Goal: Task Accomplishment & Management: Manage account settings

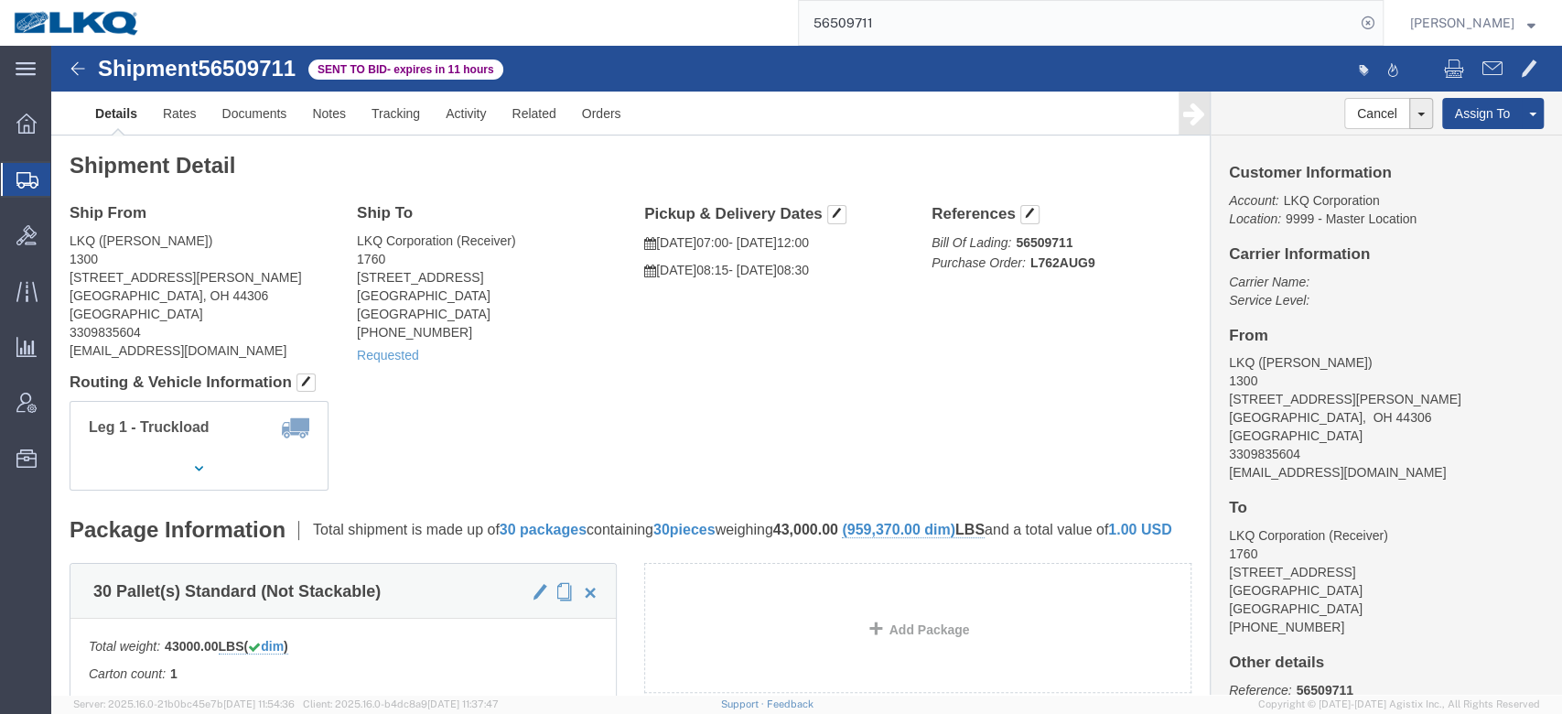
click at [903, 25] on input "56509711" at bounding box center [1077, 23] width 556 height 44
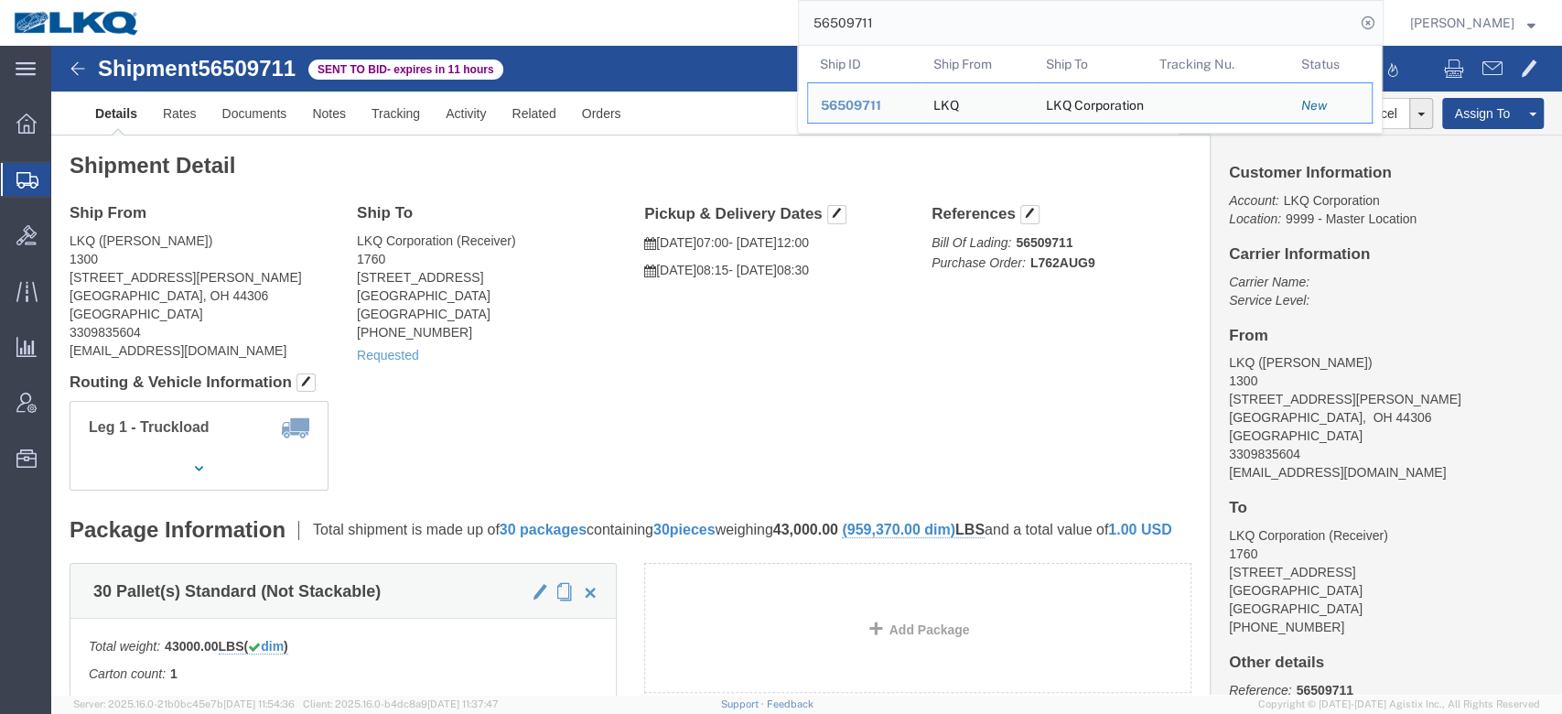
click at [903, 25] on input "56509711" at bounding box center [1077, 23] width 556 height 44
paste input "496047"
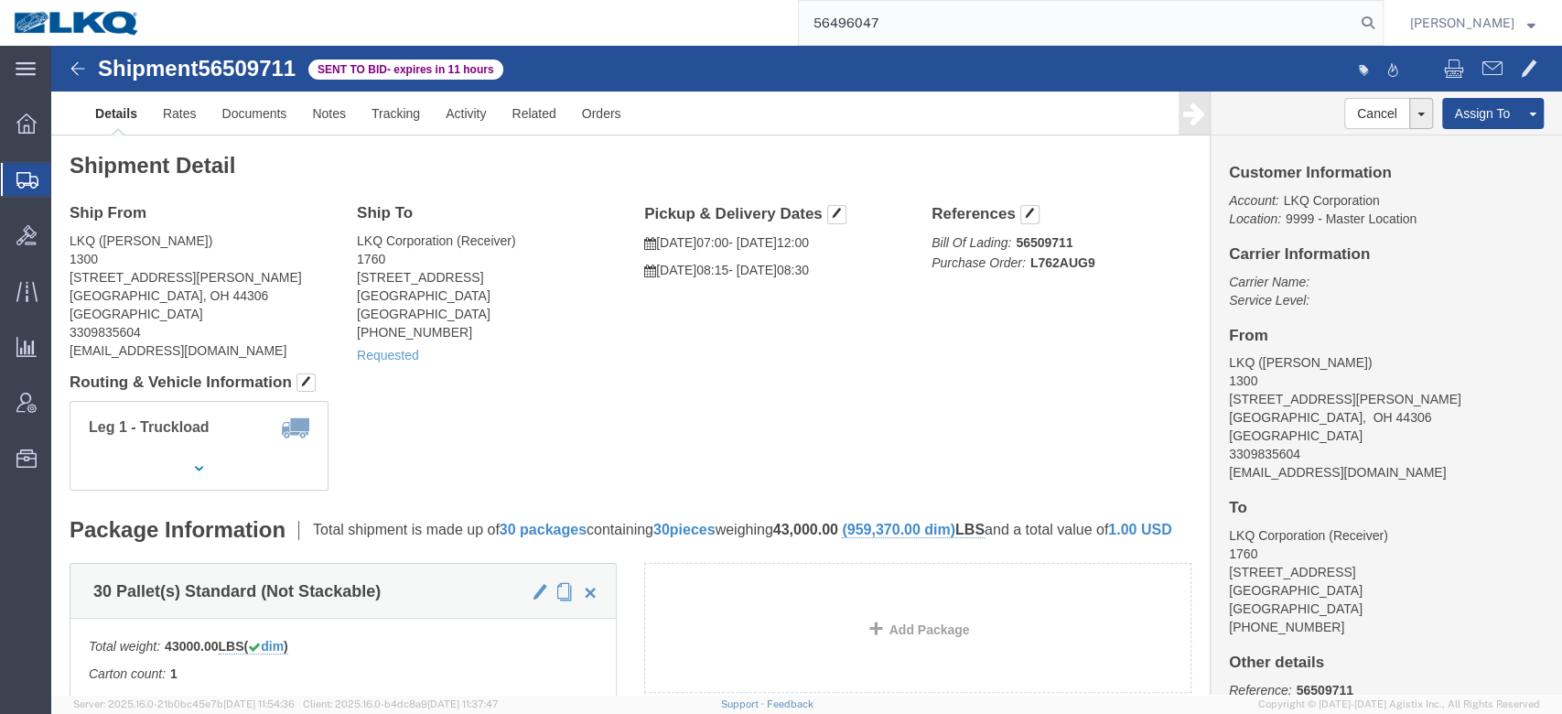
type input "56496047"
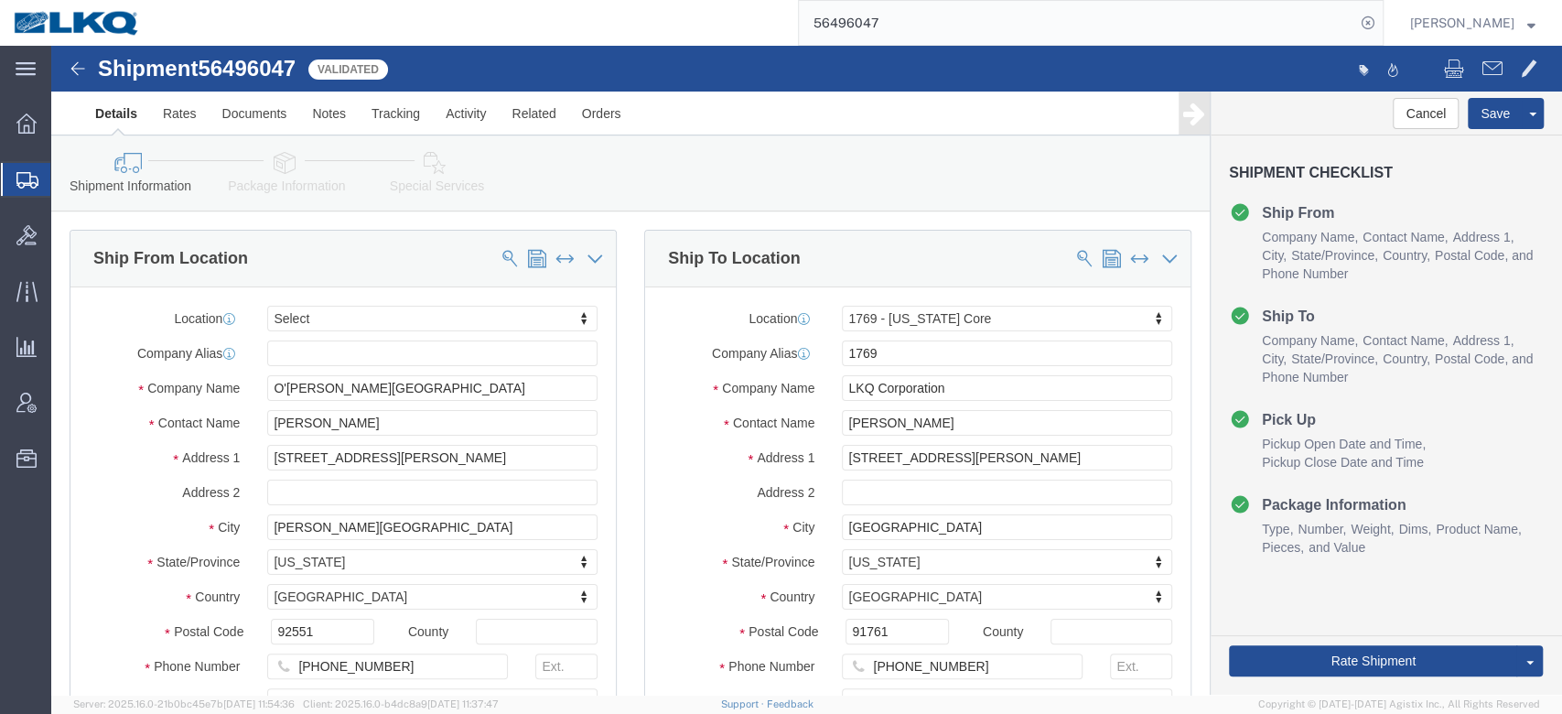
select select
select select "28716"
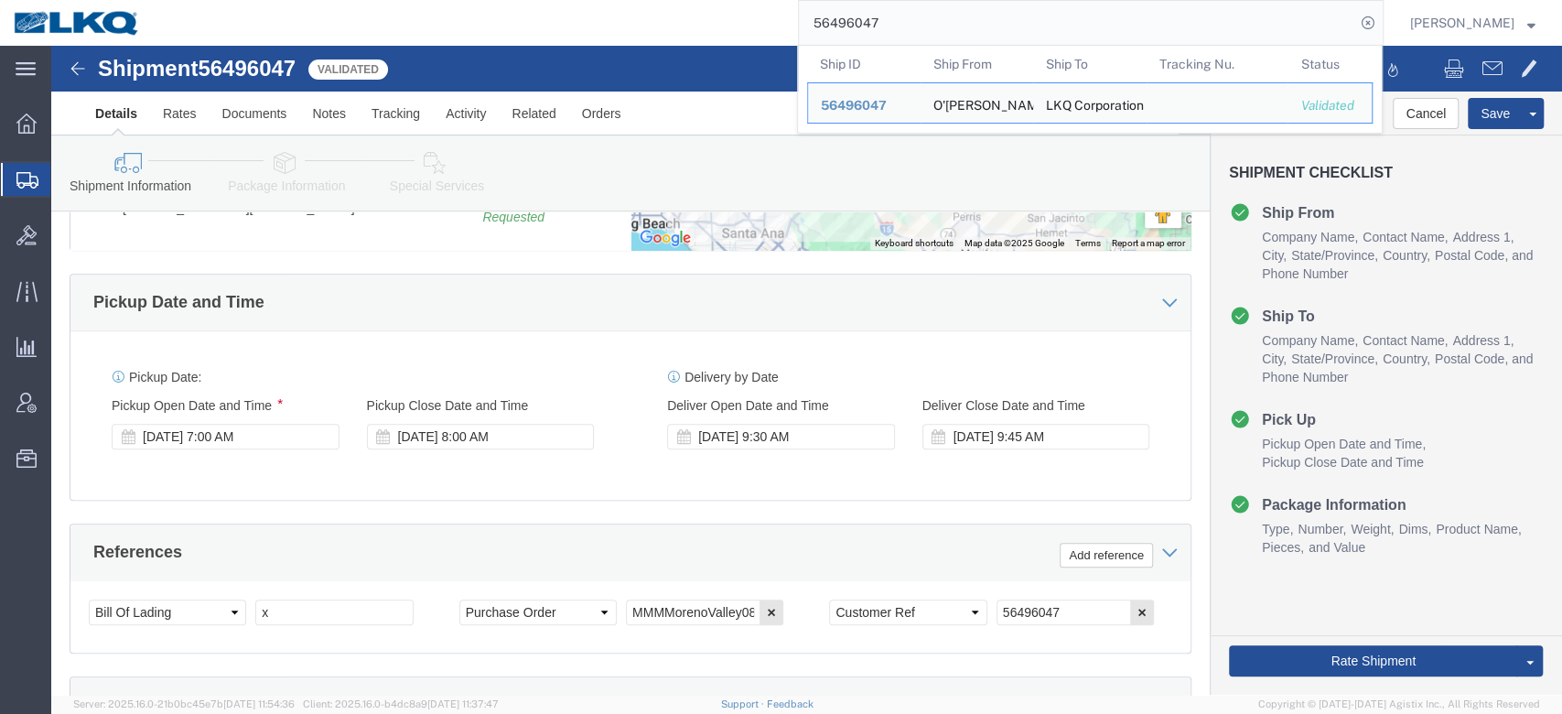
scroll to position [690, 0]
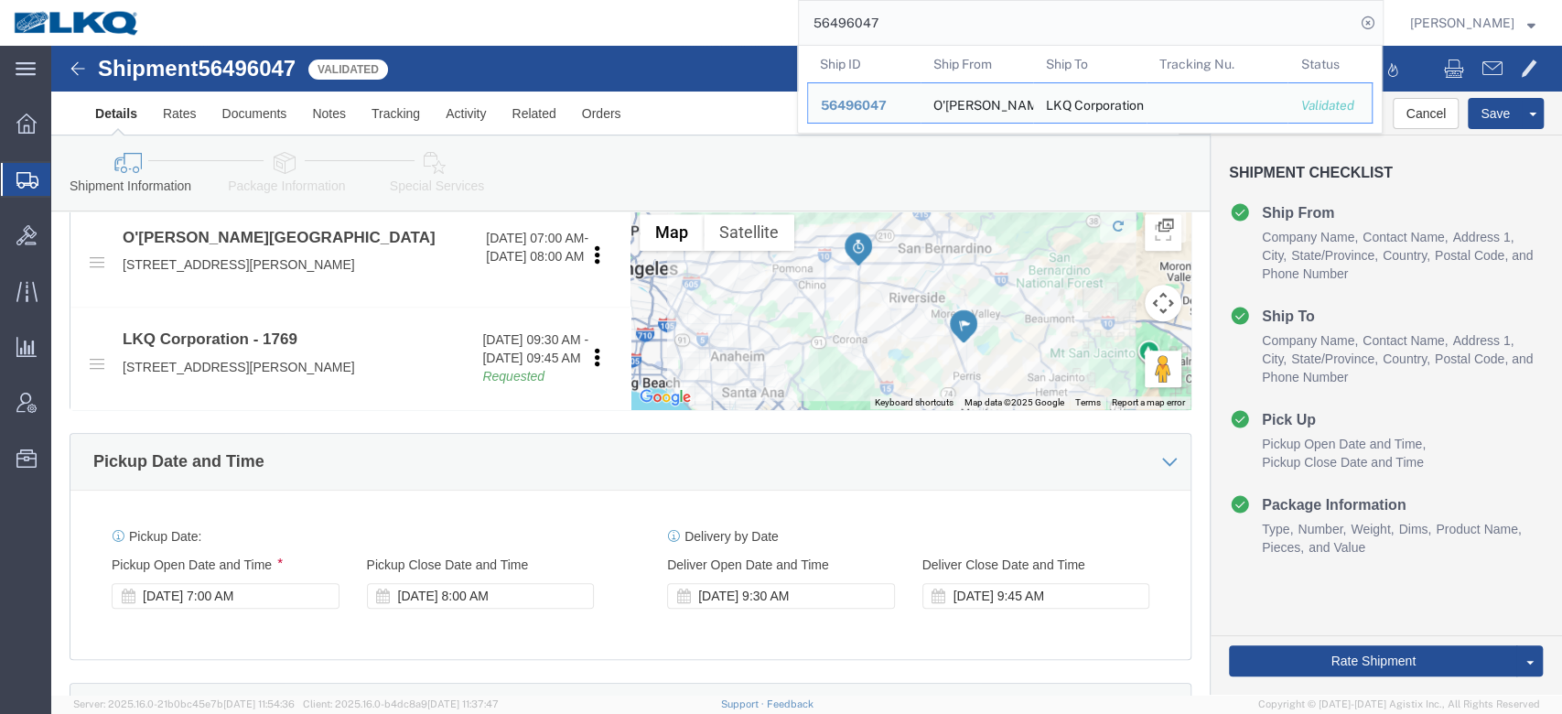
click at [988, 23] on input "56496047" at bounding box center [1077, 23] width 556 height 44
paste input "68034"
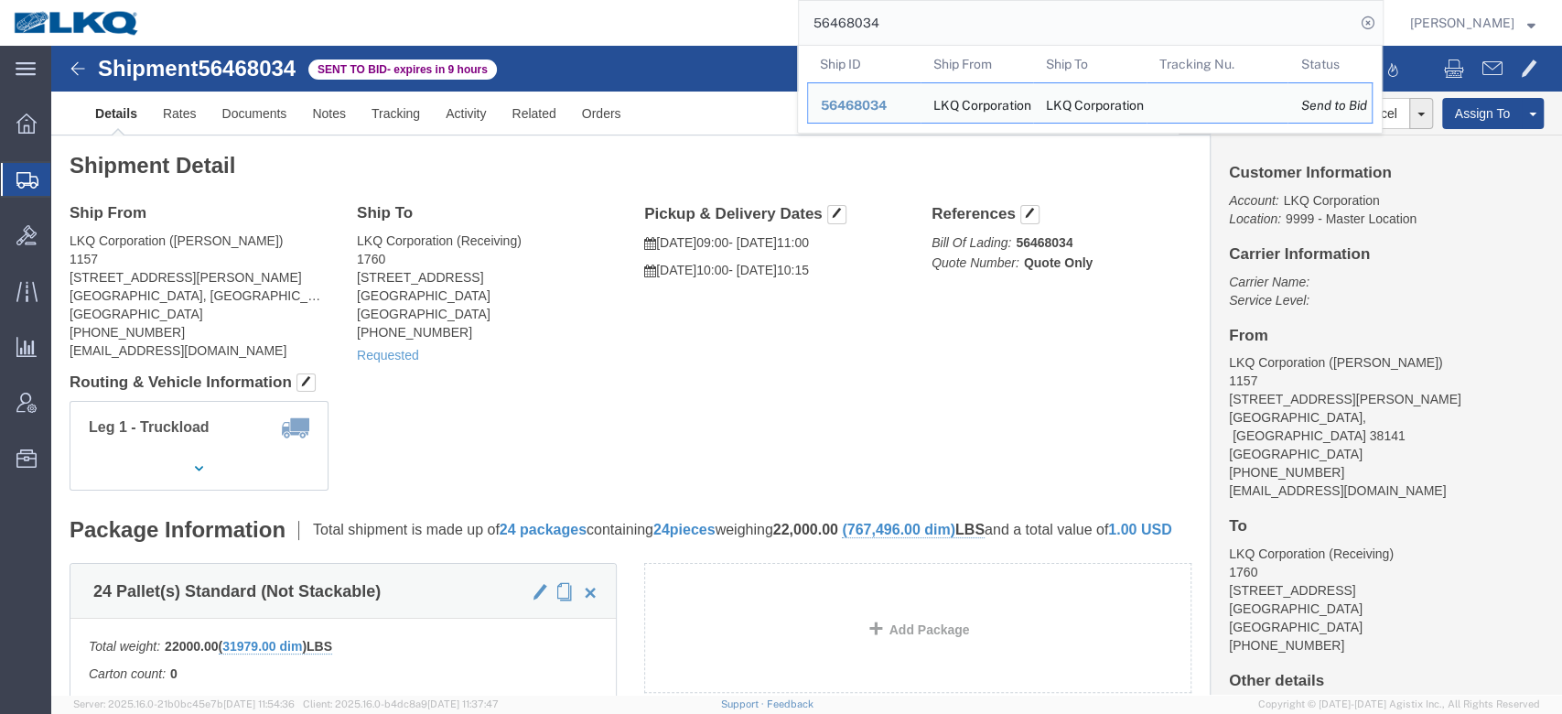
click at [944, 35] on input "56468034" at bounding box center [1077, 23] width 556 height 44
paste input "31573"
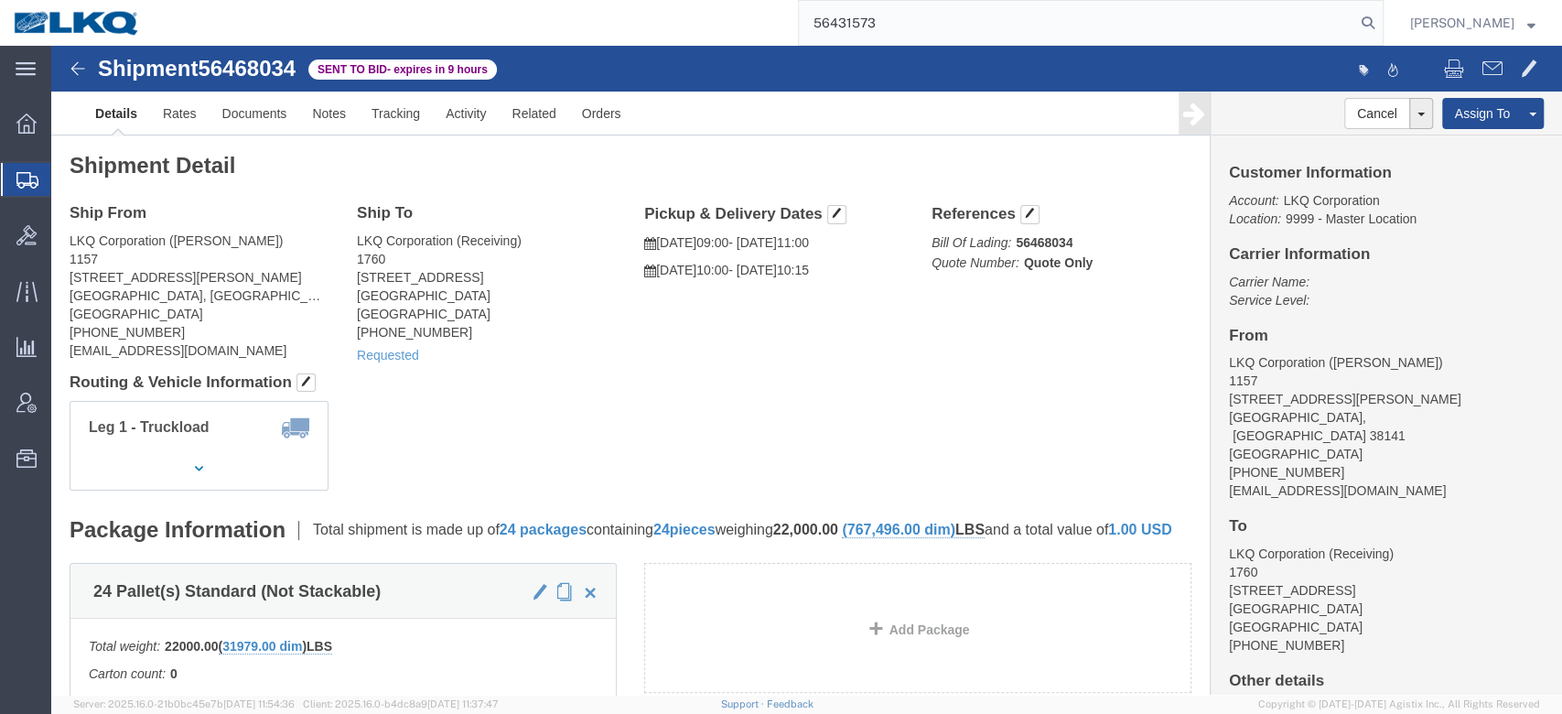
type input "56431573"
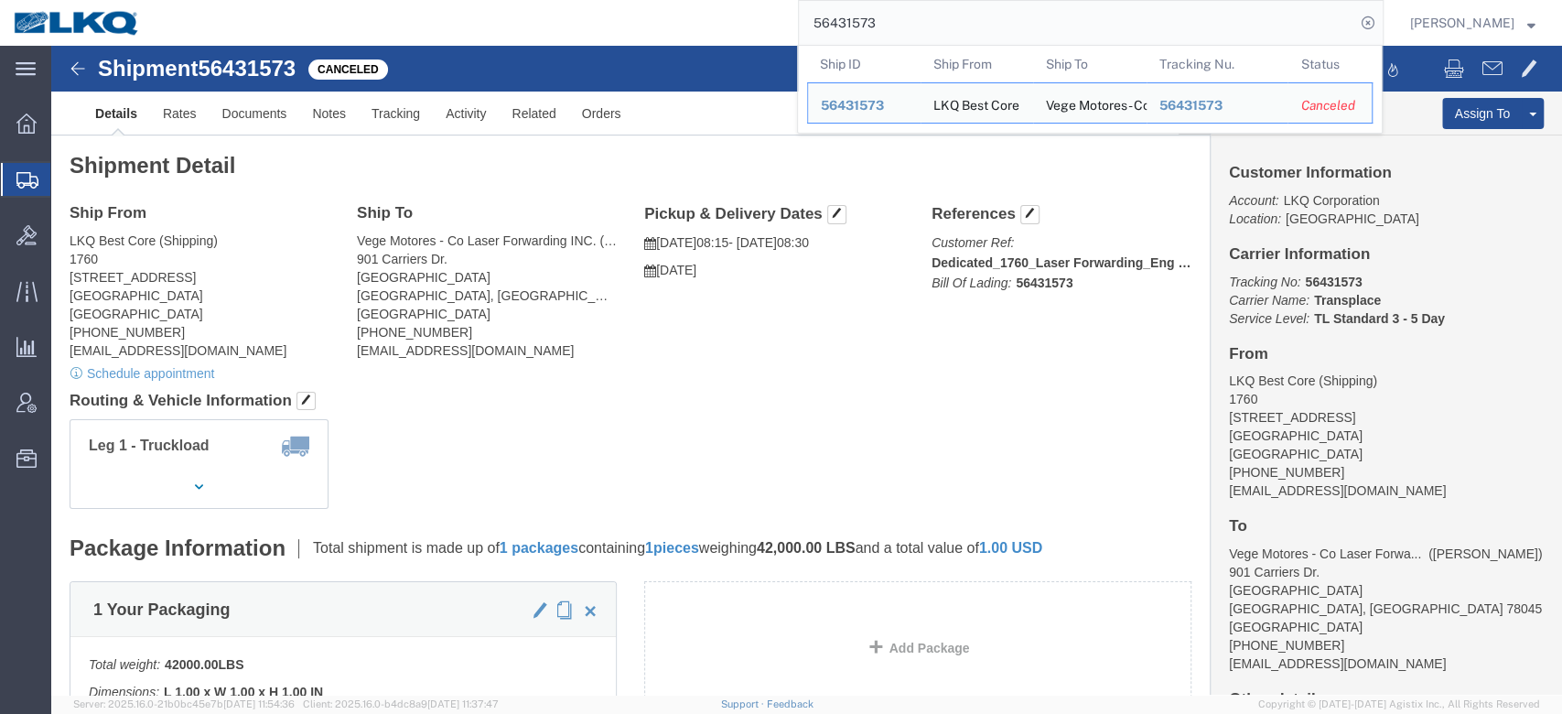
click div "Shipment Detail Ship From LKQ Best Core (Shipping) 1760 [STREET_ADDRESS] [PHONE…"
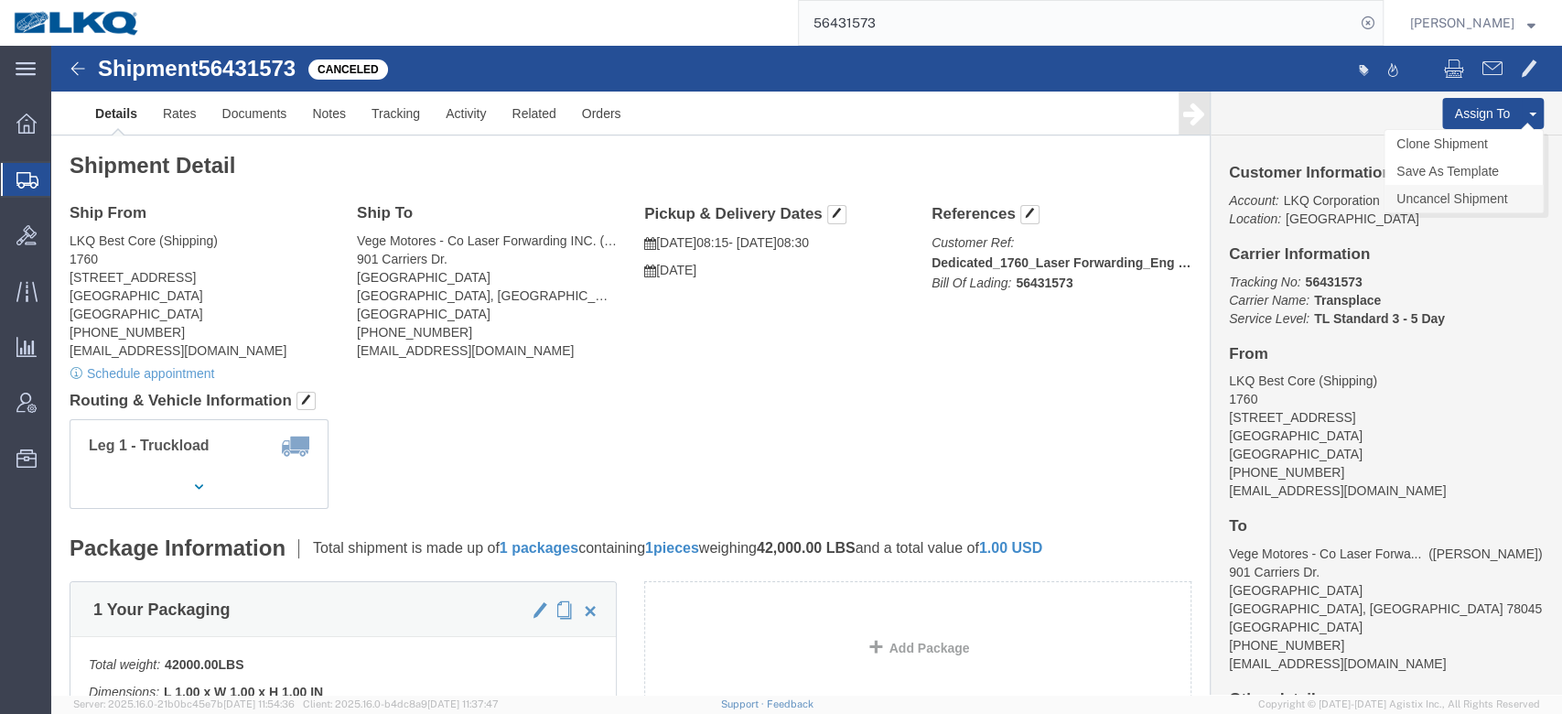
click link "Uncancel Shipment"
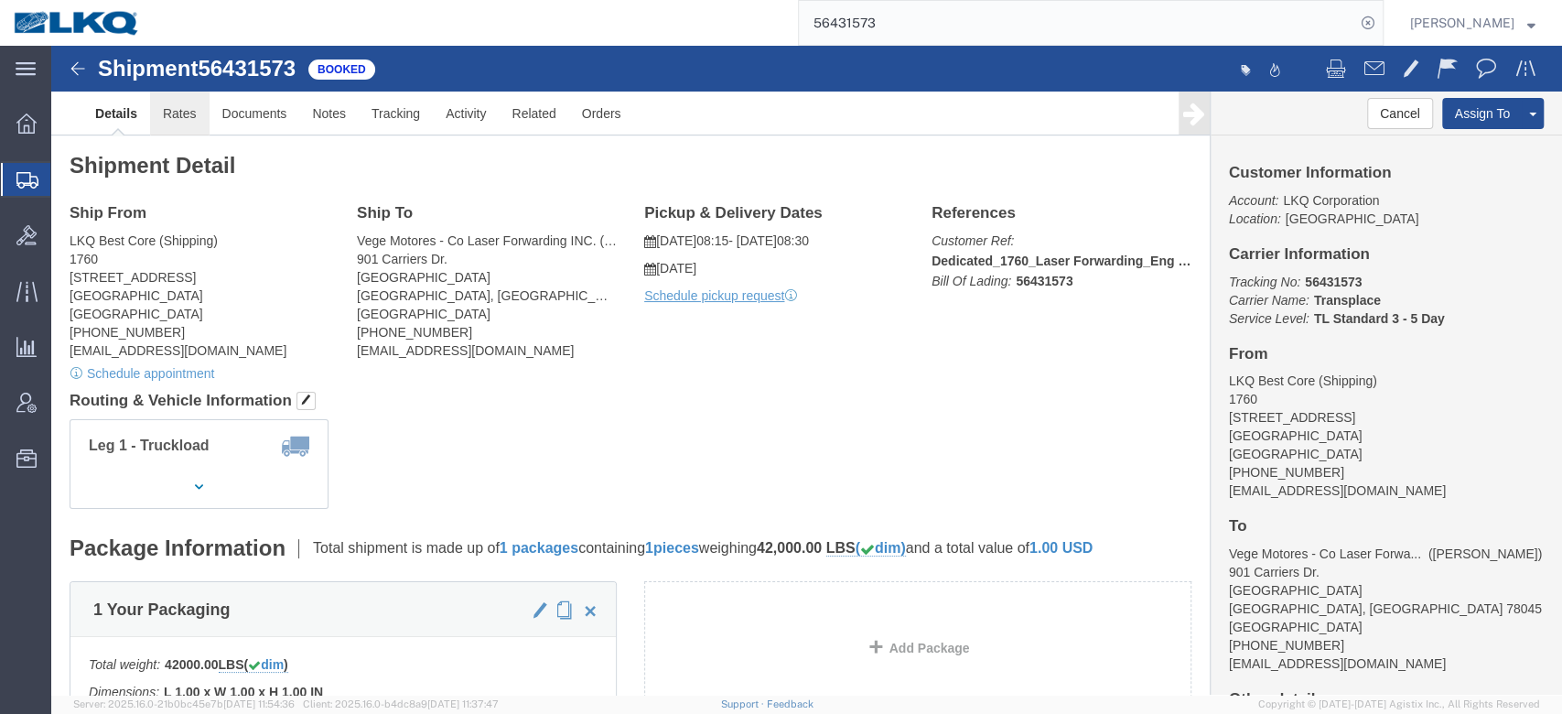
click link "Rates"
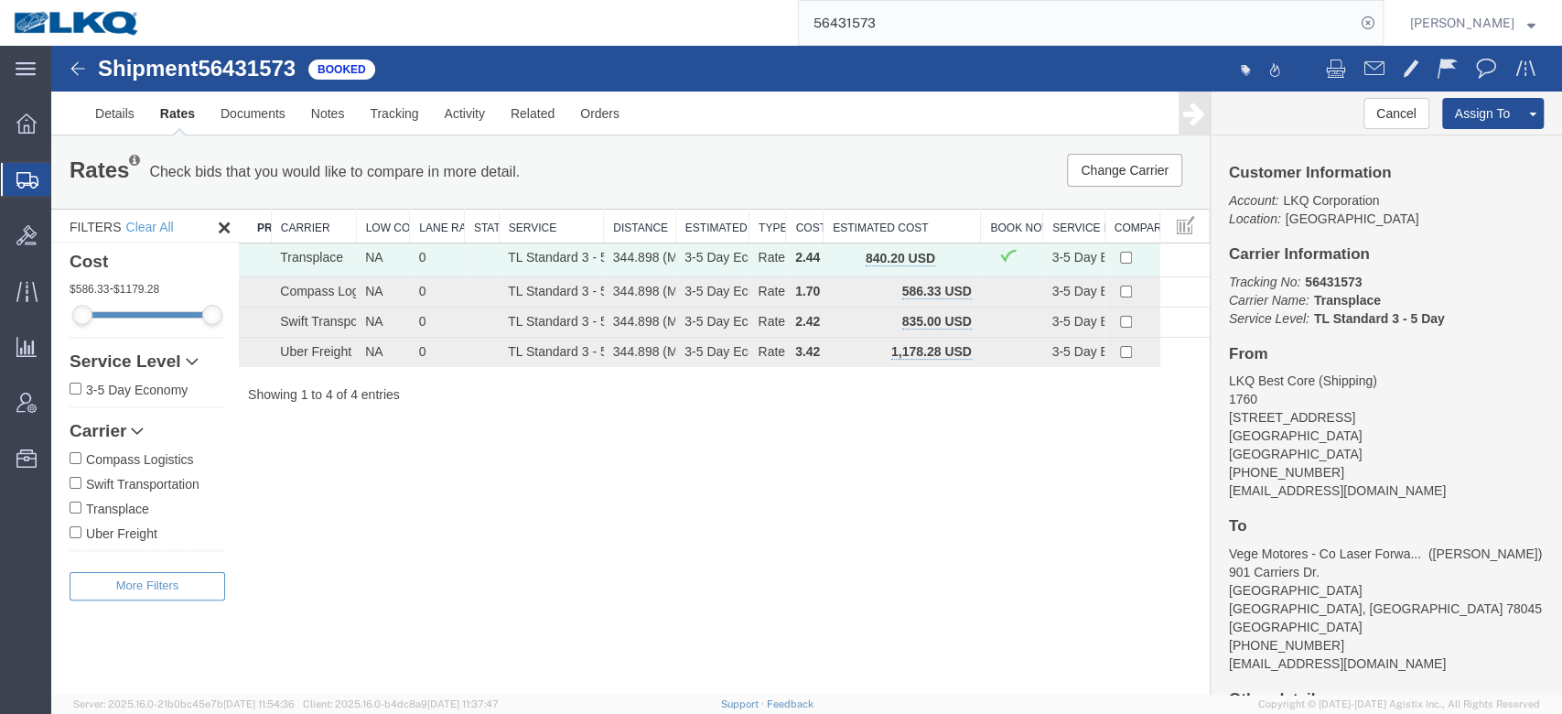
click at [697, 143] on div "Rates Check bids that you would like to compare in more detail. Compare Filter …" at bounding box center [630, 171] width 1158 height 73
click at [966, 260] on button "button" at bounding box center [954, 260] width 25 height 24
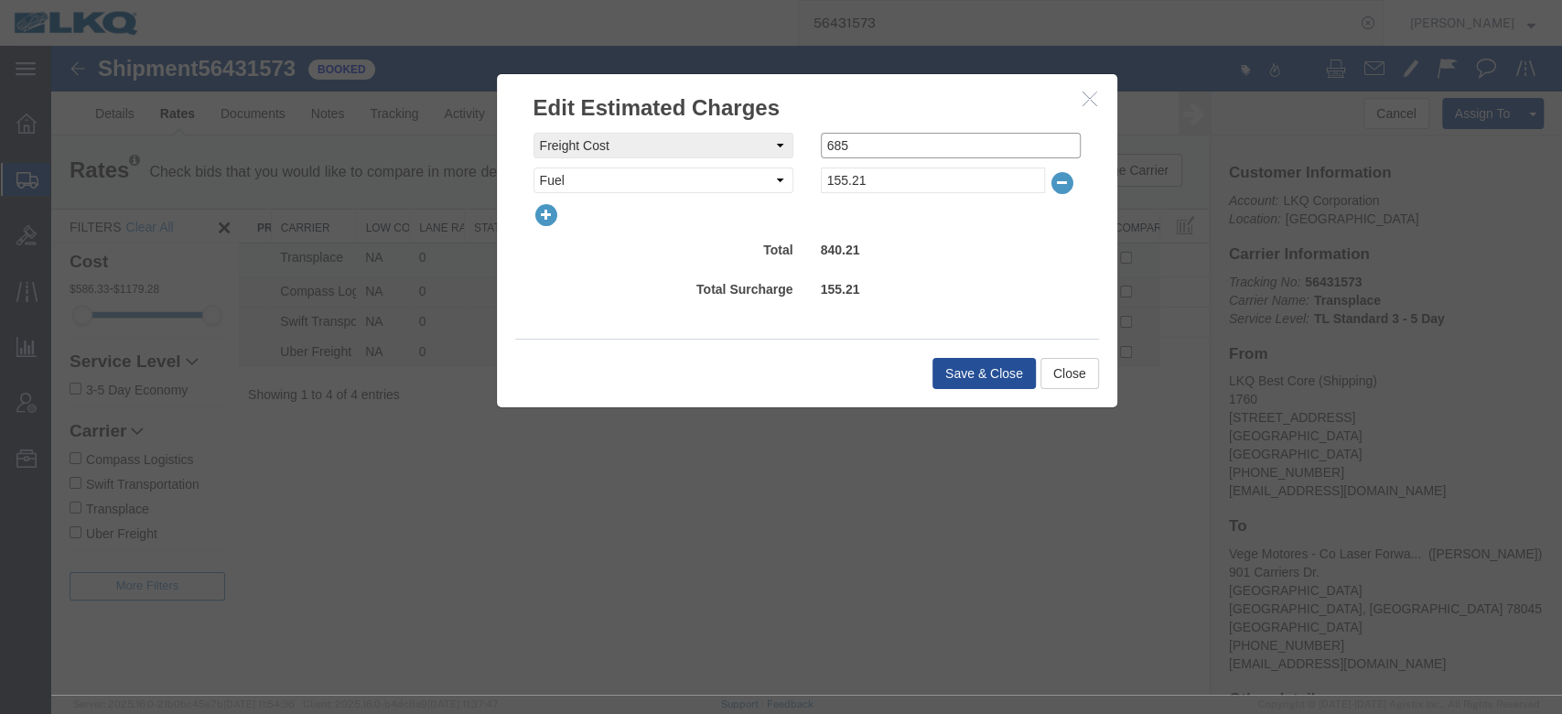
click at [856, 143] on input "685" at bounding box center [951, 146] width 260 height 26
type input "0"
select select "VEHI_FUR_NOT_USED"
type input "150"
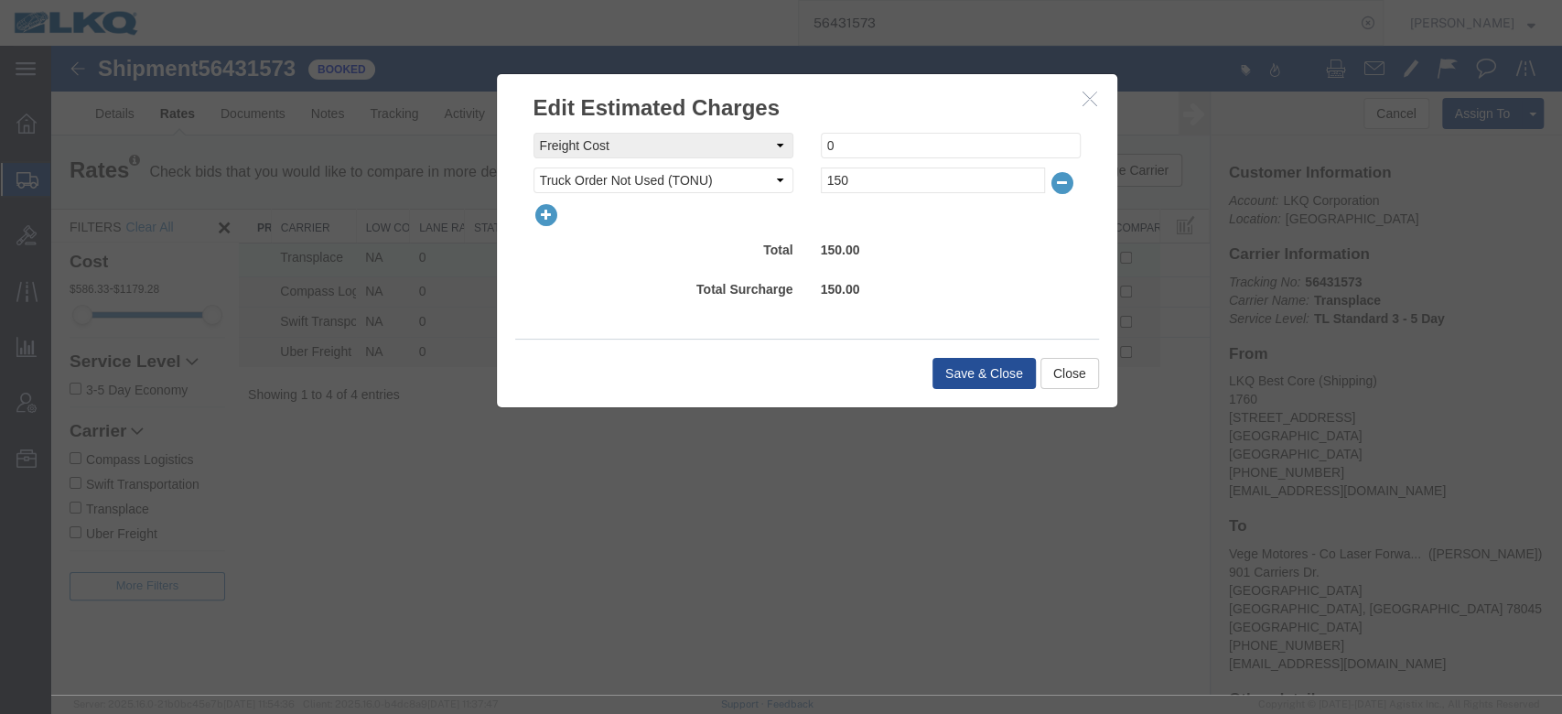
click at [767, 274] on div "freightCost Select AES Filing Accessorial Delivery Charge Additional Invoice De…" at bounding box center [806, 220] width 547 height 174
click at [971, 362] on button "Save & Close" at bounding box center [983, 373] width 103 height 31
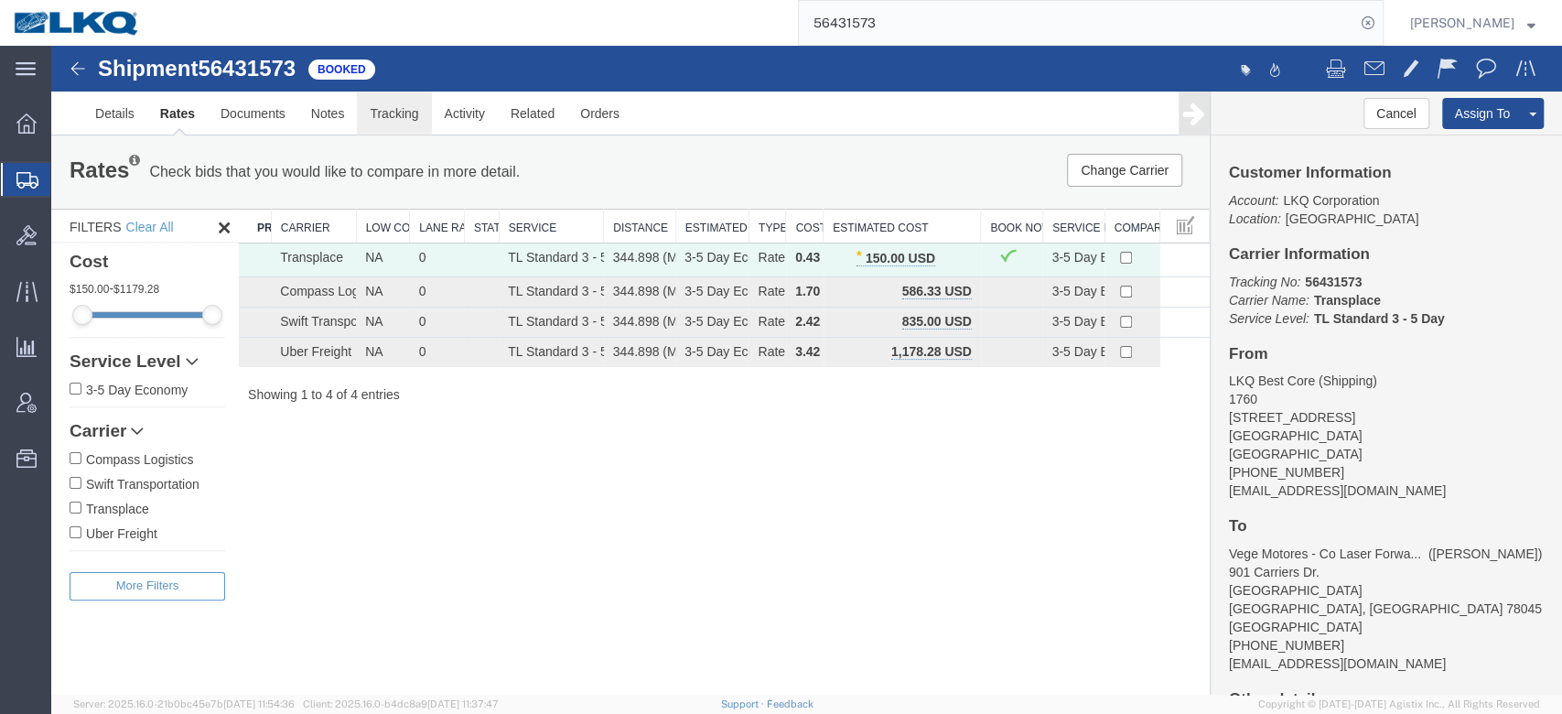
click at [390, 104] on link "Tracking" at bounding box center [394, 113] width 74 height 44
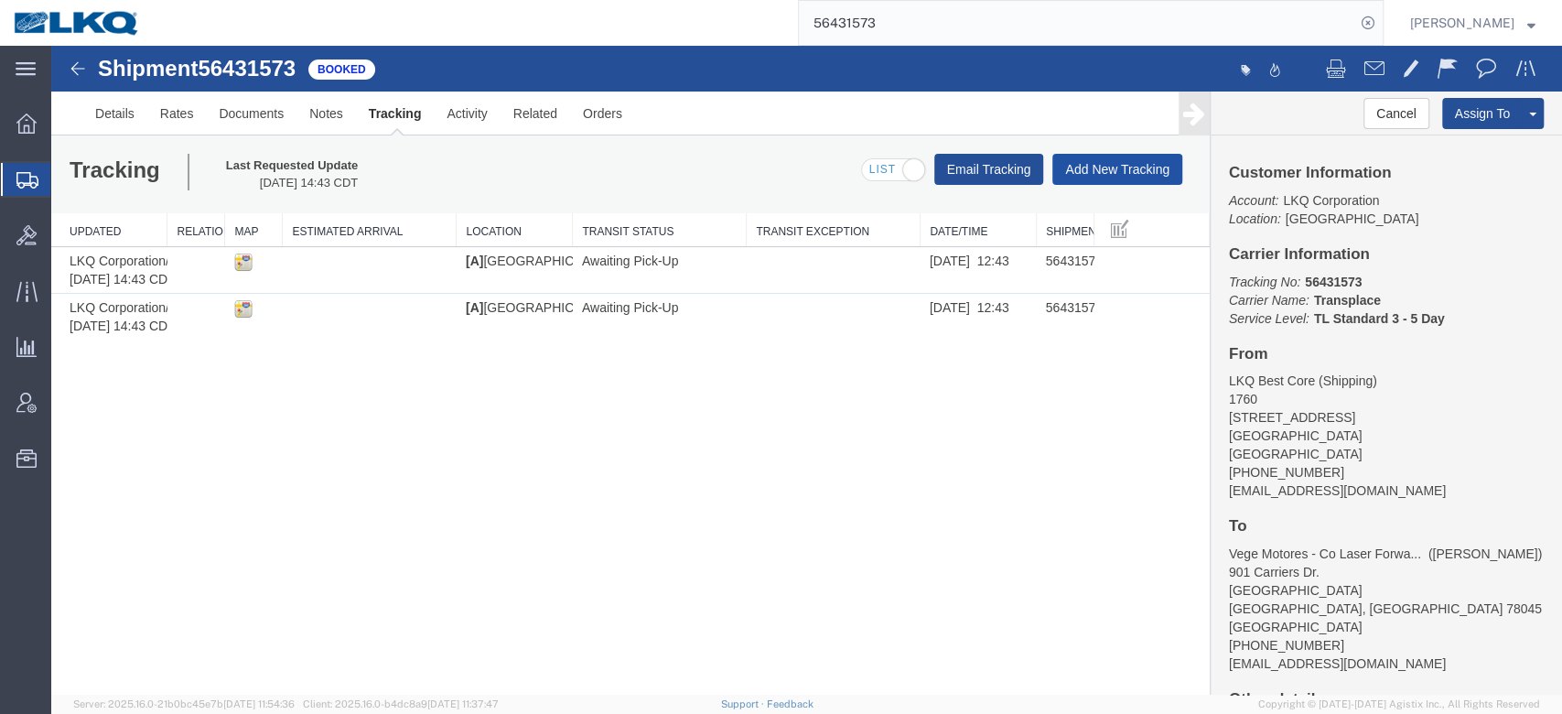
click at [1082, 164] on button "Add New Tracking" at bounding box center [1117, 169] width 130 height 31
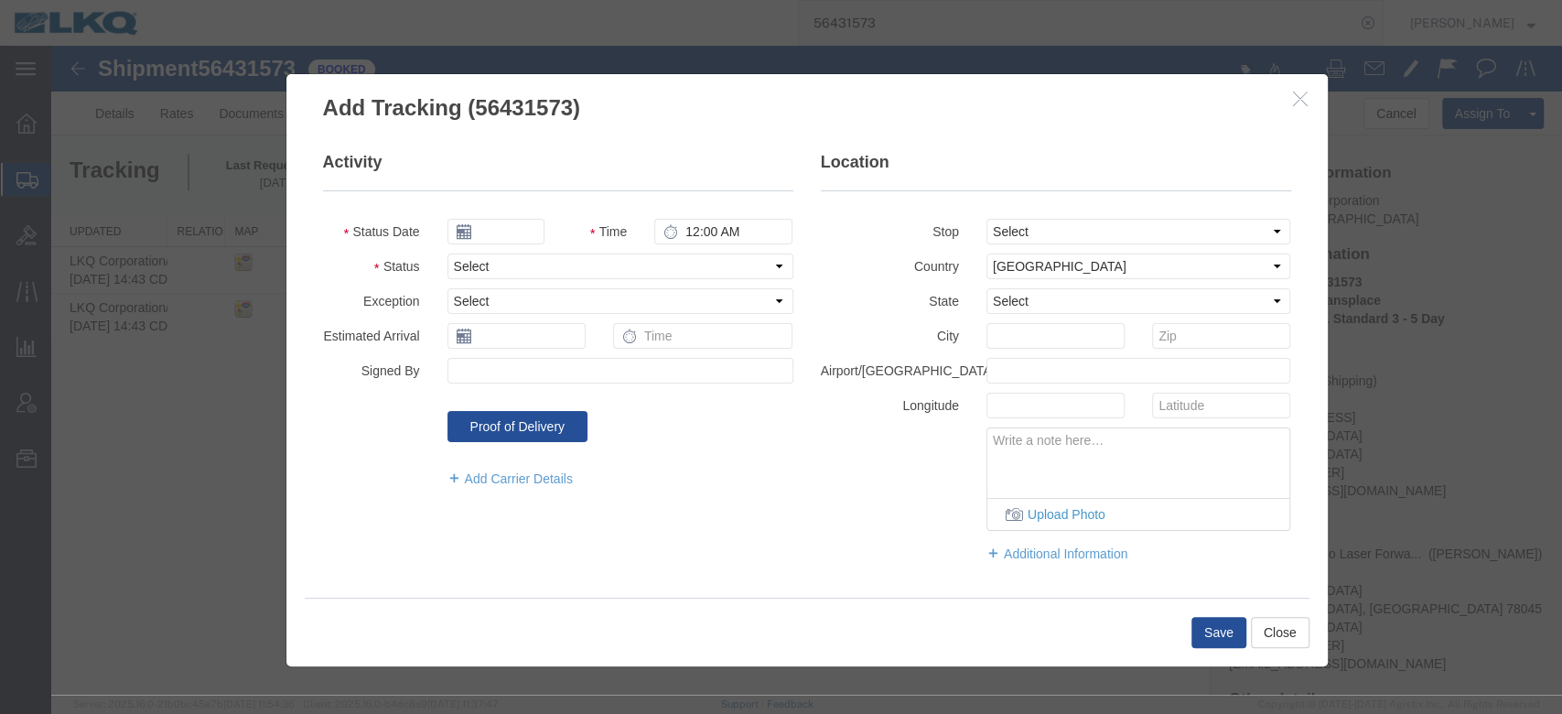
type input "[DATE]"
type input "2:00 PM"
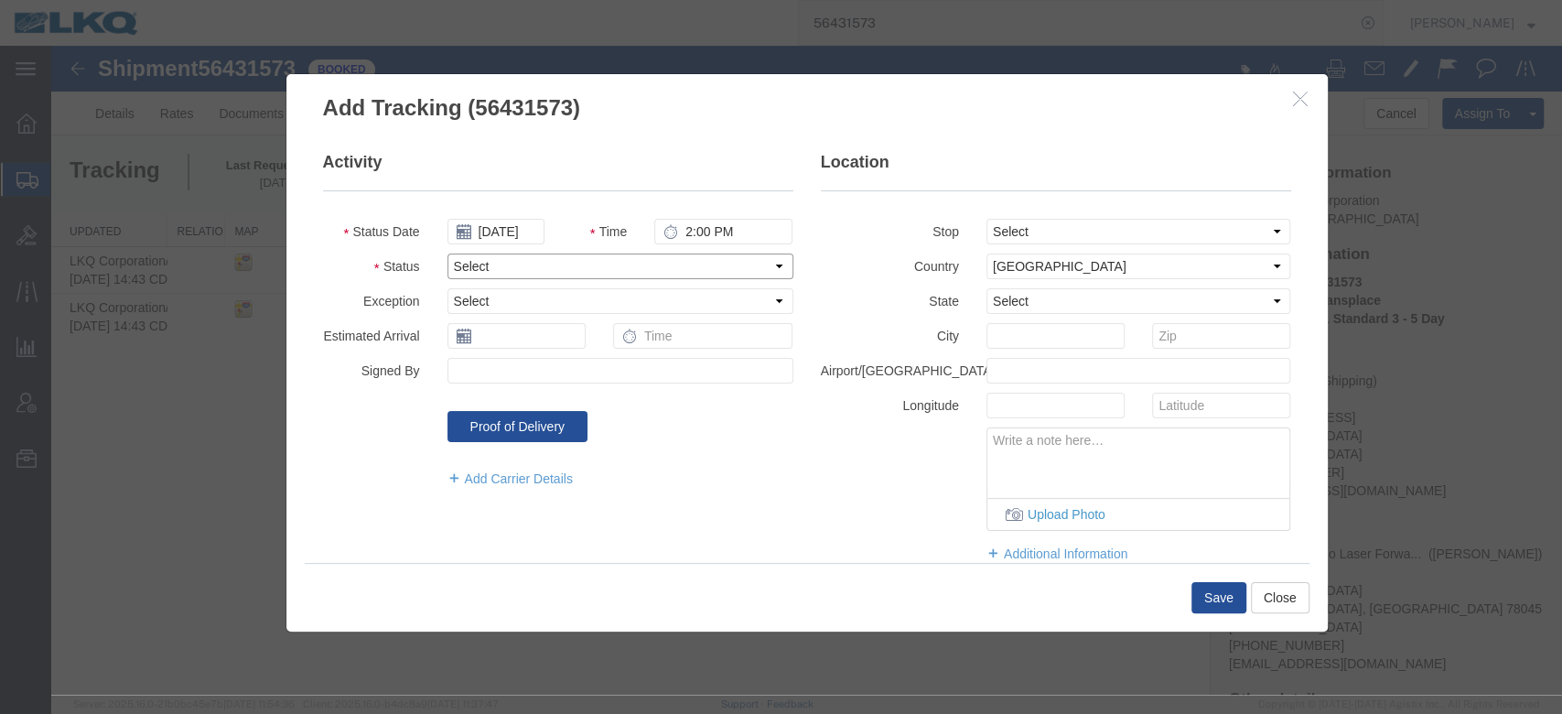
click at [680, 272] on select "Select Arrival Notice Available Arrival Notice Imported Arrive at Delivery Loca…" at bounding box center [620, 266] width 346 height 26
select select "DELIVRED"
click at [447, 253] on select "Select Arrival Notice Available Arrival Notice Imported Arrive at Delivery Loca…" at bounding box center [620, 266] width 346 height 26
click at [1200, 591] on button "Save" at bounding box center [1218, 597] width 55 height 31
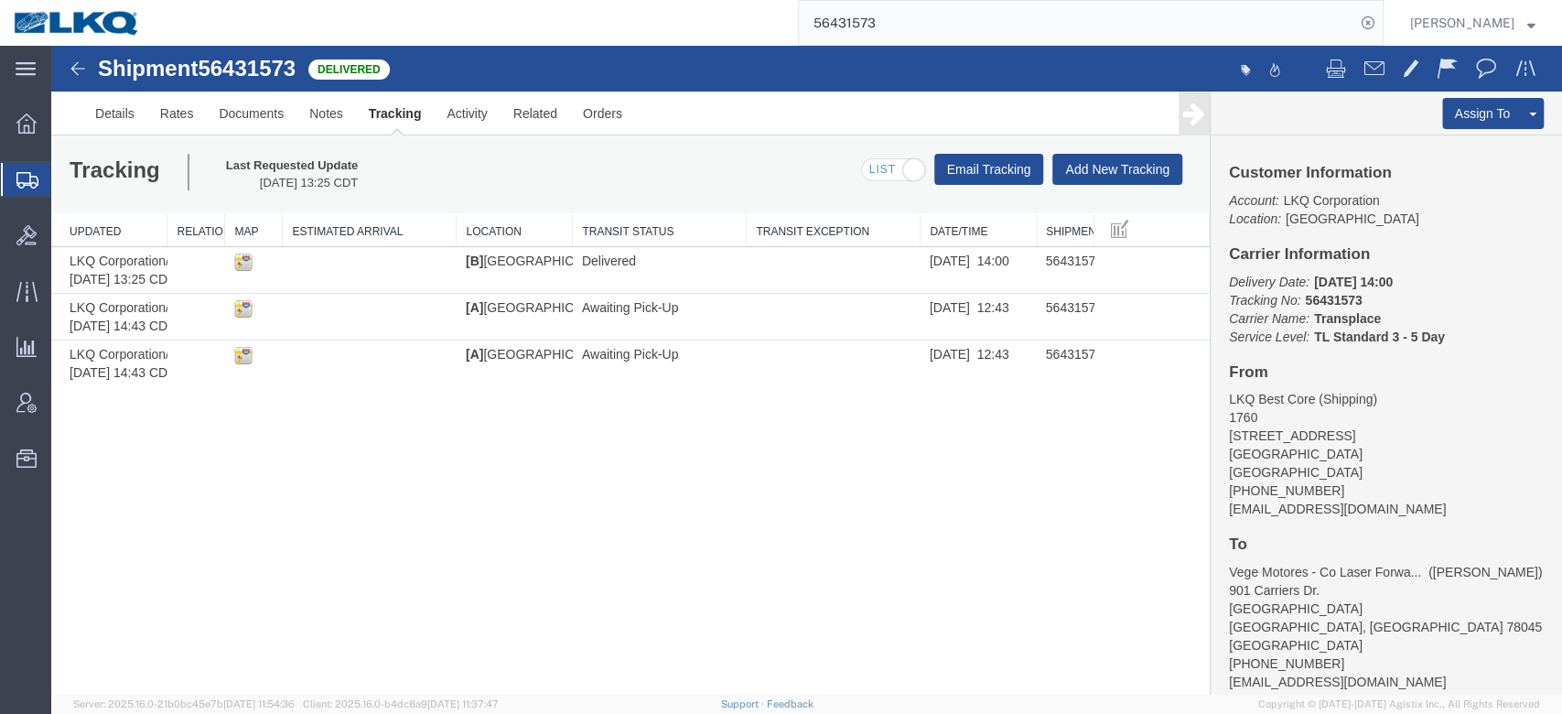
click at [886, 27] on input "56431573" at bounding box center [1077, 23] width 556 height 44
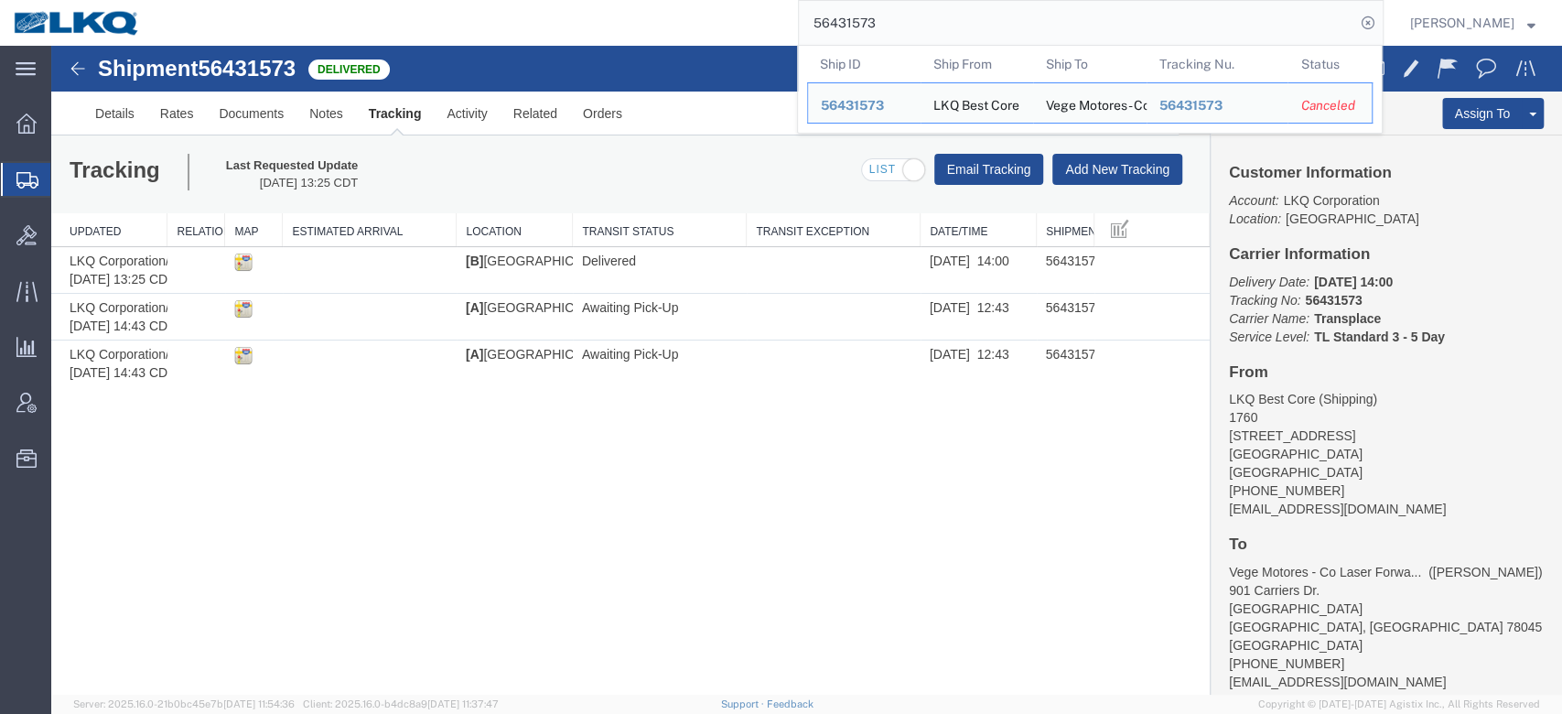
click at [886, 27] on input "56431573" at bounding box center [1077, 23] width 556 height 44
paste input "89632"
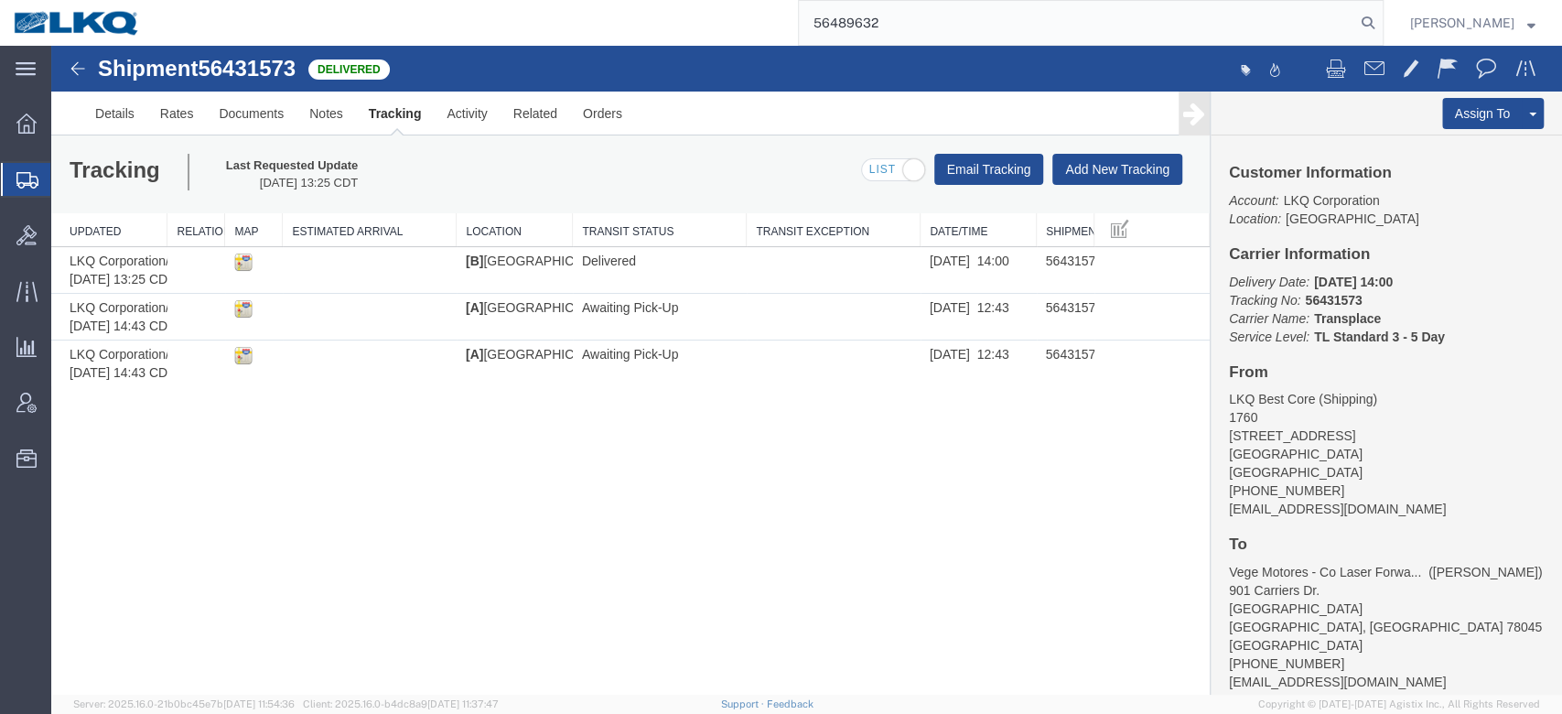
type input "56489632"
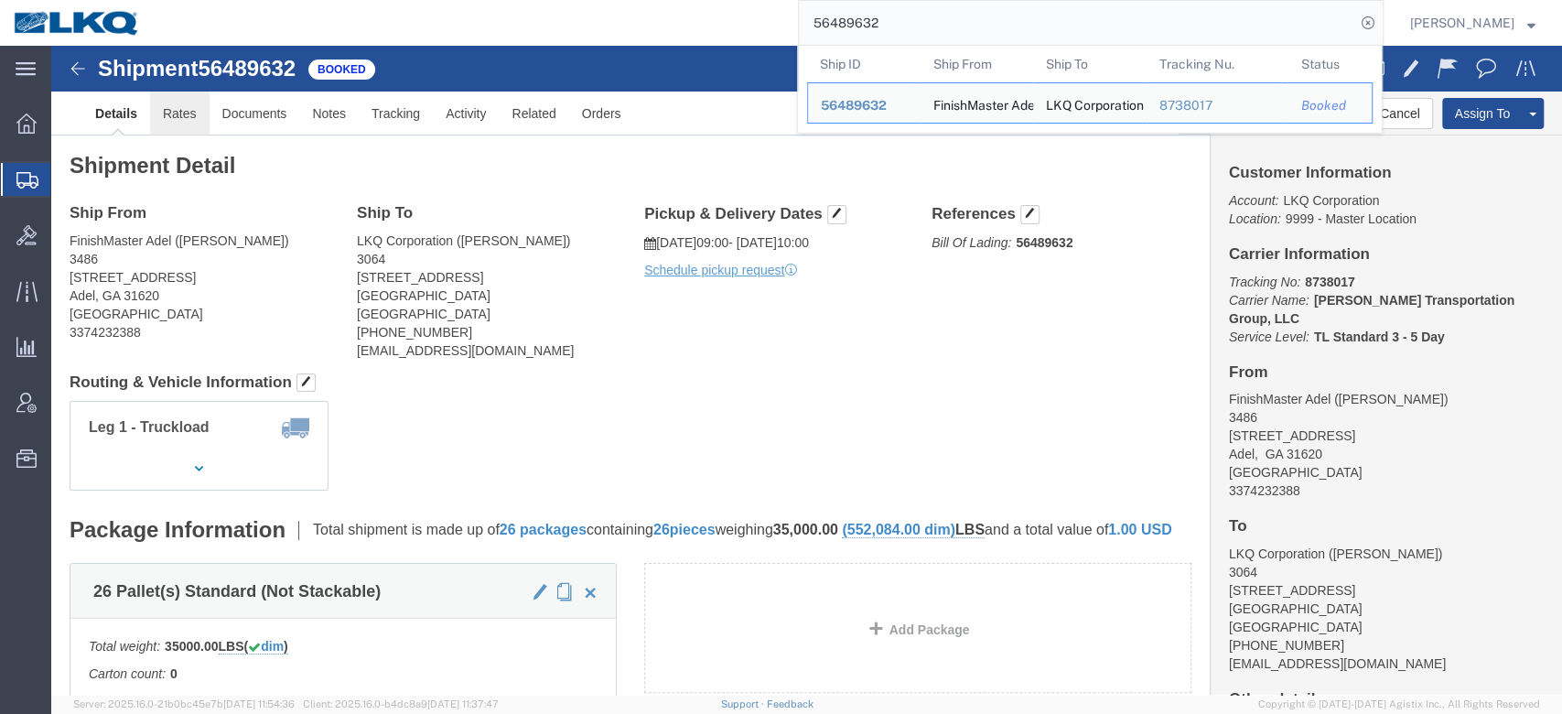
click link "Rates"
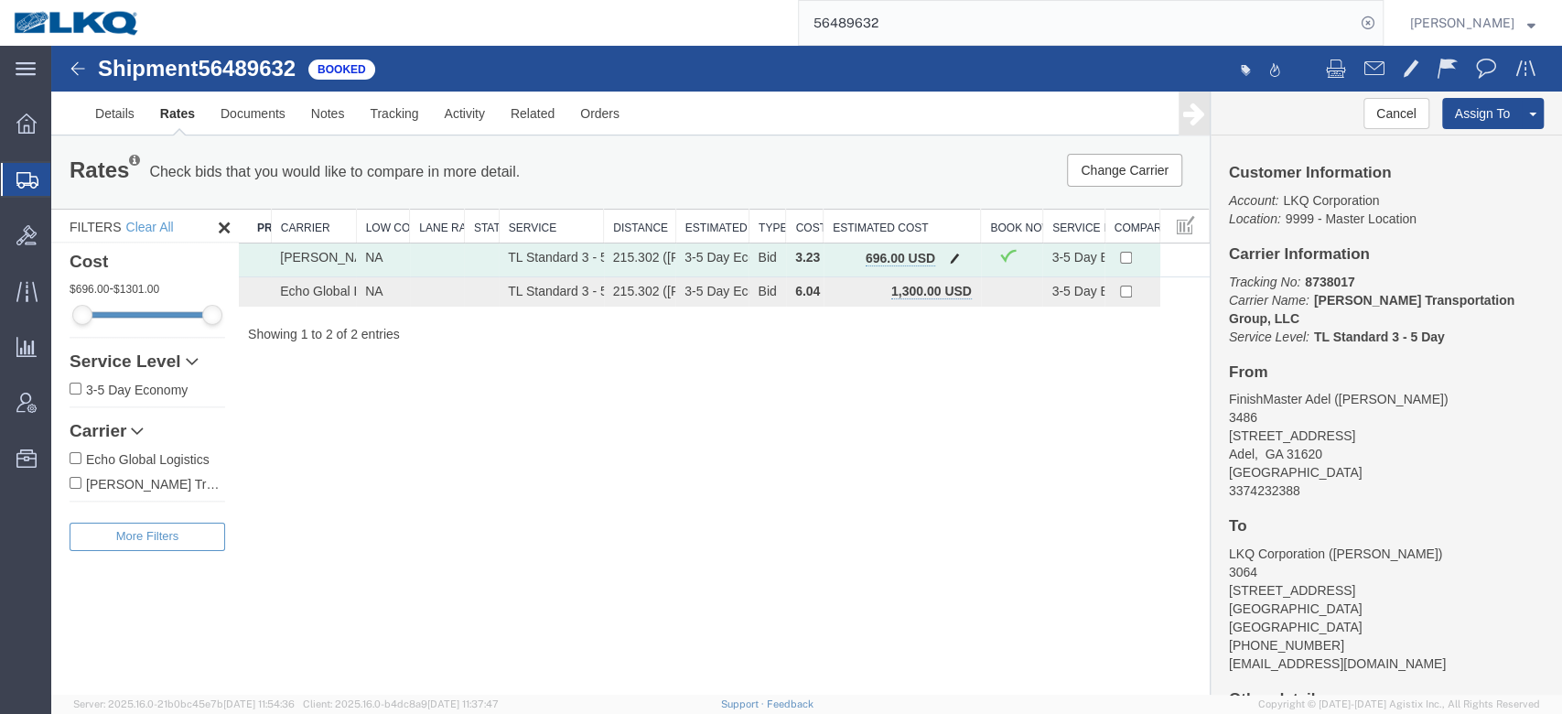
click at [950, 254] on span "button" at bounding box center [955, 258] width 10 height 13
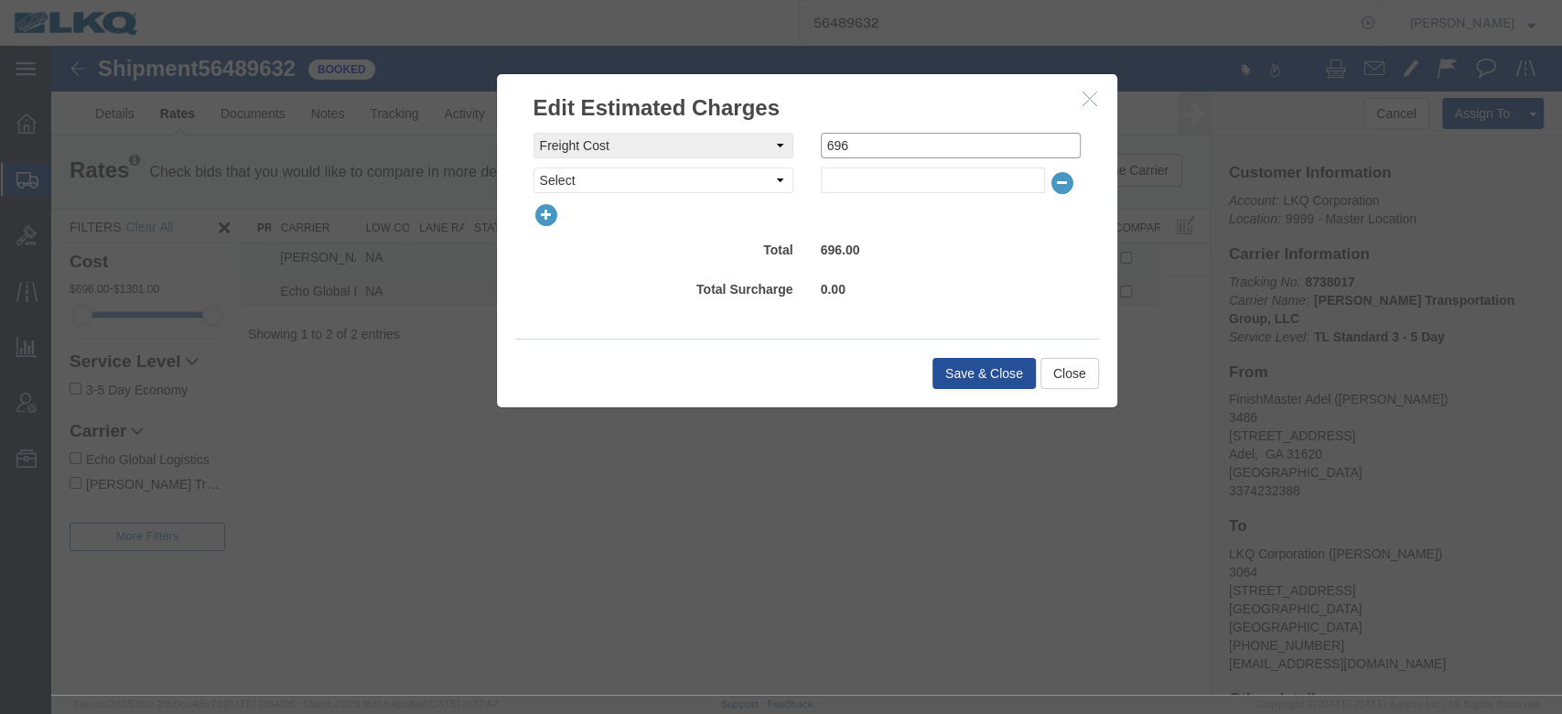
click at [958, 150] on input "696" at bounding box center [951, 146] width 260 height 26
type input "1000"
click at [974, 362] on button "Save & Close" at bounding box center [983, 373] width 103 height 31
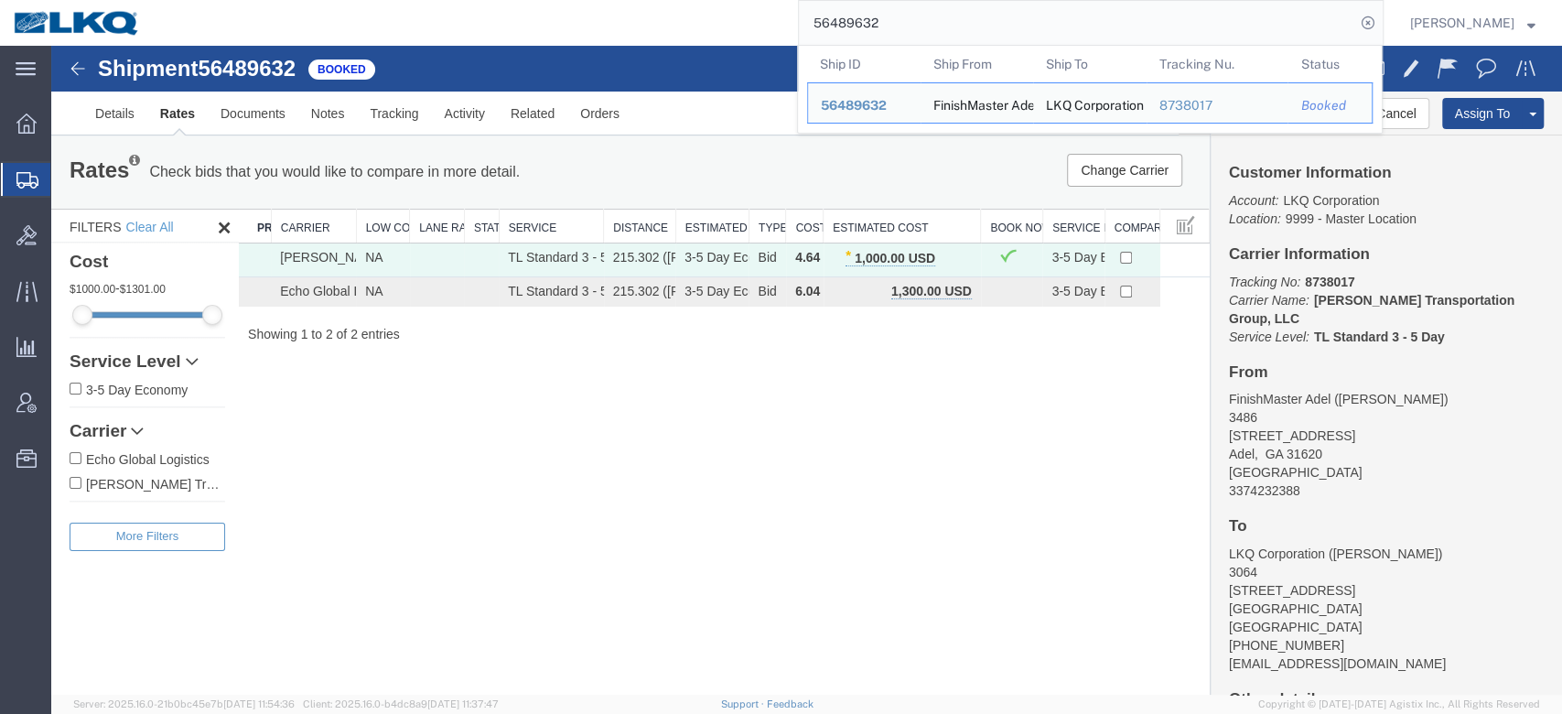
click at [873, 34] on input "56489632" at bounding box center [1077, 23] width 556 height 44
paste input "90667"
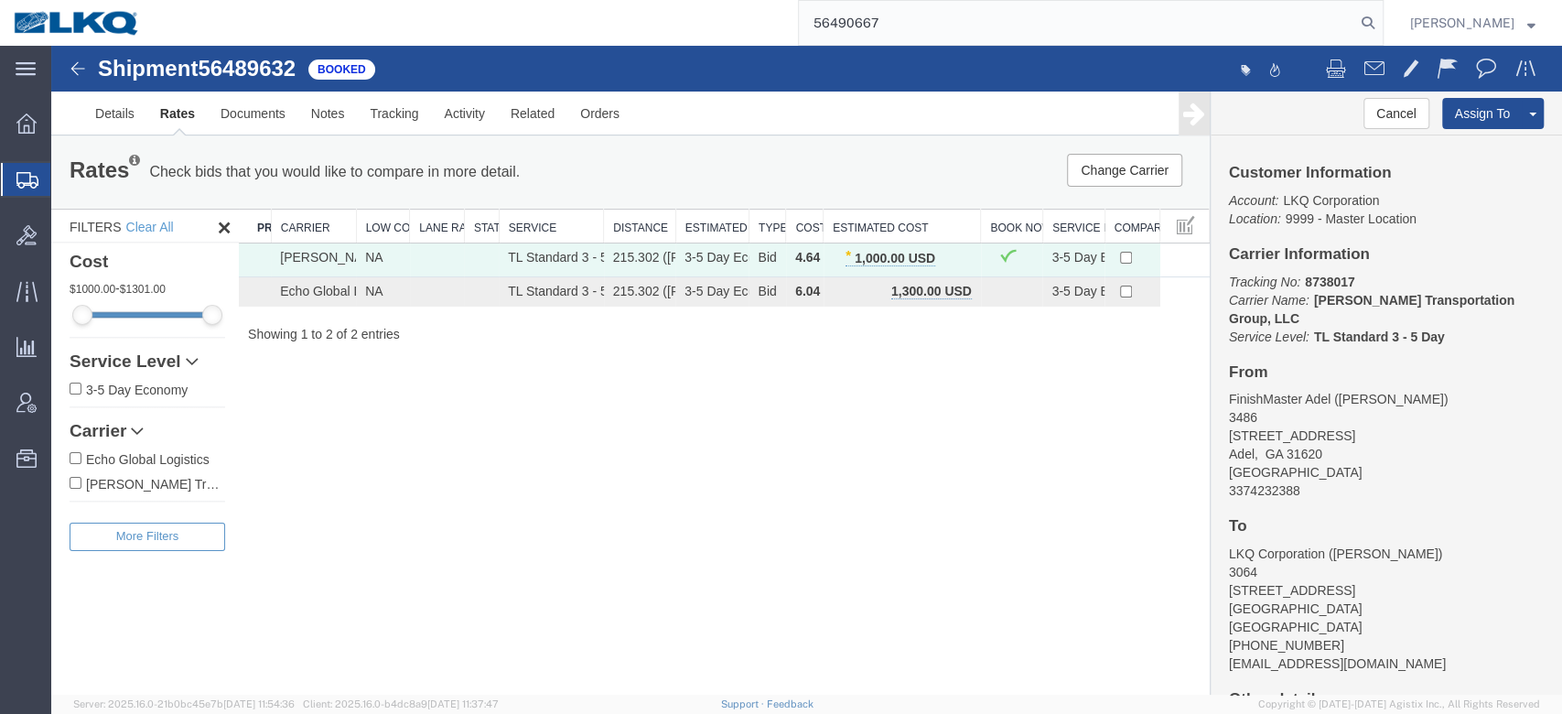
type input "56490667"
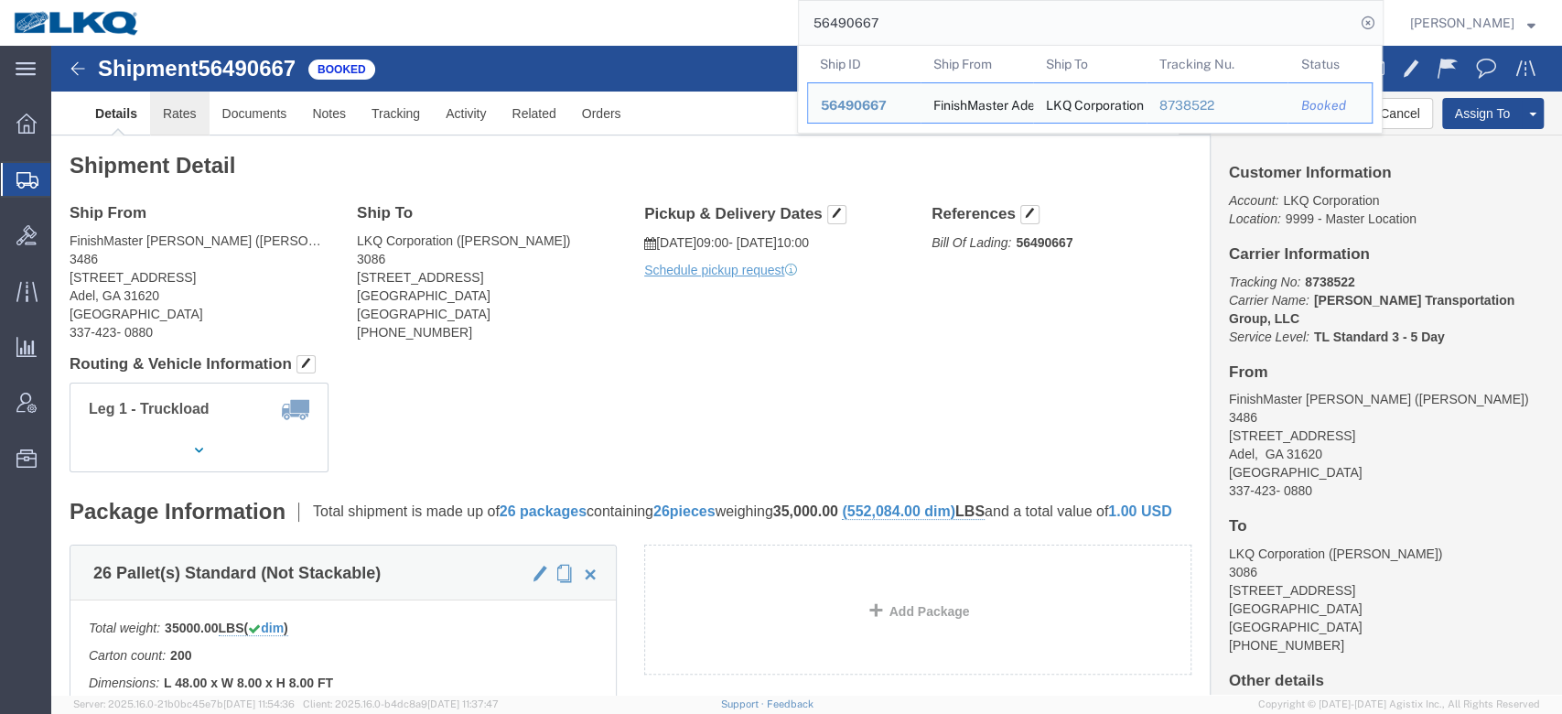
click link "Rates"
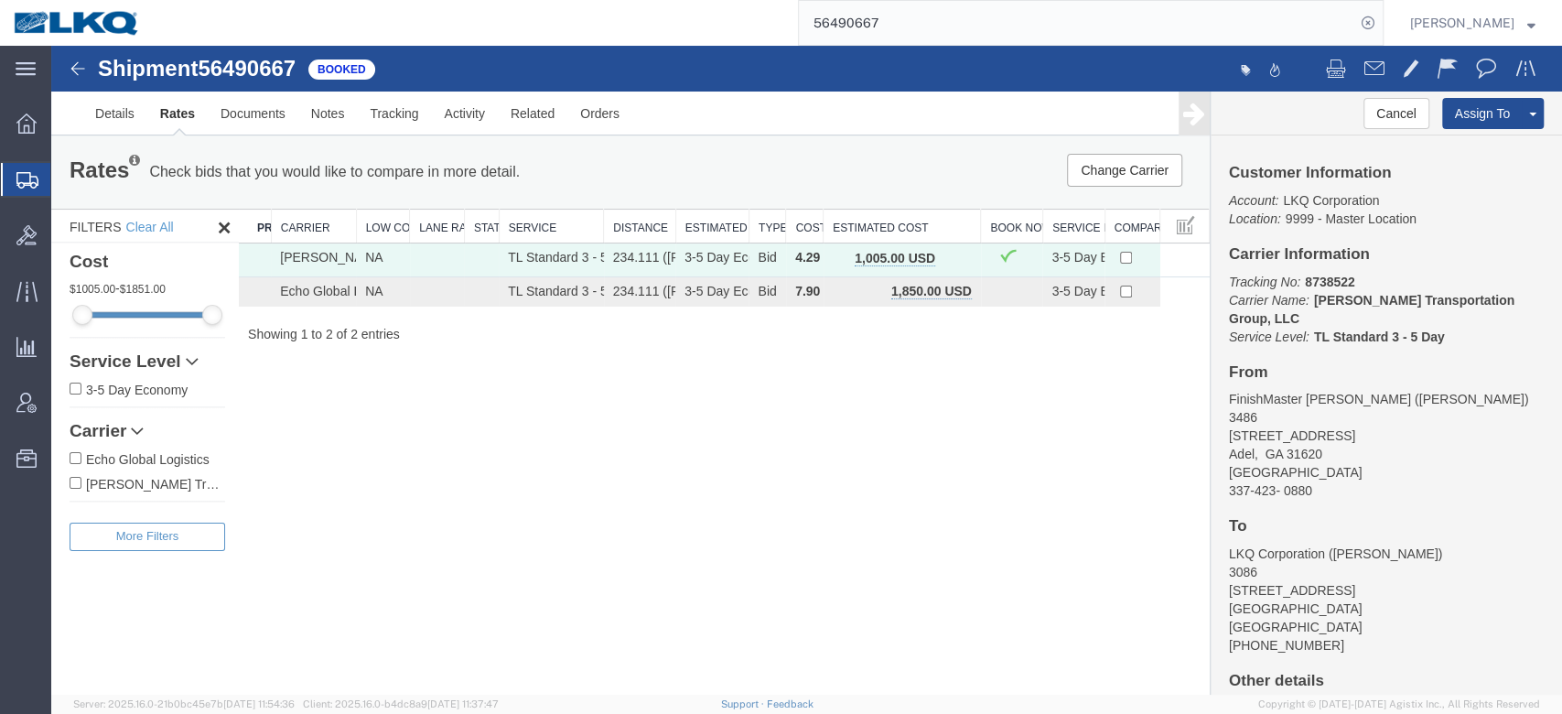
click at [960, 255] on button "button" at bounding box center [954, 260] width 25 height 24
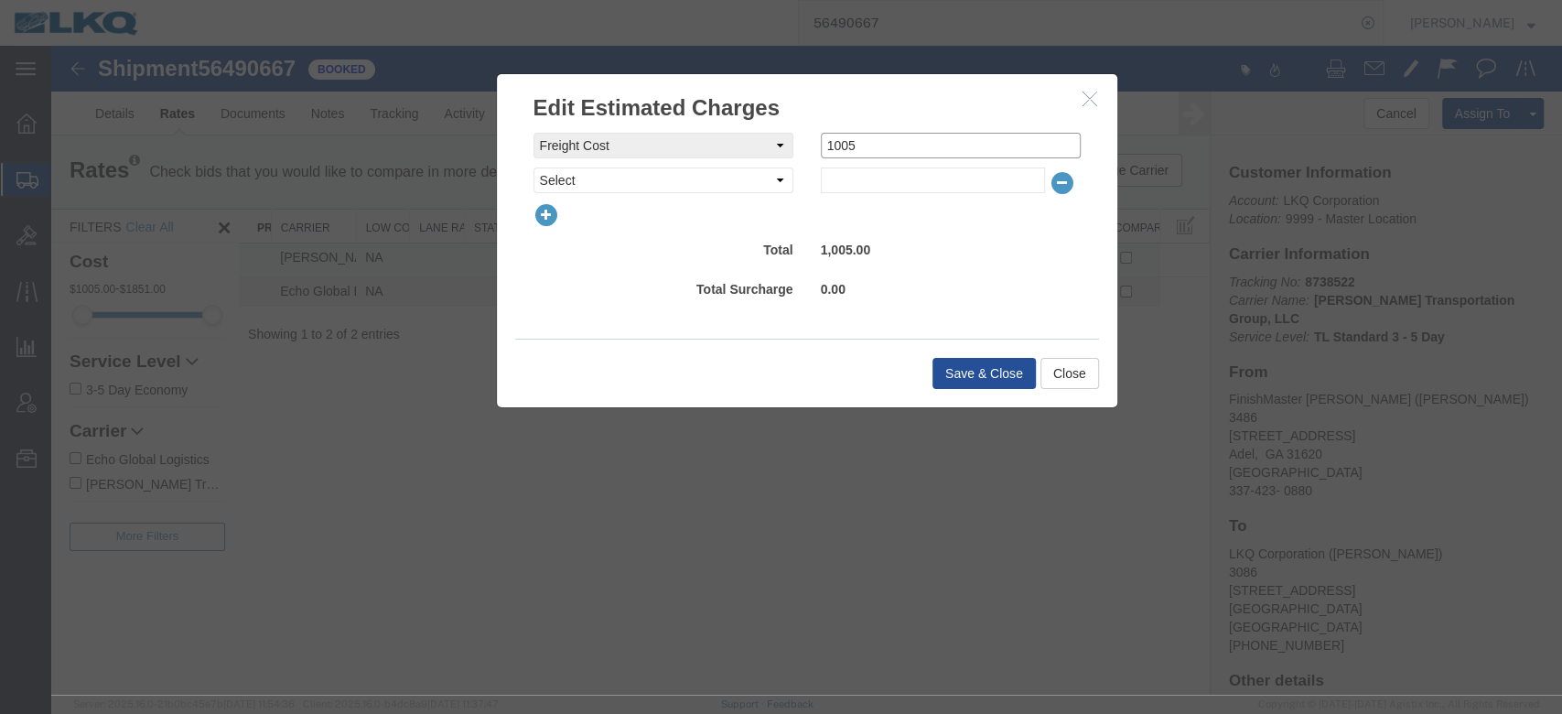
click at [838, 155] on input "1005" at bounding box center [951, 146] width 260 height 26
type input "1250"
click at [962, 393] on div "Save & Close Close" at bounding box center [807, 373] width 584 height 69
click at [966, 375] on button "Save & Close" at bounding box center [983, 373] width 103 height 31
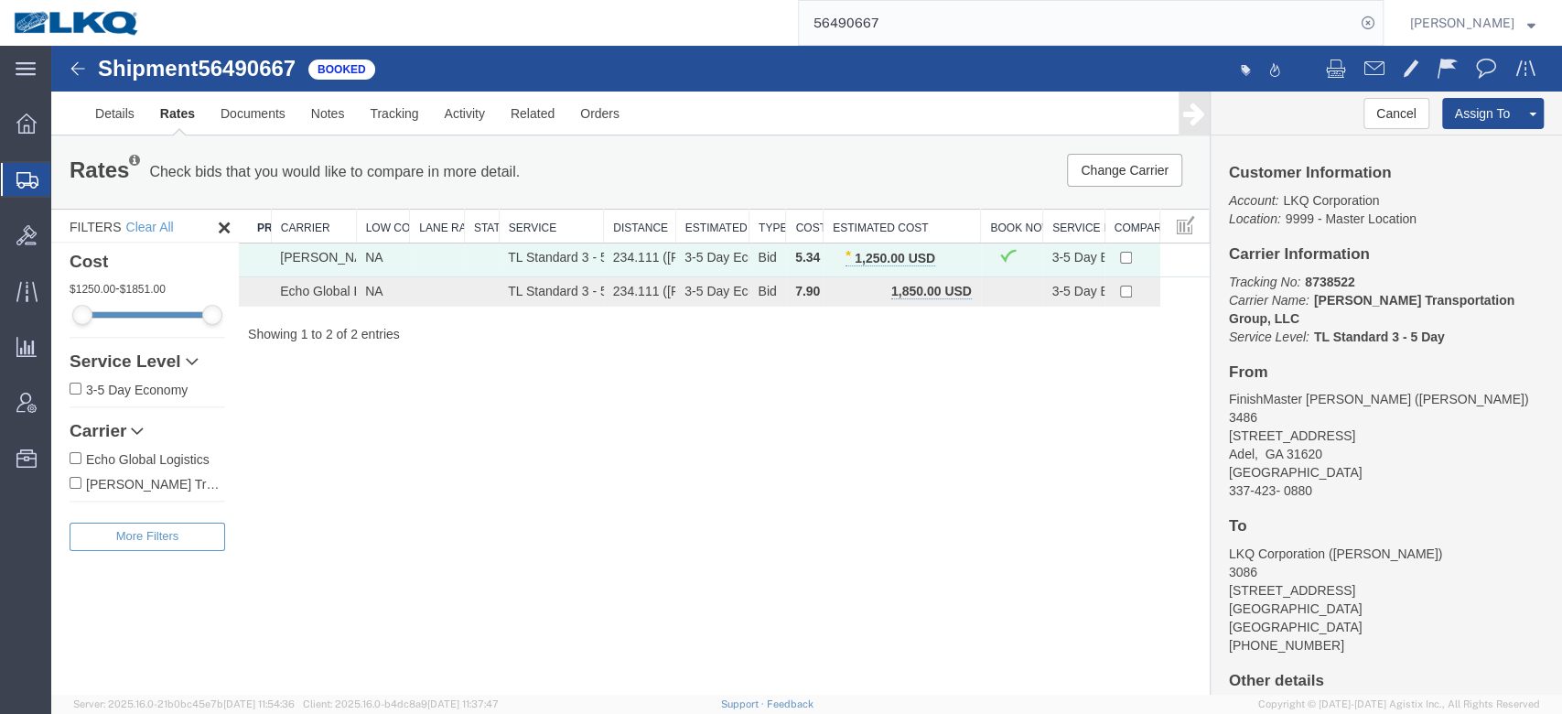
click at [879, 30] on input "56490667" at bounding box center [1077, 23] width 556 height 44
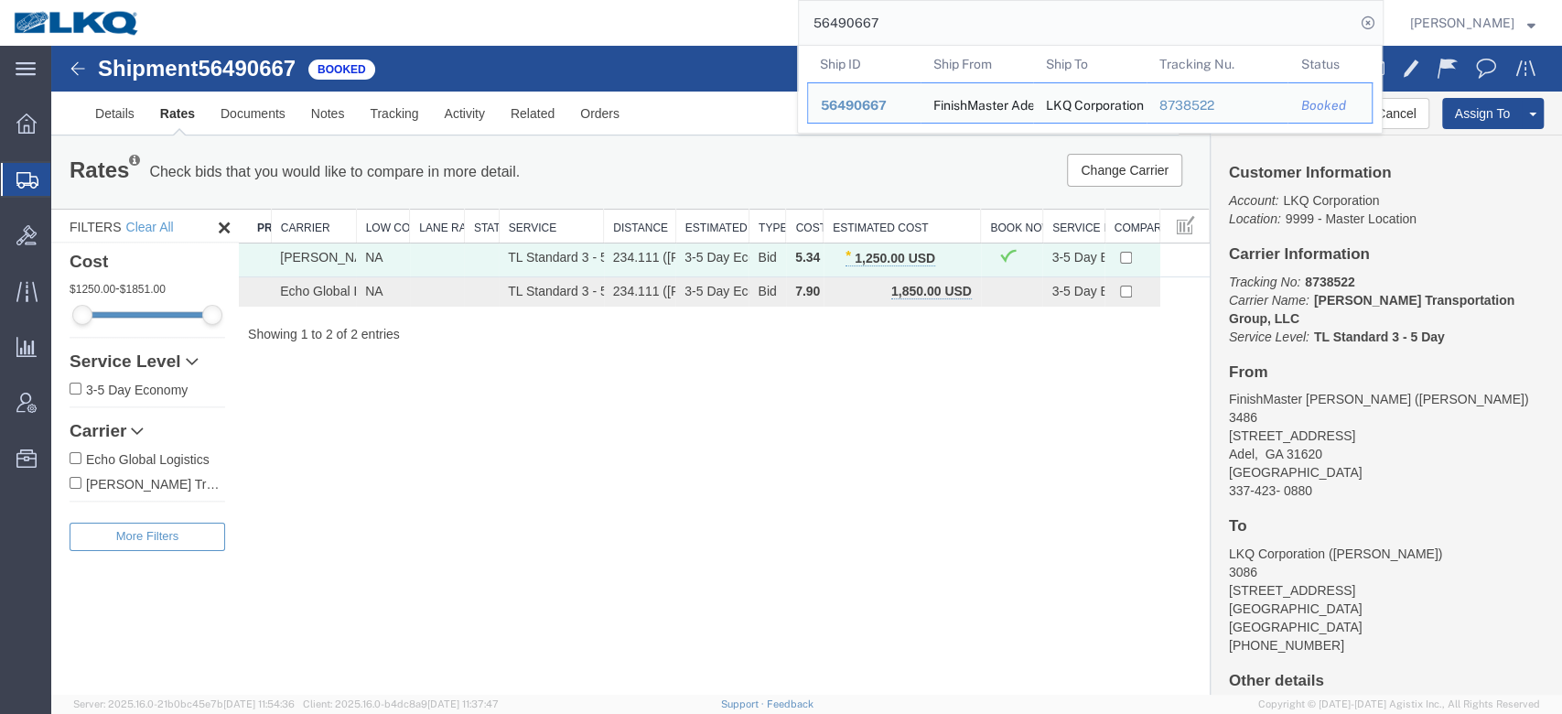
click at [879, 30] on input "56490667" at bounding box center [1077, 23] width 556 height 44
paste input "510196"
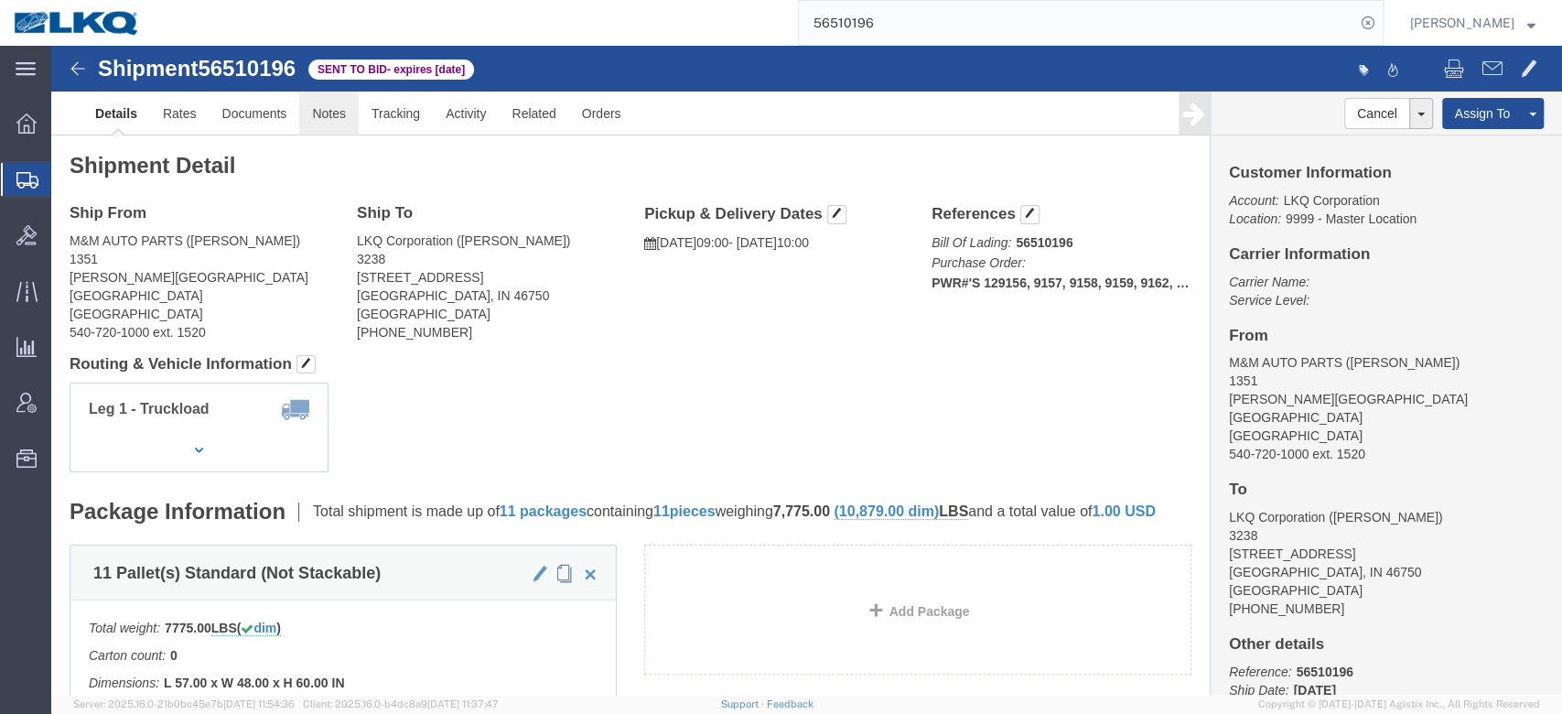
drag, startPoint x: 333, startPoint y: 116, endPoint x: 282, endPoint y: 70, distance: 69.3
click link "Notes"
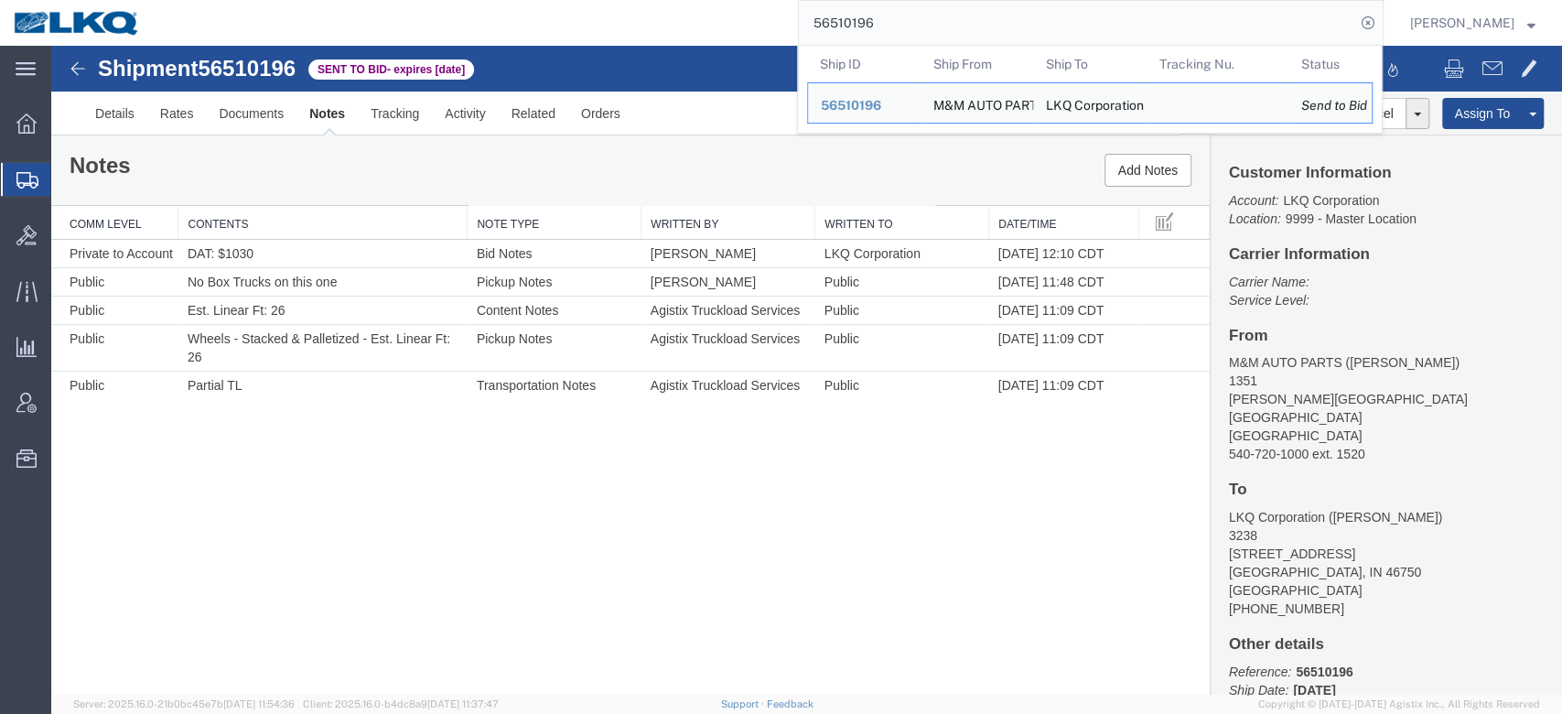
click at [885, 1] on input "56510196" at bounding box center [1077, 23] width 556 height 44
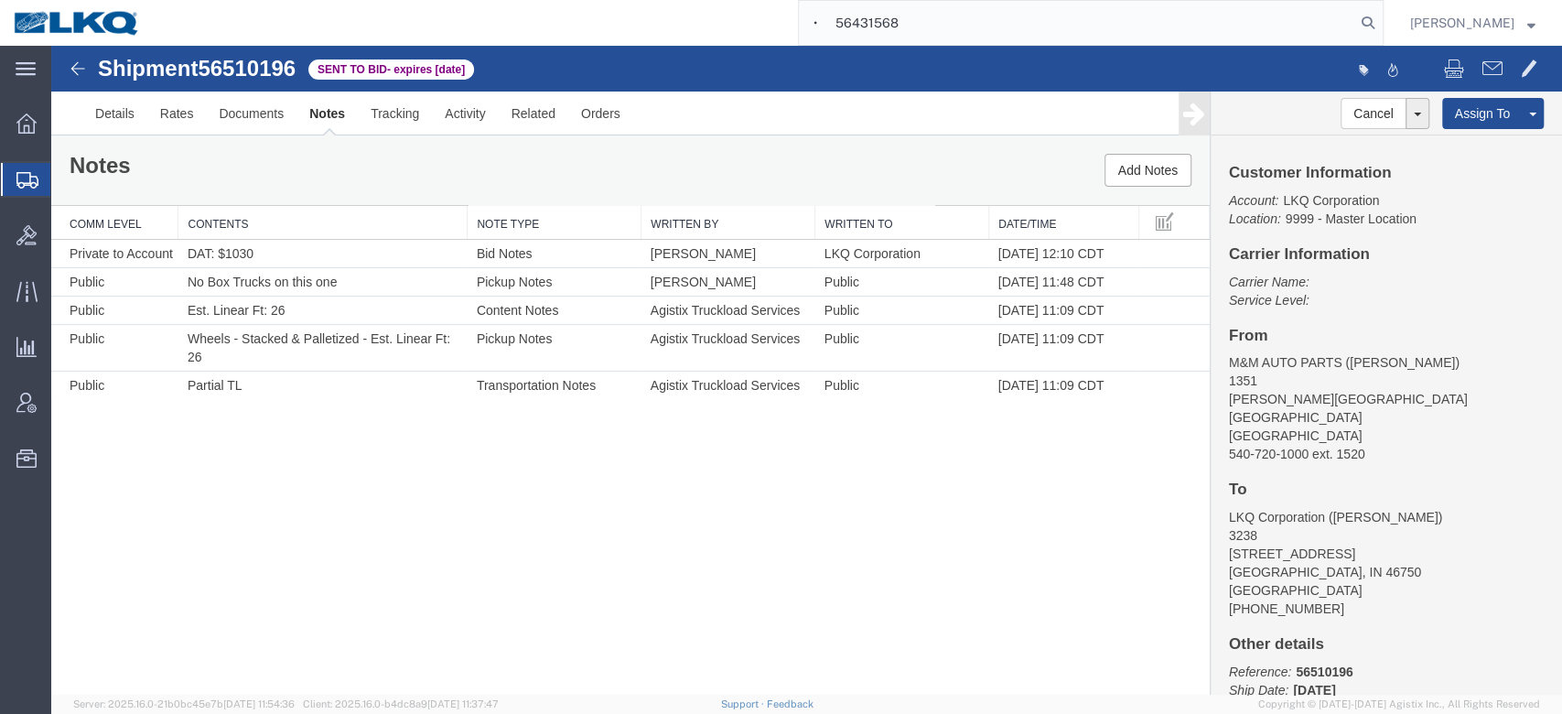
drag, startPoint x: 870, startPoint y: 16, endPoint x: 885, endPoint y: 44, distance: 31.9
click at [870, 17] on input "• 56431568" at bounding box center [1077, 23] width 556 height 44
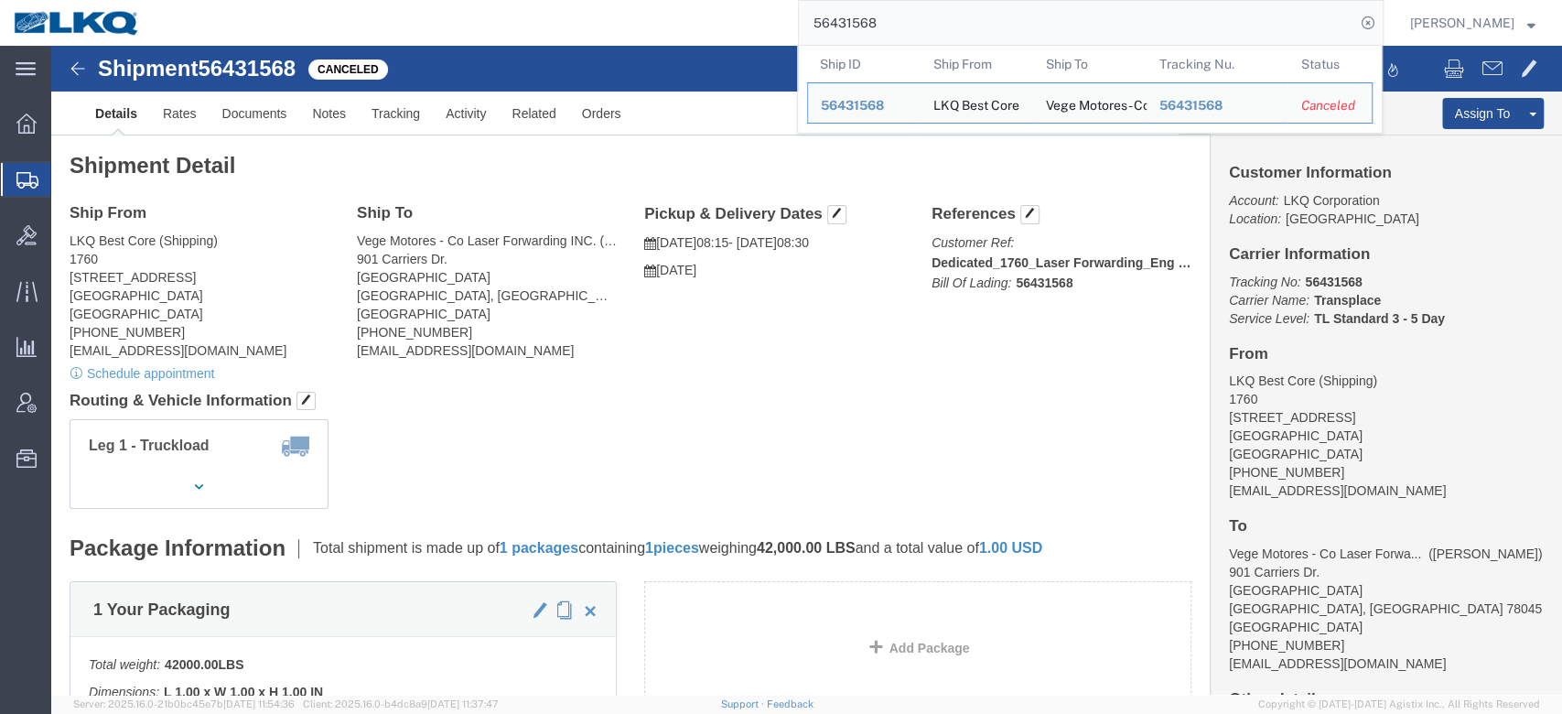
click div "Shipment Detail Ship From LKQ Best Core (Shipping) 1760 [STREET_ADDRESS] [PHONE…"
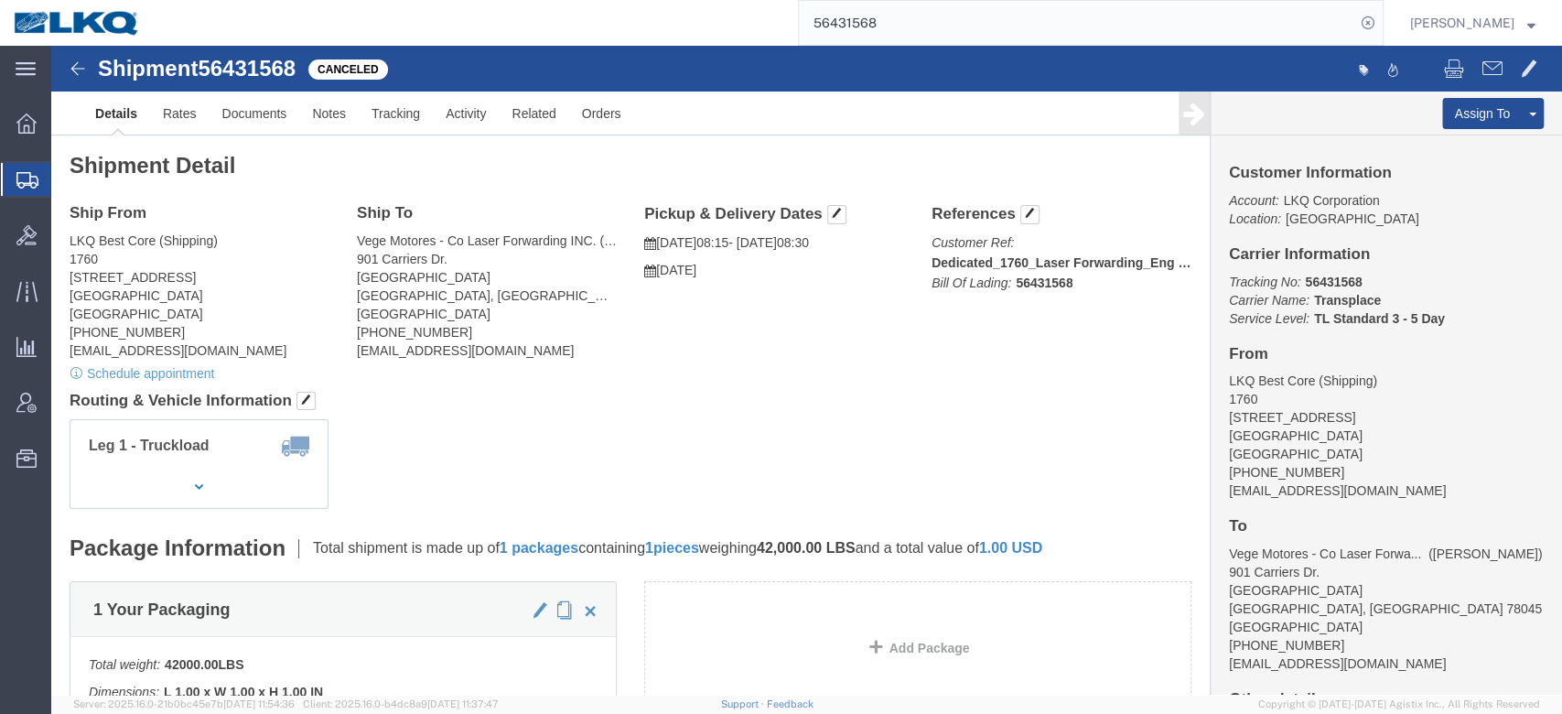
click at [962, 11] on input "56431568" at bounding box center [1077, 23] width 556 height 44
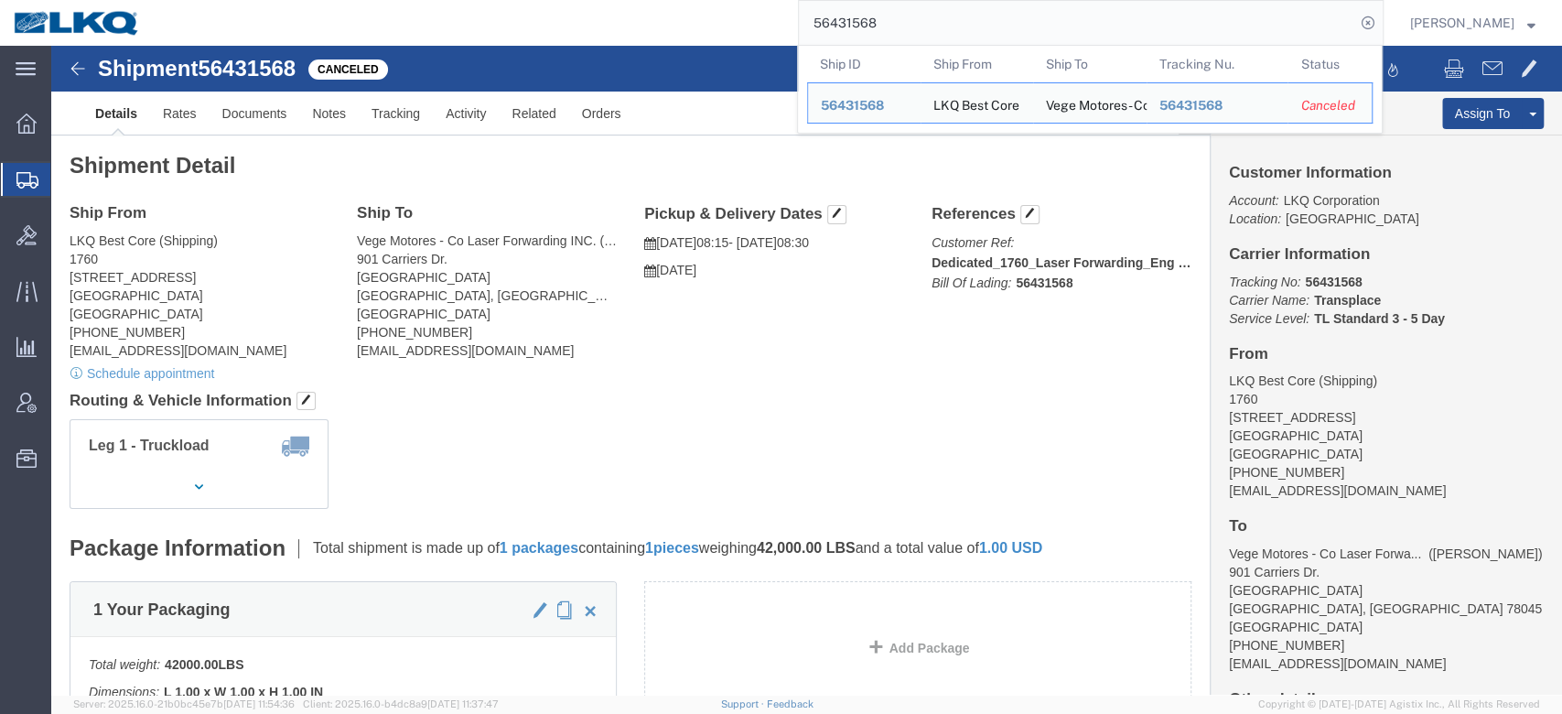
click at [962, 11] on input "56431568" at bounding box center [1077, 23] width 556 height 44
paste input "• 56431573"
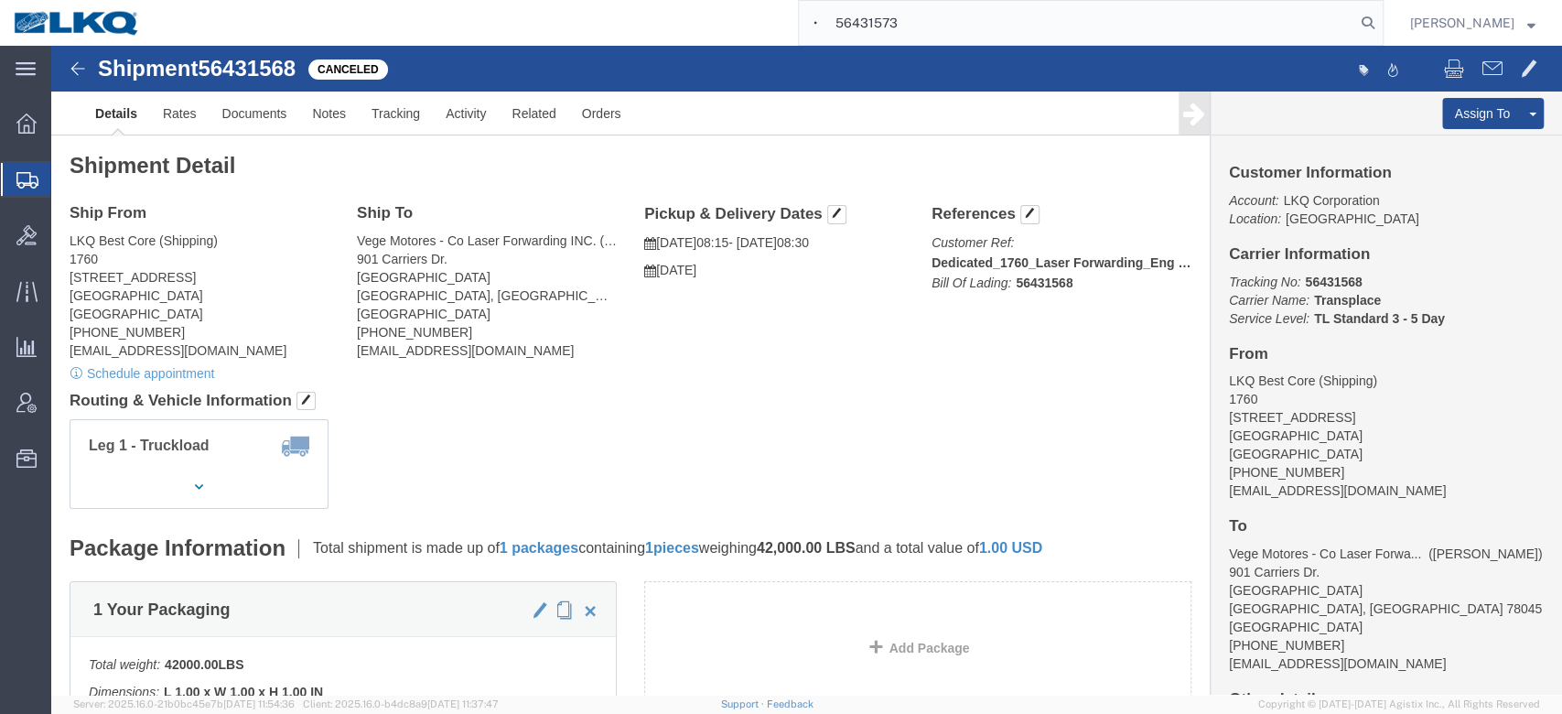
drag, startPoint x: 870, startPoint y: 20, endPoint x: 872, endPoint y: 31, distance: 11.1
click at [870, 22] on input "• 56431573" at bounding box center [1077, 23] width 556 height 44
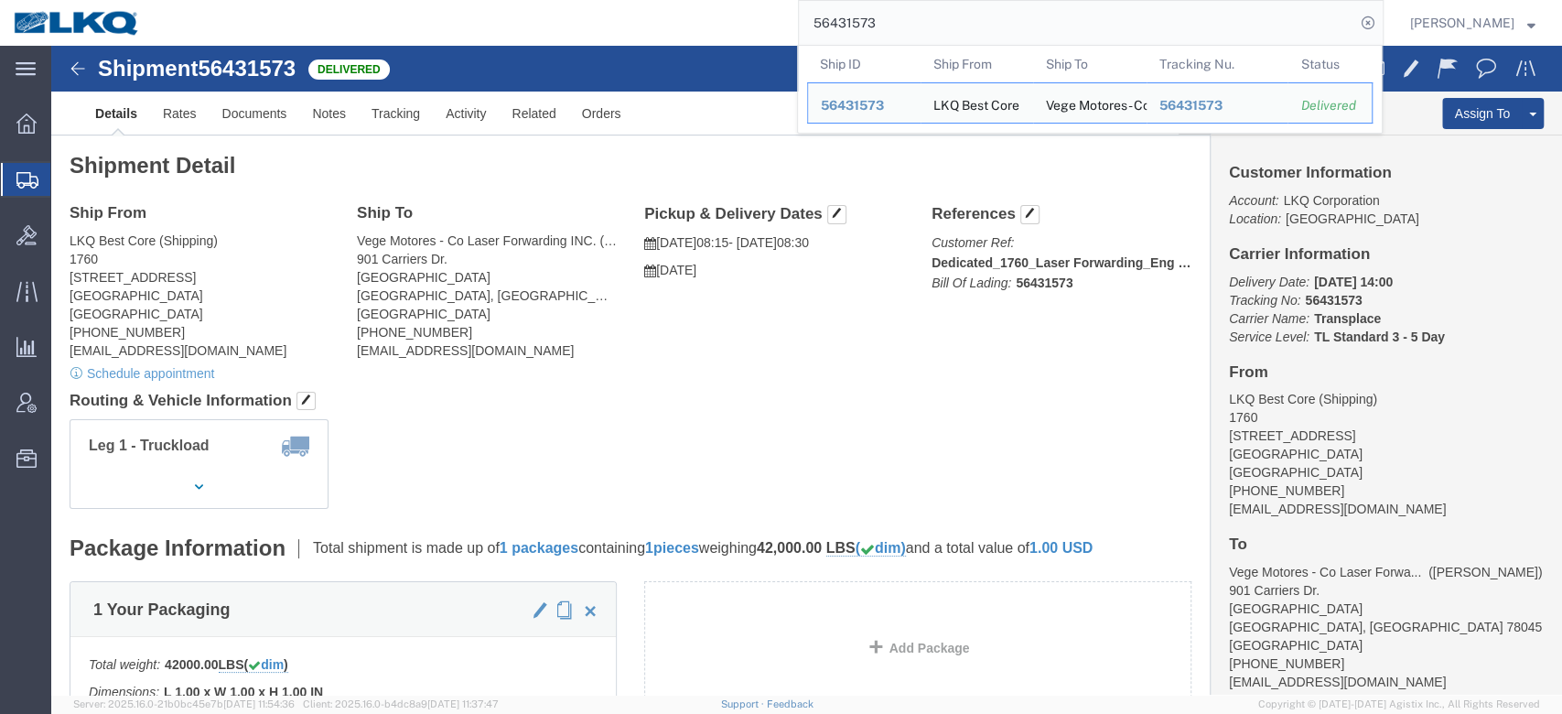
click at [915, 18] on input "56431573" at bounding box center [1077, 23] width 556 height 44
paste input "• 56178334"
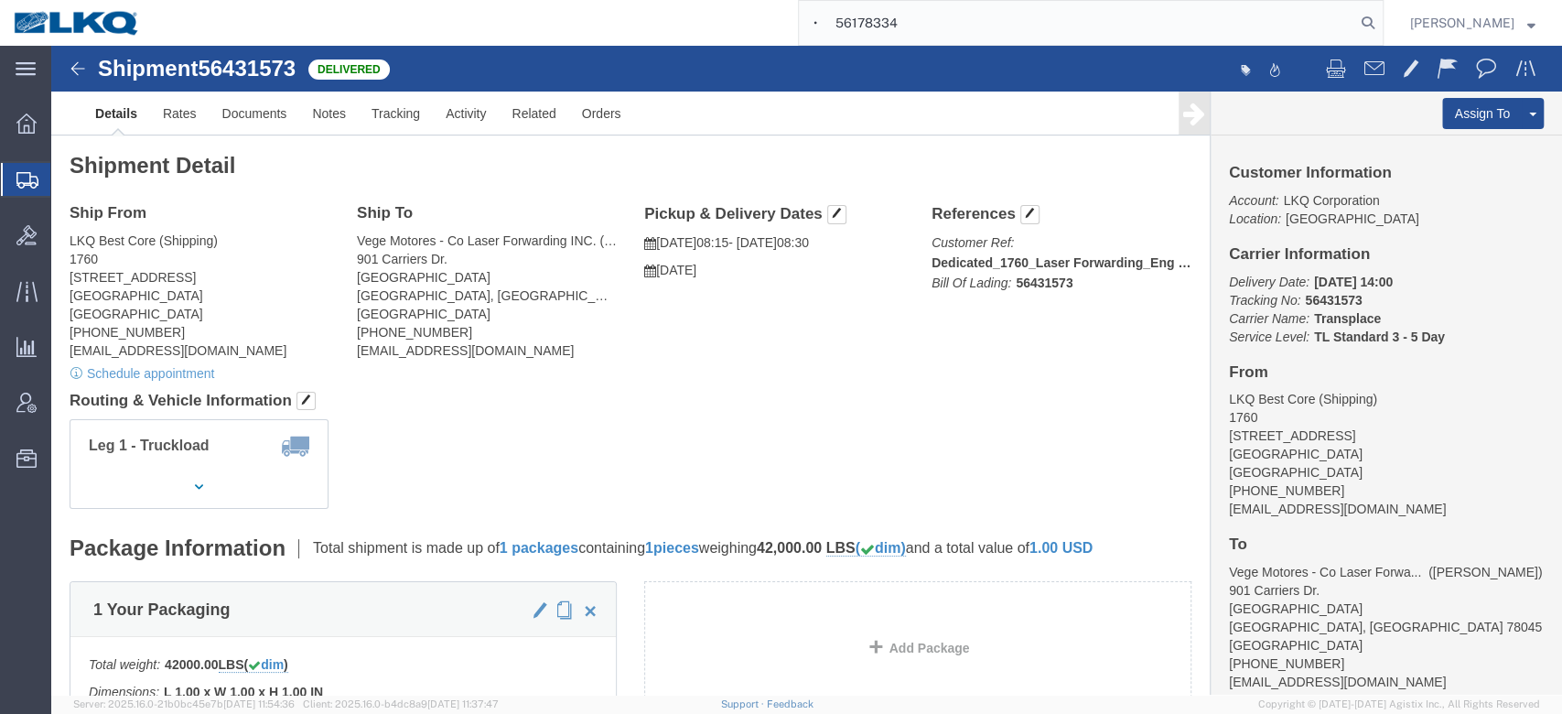
click at [868, 26] on input "• 56178334" at bounding box center [1077, 23] width 556 height 44
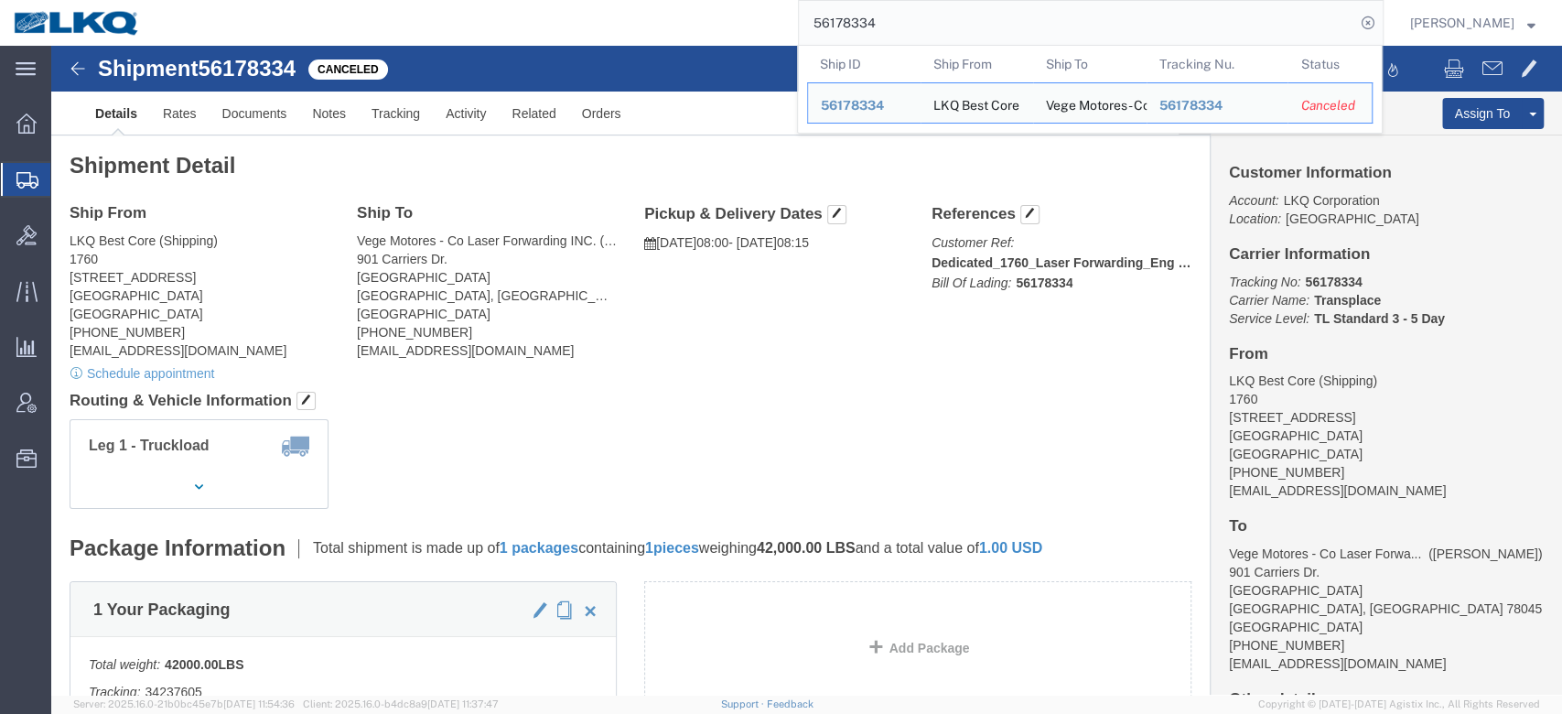
click at [892, 41] on input "56178334" at bounding box center [1077, 23] width 556 height 44
paste input "• 56191536"
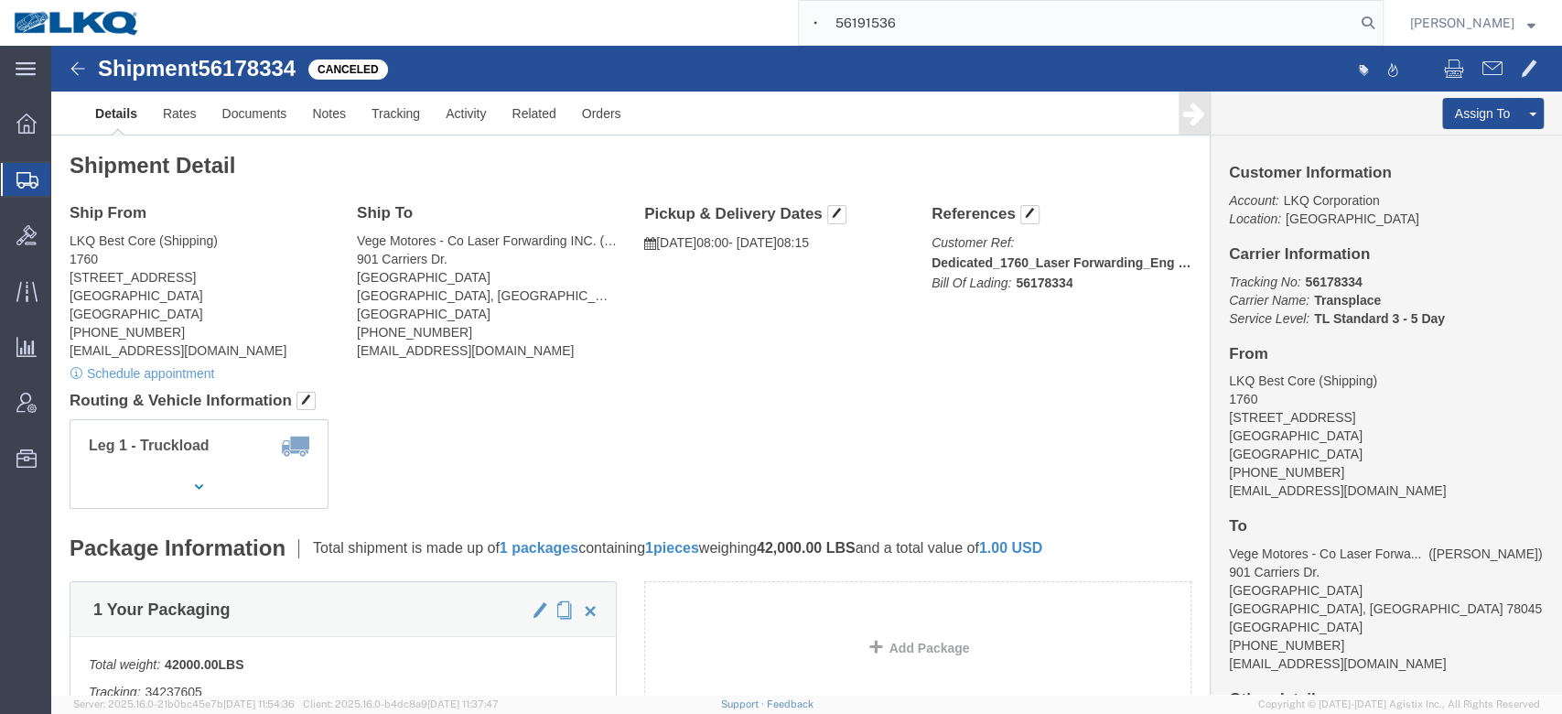
click at [871, 29] on input "• 56191536" at bounding box center [1077, 23] width 556 height 44
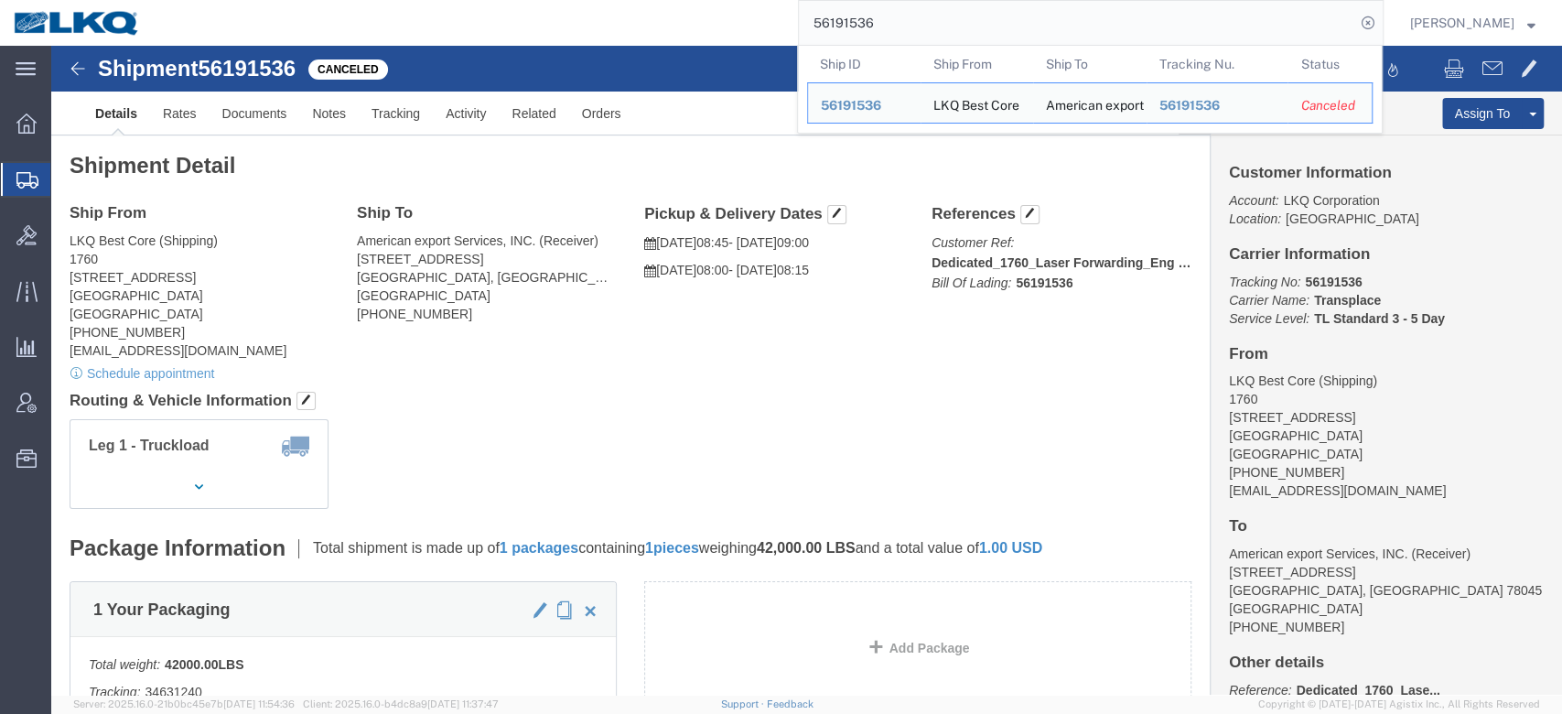
click at [869, 27] on input "56191536" at bounding box center [1077, 23] width 556 height 44
paste input "• 56205308"
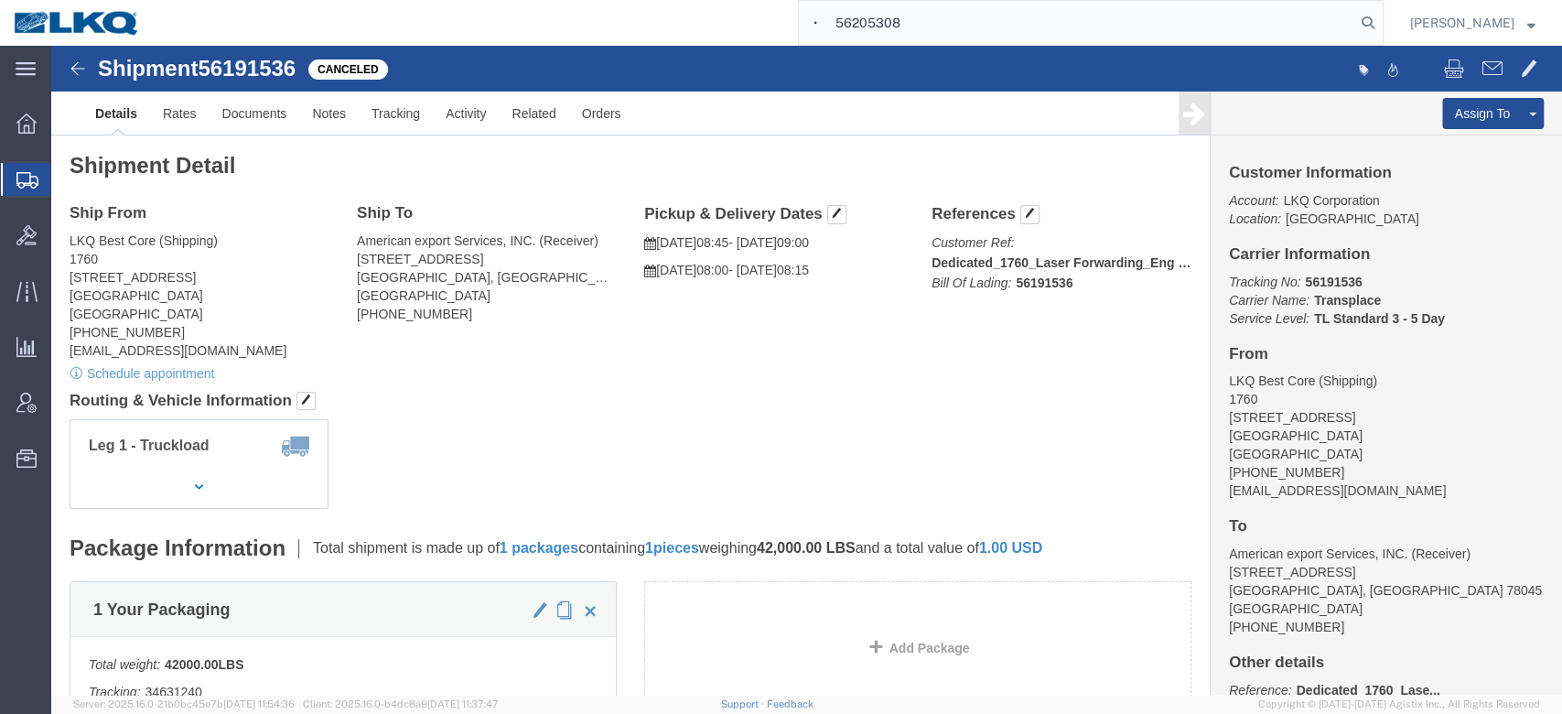
click at [865, 27] on input "• 56205308" at bounding box center [1077, 23] width 556 height 44
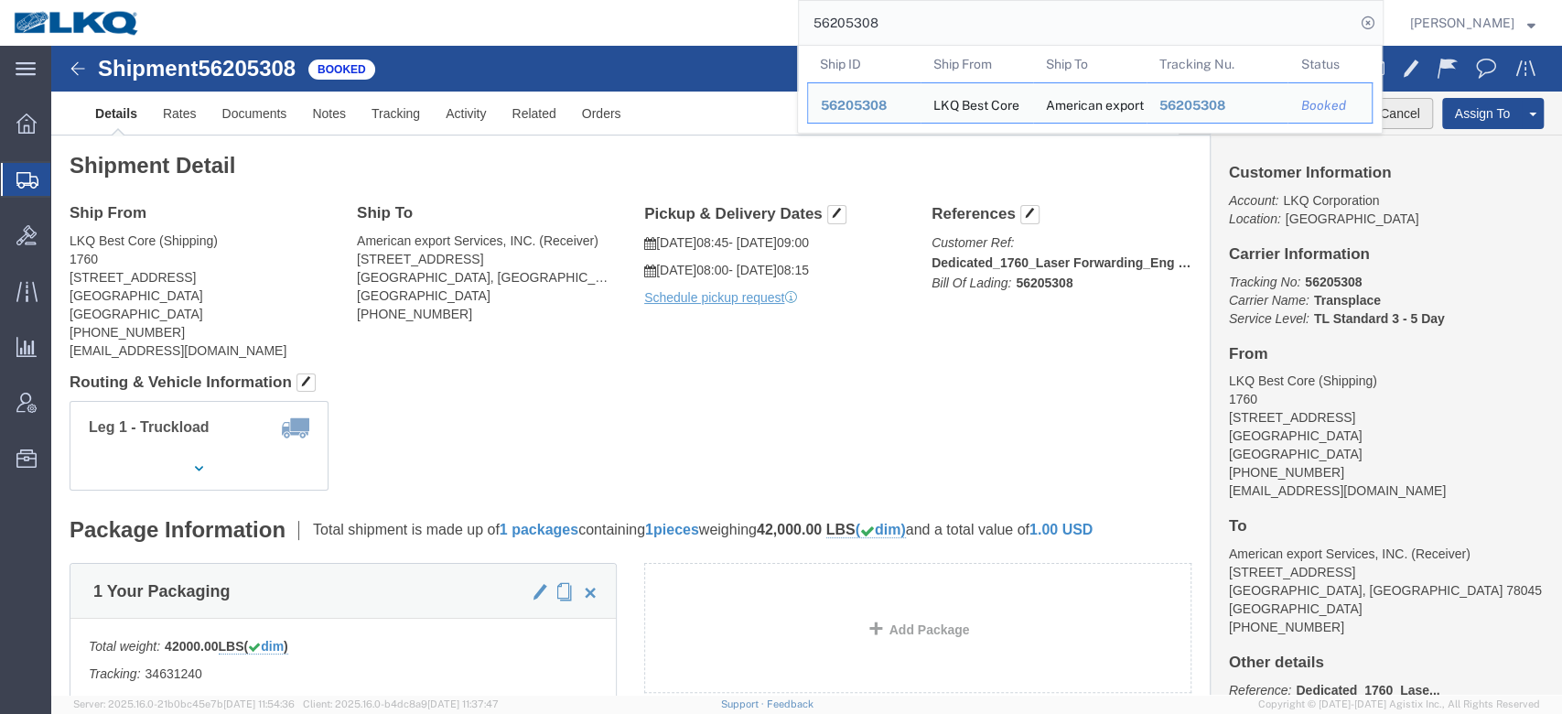
click button "Cancel"
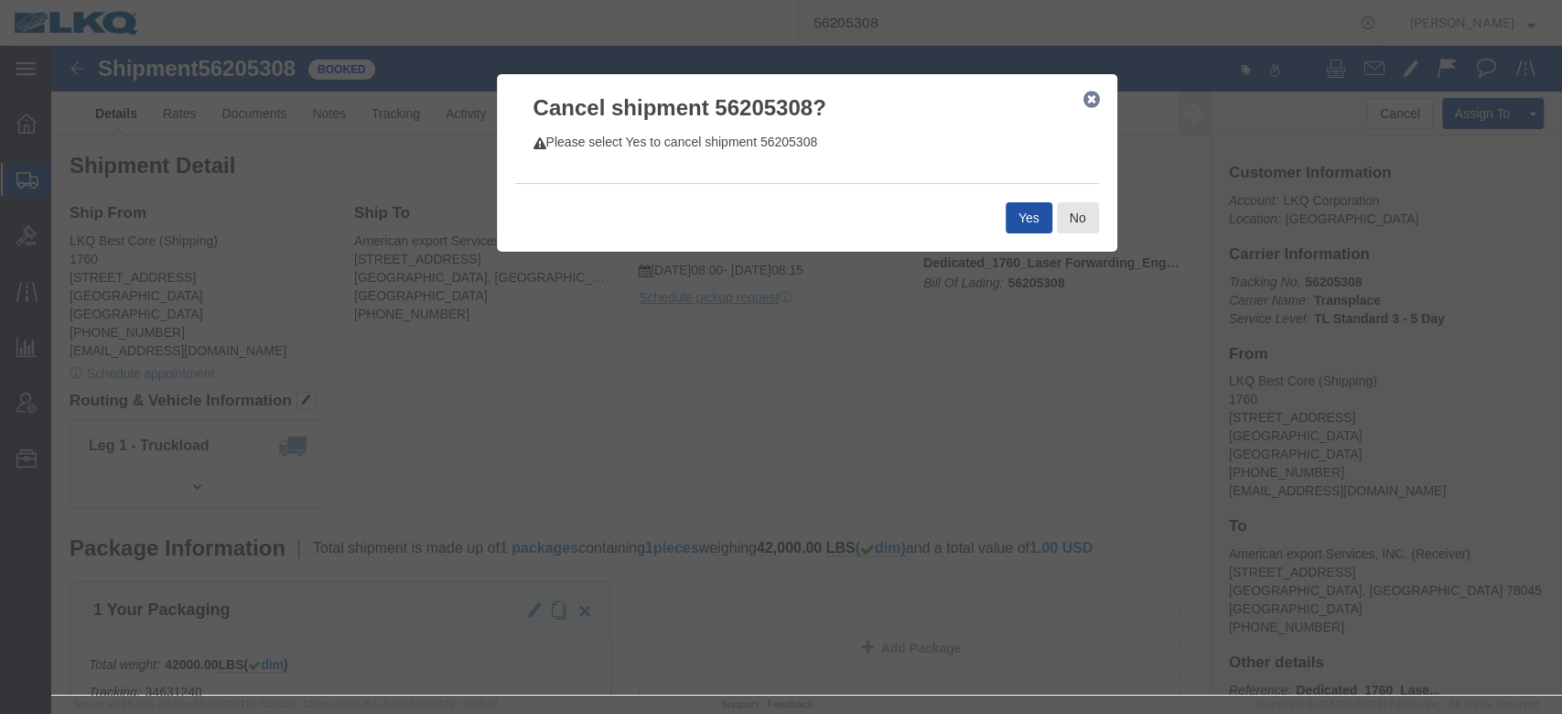
click button "Yes"
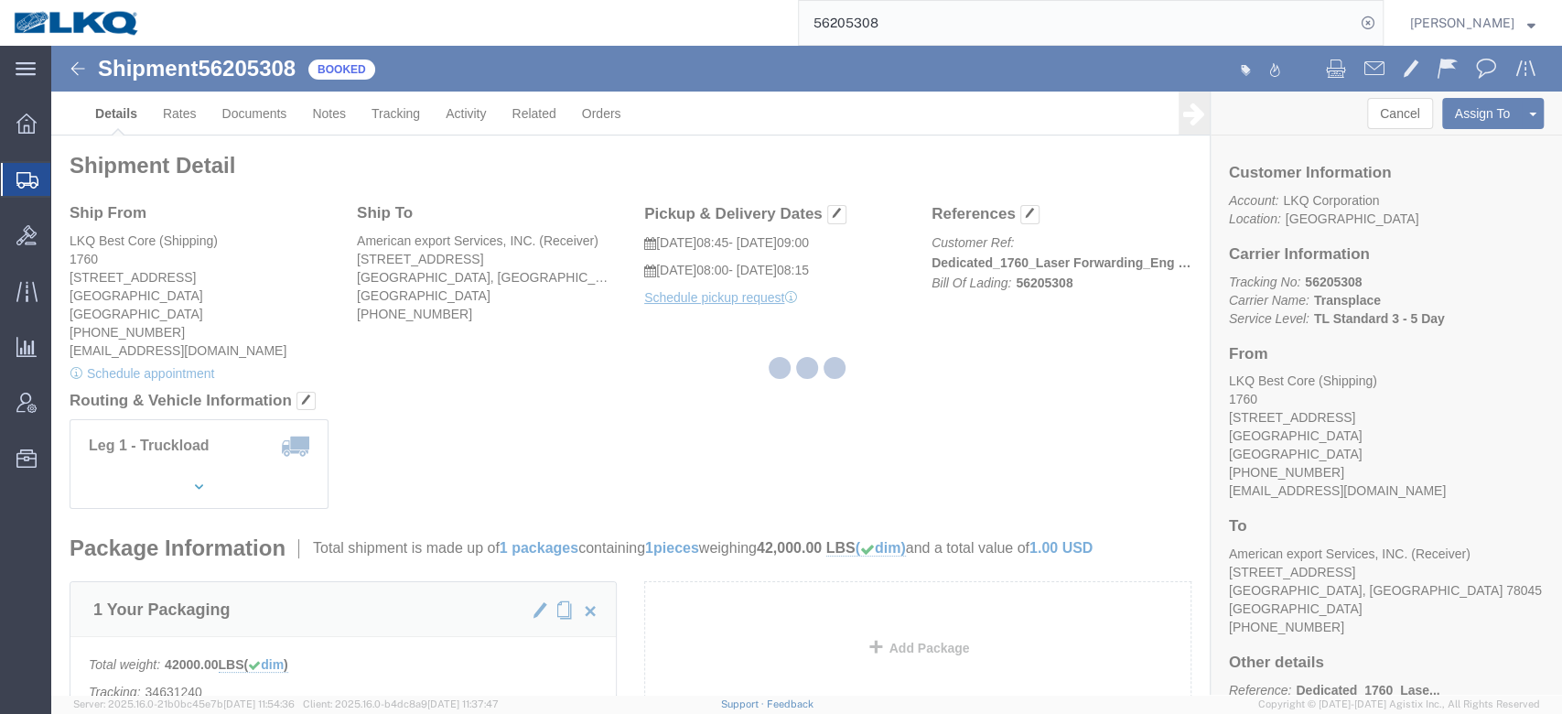
click at [887, 20] on input "56205308" at bounding box center [1077, 23] width 556 height 44
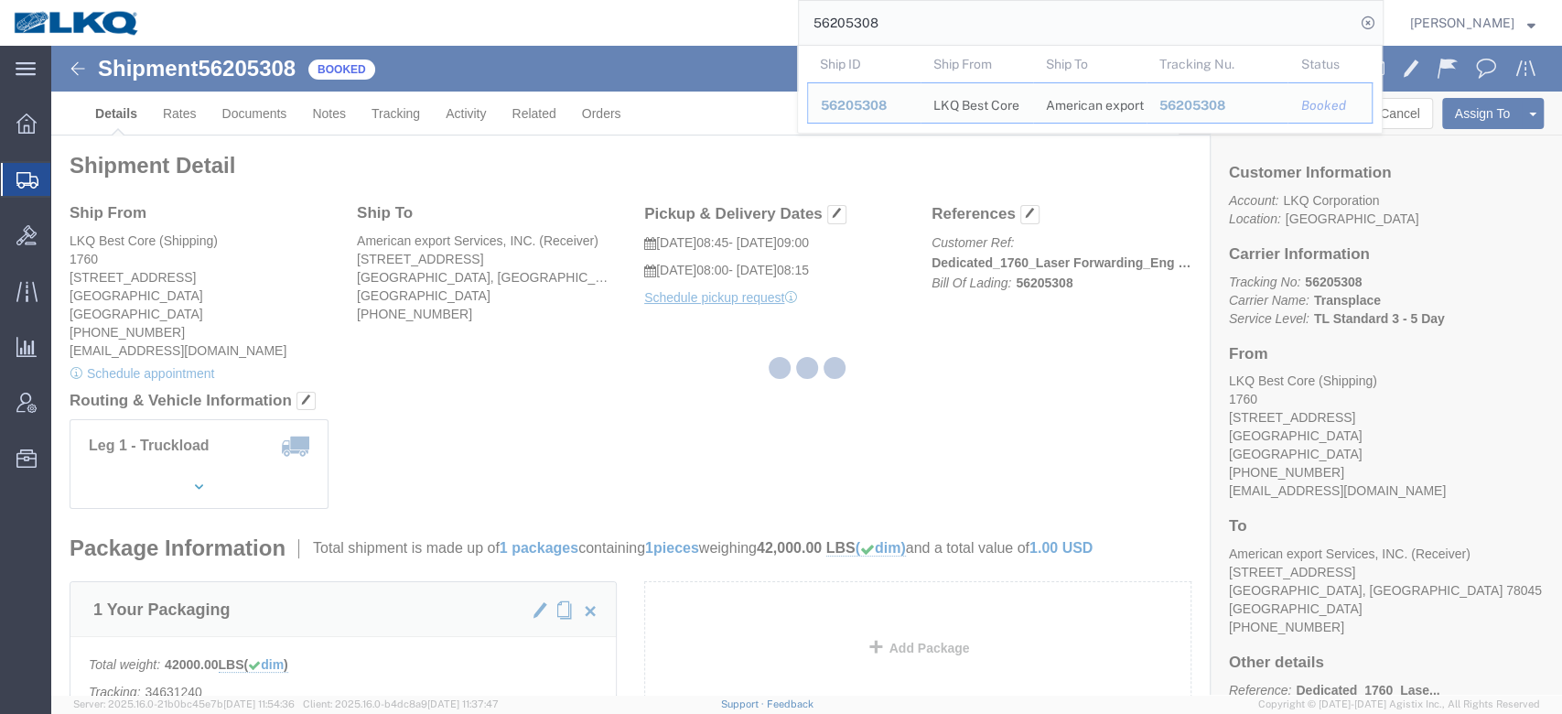
click at [887, 20] on input "56205308" at bounding box center [1077, 23] width 556 height 44
paste input "• 56218859"
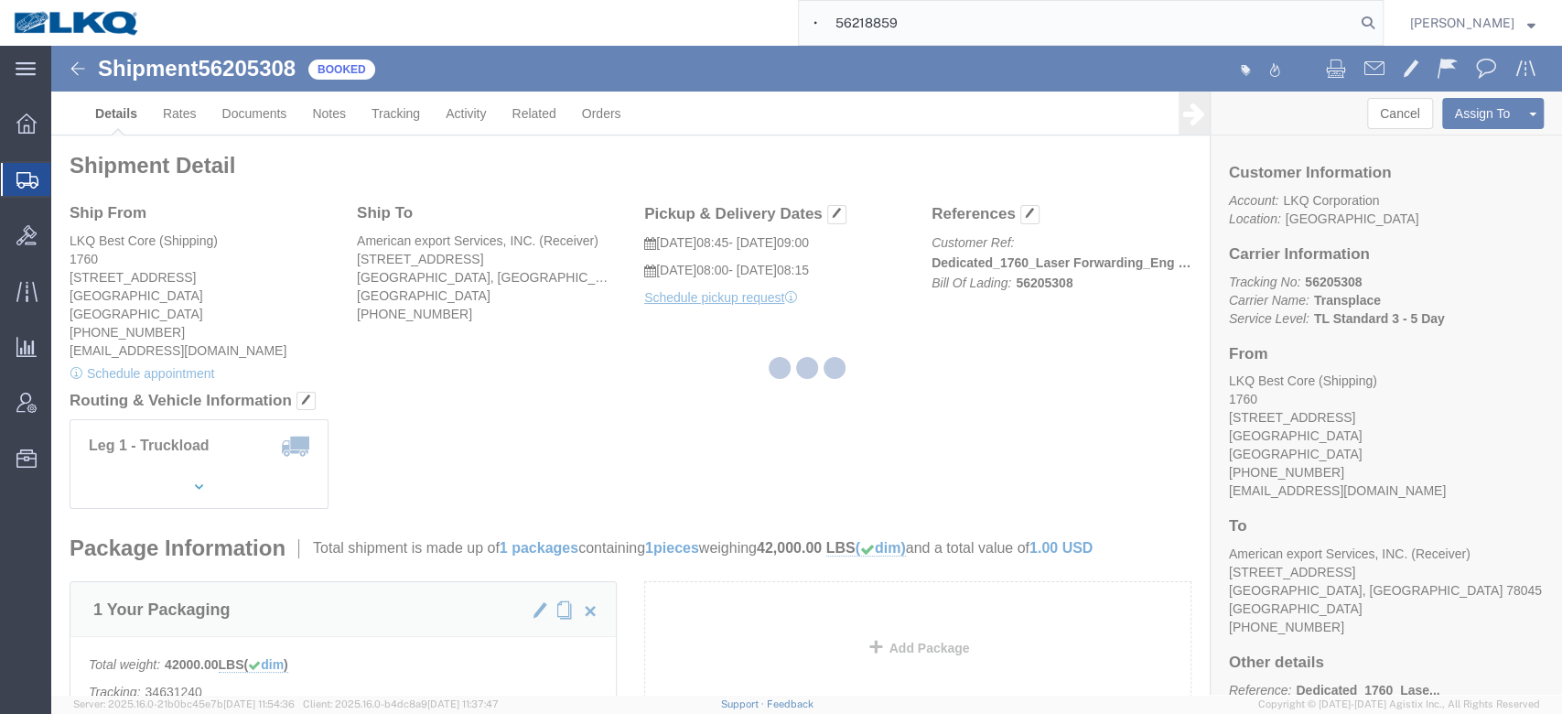
click at [870, 17] on input "• 56218859" at bounding box center [1077, 23] width 556 height 44
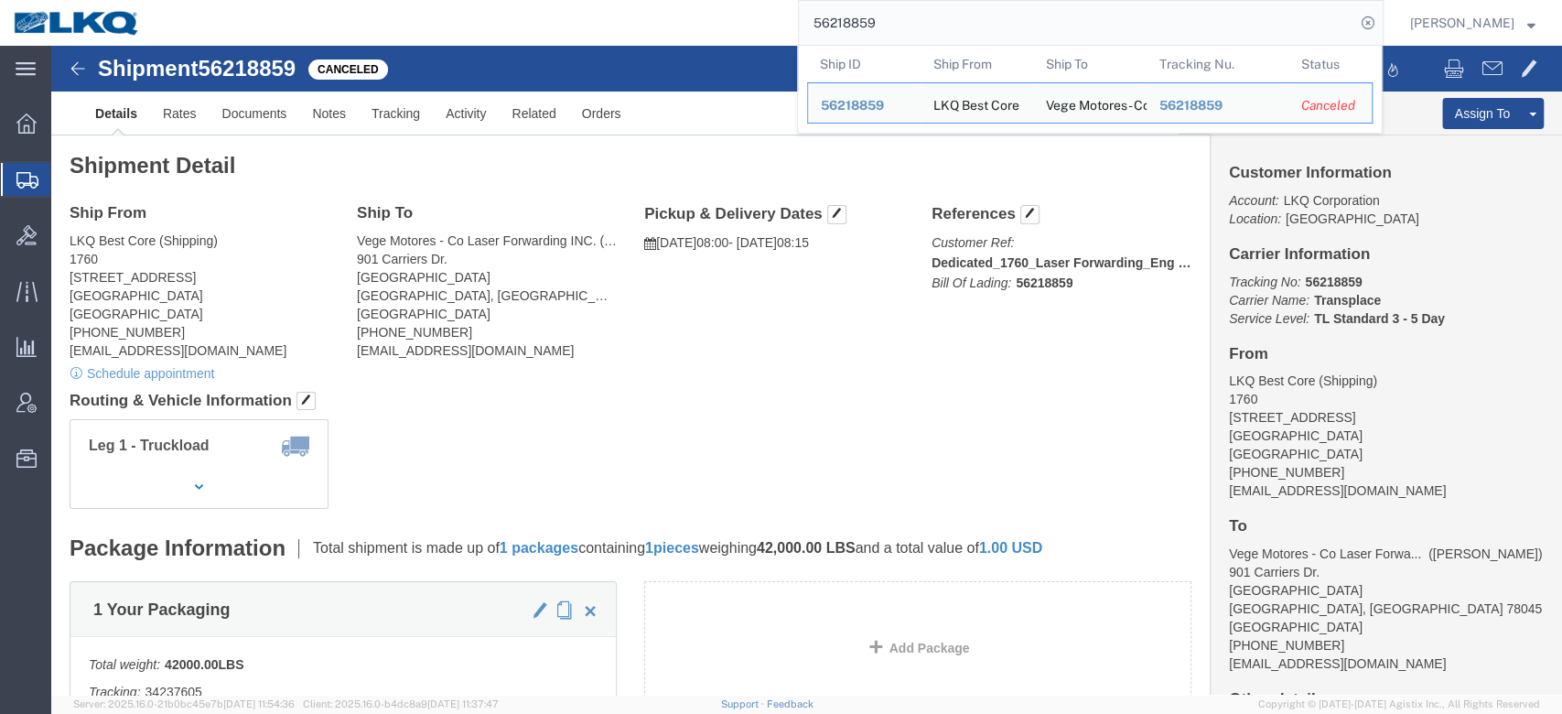
click at [894, 26] on input "56218859" at bounding box center [1077, 23] width 556 height 44
paste input "• 56246854"
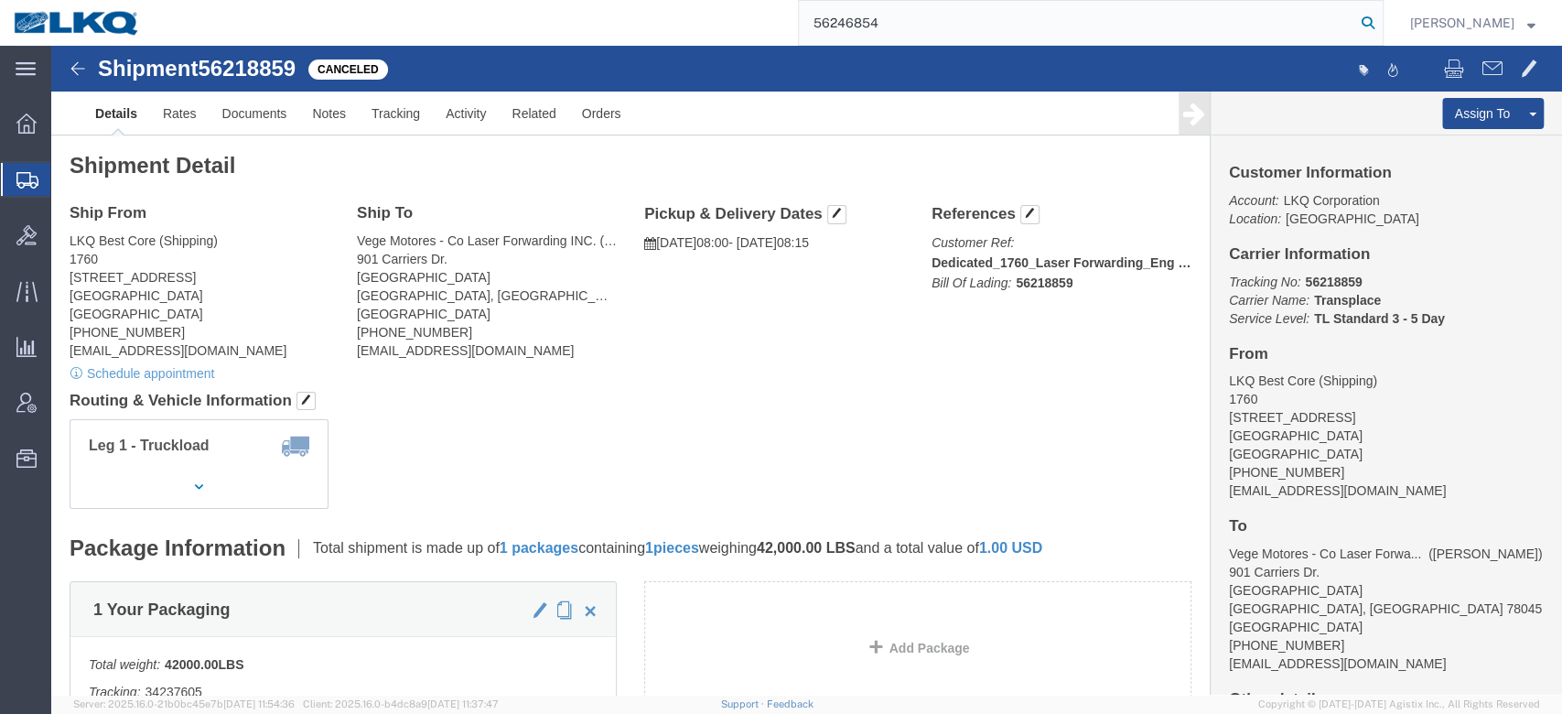
click at [1381, 23] on icon at bounding box center [1368, 23] width 26 height 26
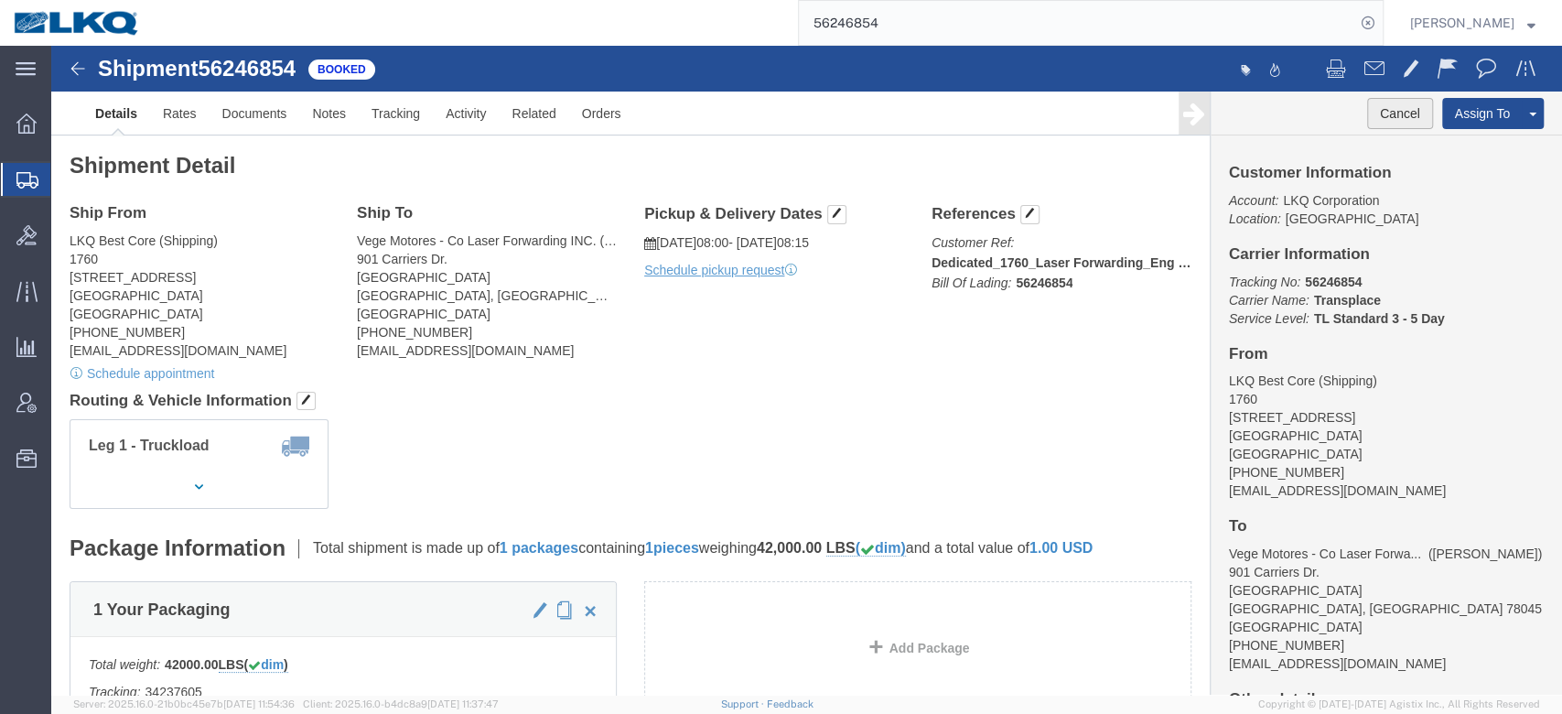
click button "Cancel"
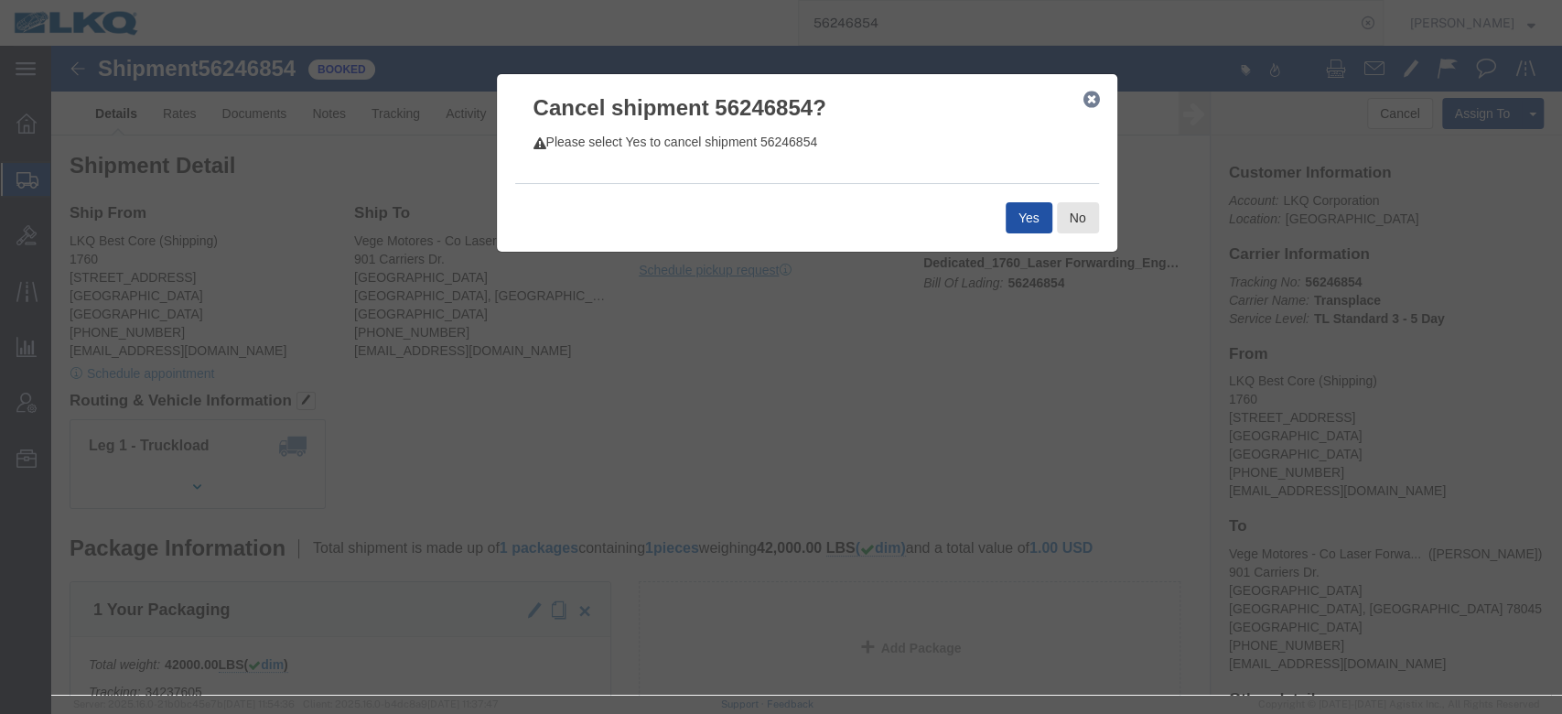
click button "Yes"
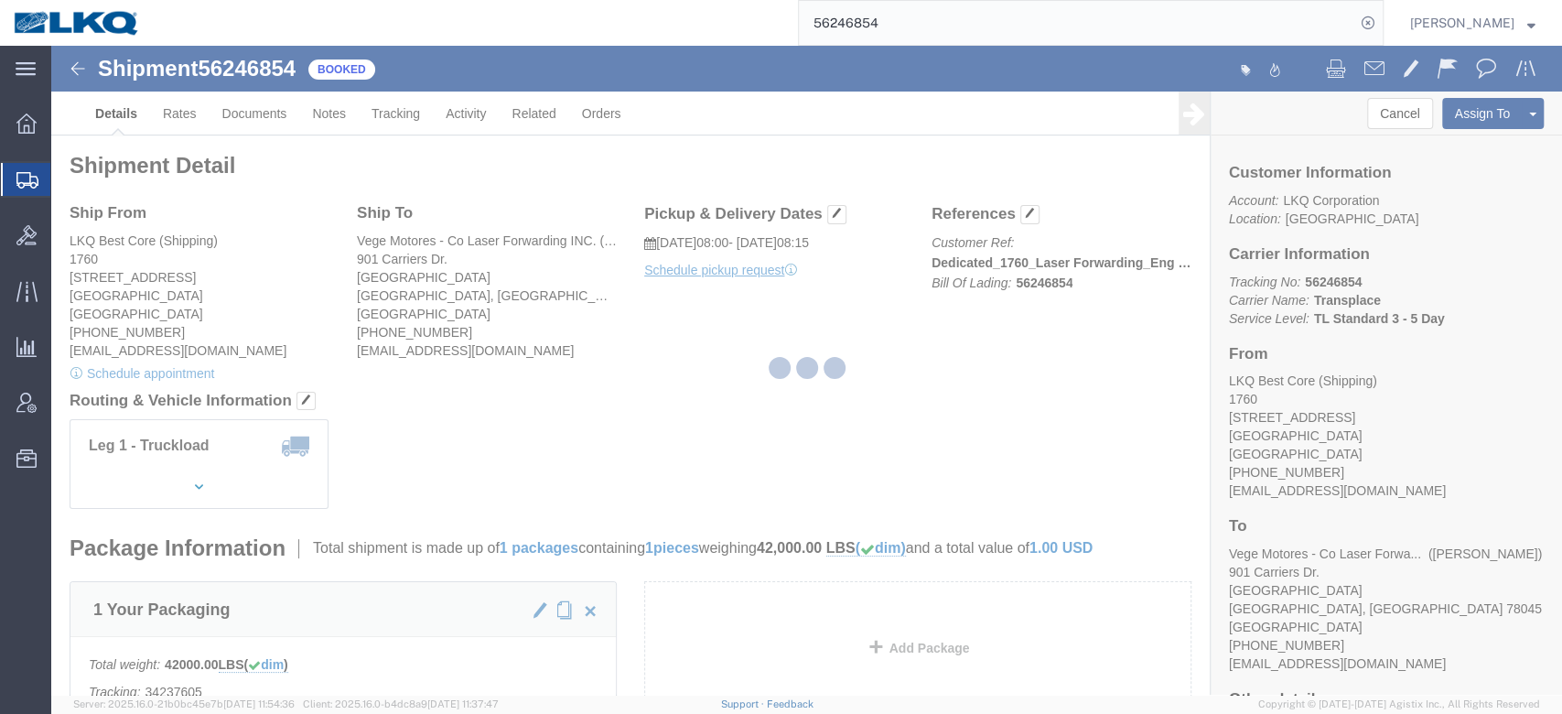
click at [924, 39] on input "56246854" at bounding box center [1077, 23] width 556 height 44
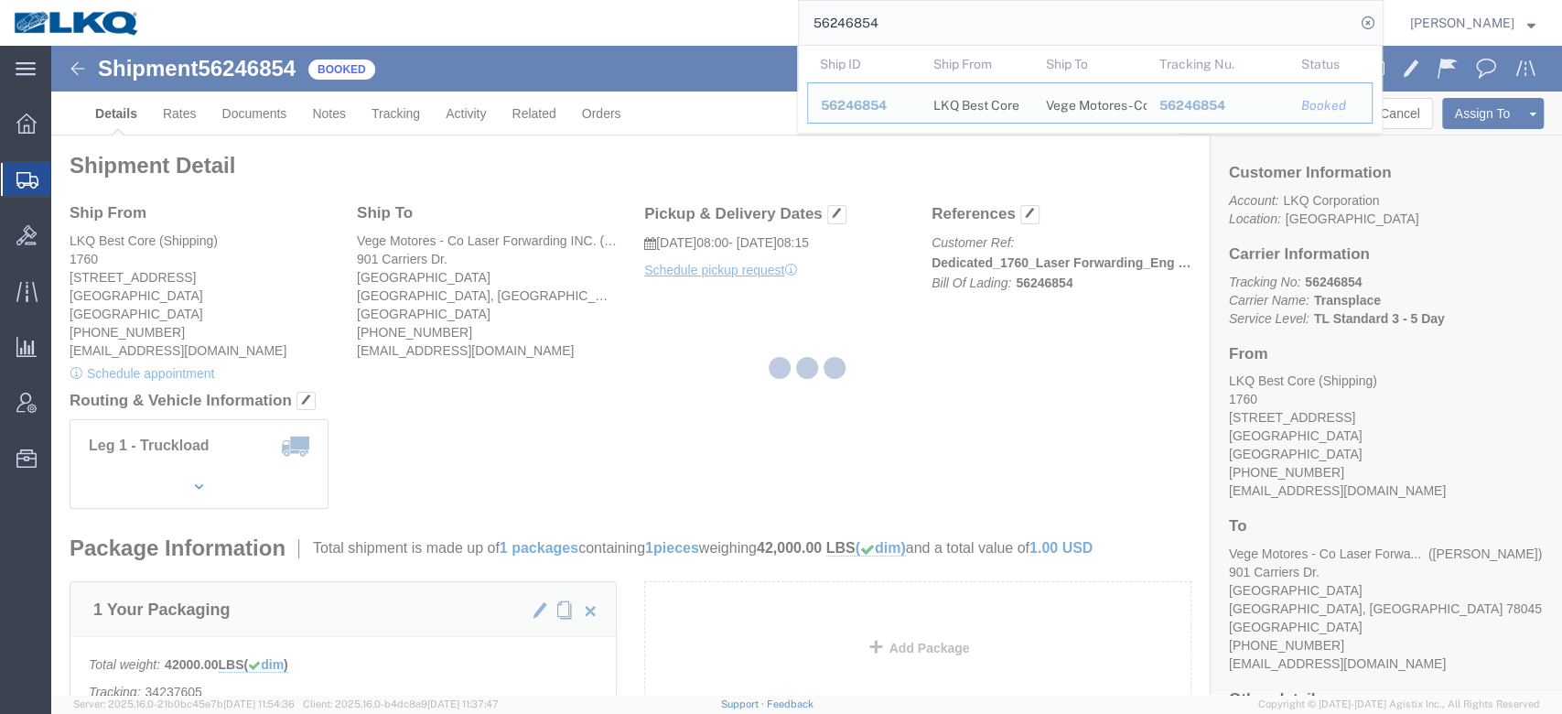
paste input "• 56431595"
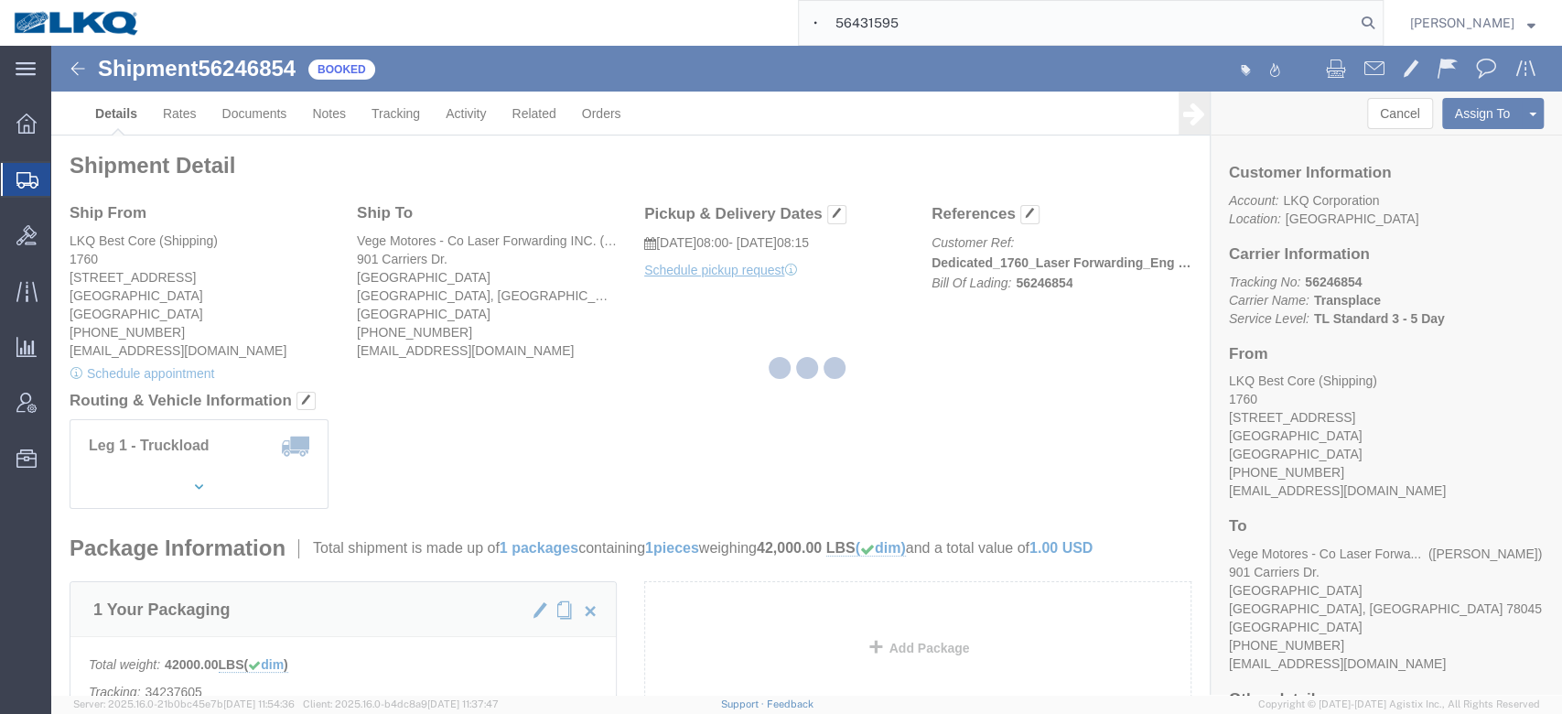
click at [917, 31] on input "• 56431595" at bounding box center [1077, 23] width 556 height 44
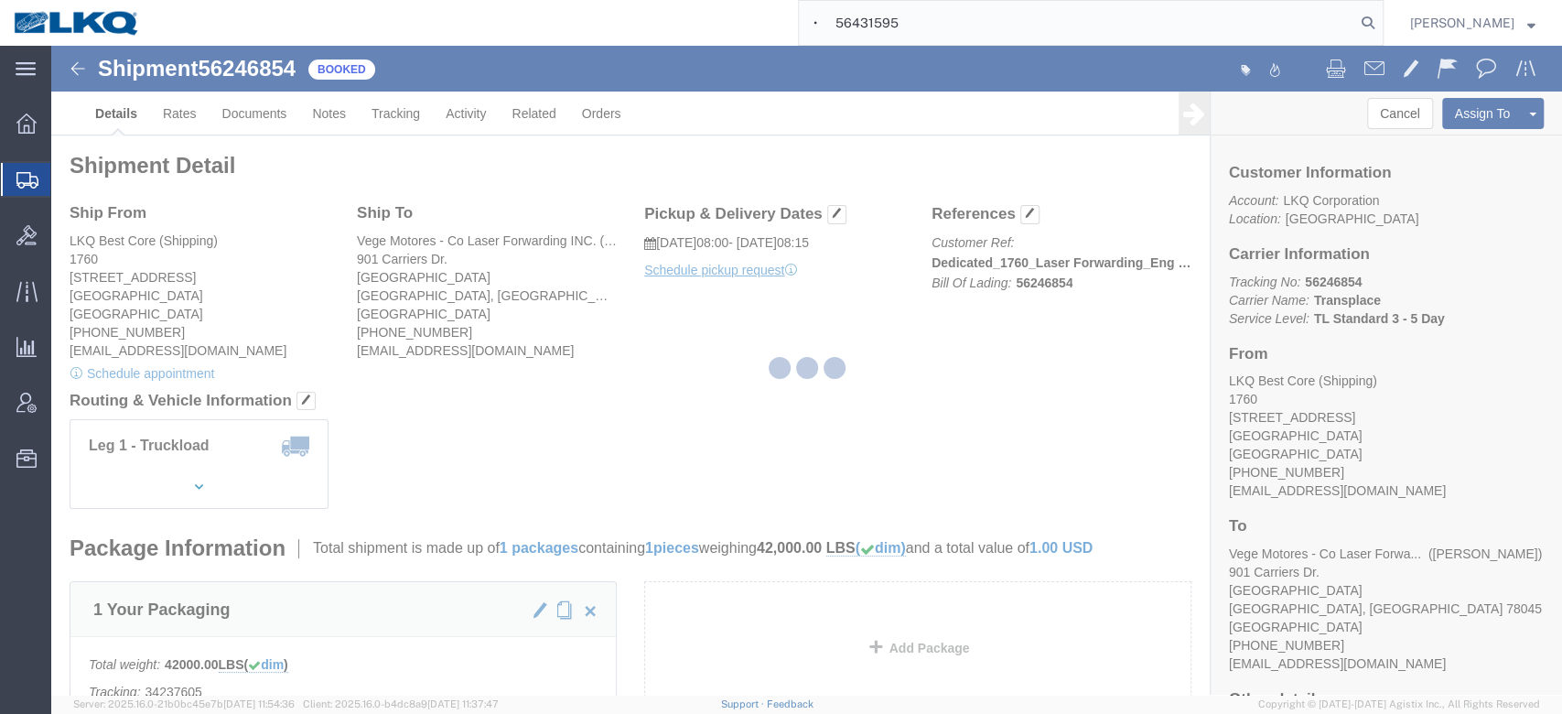
click at [917, 31] on input "• 56431595" at bounding box center [1077, 23] width 556 height 44
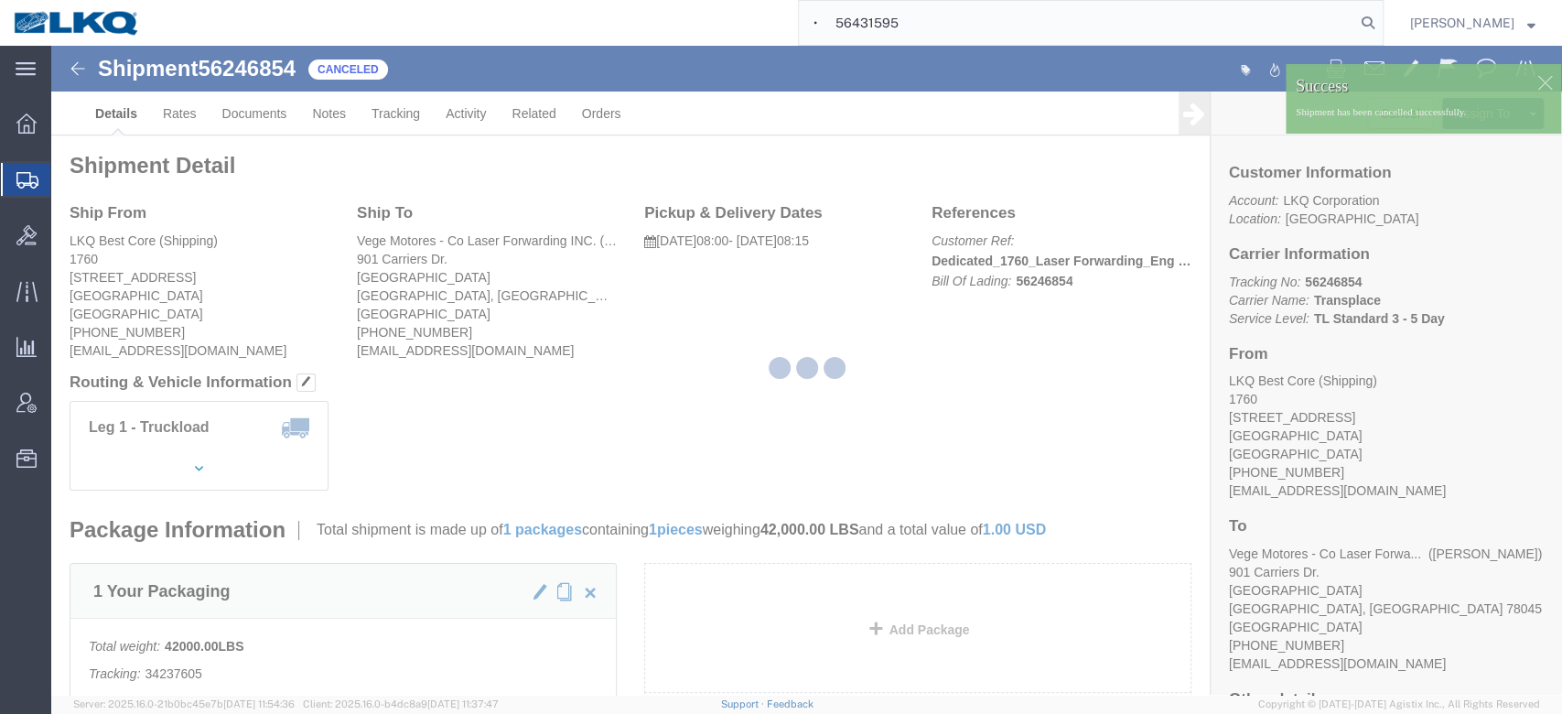
click at [730, 102] on div at bounding box center [806, 370] width 1511 height 649
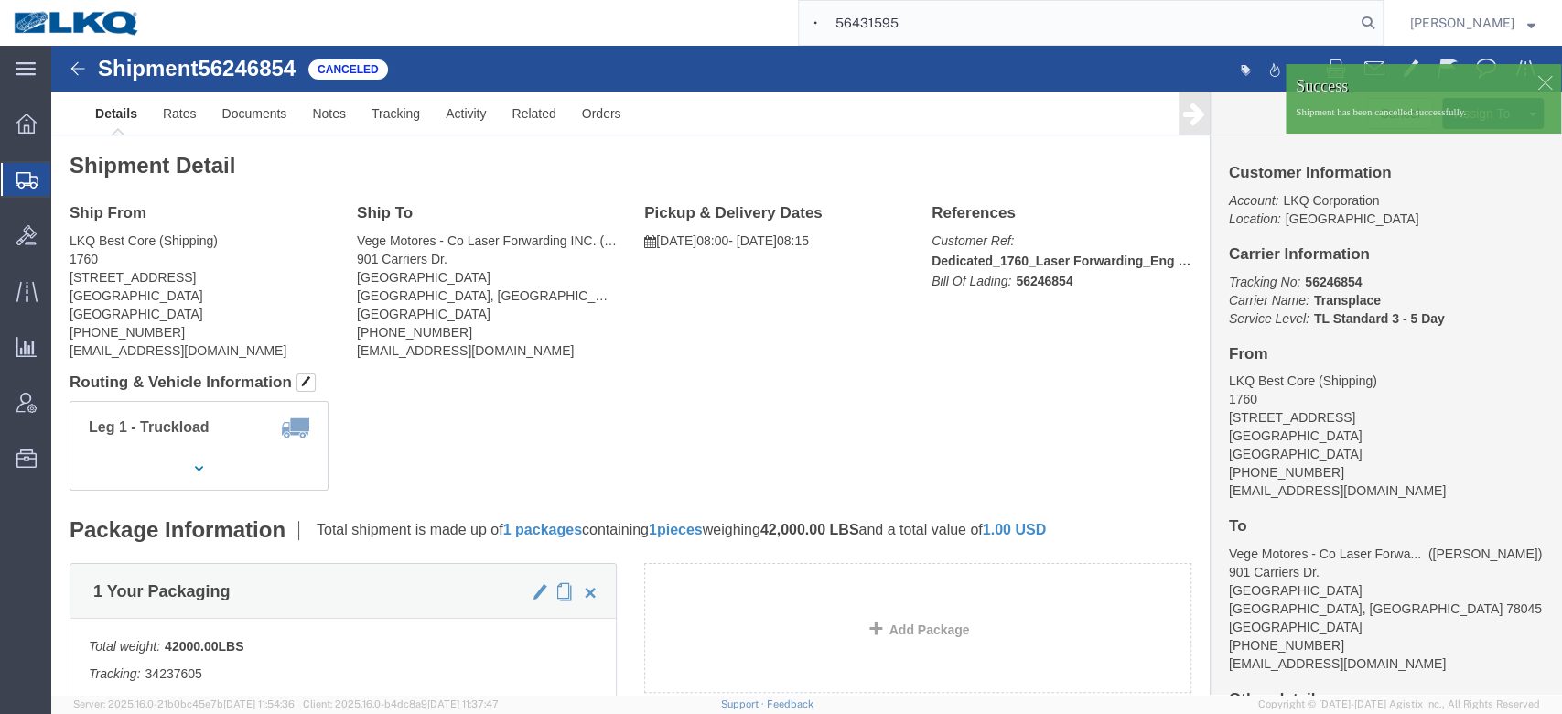
click at [898, 22] on input "• 56431595" at bounding box center [1077, 23] width 556 height 44
paste input "•"
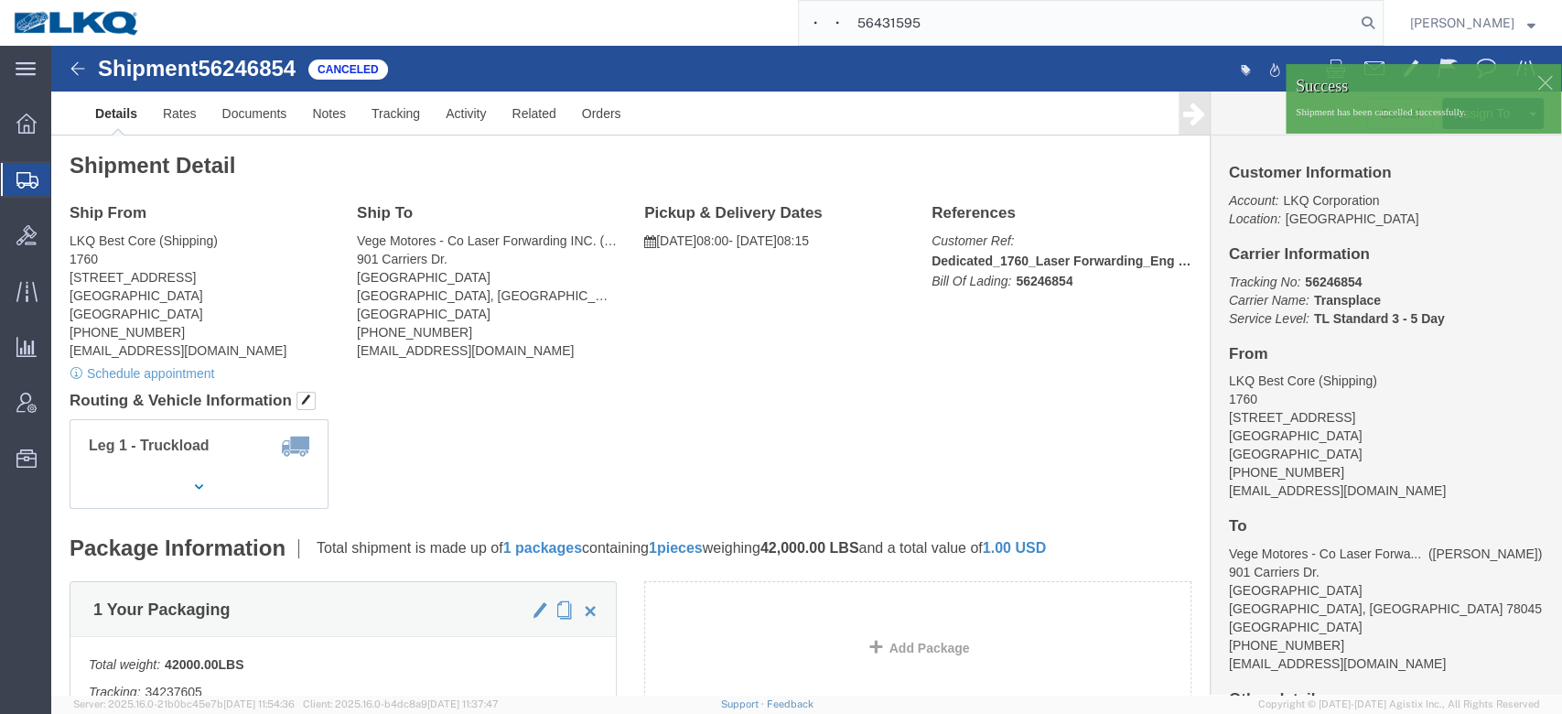
click at [890, 27] on input "• • 56431595" at bounding box center [1077, 23] width 556 height 44
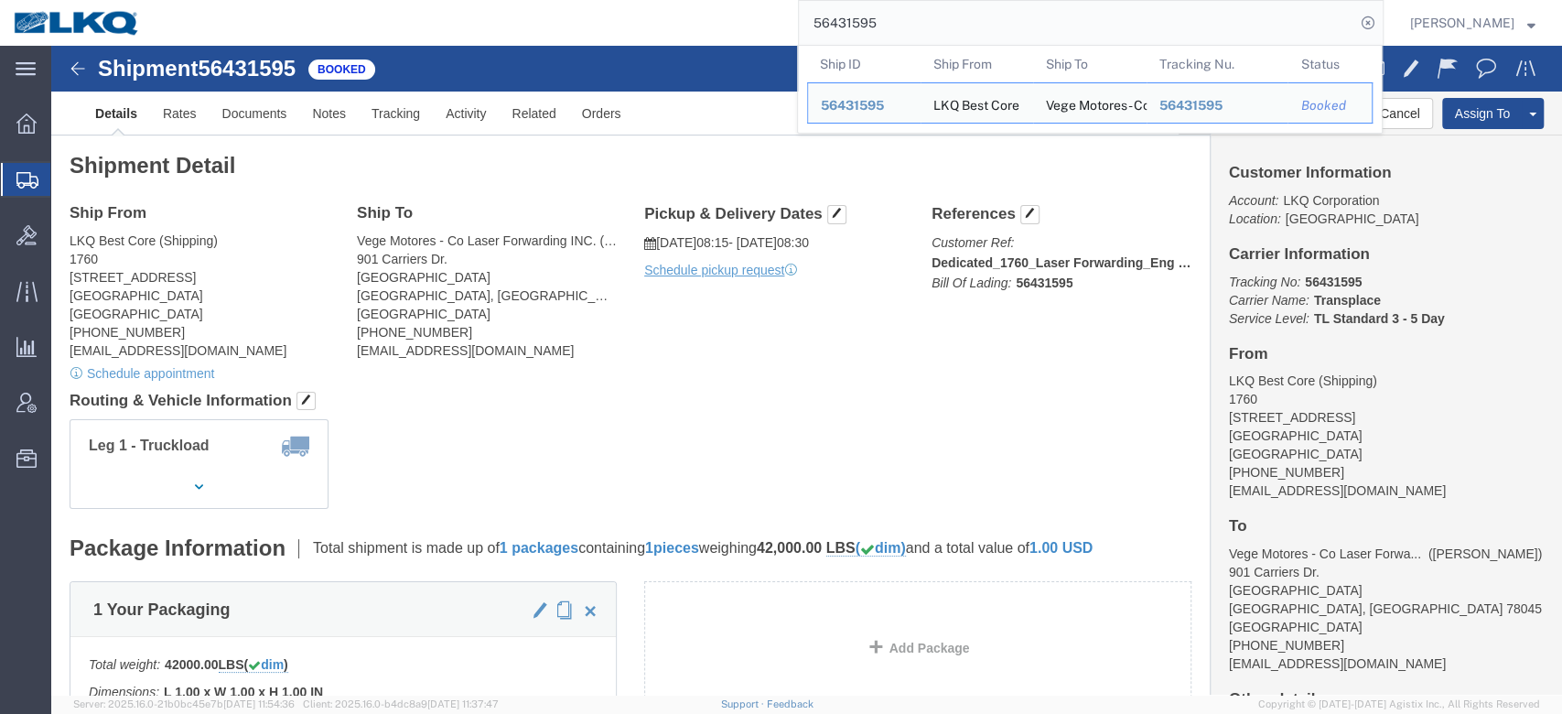
click div "Shipment Detail Ship From LKQ Best Core (Shipping) 1760 [STREET_ADDRESS] [PHONE…"
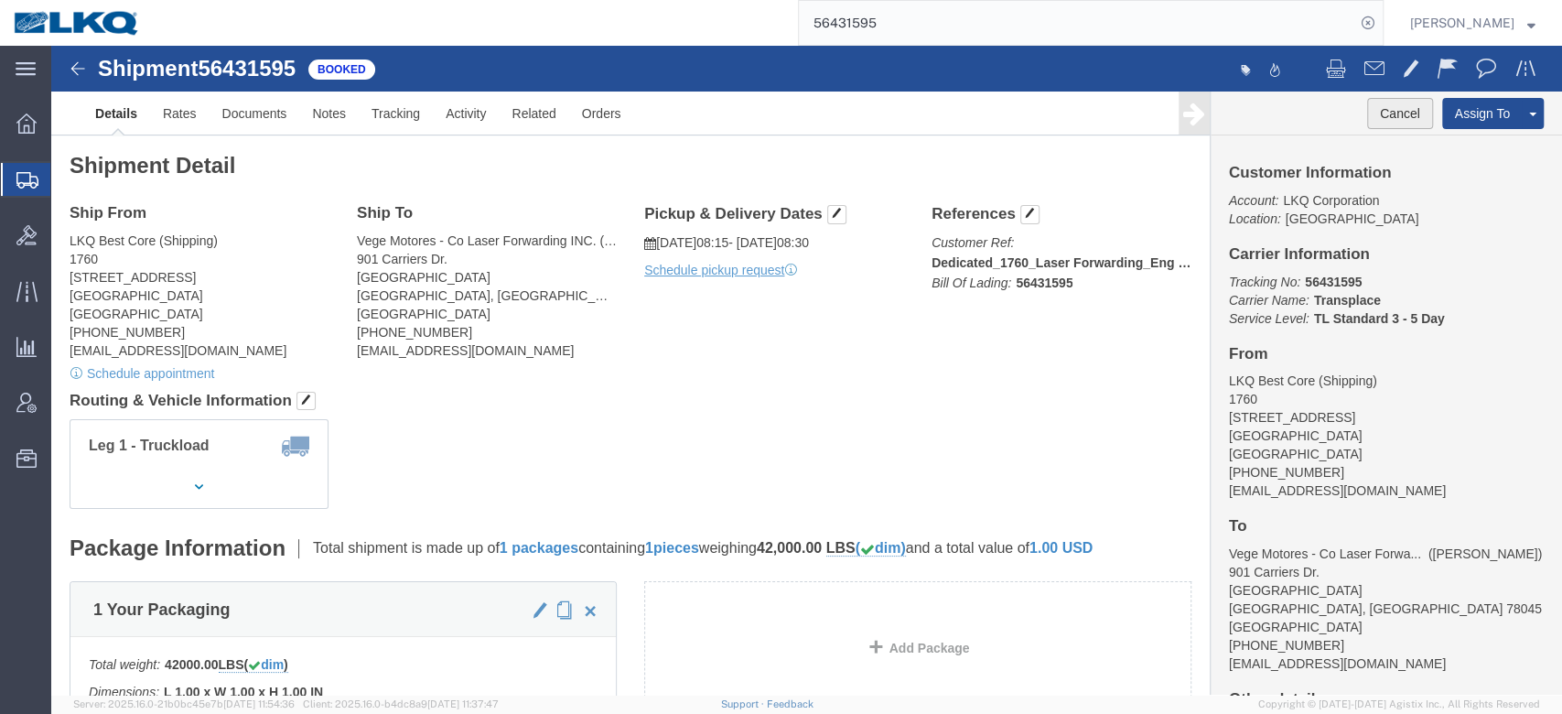
click button "Cancel"
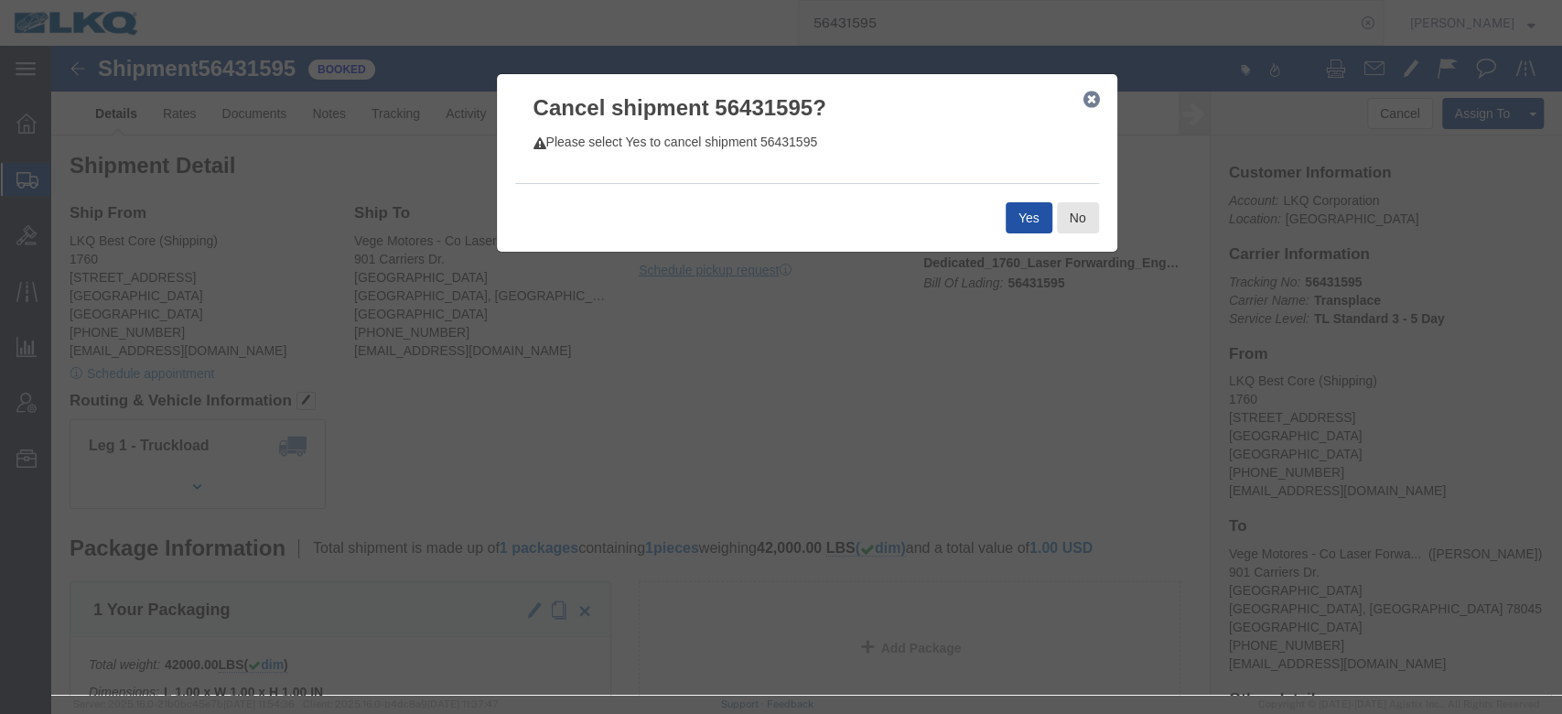
click button "Yes"
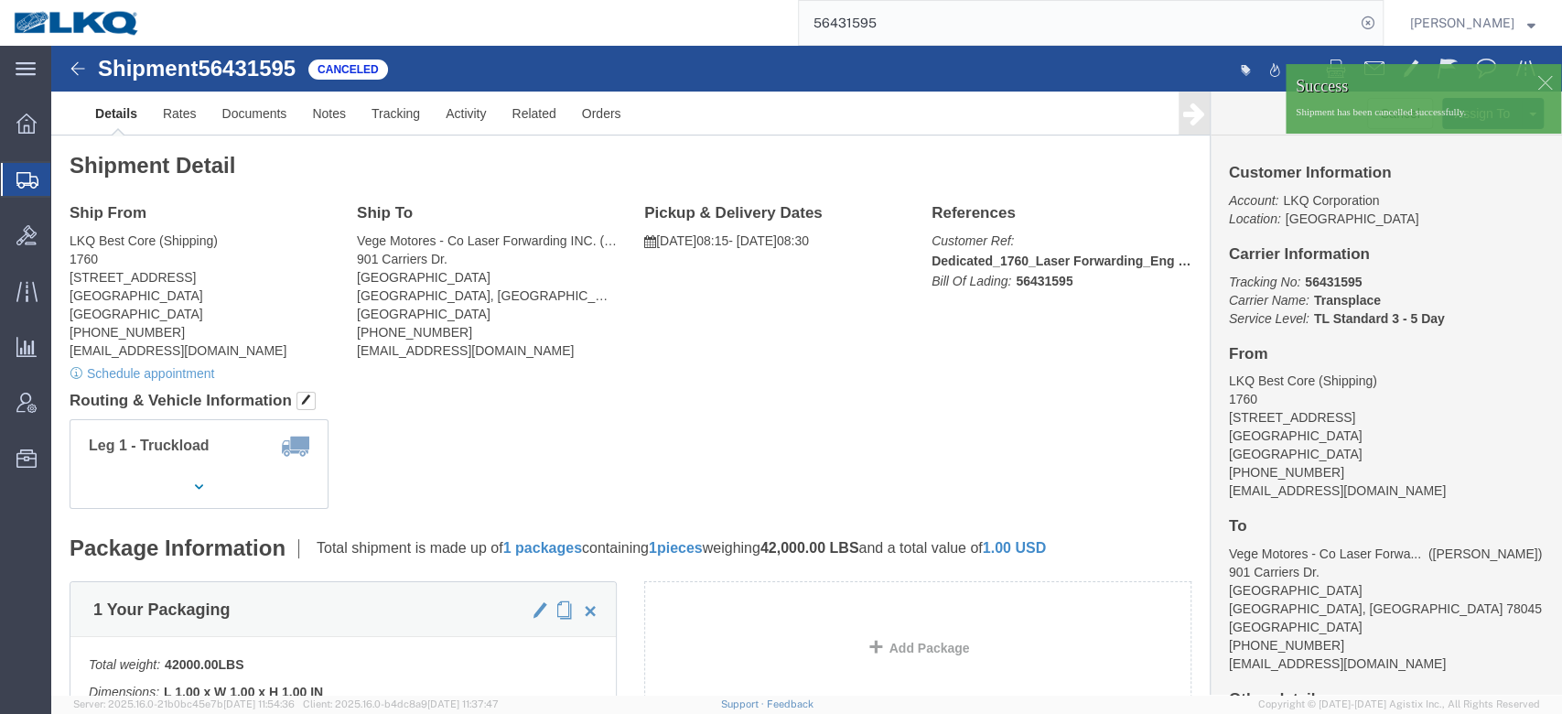
click at [887, 32] on input "56431595" at bounding box center [1077, 23] width 556 height 44
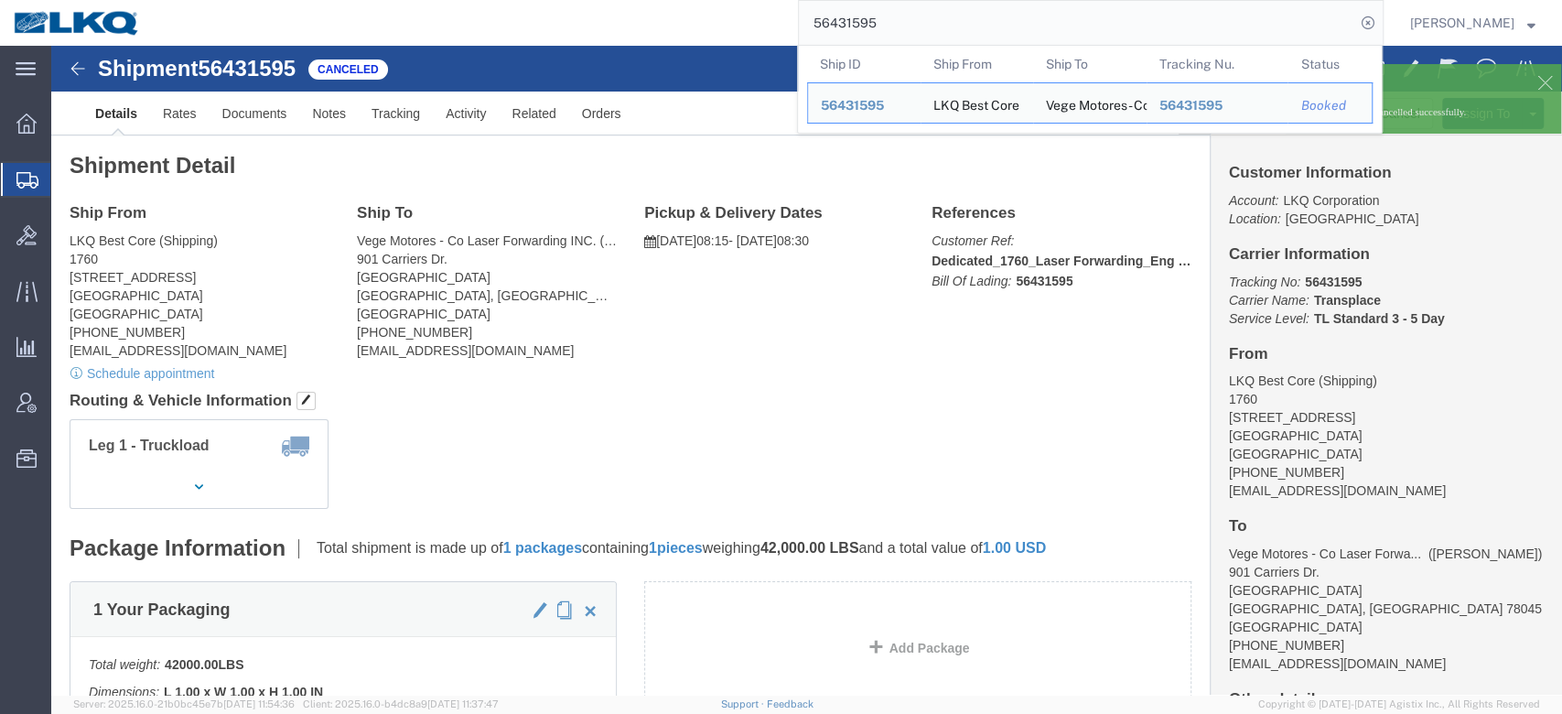
click at [887, 32] on input "56431595" at bounding box center [1077, 23] width 556 height 44
paste input "• 56260812"
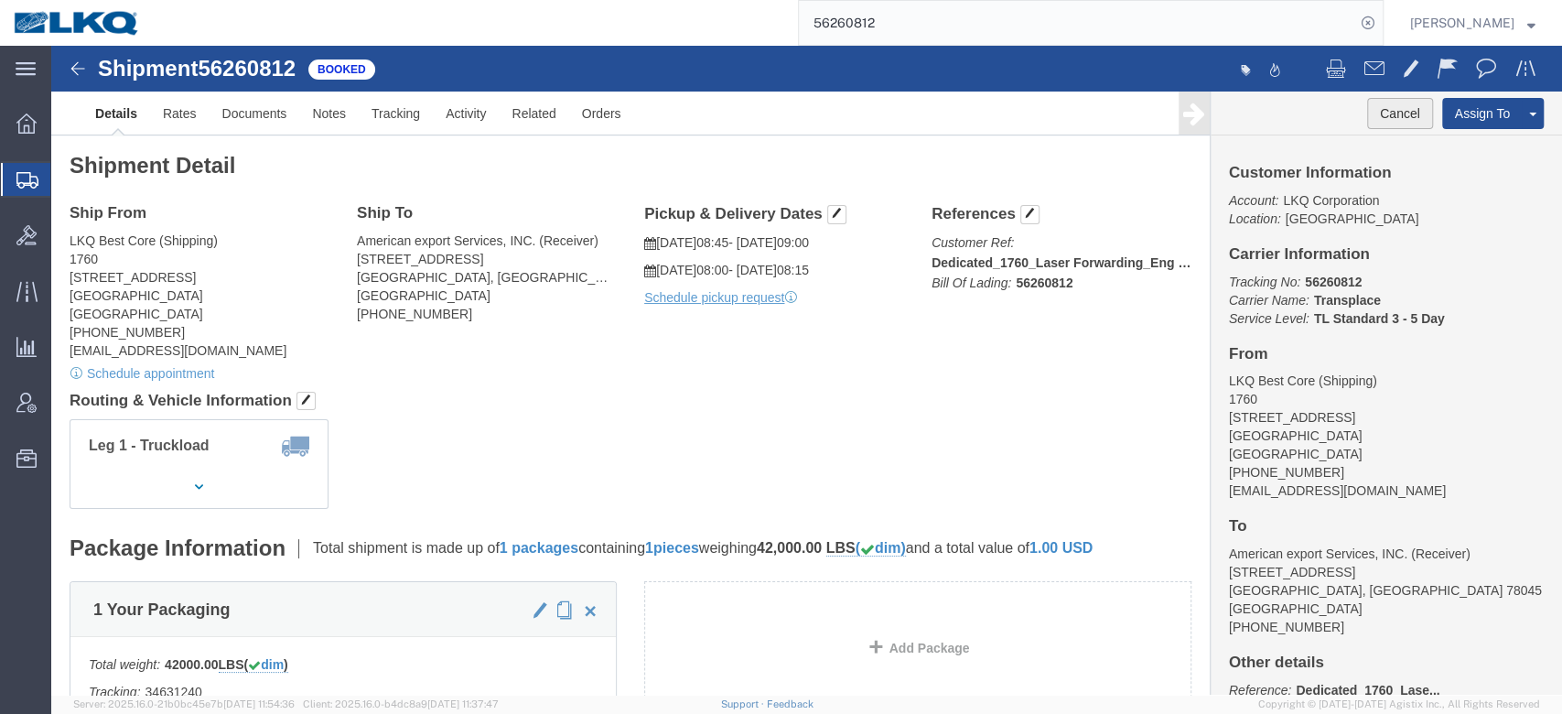
click button "Cancel"
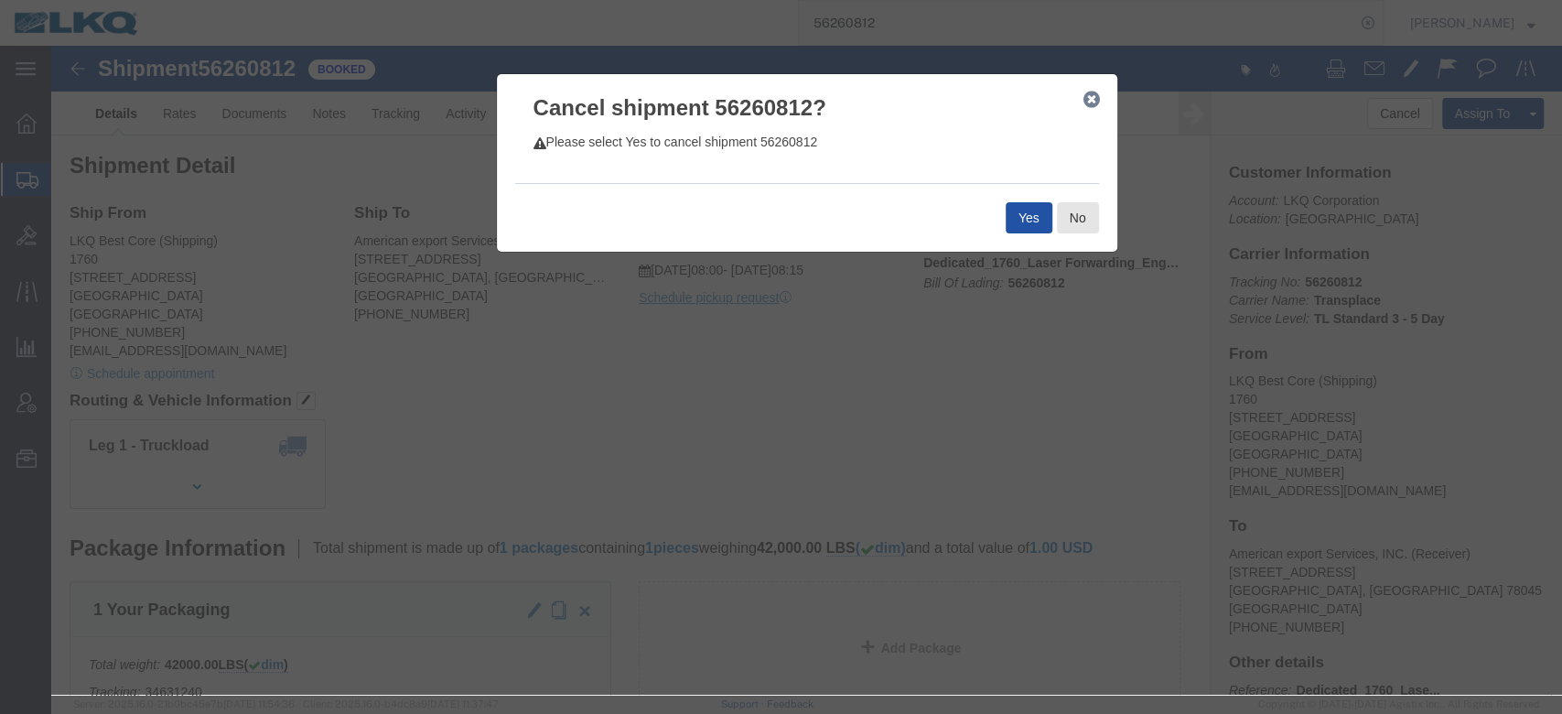
click button "Yes"
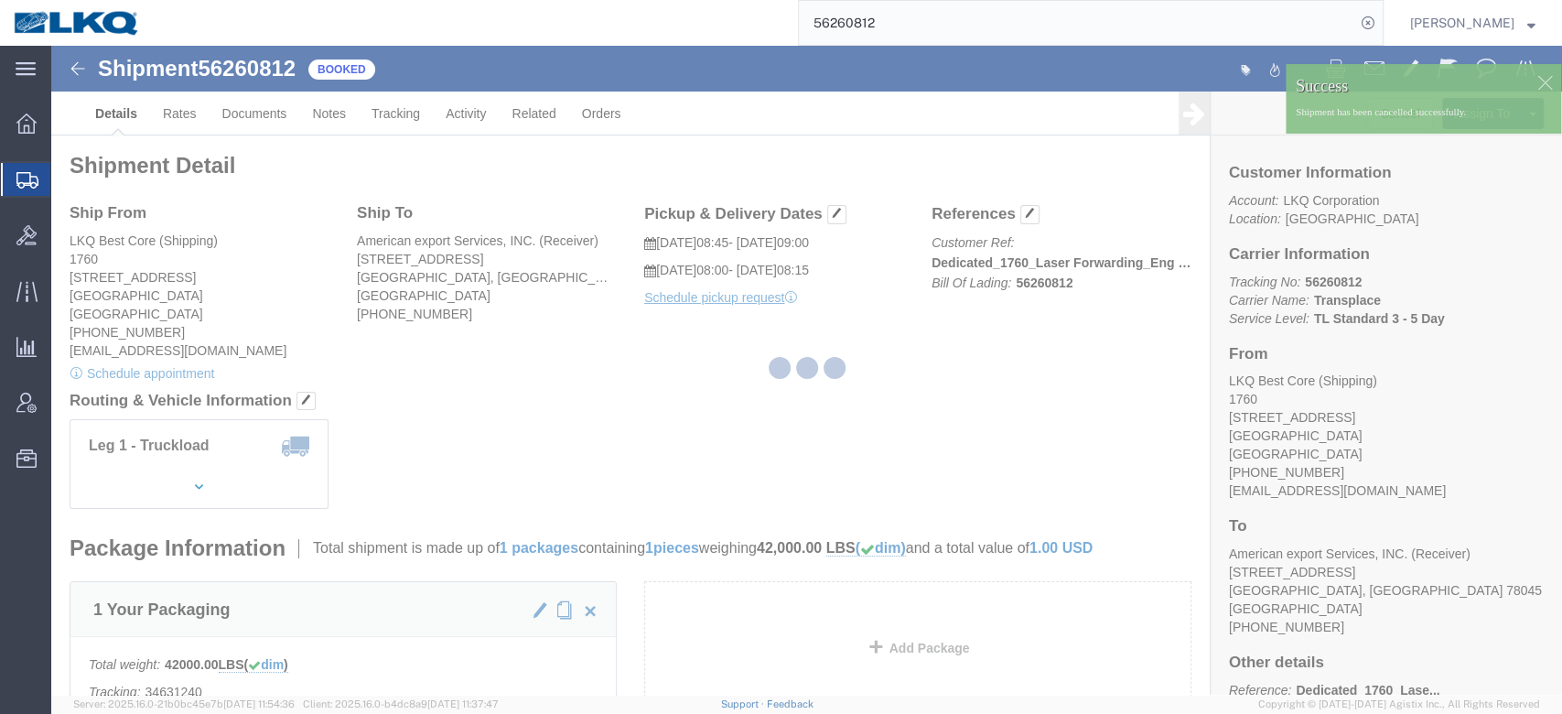
click at [871, 29] on input "56260812" at bounding box center [1077, 23] width 556 height 44
paste input "• 56431599"
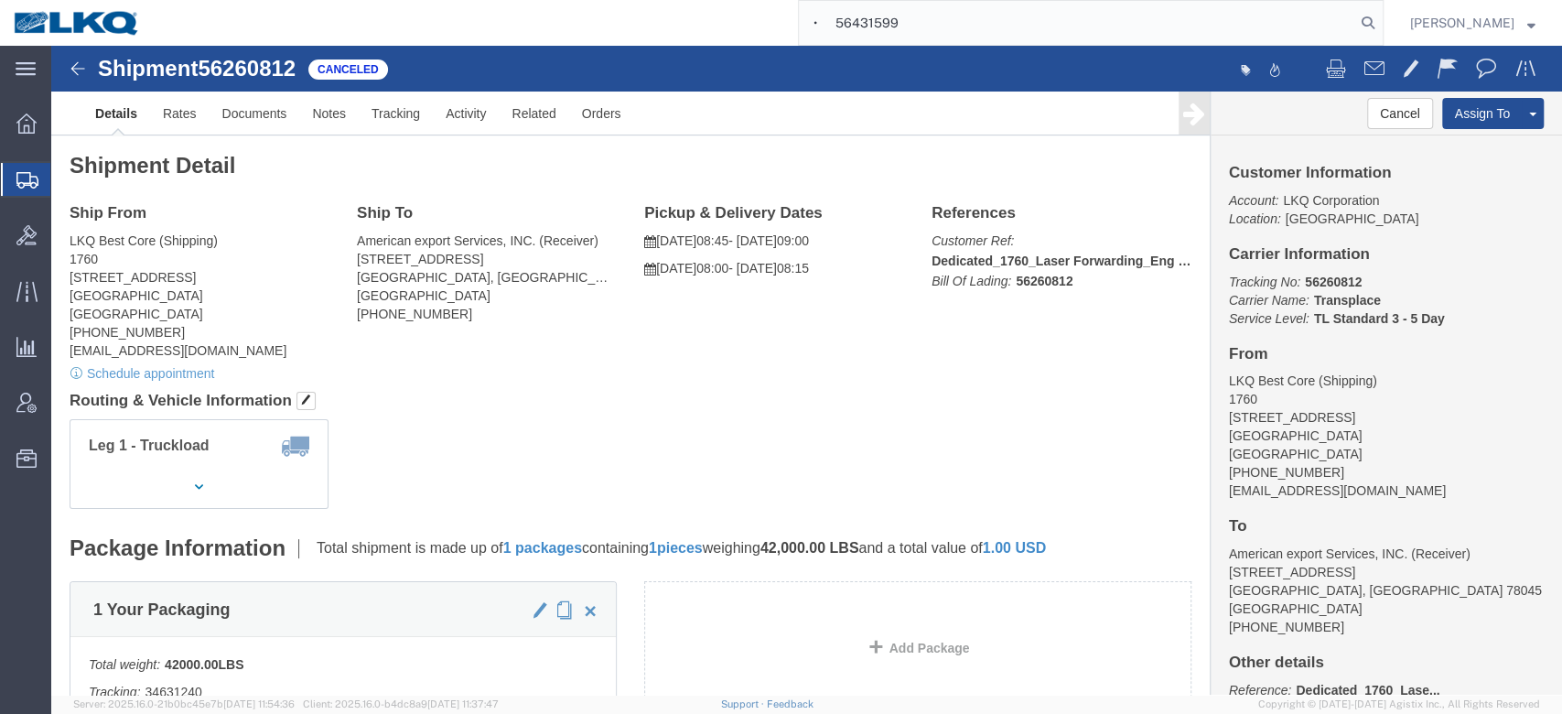
click at [869, 17] on input "• 56431599" at bounding box center [1077, 23] width 556 height 44
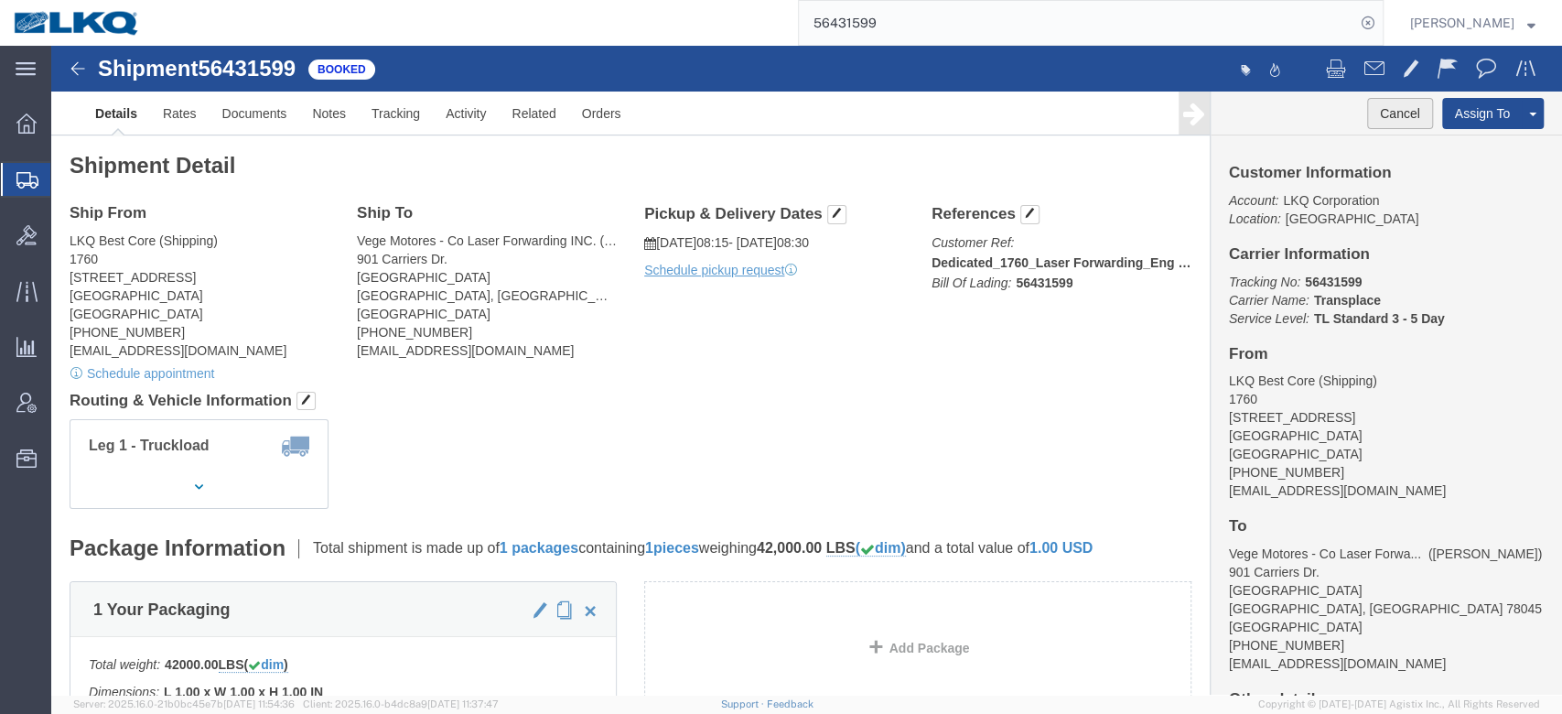
click button "Cancel"
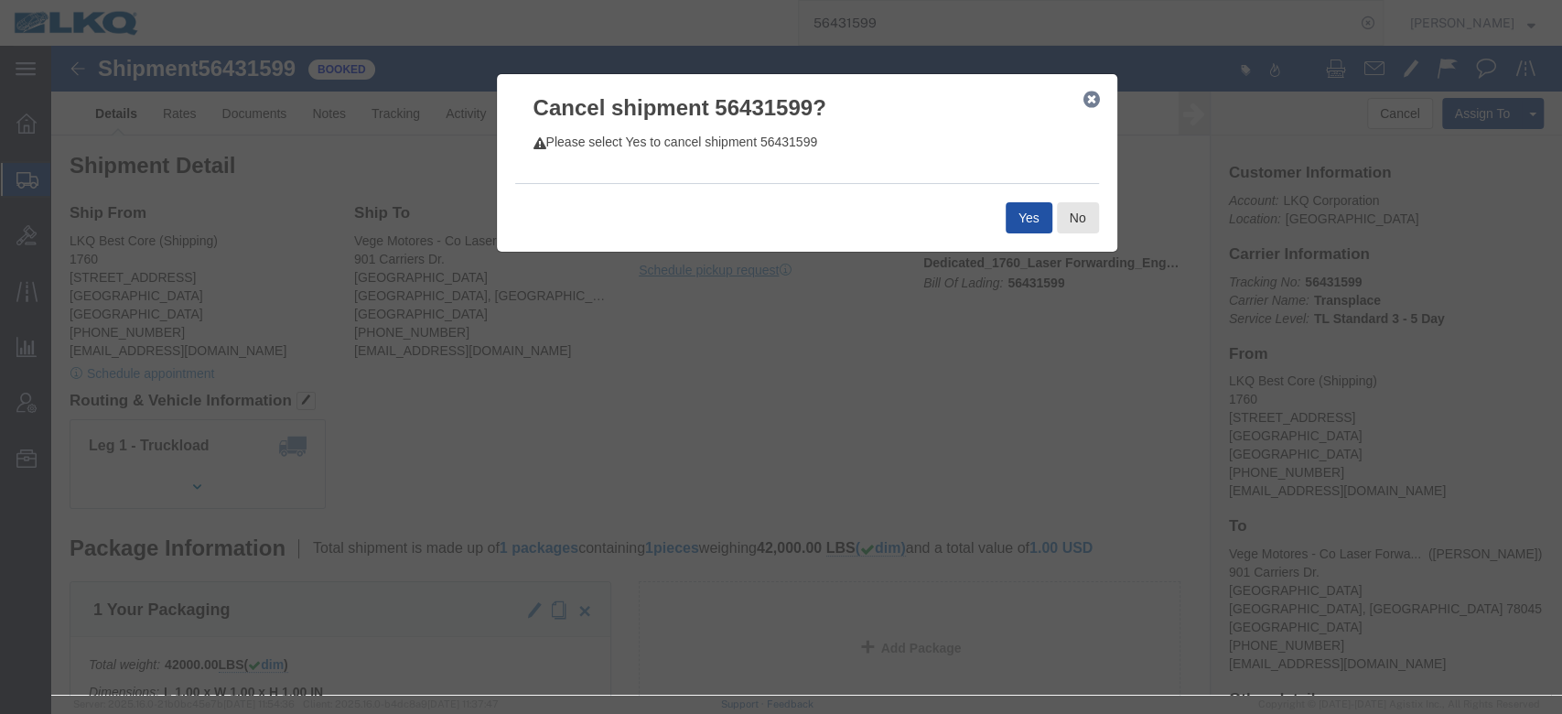
click button "Yes"
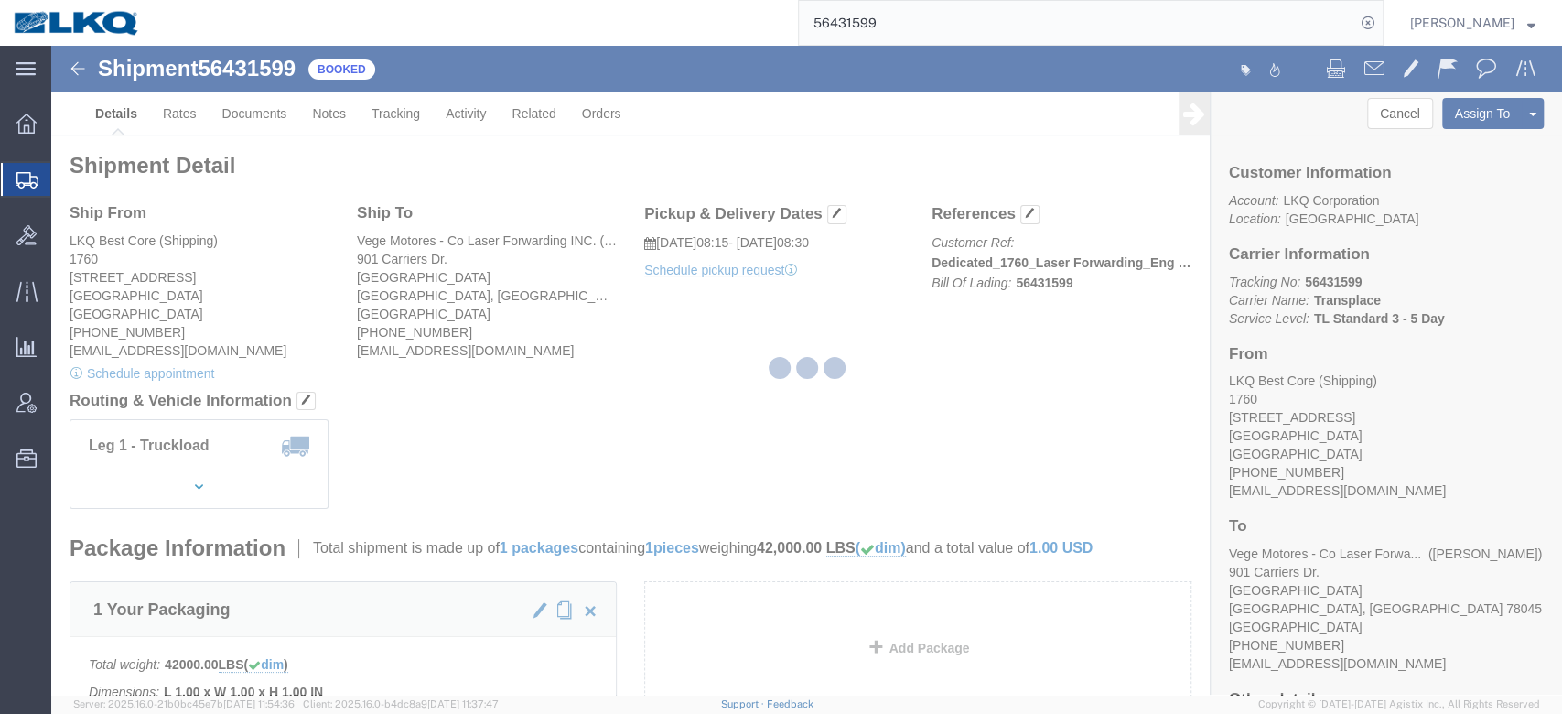
click at [890, 26] on input "56431599" at bounding box center [1077, 23] width 556 height 44
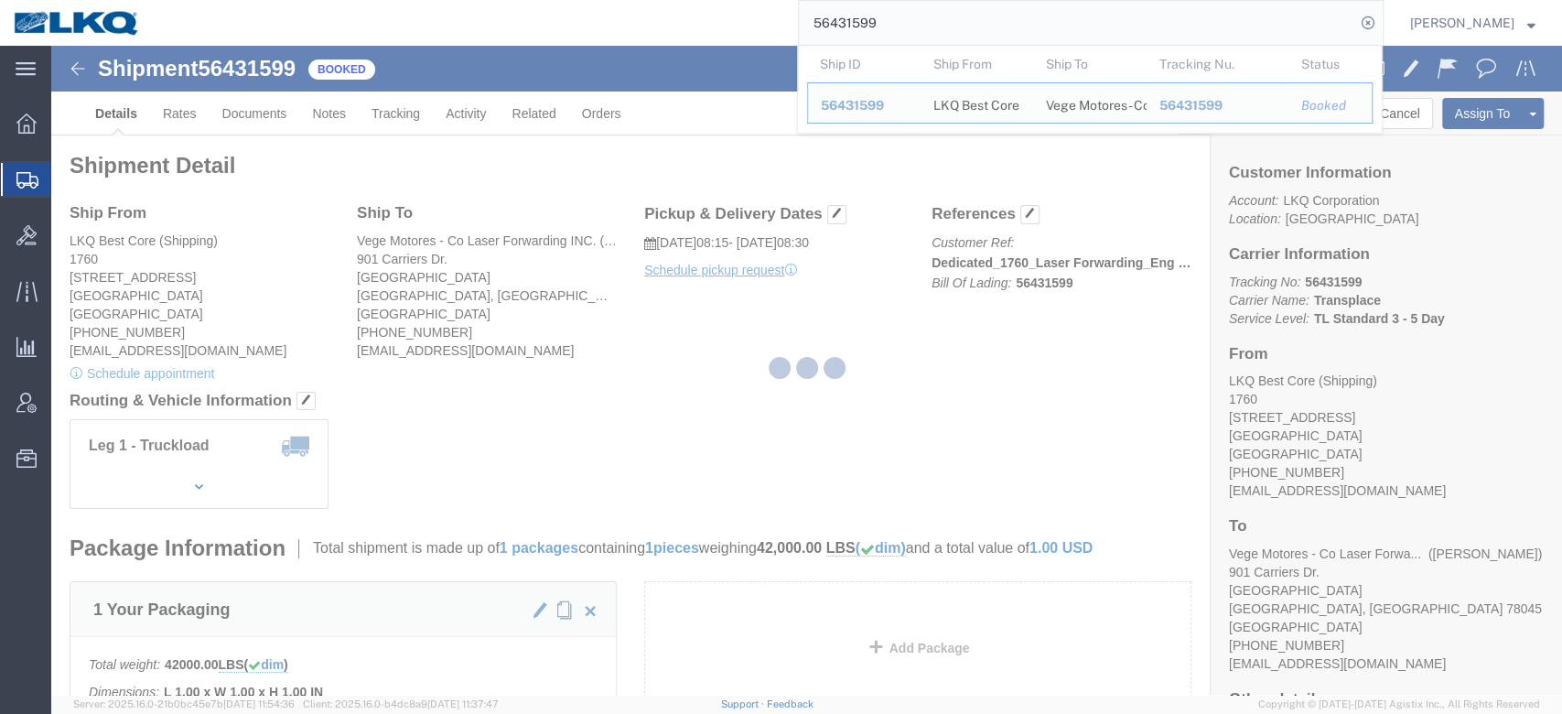
click at [890, 26] on input "56431599" at bounding box center [1077, 23] width 556 height 44
paste input "• 56274843"
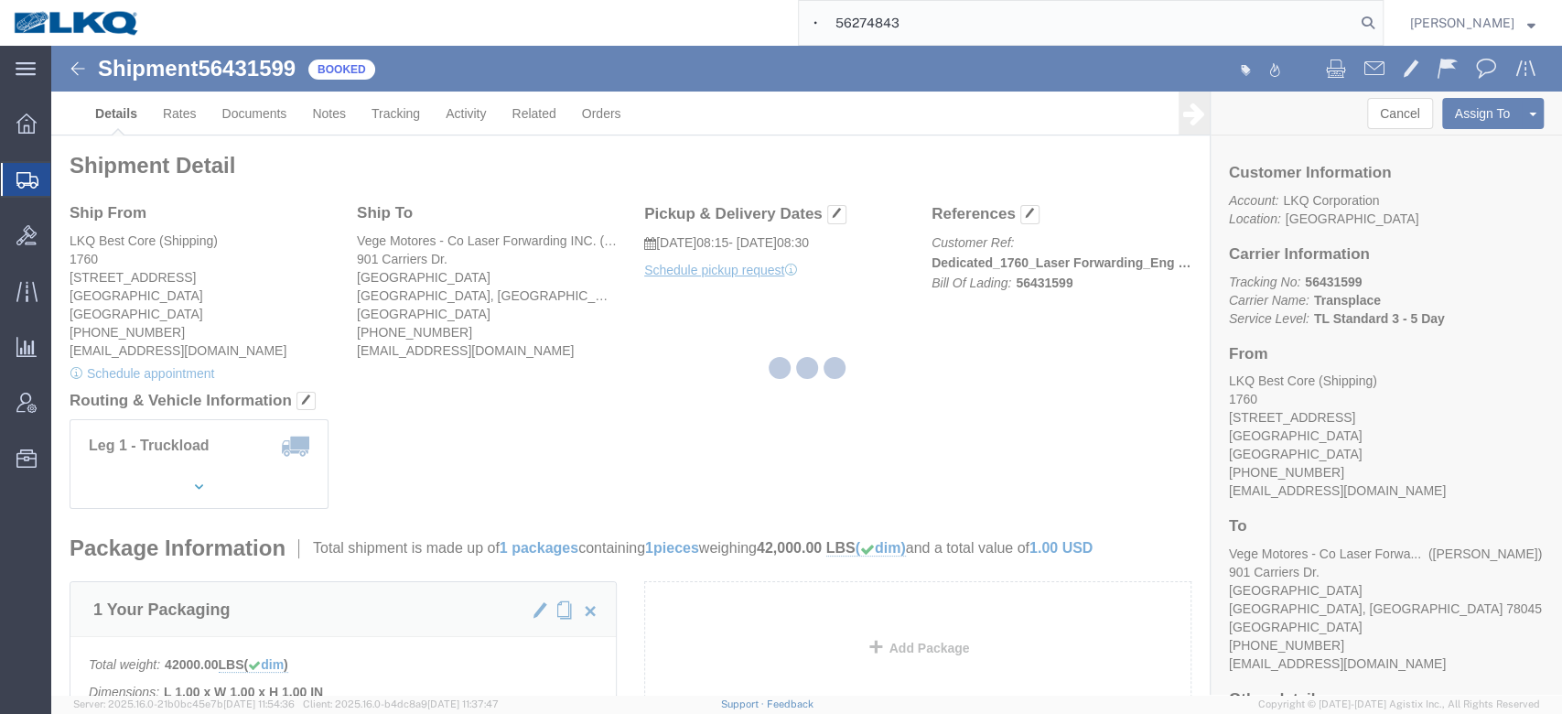
drag, startPoint x: 868, startPoint y: 27, endPoint x: 913, endPoint y: 187, distance: 166.3
click at [868, 27] on input "• 56274843" at bounding box center [1077, 23] width 556 height 44
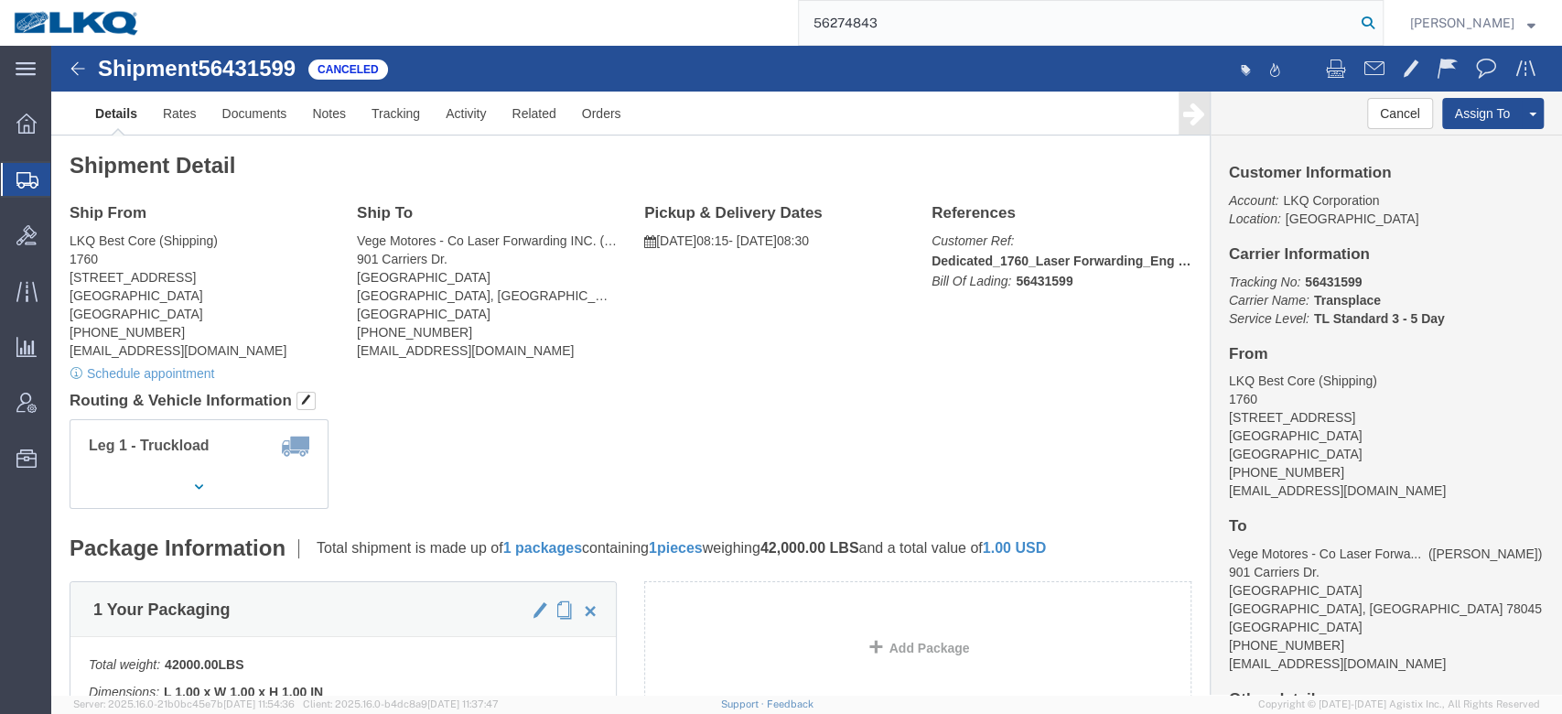
type input "56274843"
click at [1381, 22] on icon at bounding box center [1368, 23] width 26 height 26
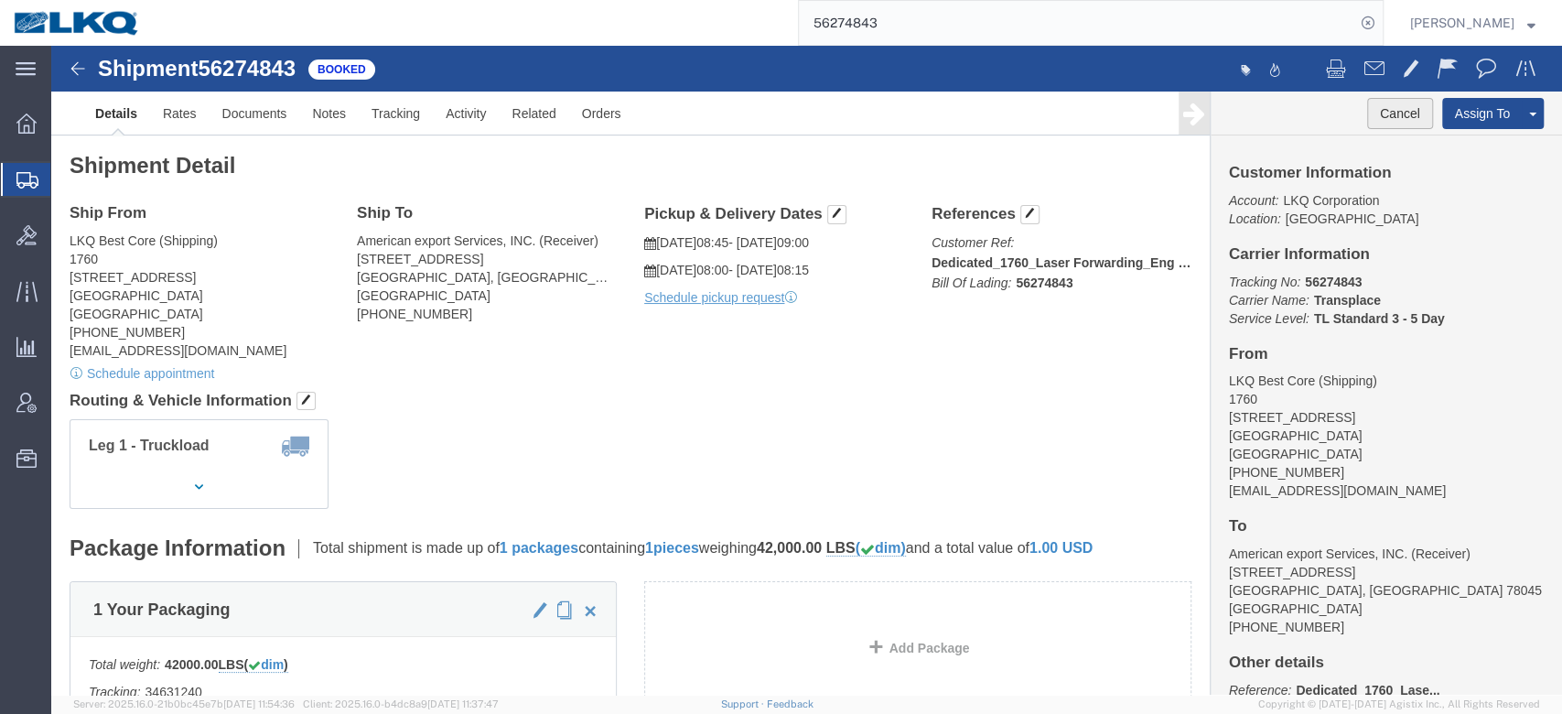
click button "Cancel"
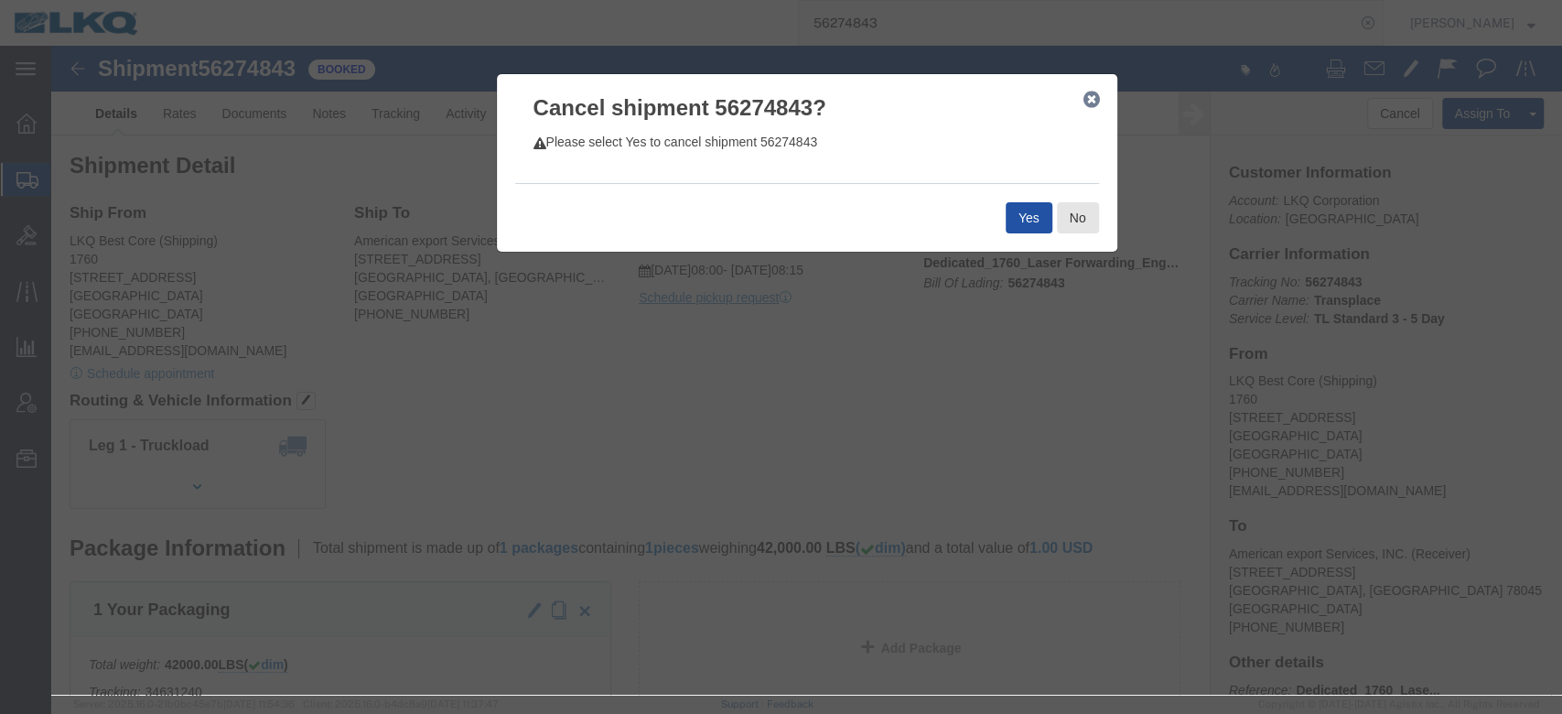
click button "Yes"
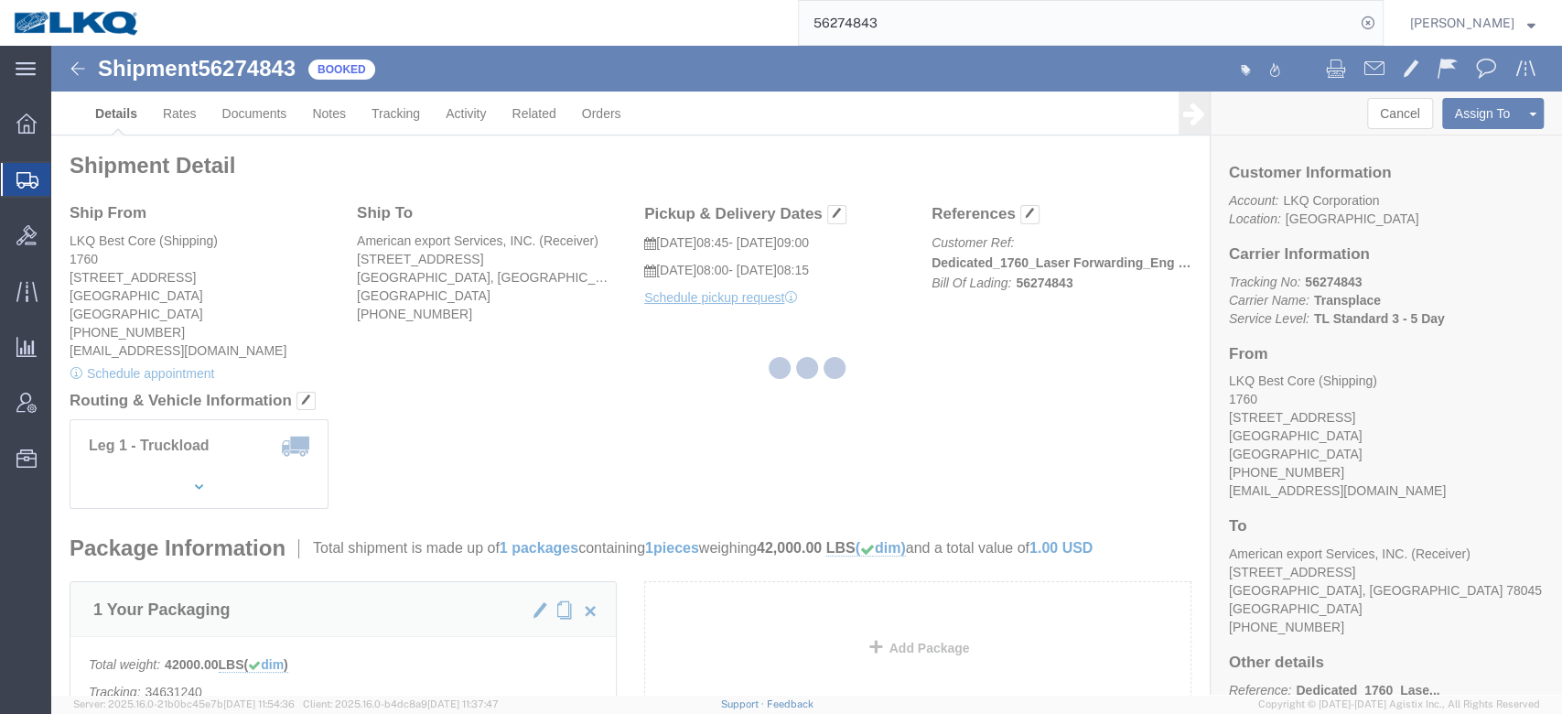
click at [879, 35] on input "56274843" at bounding box center [1077, 23] width 556 height 44
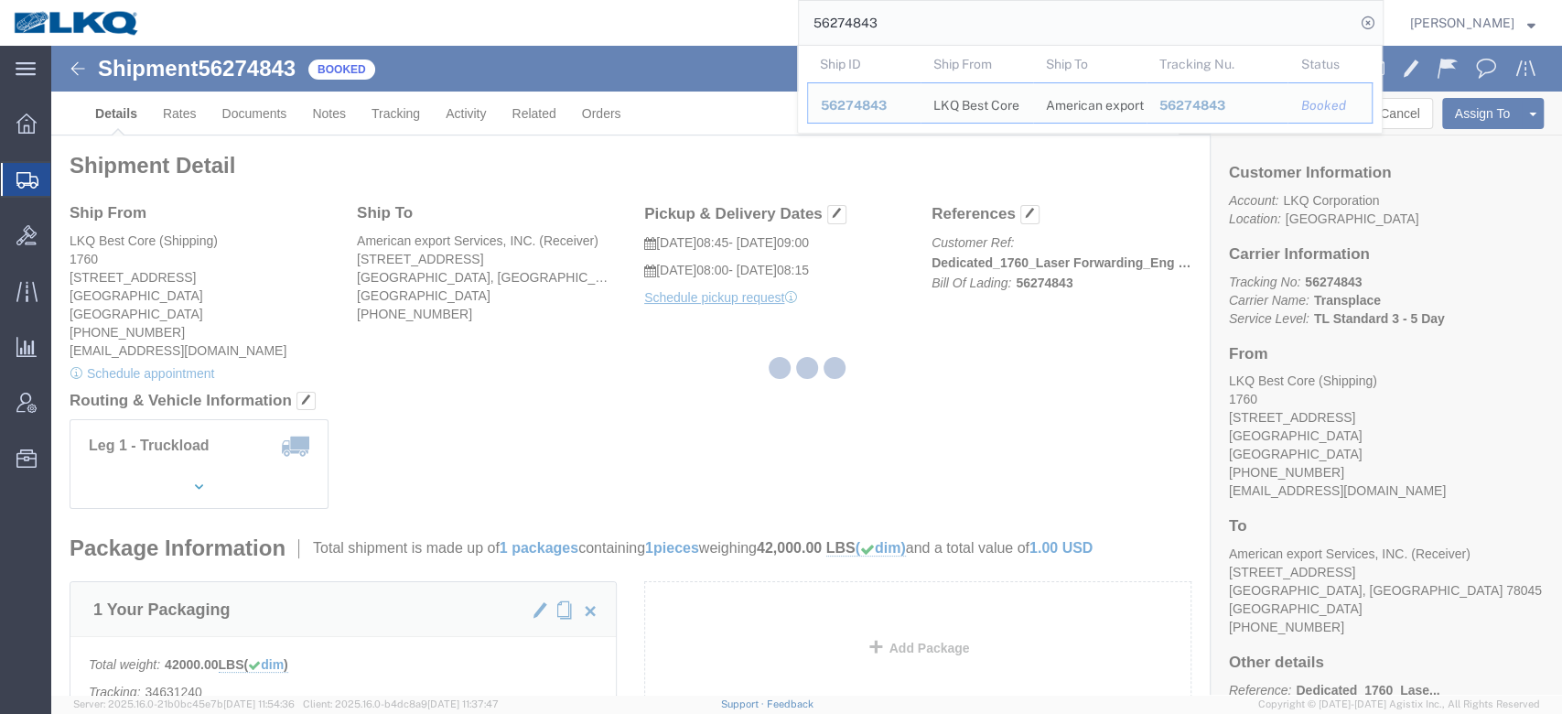
paste input "• 56431605"
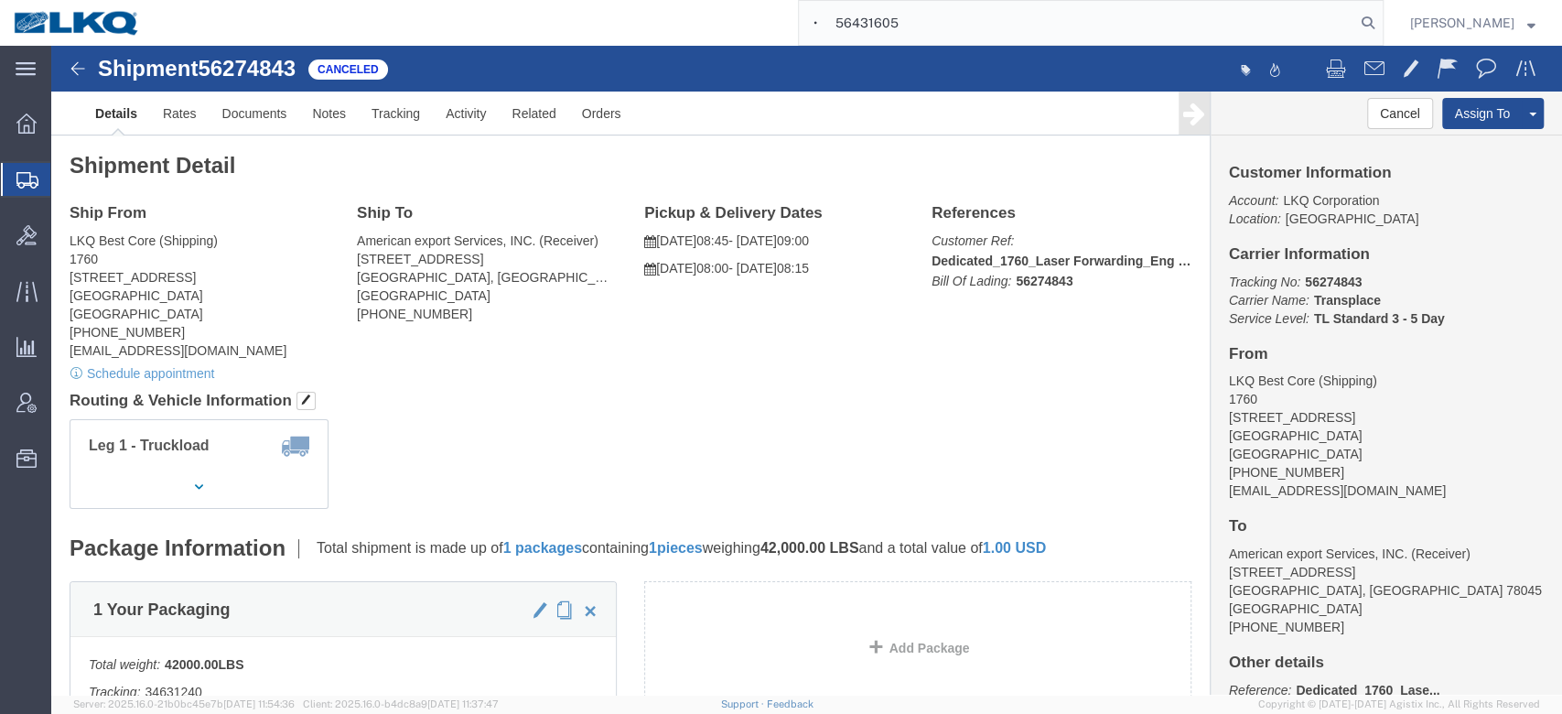
click at [869, 26] on input "• 56431605" at bounding box center [1077, 23] width 556 height 44
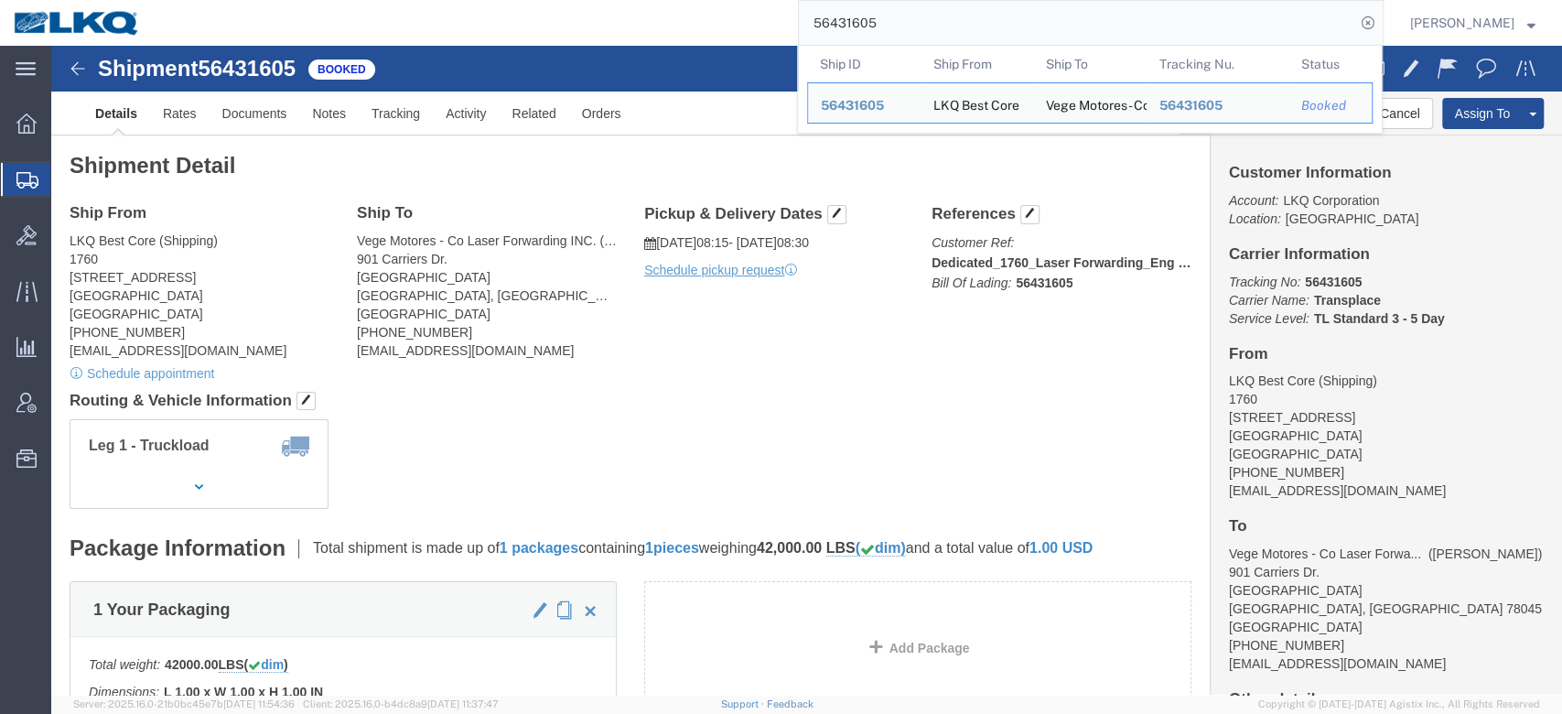
click div "Customer Information Account: LKQ Corporation Location: [GEOGRAPHIC_DATA] Carri…"
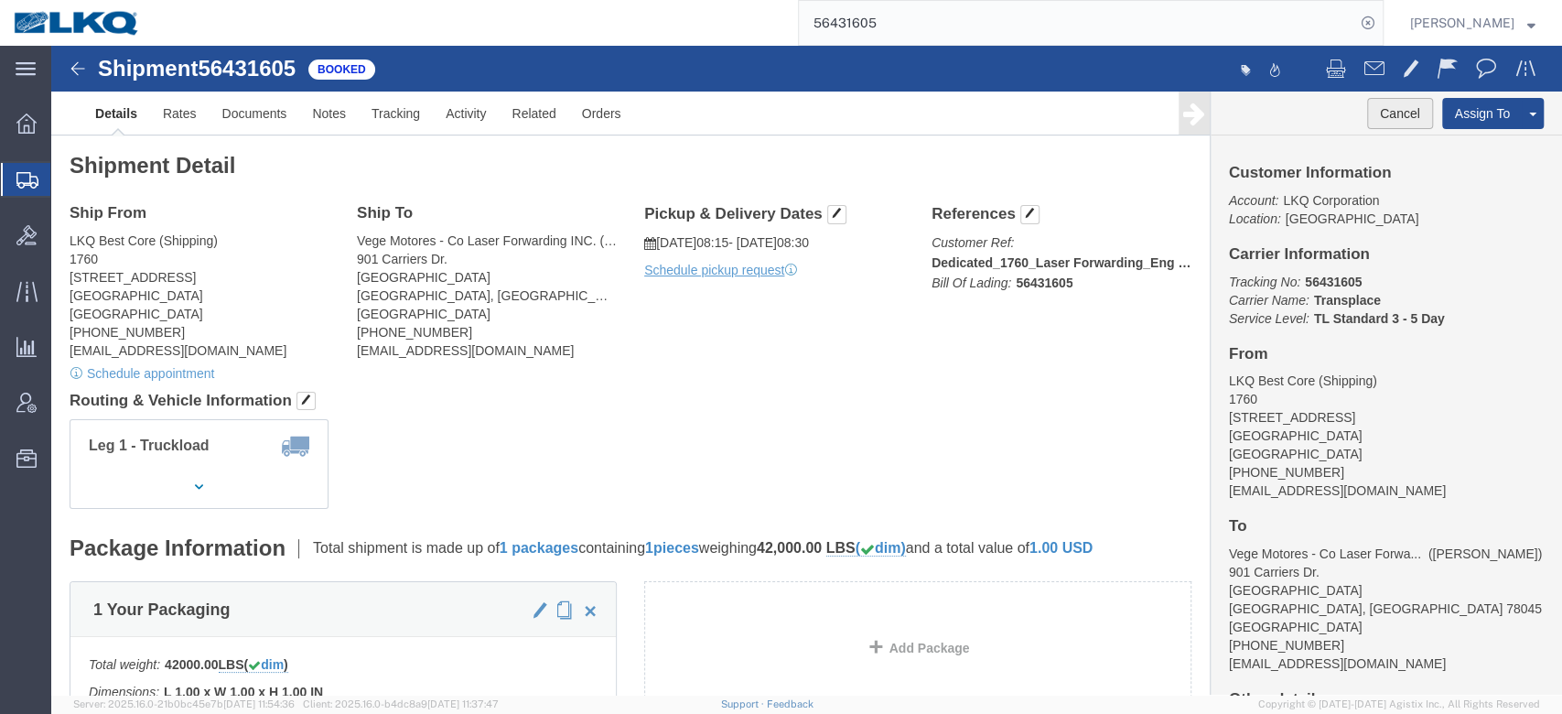
click button "Cancel"
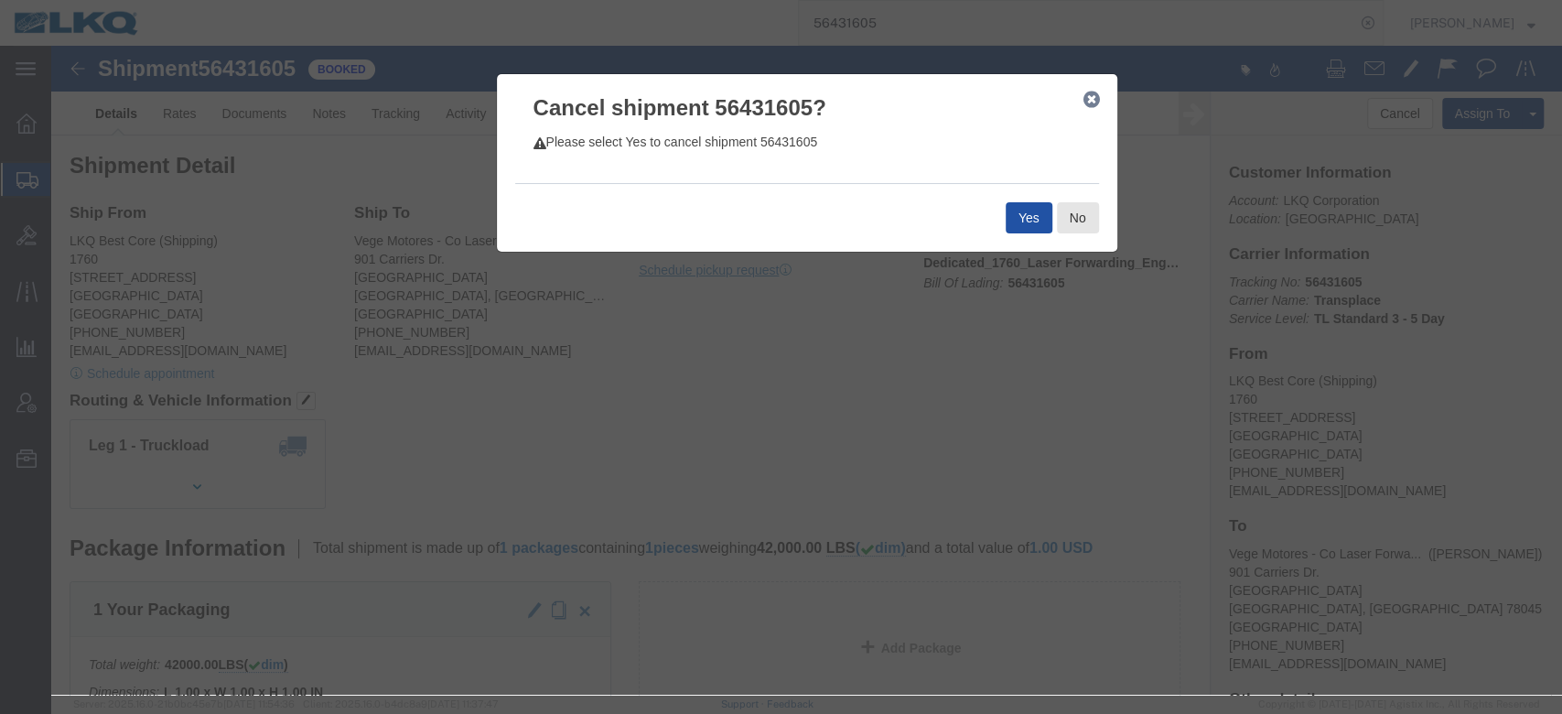
click button "Yes"
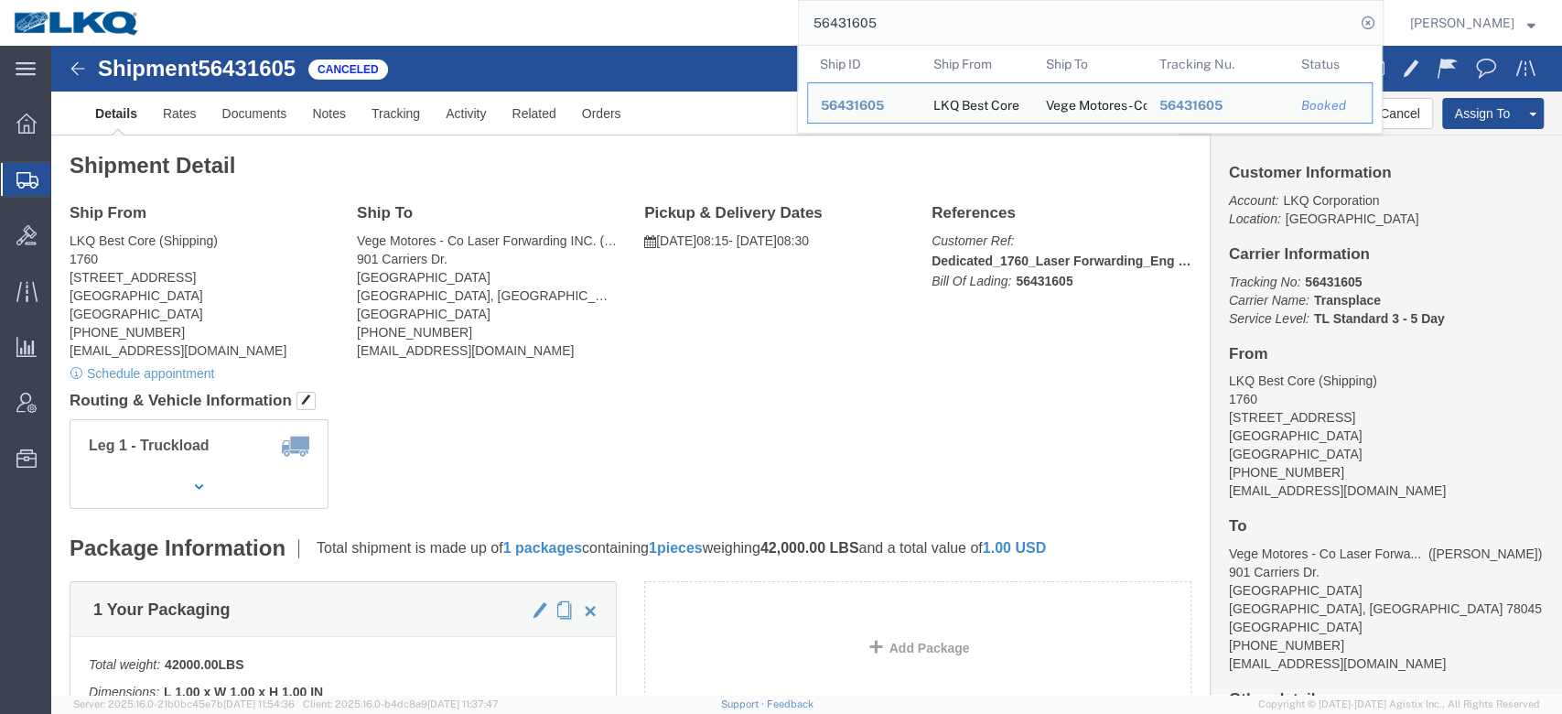
click at [898, 5] on input "56431605" at bounding box center [1077, 23] width 556 height 44
paste input "• 56288233"
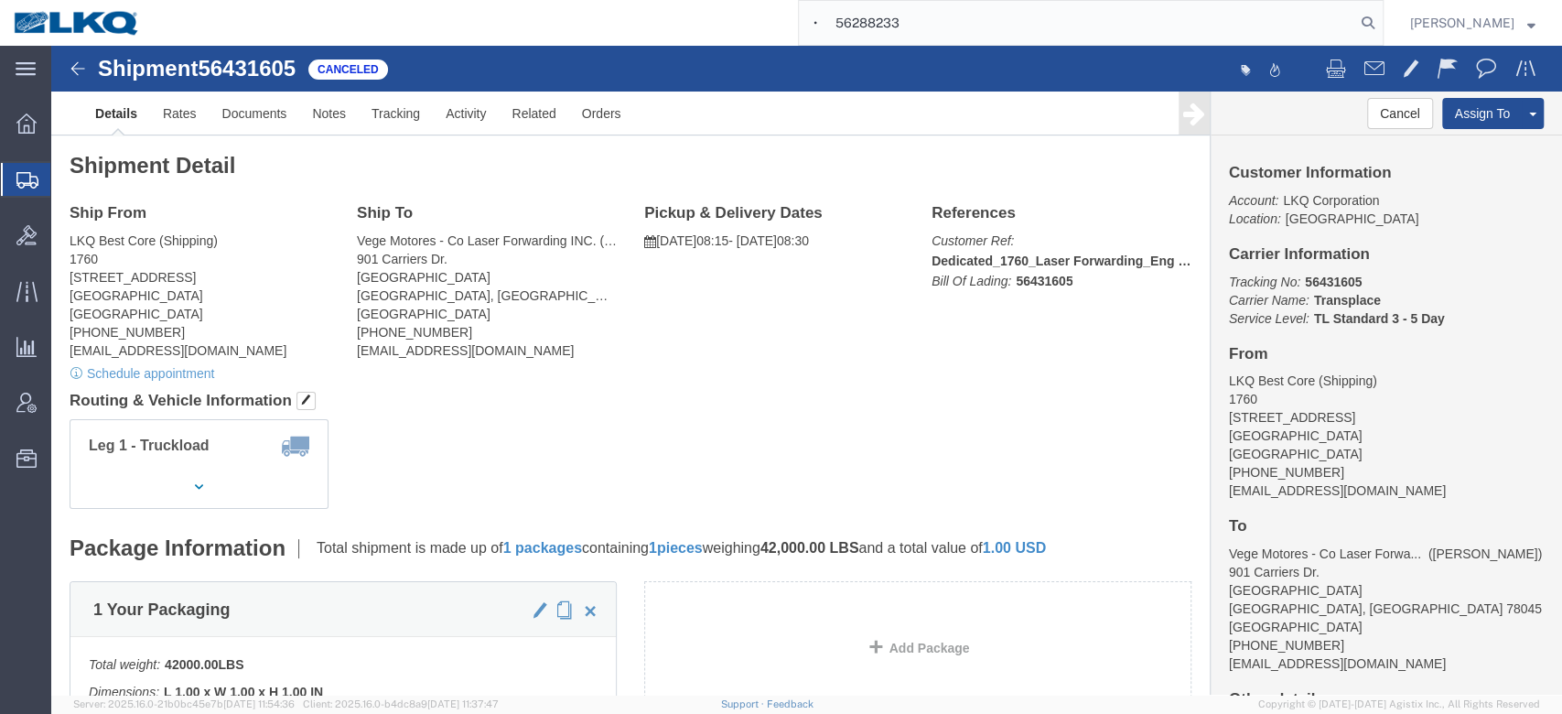
click at [867, 14] on input "• 56288233" at bounding box center [1077, 23] width 556 height 44
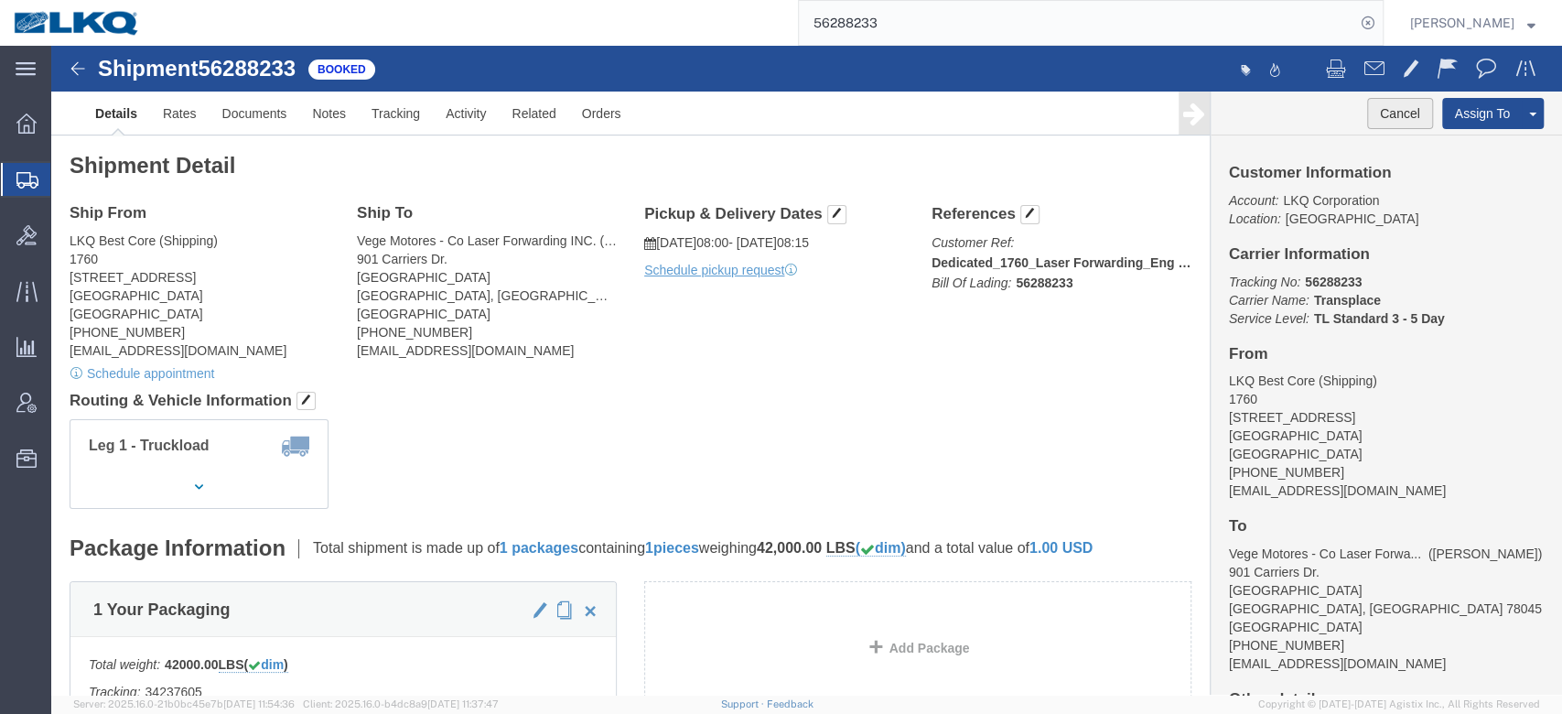
click button "Cancel"
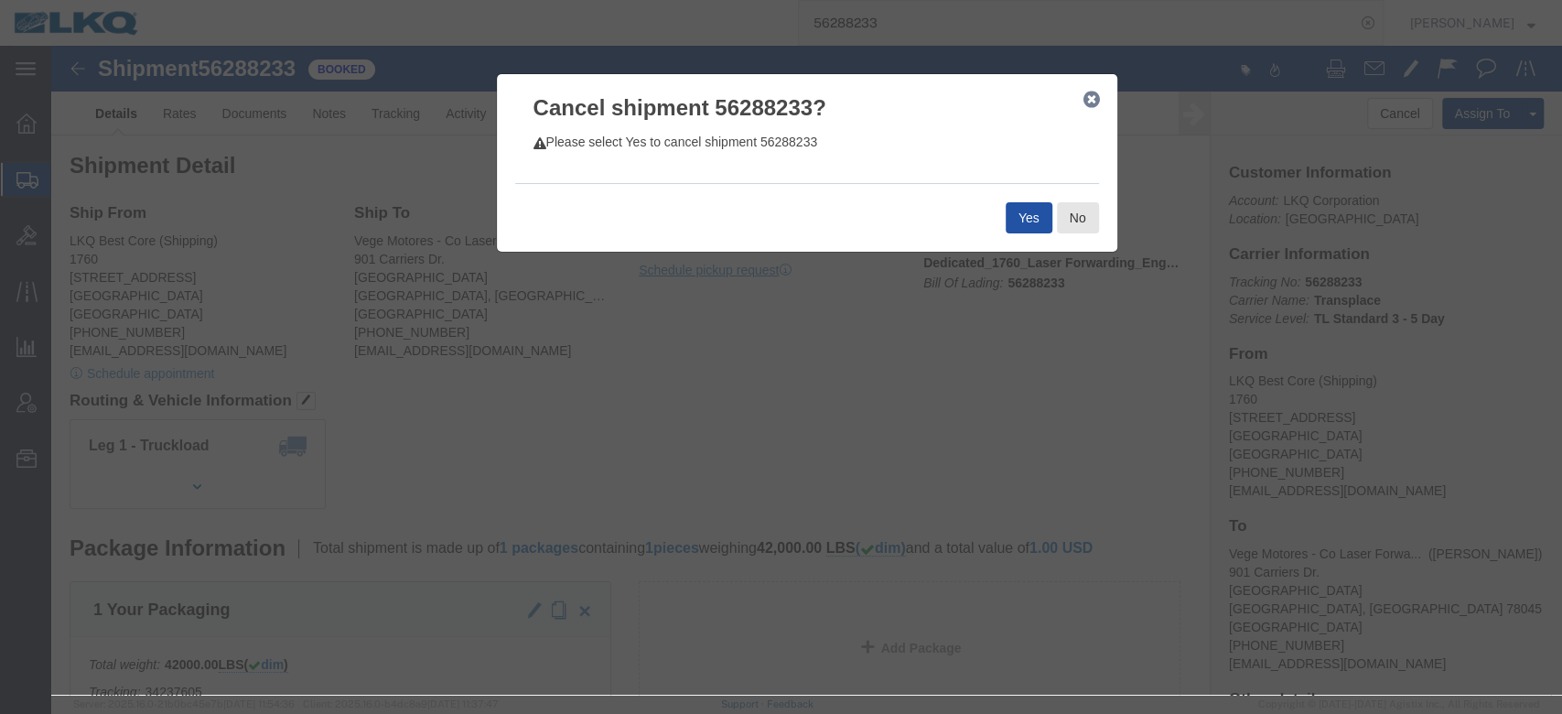
click button "Yes"
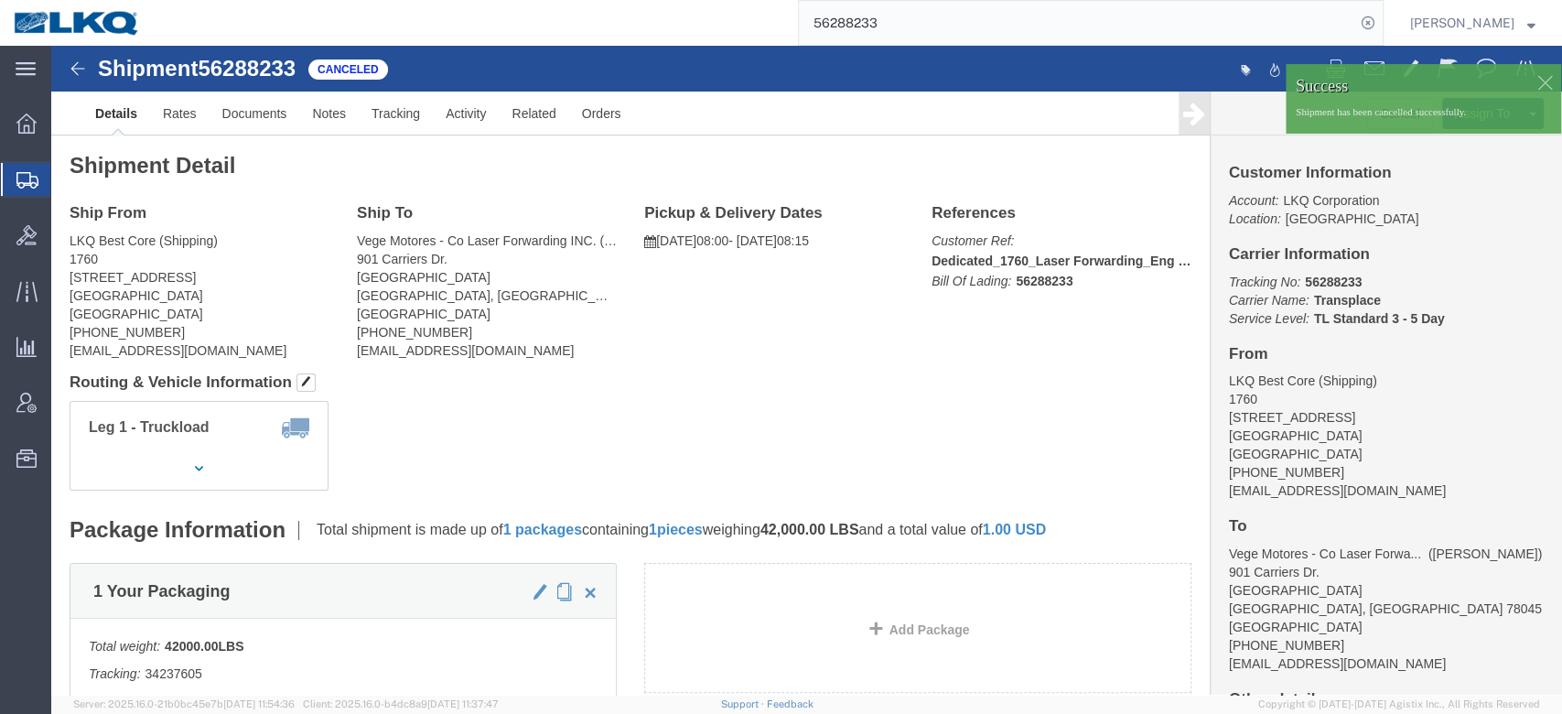
click at [866, 27] on input "56288233" at bounding box center [1077, 23] width 556 height 44
paste input "• 56431608"
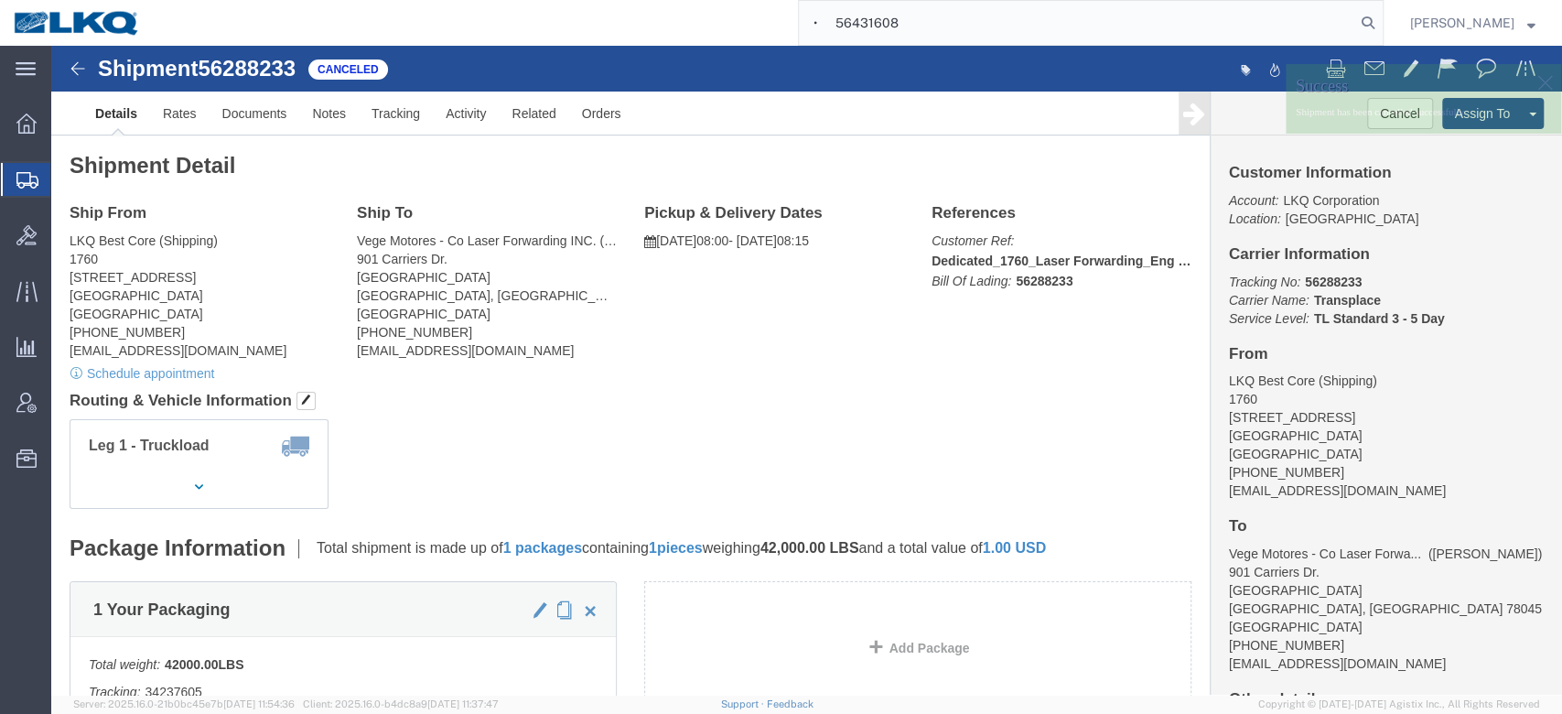
click at [868, 27] on input "• 56431608" at bounding box center [1077, 23] width 556 height 44
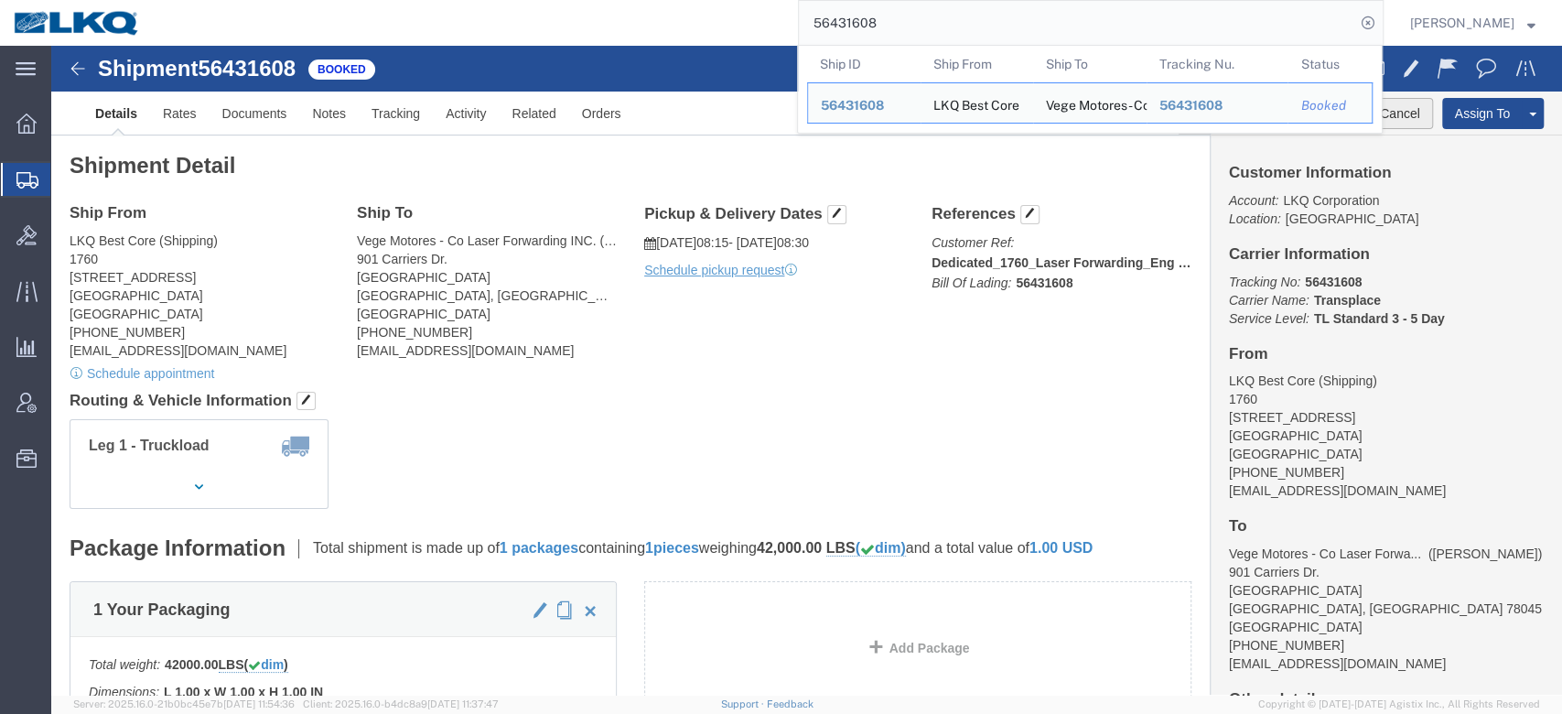
click button "Cancel"
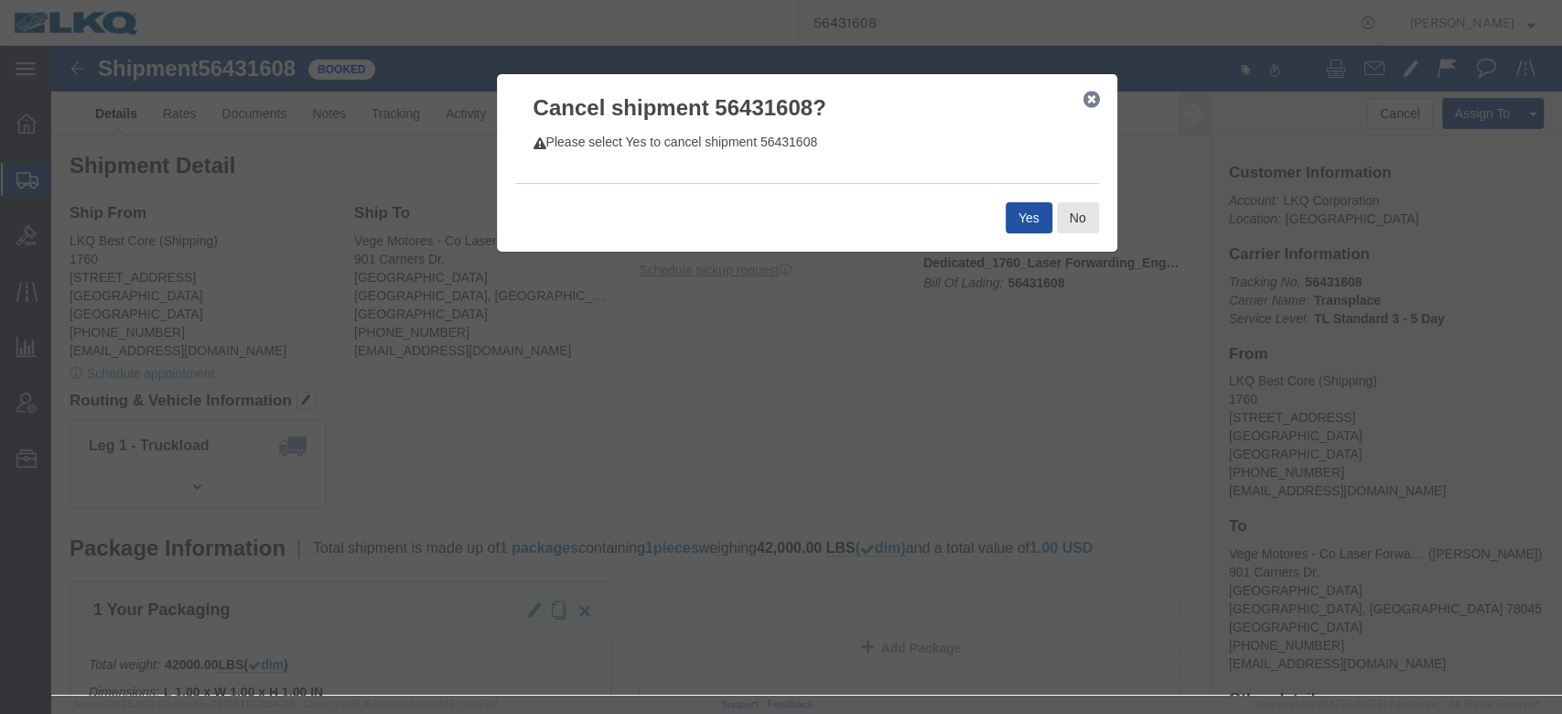
click button "Yes"
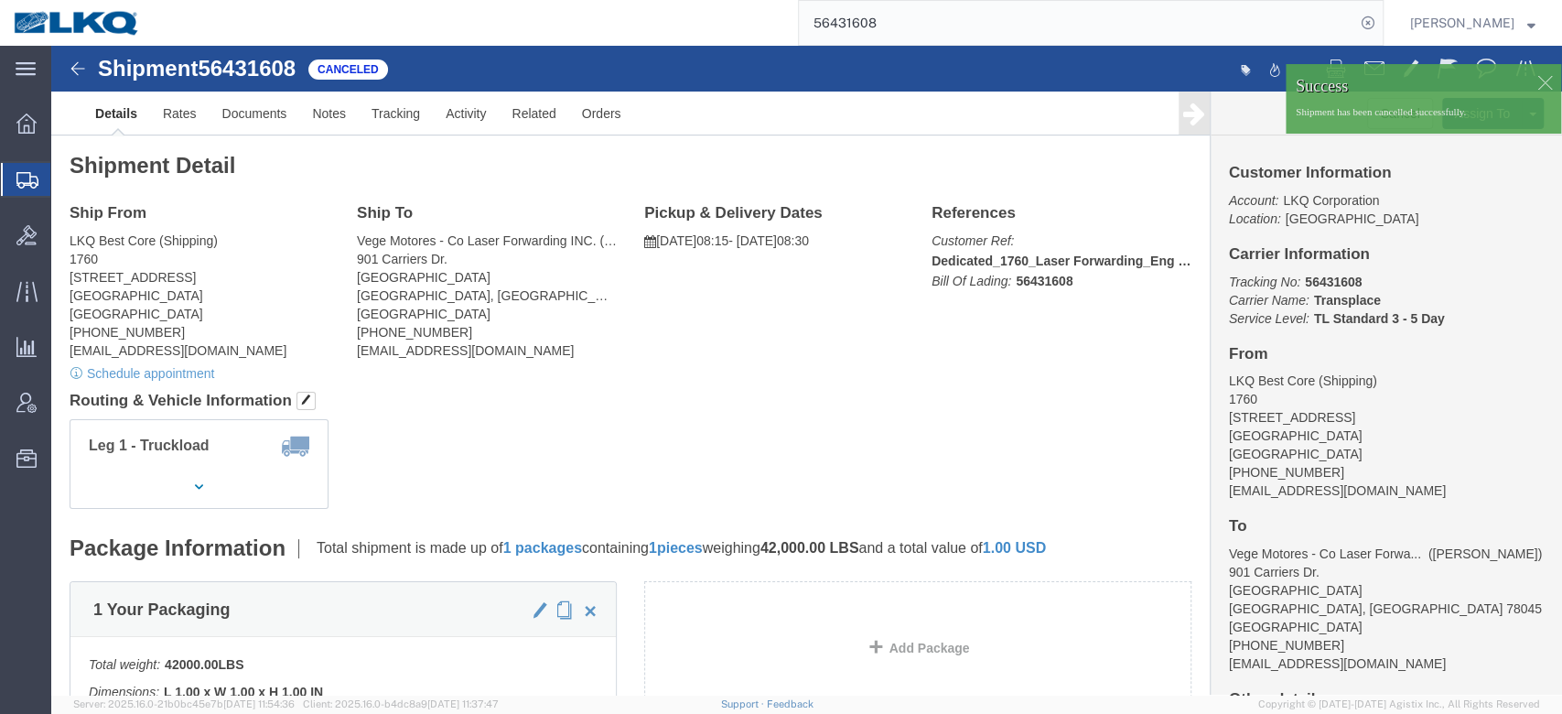
click at [878, 31] on input "56431608" at bounding box center [1077, 23] width 556 height 44
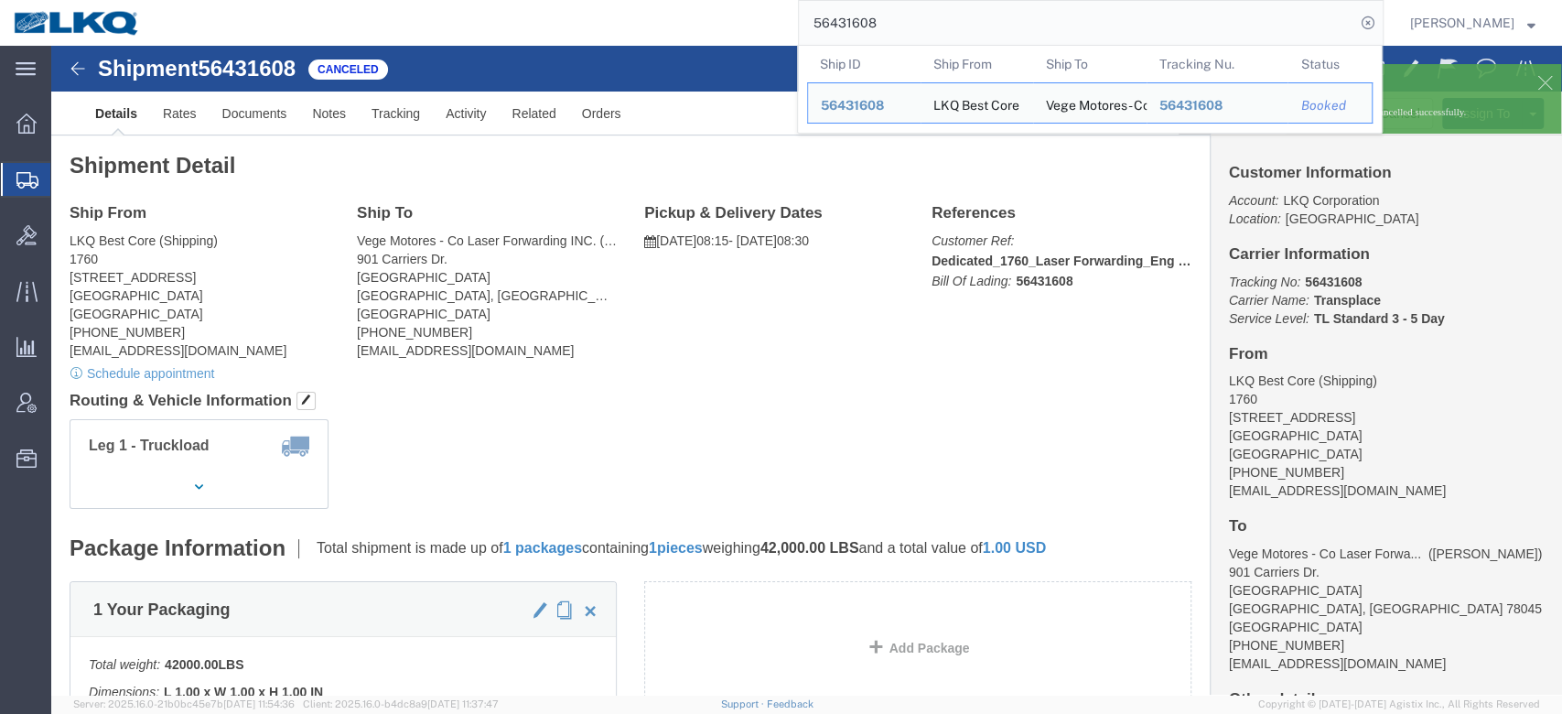
click at [878, 31] on input "56431608" at bounding box center [1077, 23] width 556 height 44
paste input "• 56431611"
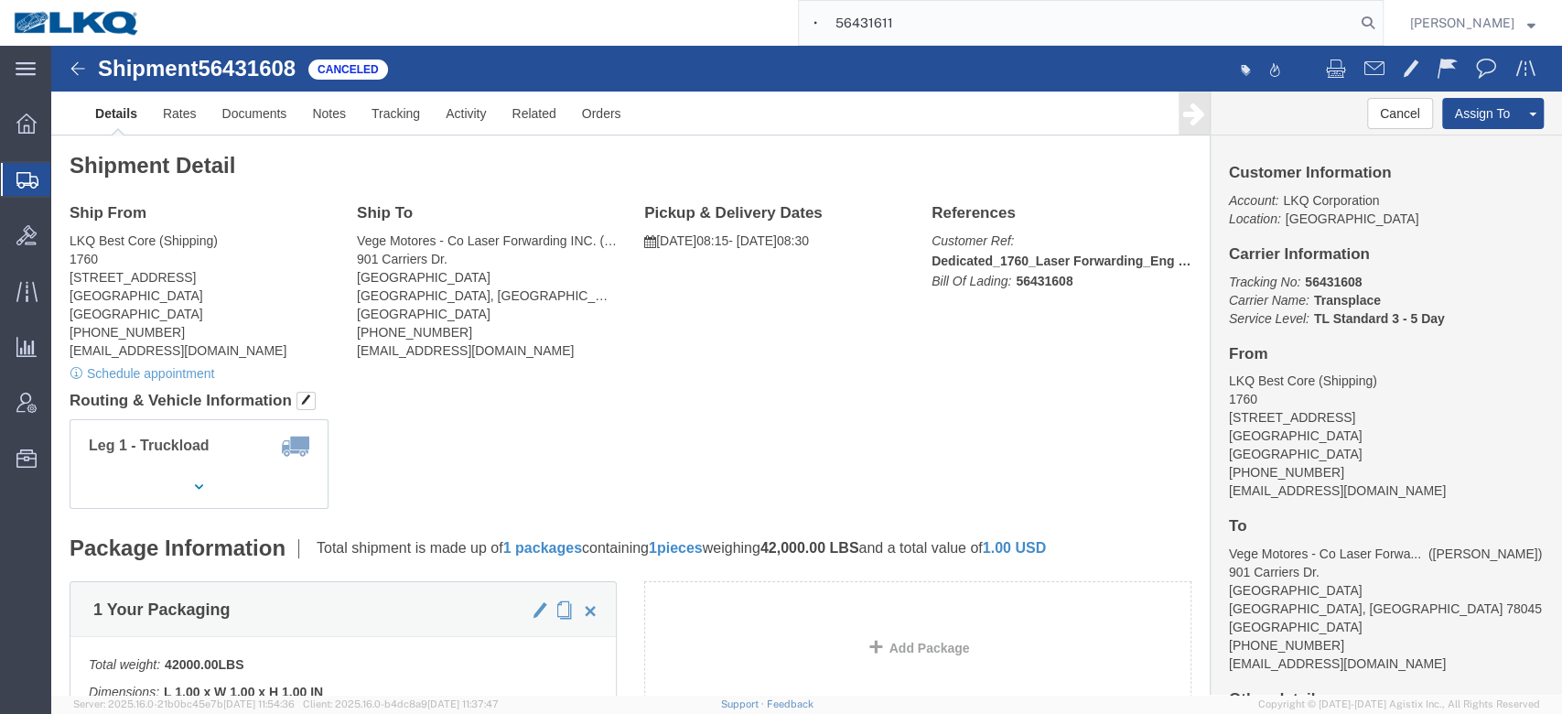
click at [864, 31] on input "• 56431611" at bounding box center [1077, 23] width 556 height 44
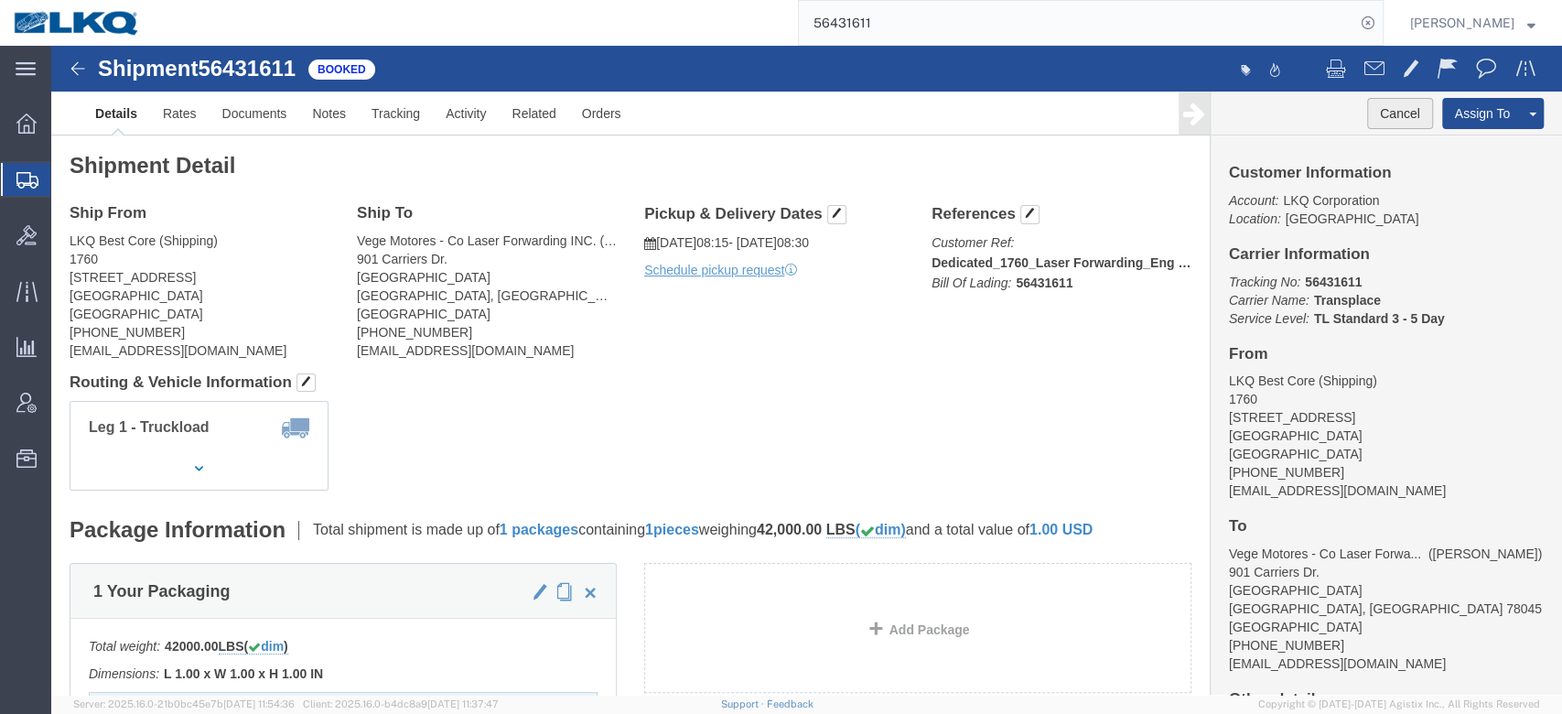
click button "Cancel"
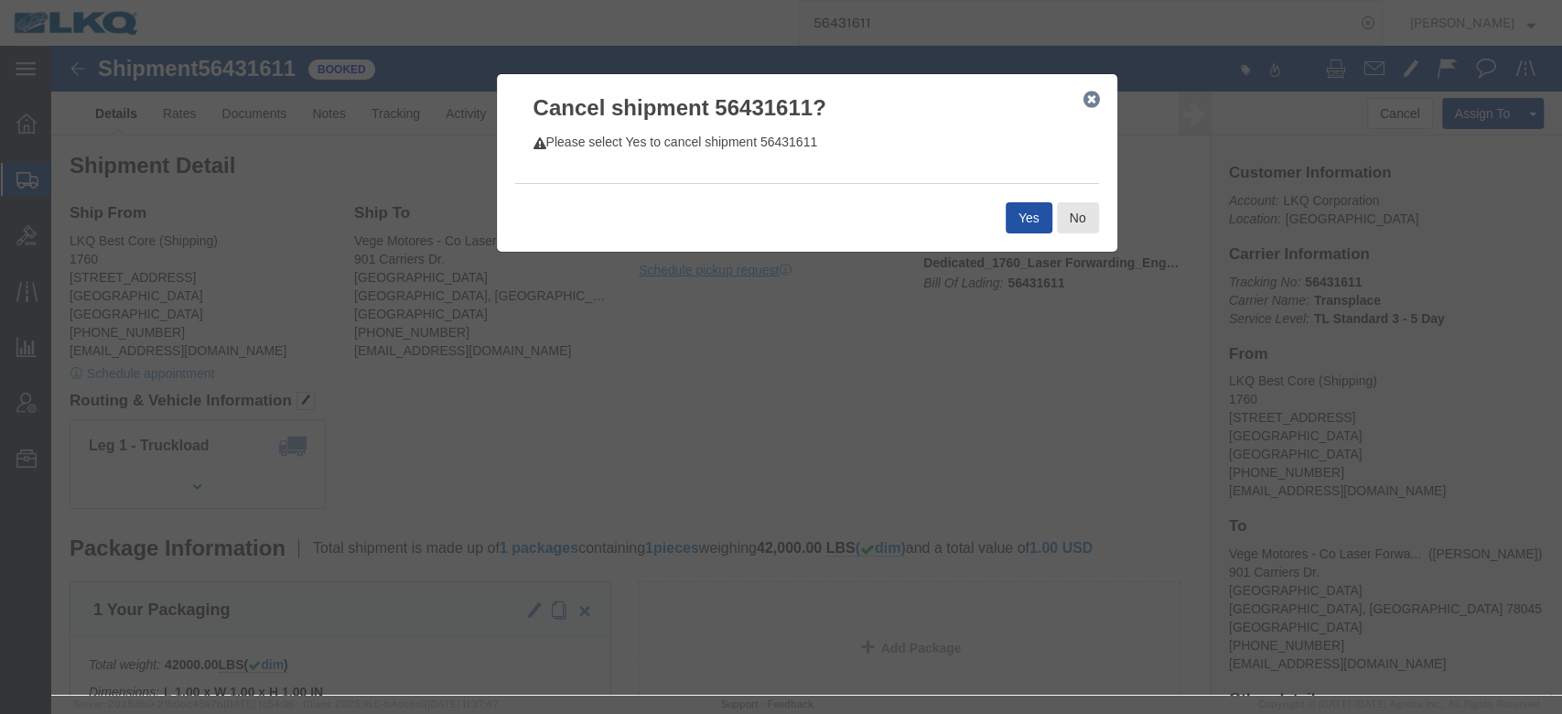
click button "Yes"
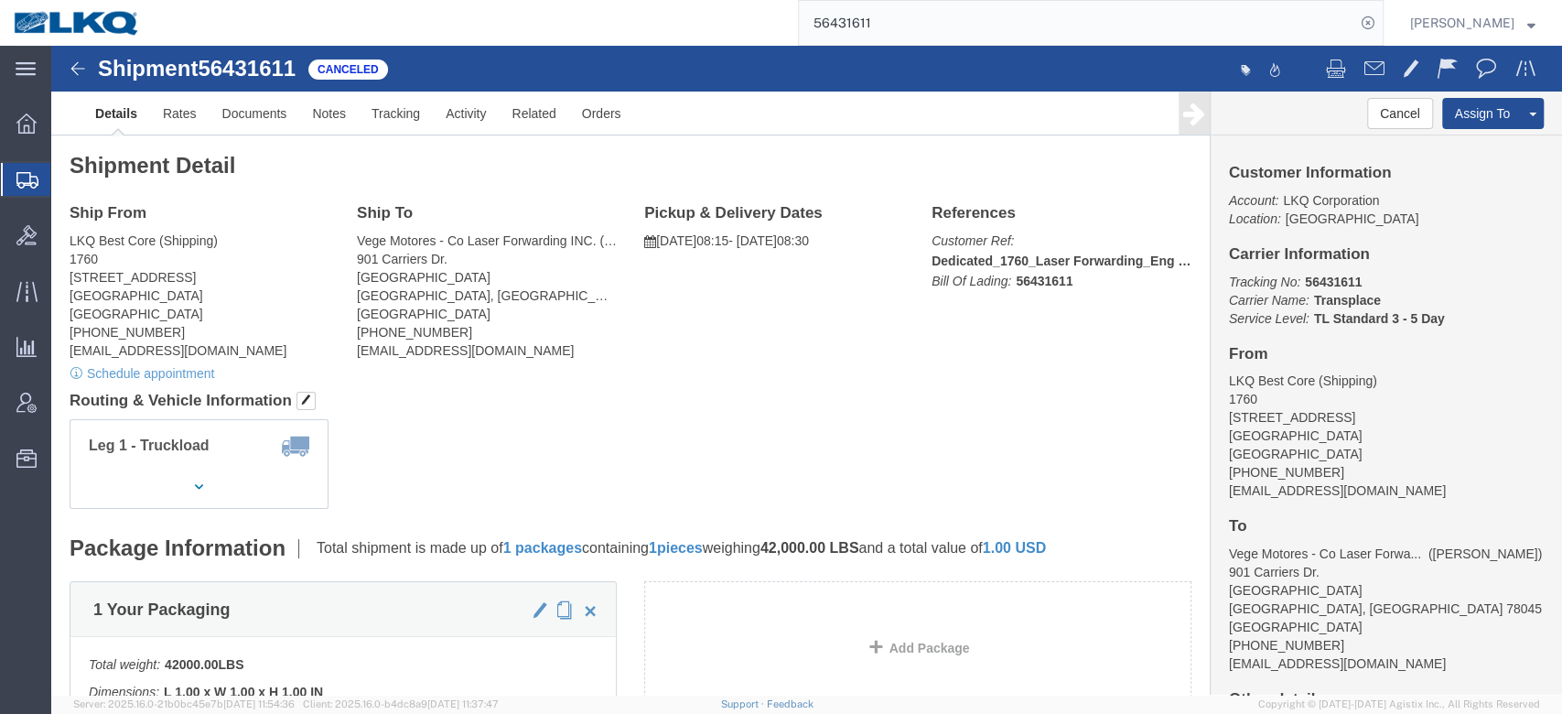
click at [913, 25] on input "56431611" at bounding box center [1077, 23] width 556 height 44
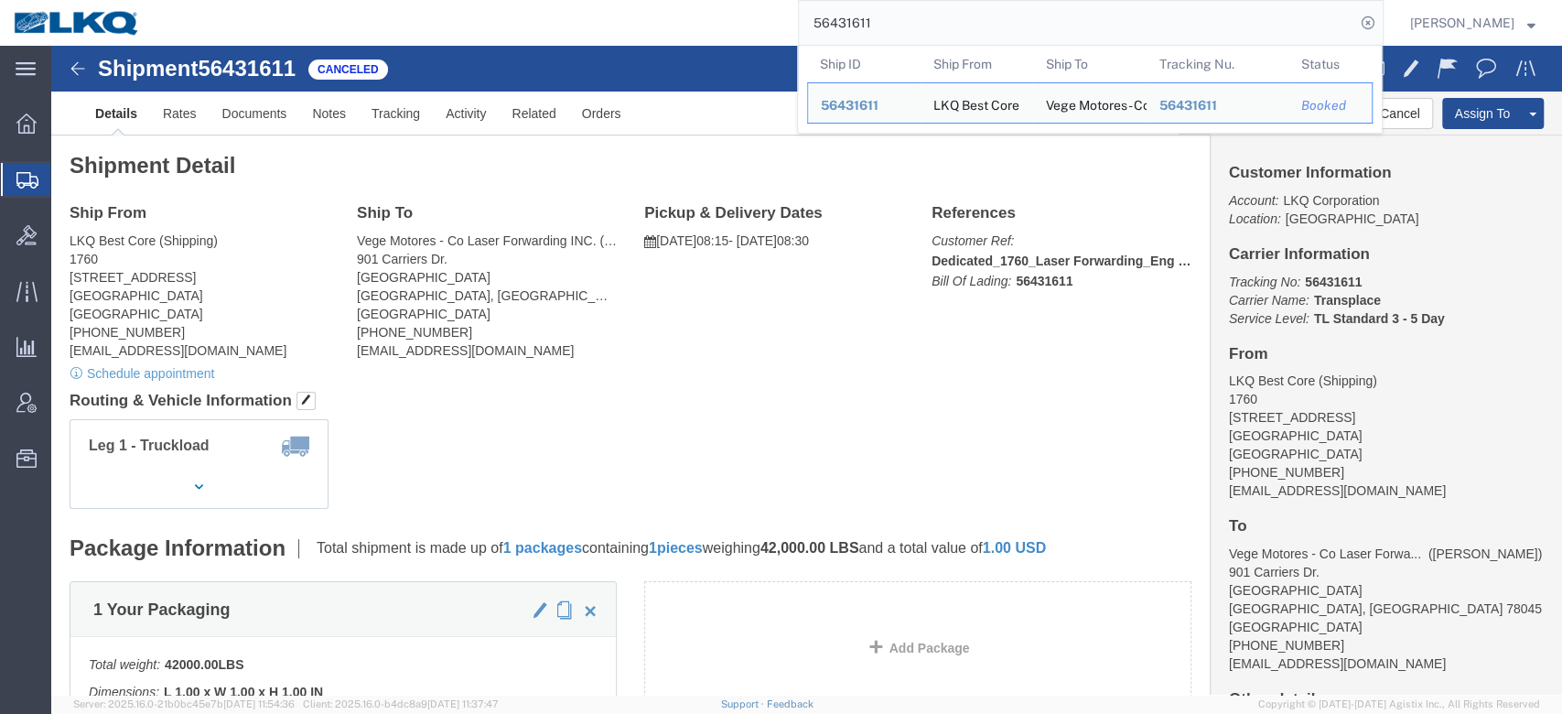
click at [913, 25] on input "56431611" at bounding box center [1077, 23] width 556 height 44
paste input "509139"
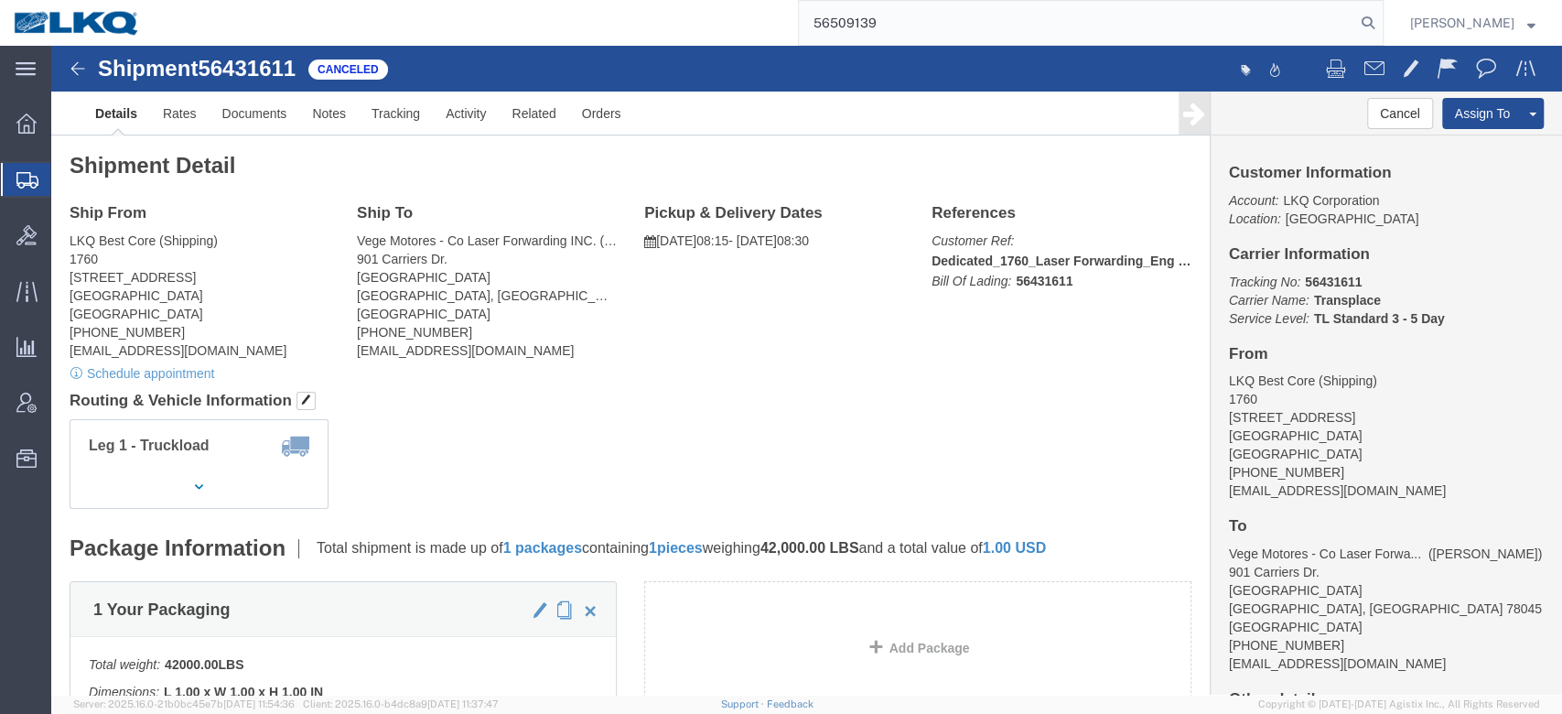
type input "56509139"
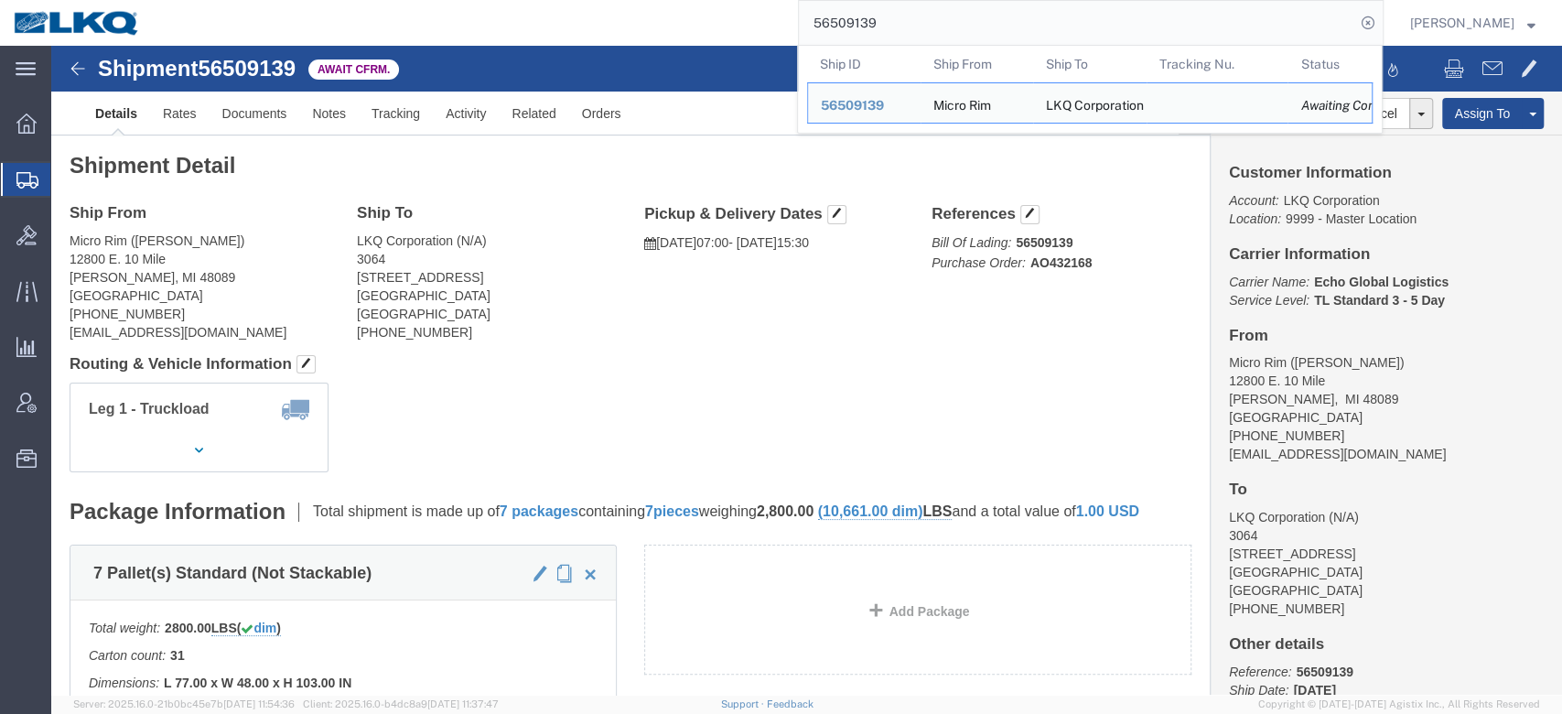
click h2 "Shipment Detail"
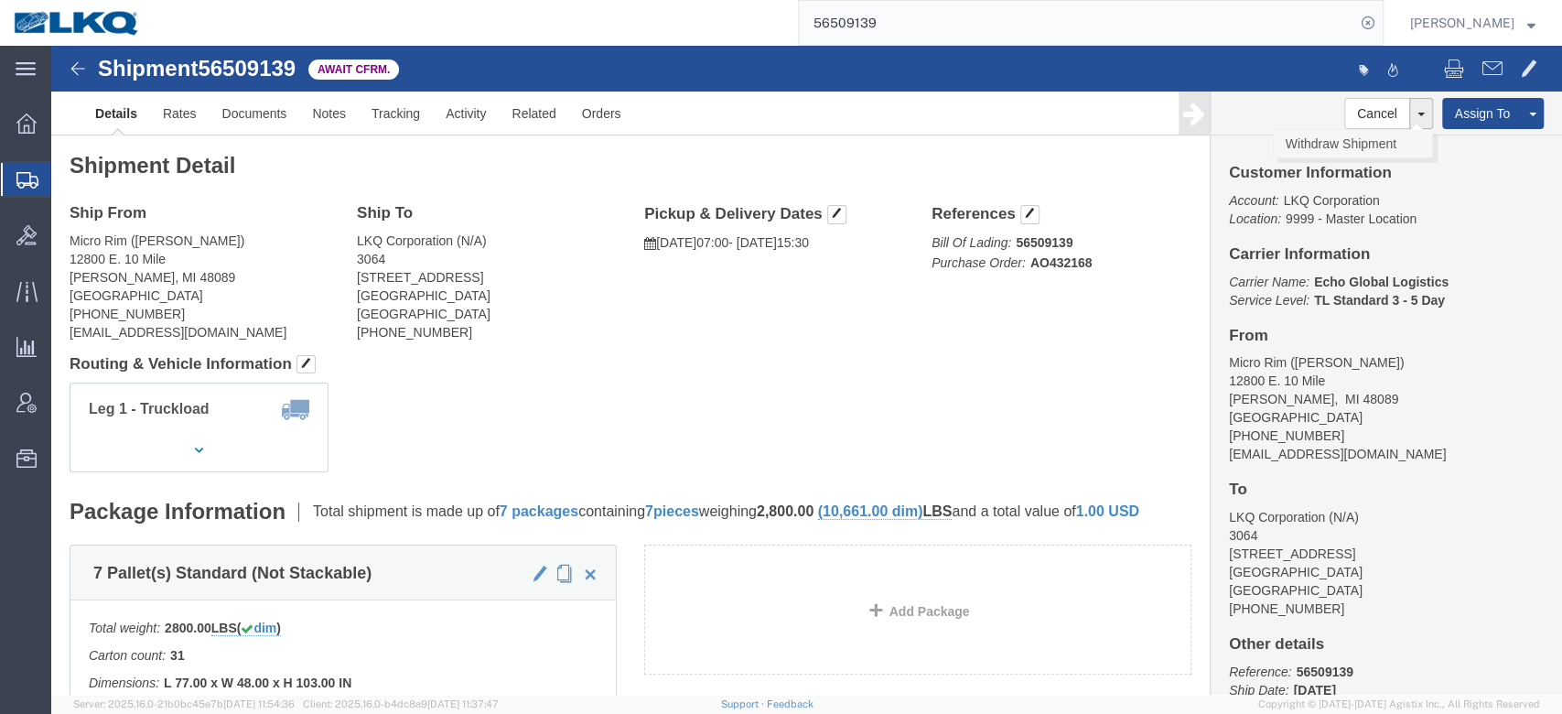
click link "Withdraw Shipment"
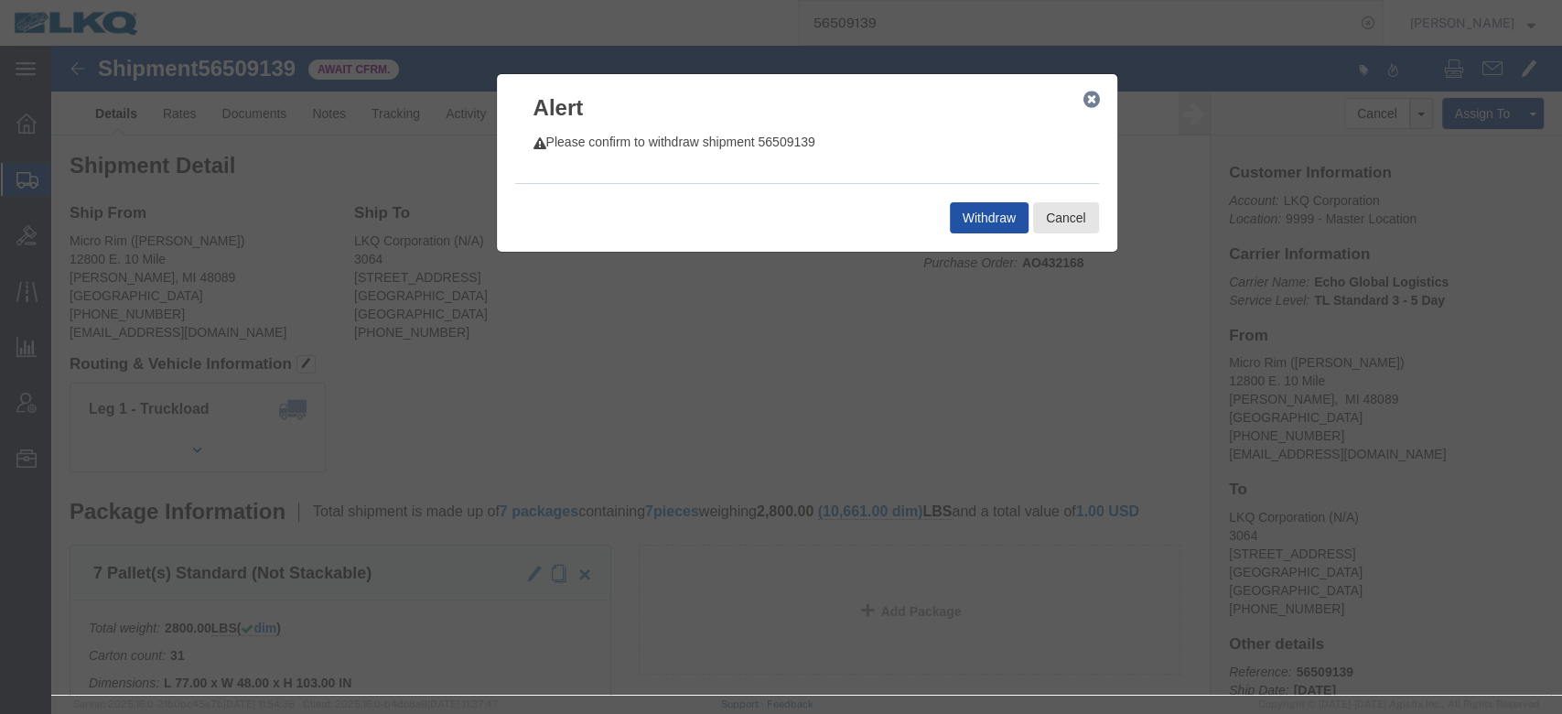
click button "Withdraw"
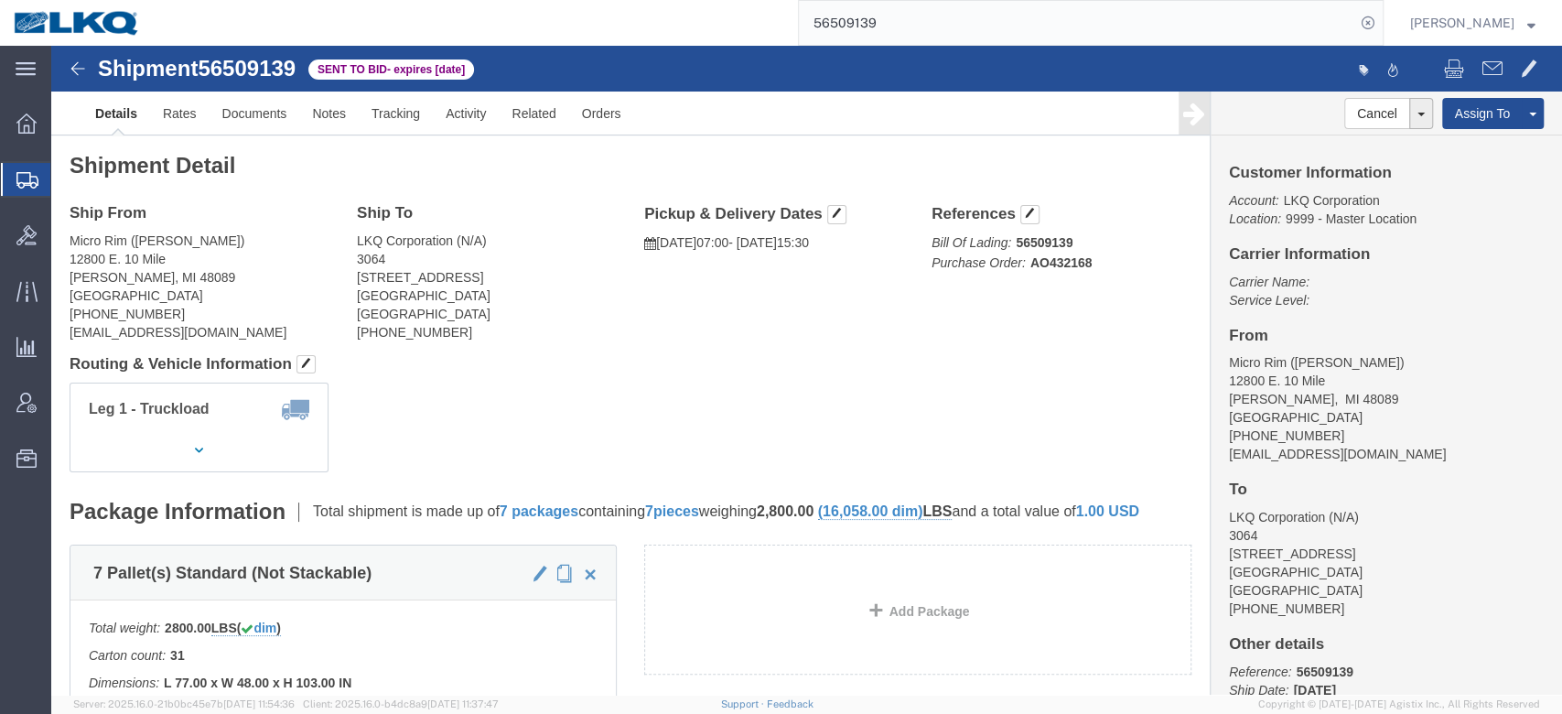
click at [870, 6] on input "56509139" at bounding box center [1077, 23] width 556 height 44
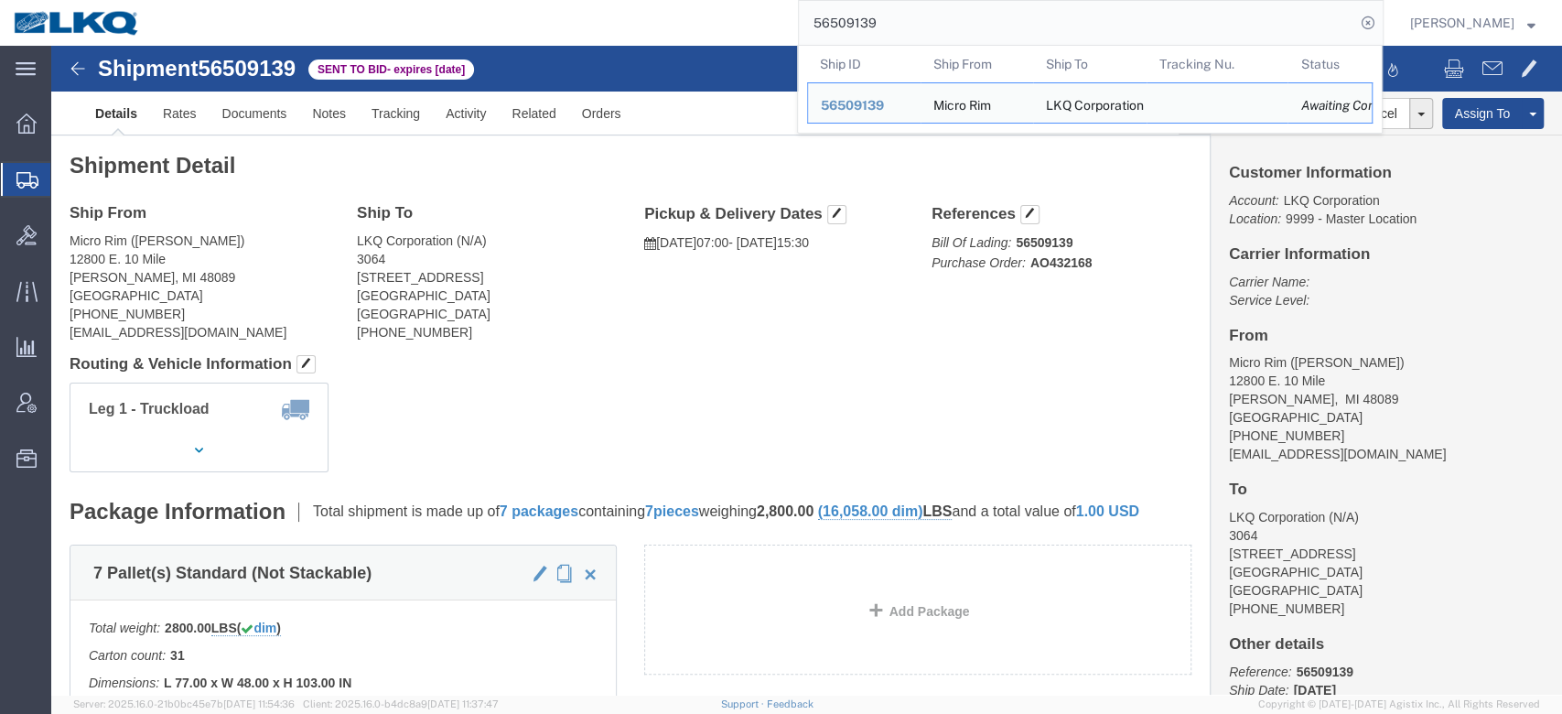
click at [870, 6] on input "56509139" at bounding box center [1077, 23] width 556 height 44
paste input "49630"
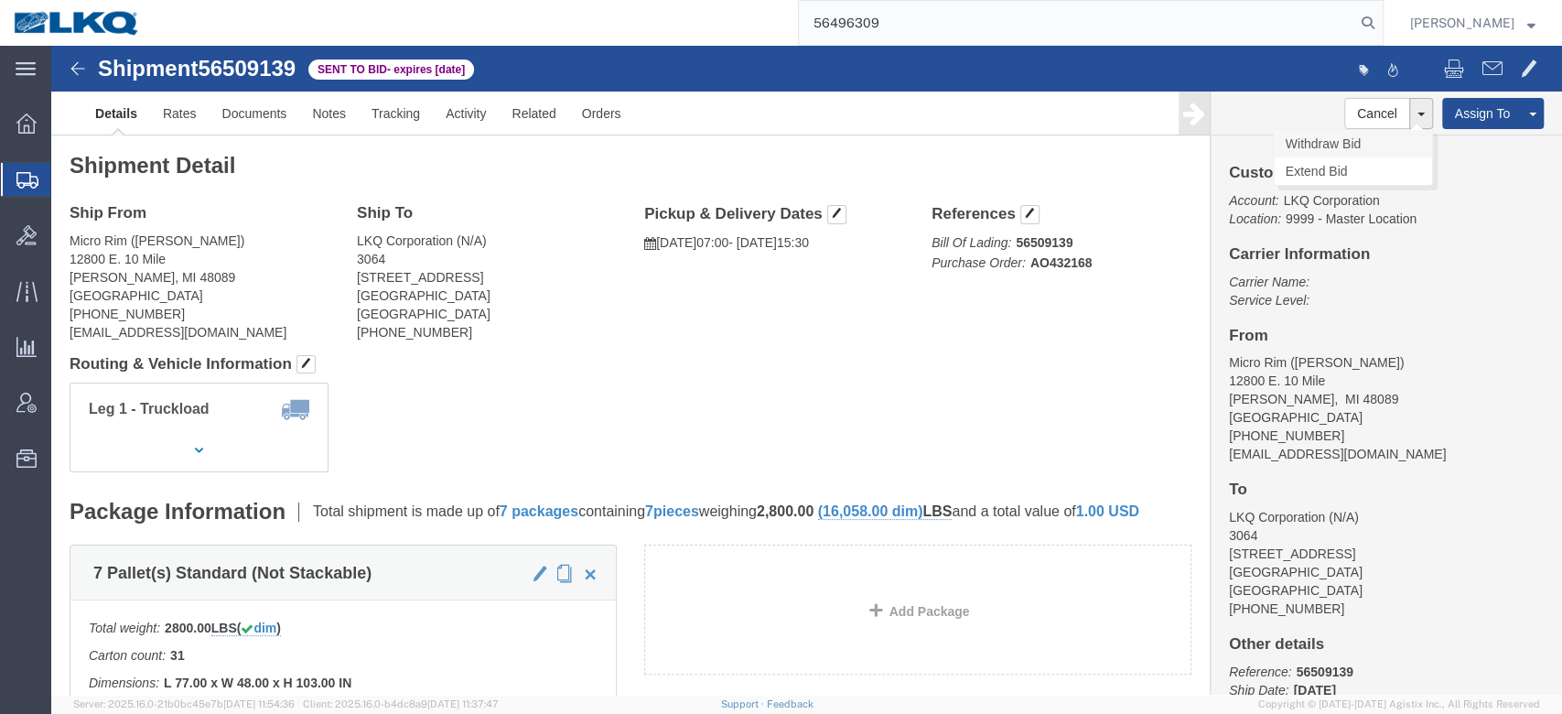
type input "56496309"
click link "Withdraw Bid"
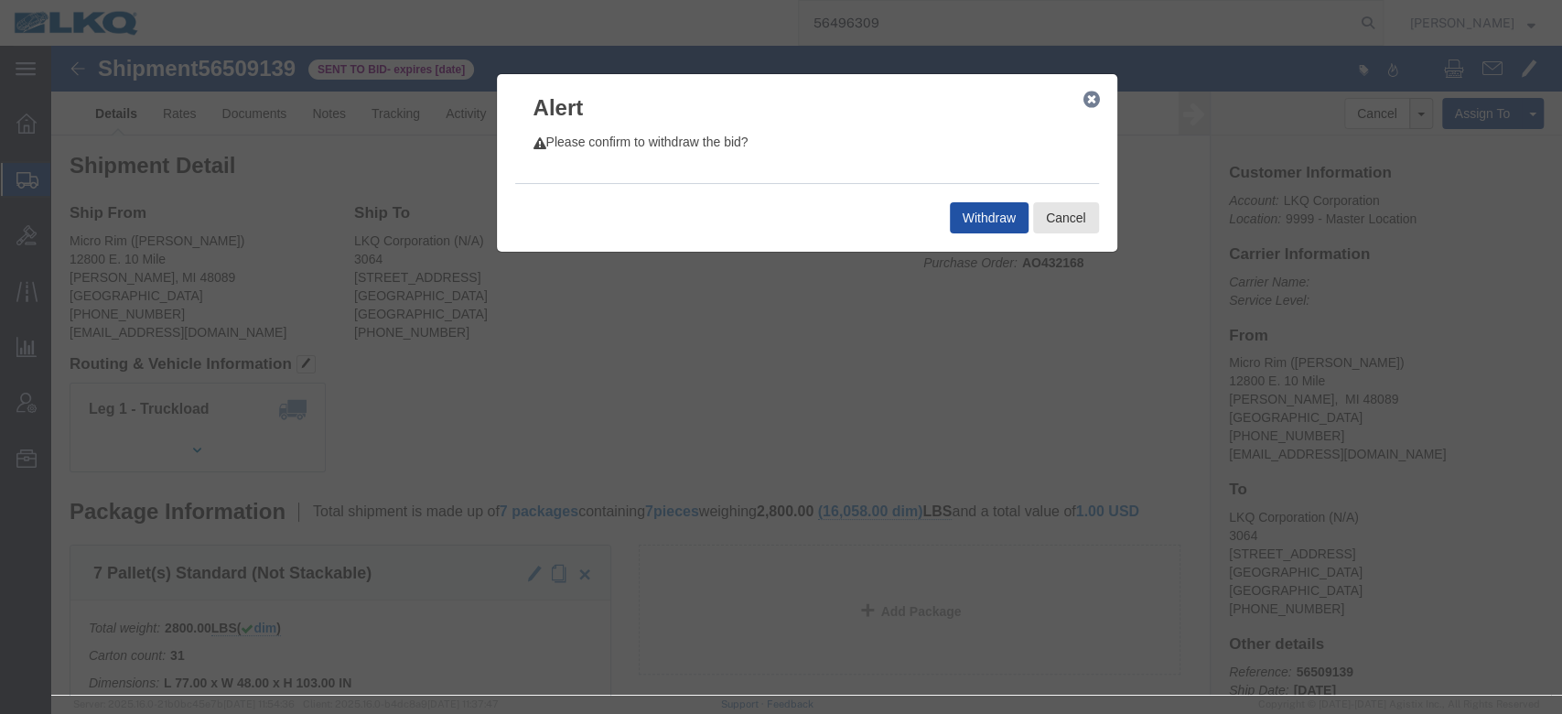
click button "Withdraw"
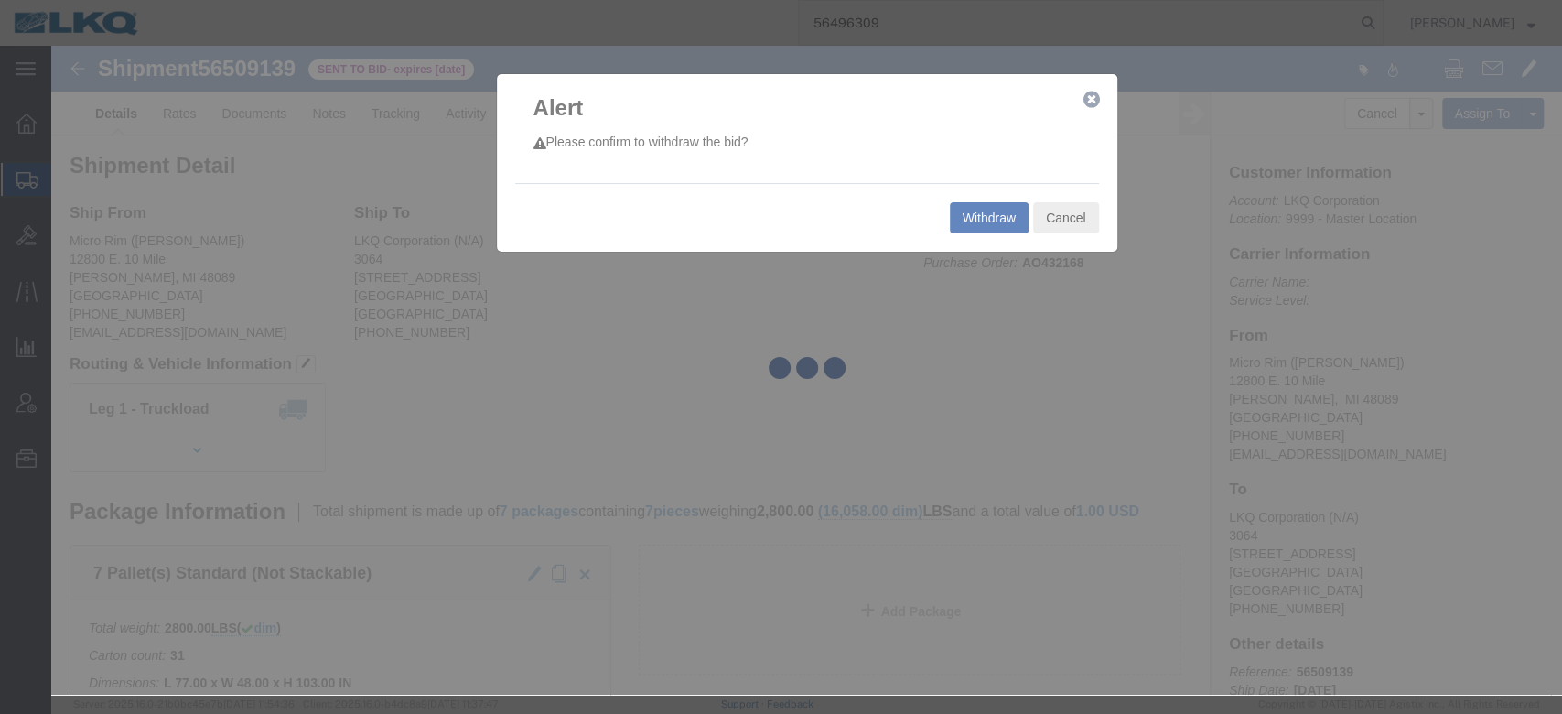
select select "27790"
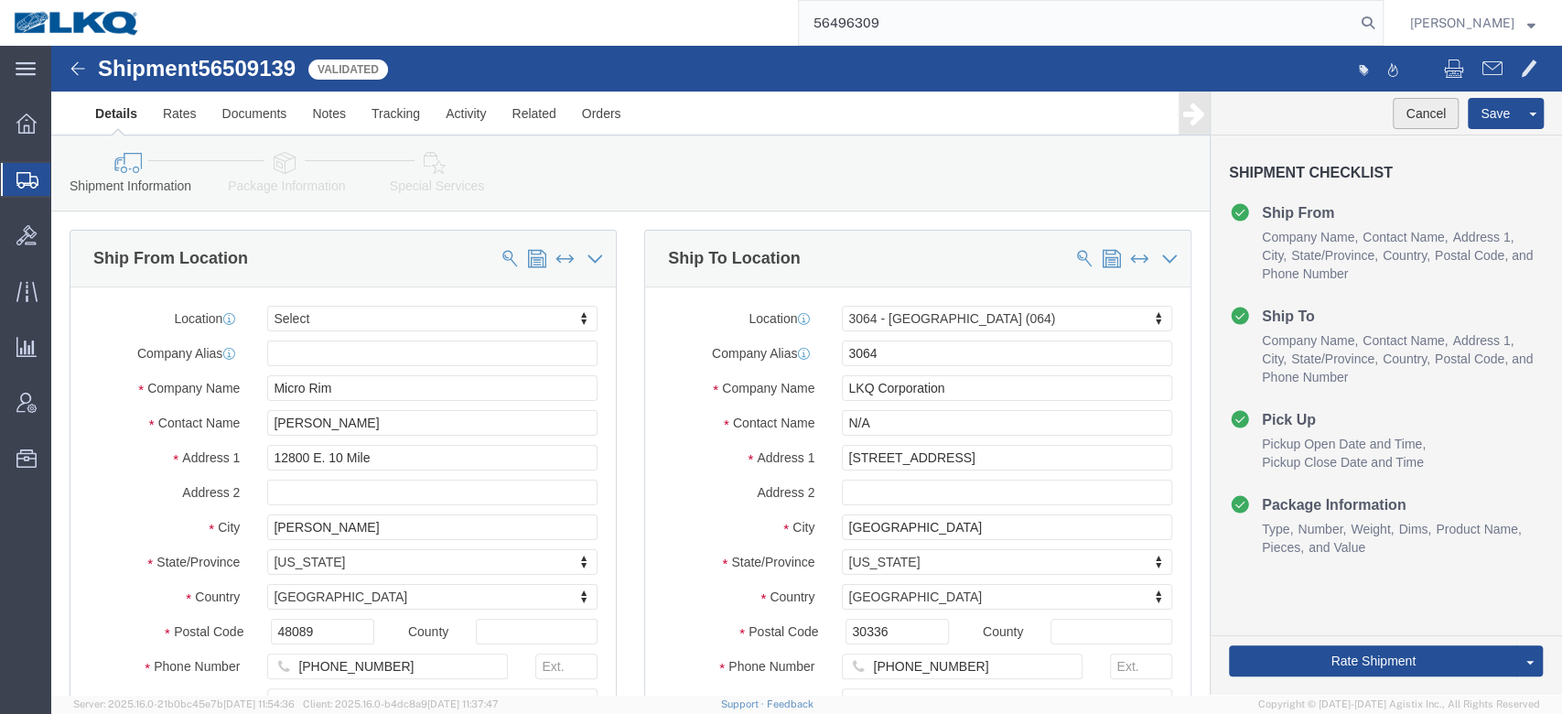
click button "Cancel"
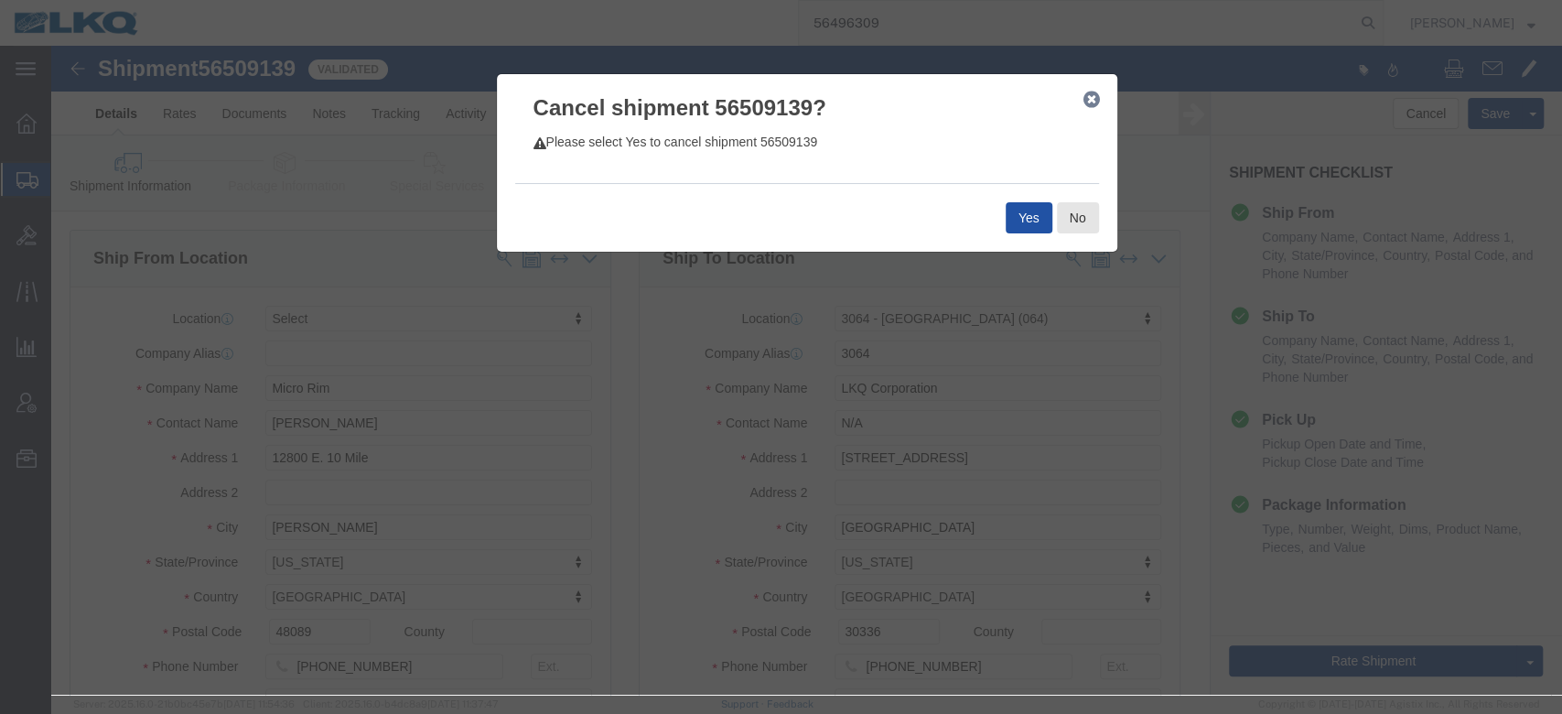
click button "Yes"
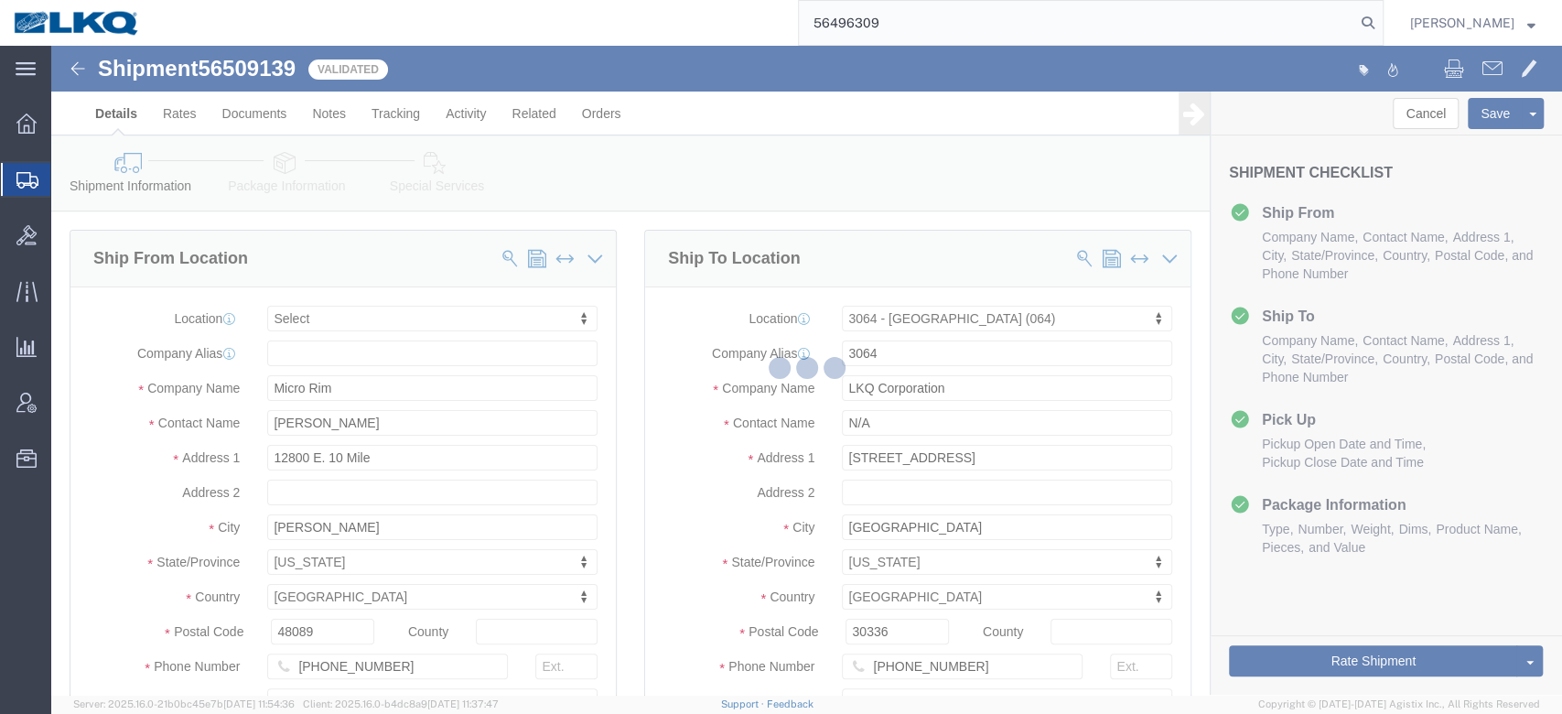
click at [870, 21] on input "56496309" at bounding box center [1077, 23] width 556 height 44
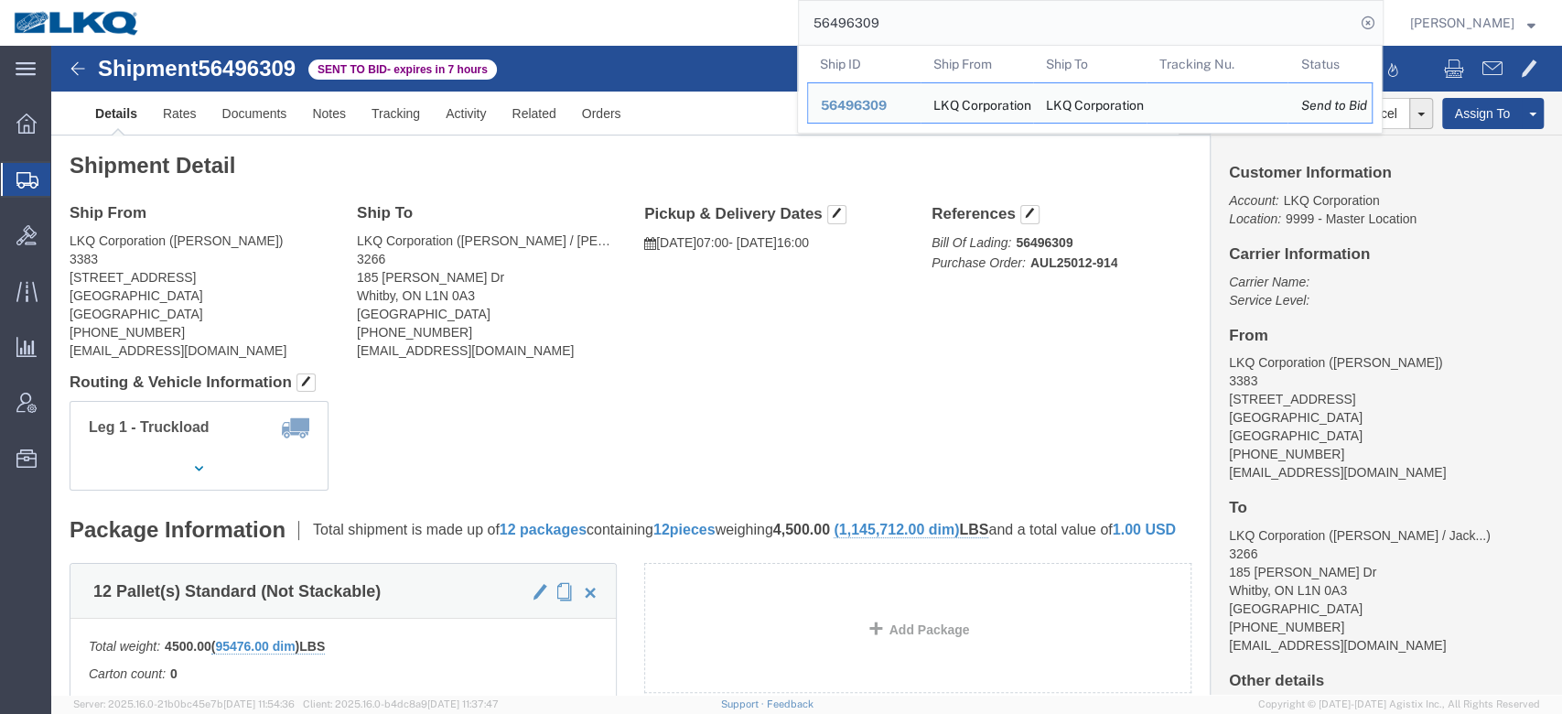
click at [877, 40] on input "56496309" at bounding box center [1077, 23] width 556 height 44
paste input "389368"
type input "56389368"
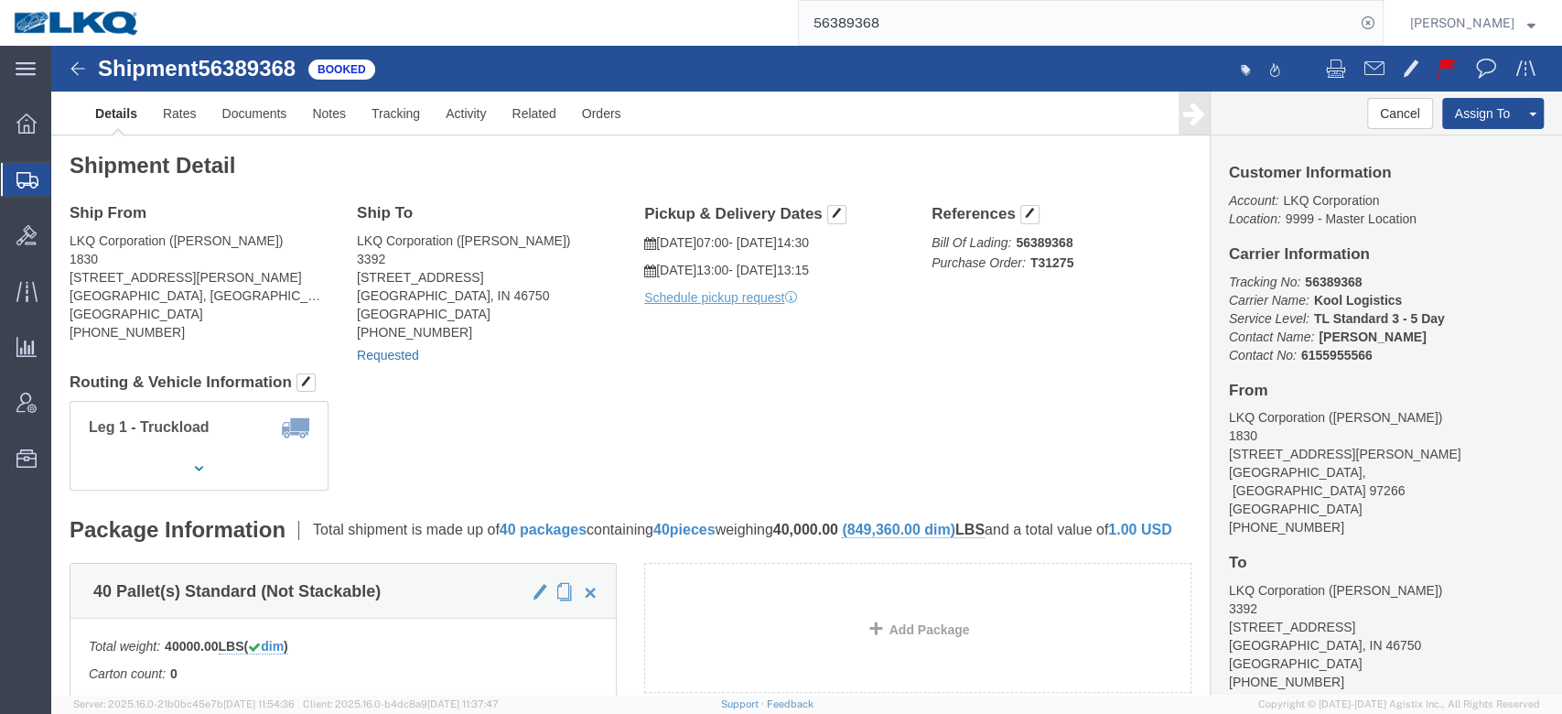
click link "Requested"
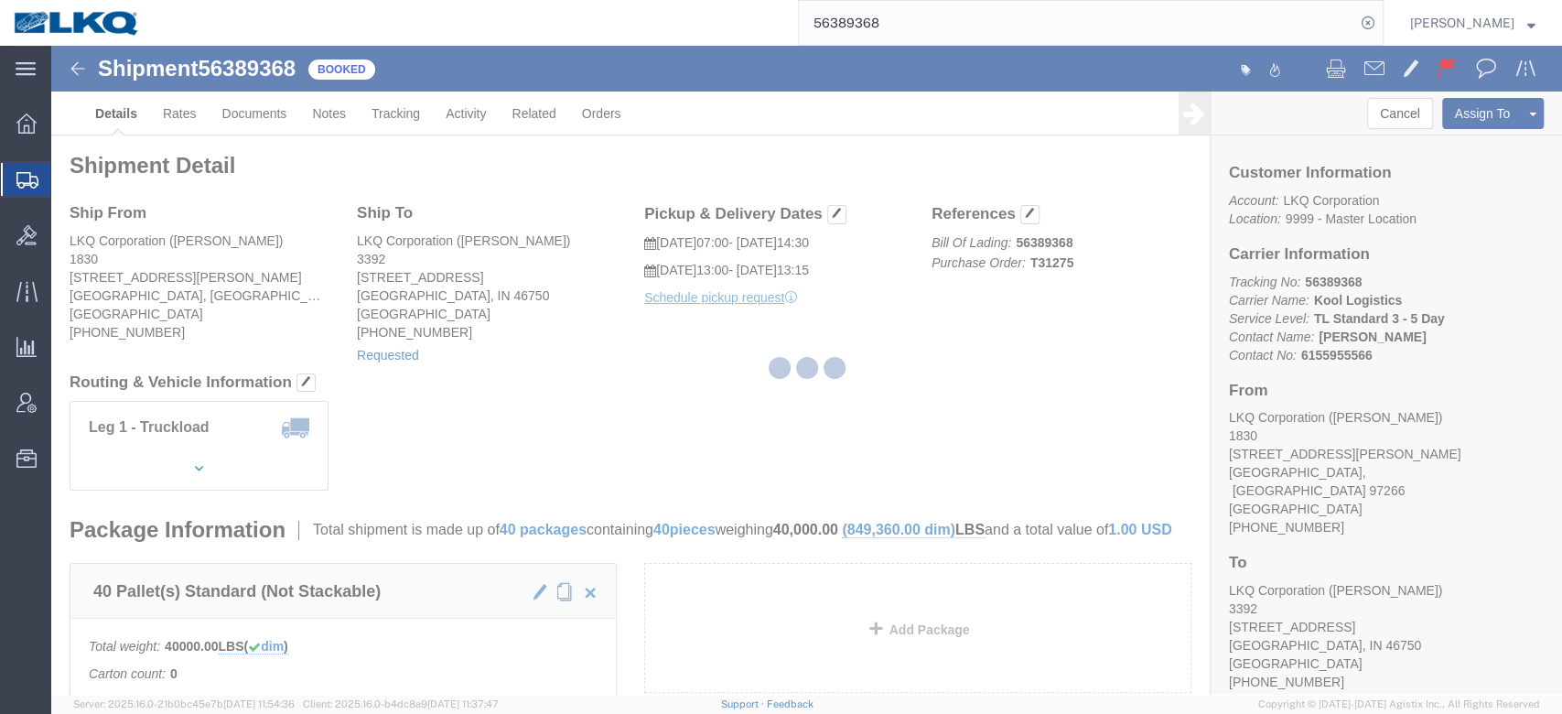
select select "21"
select select "15"
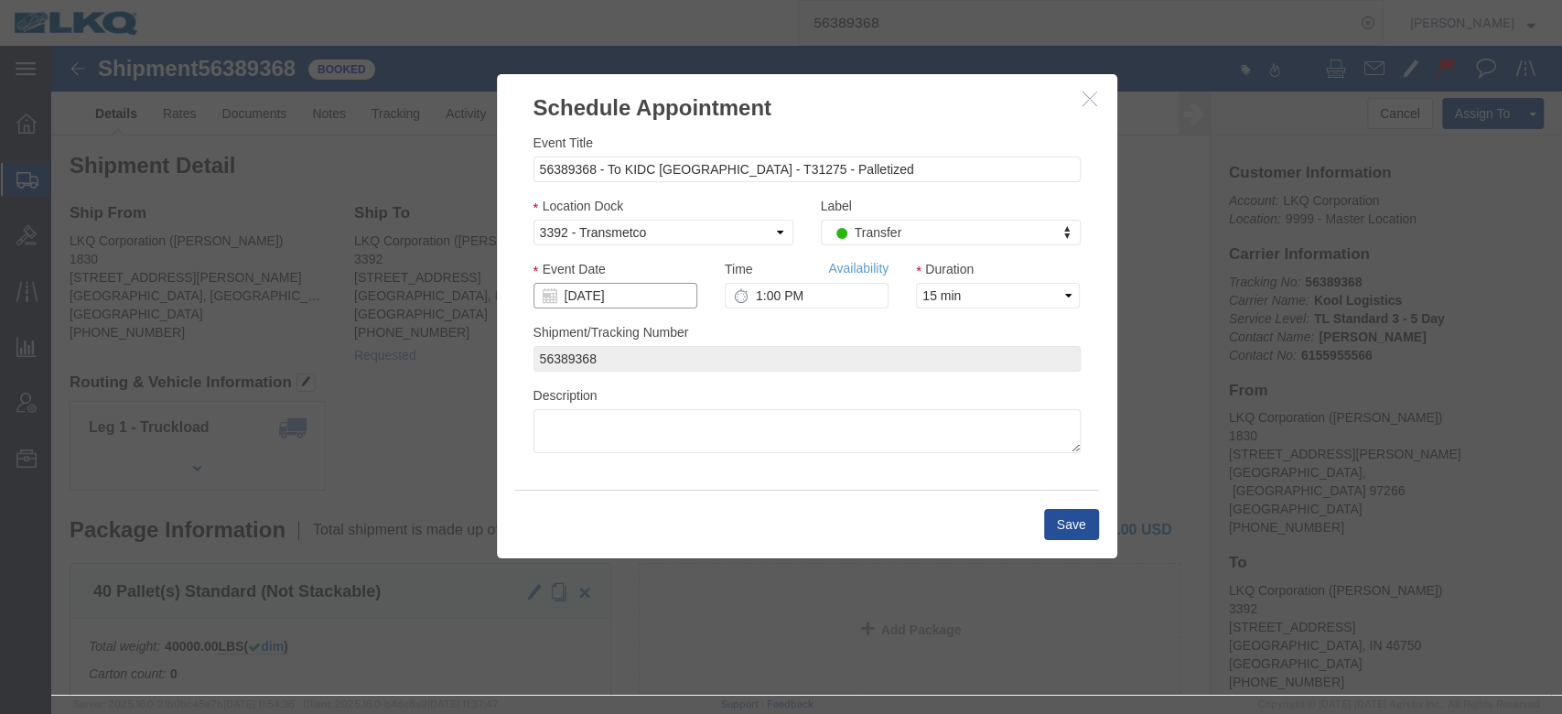
click input "[DATE]"
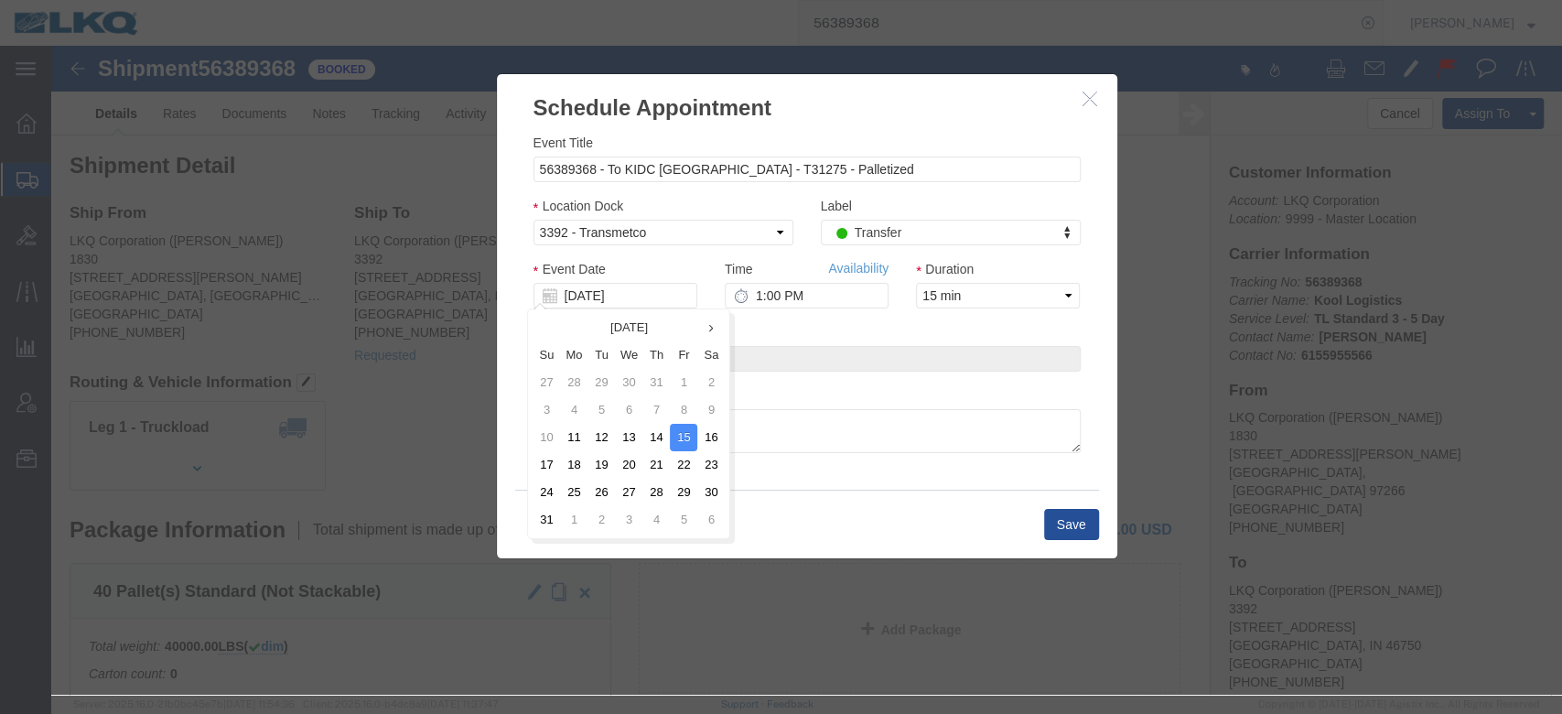
click td "18"
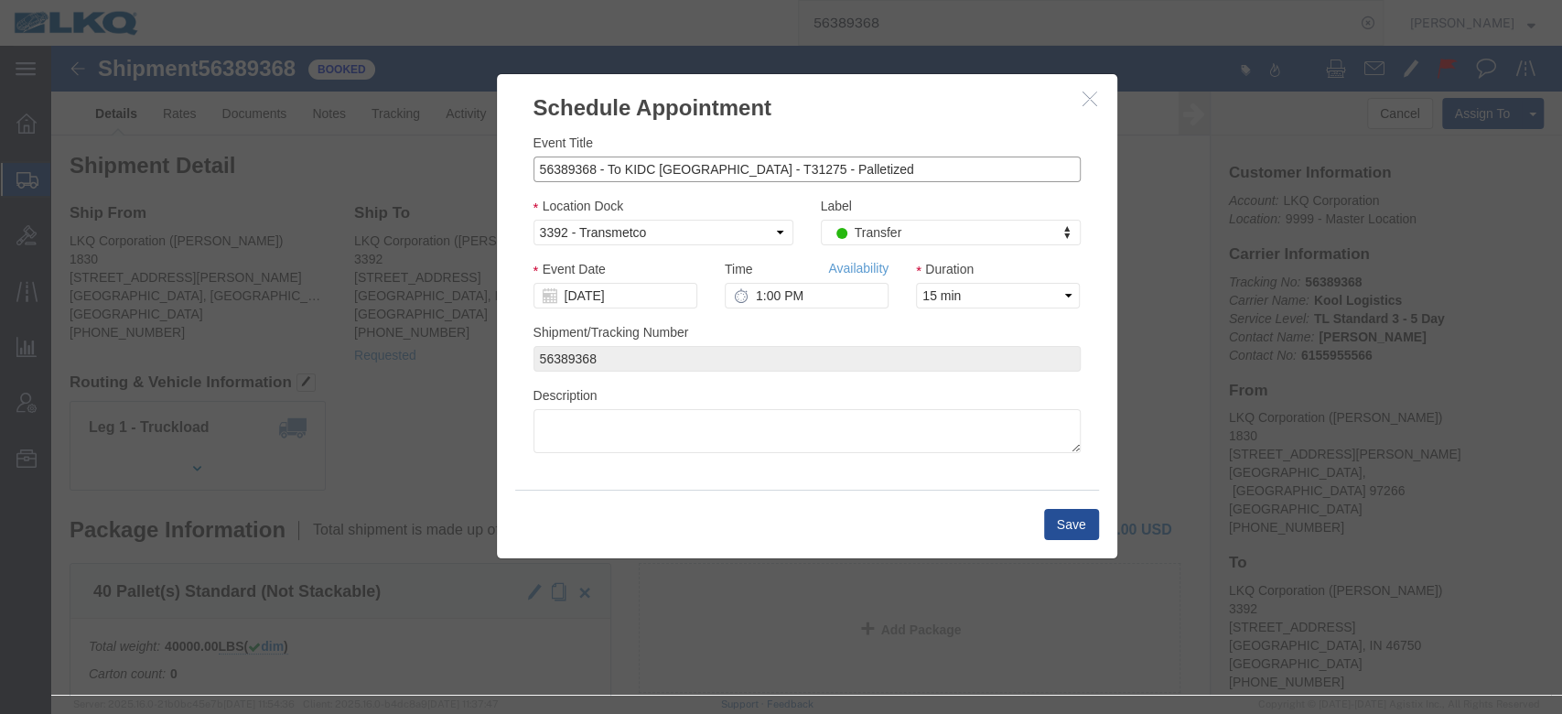
click input "56389368 - To KIDC [GEOGRAPHIC_DATA] - T31275 - Palletized"
type input "56389368 - To KIDC [GEOGRAPHIC_DATA] - T31275 - Palletized **Work in per [PERSO…"
click button "Save"
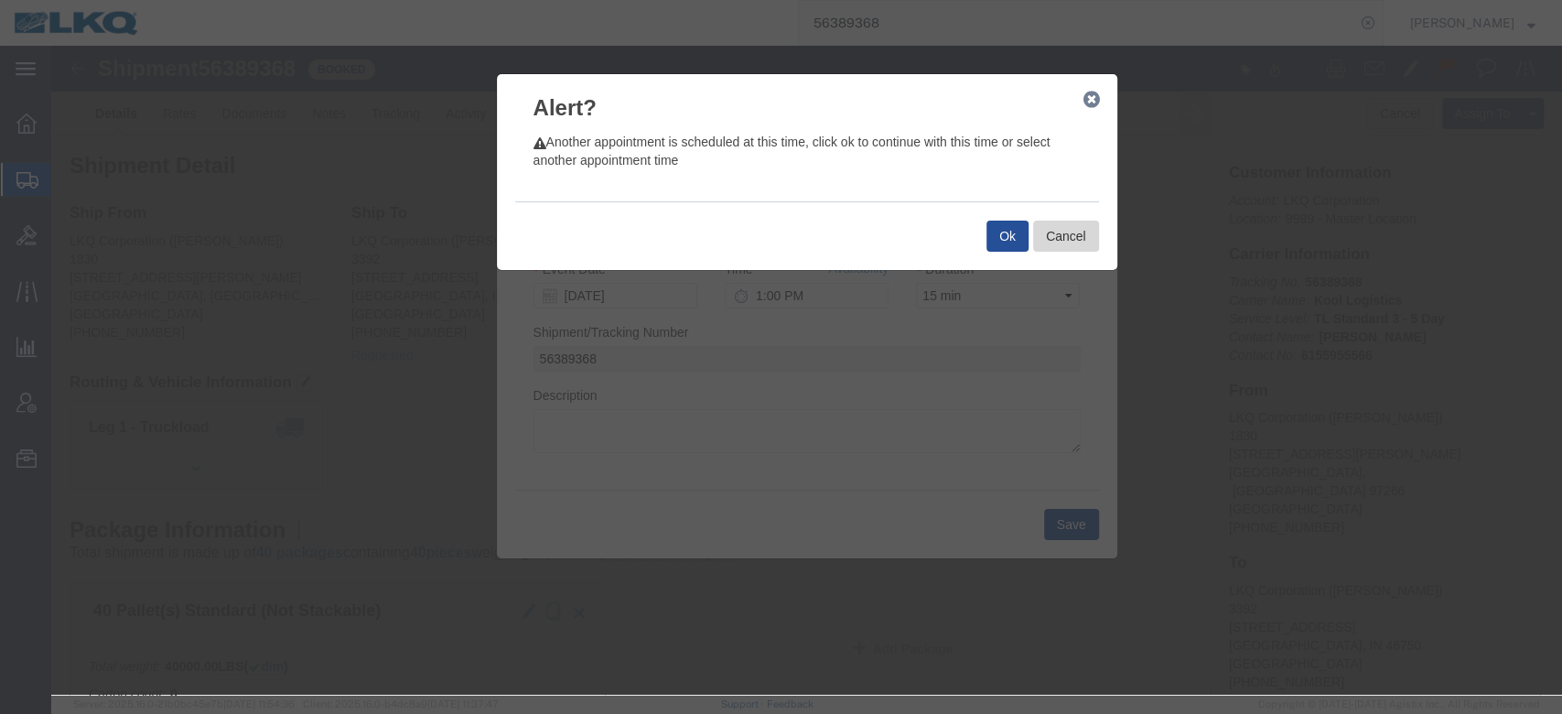
click button "Cancel"
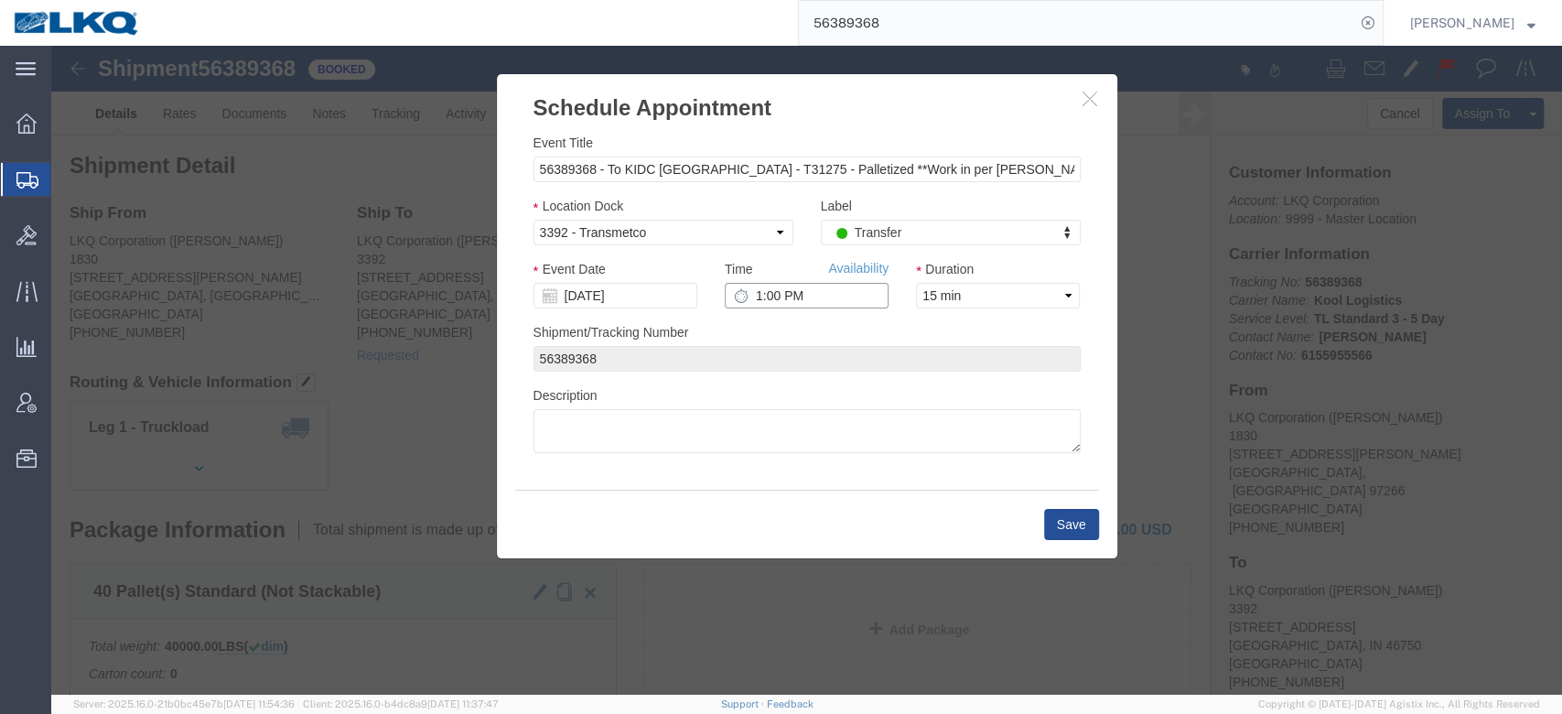
click input "1:00 PM"
type input "7:00 AM"
click button "Save"
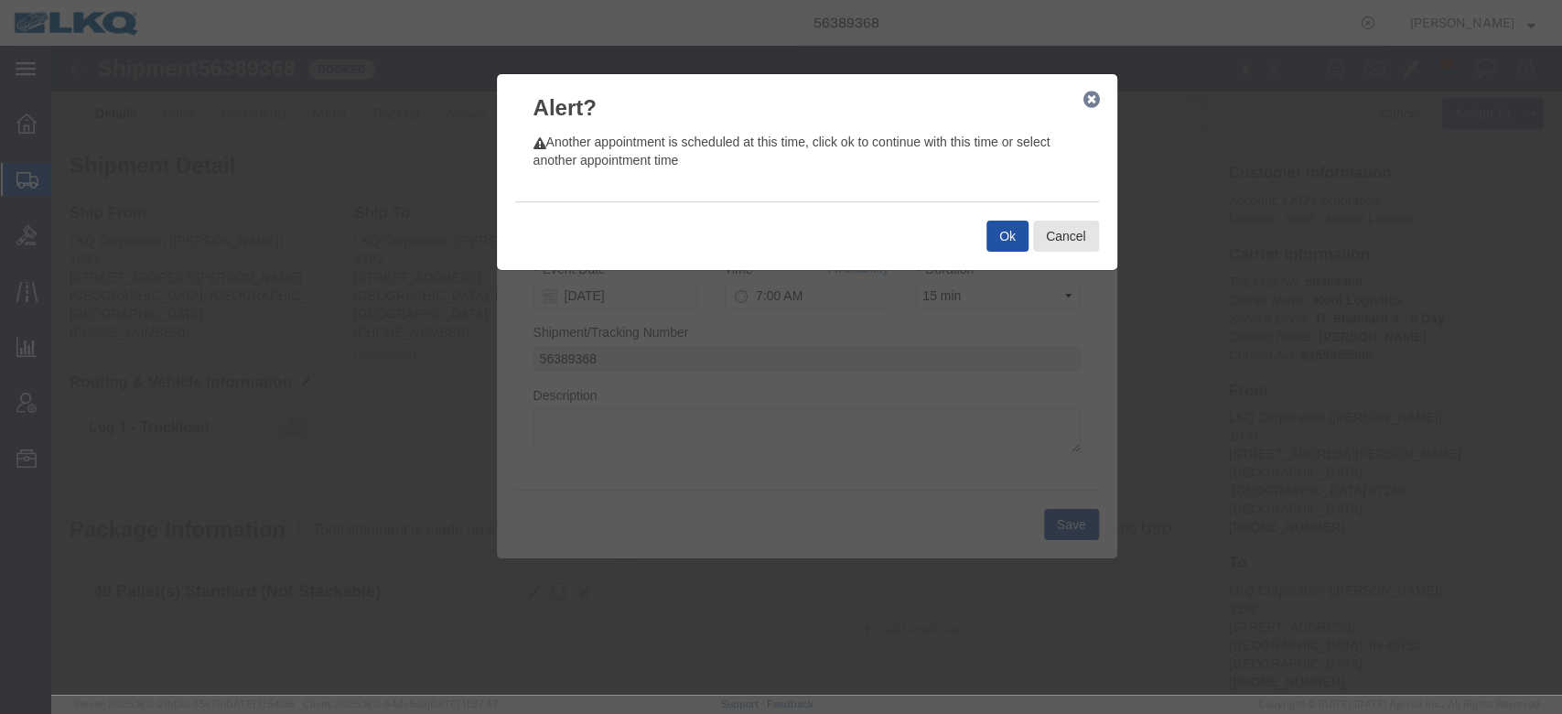
click button "Ok"
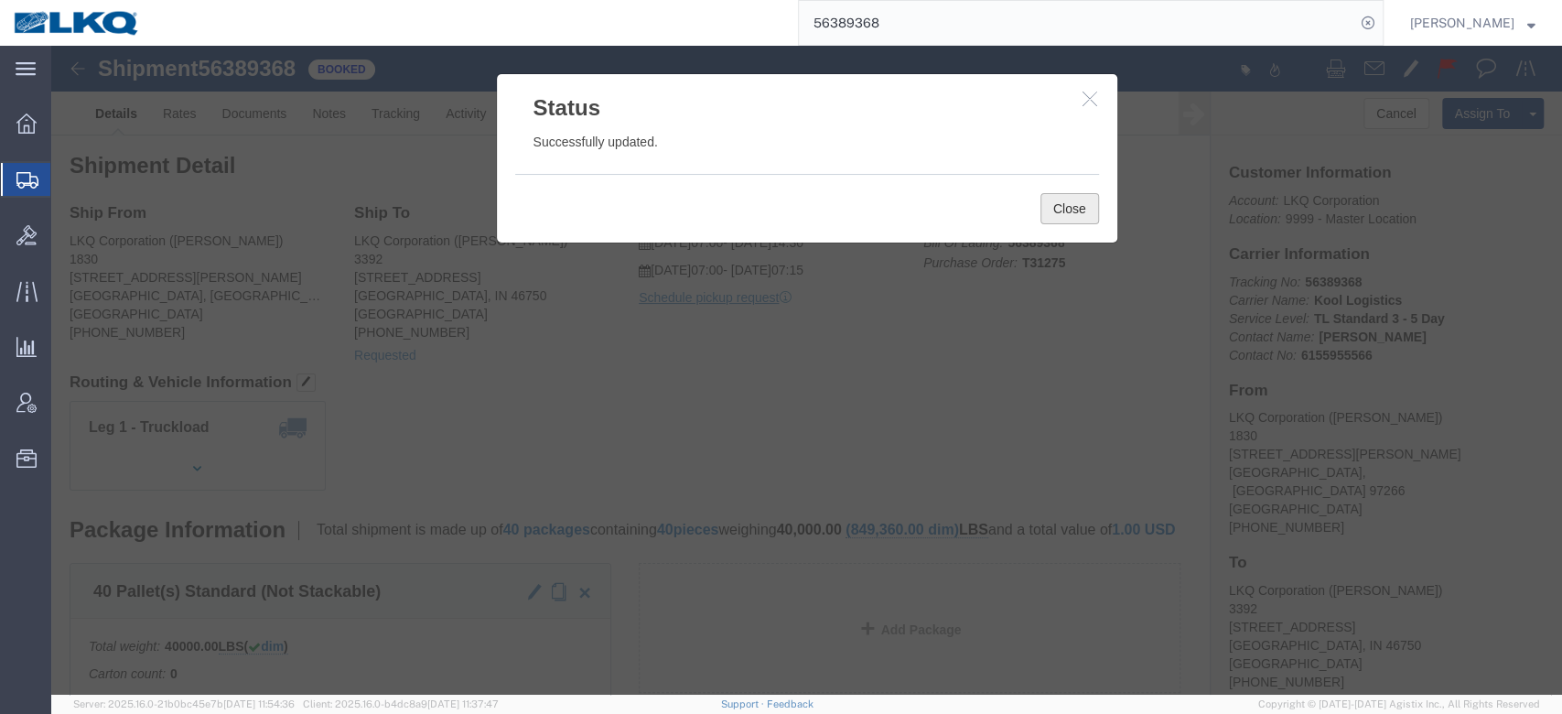
click button "Close"
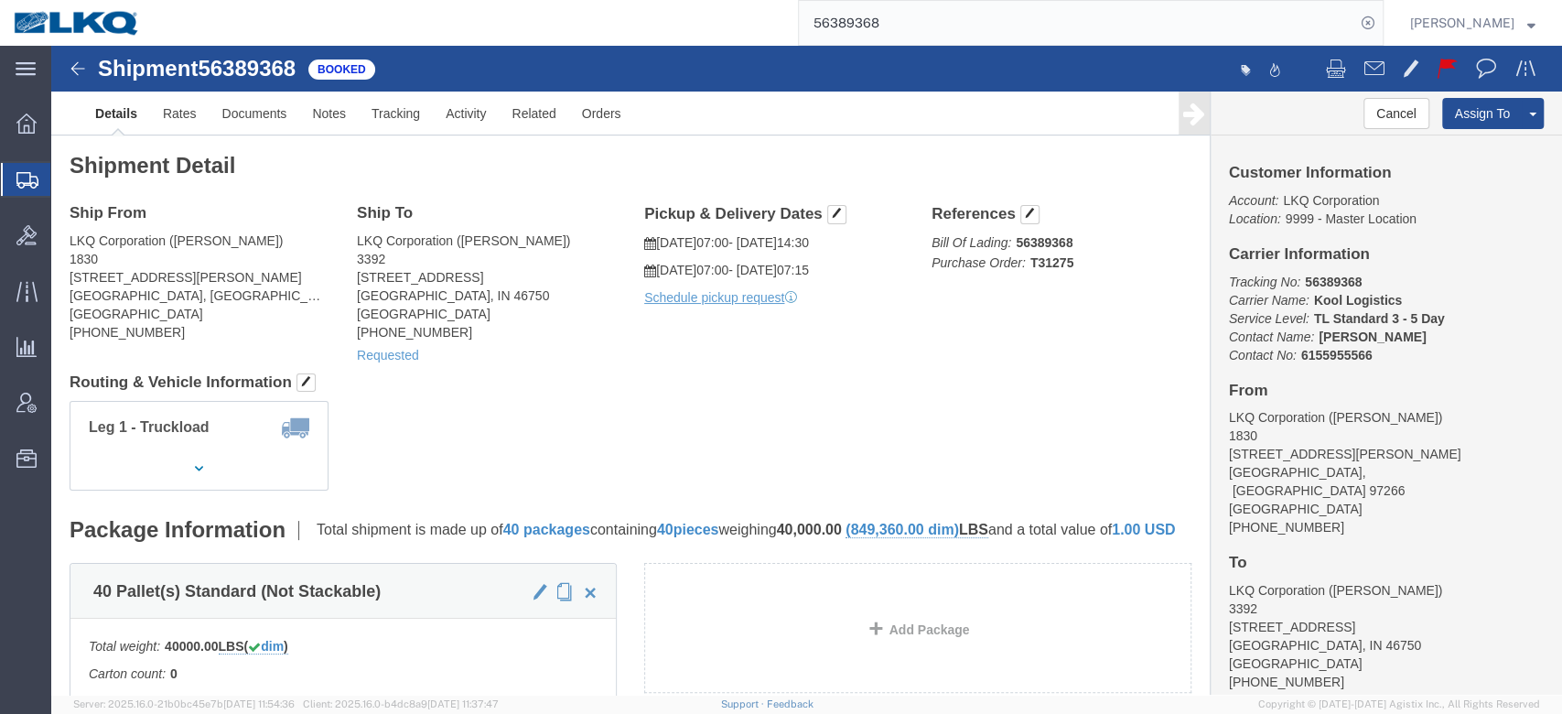
click span
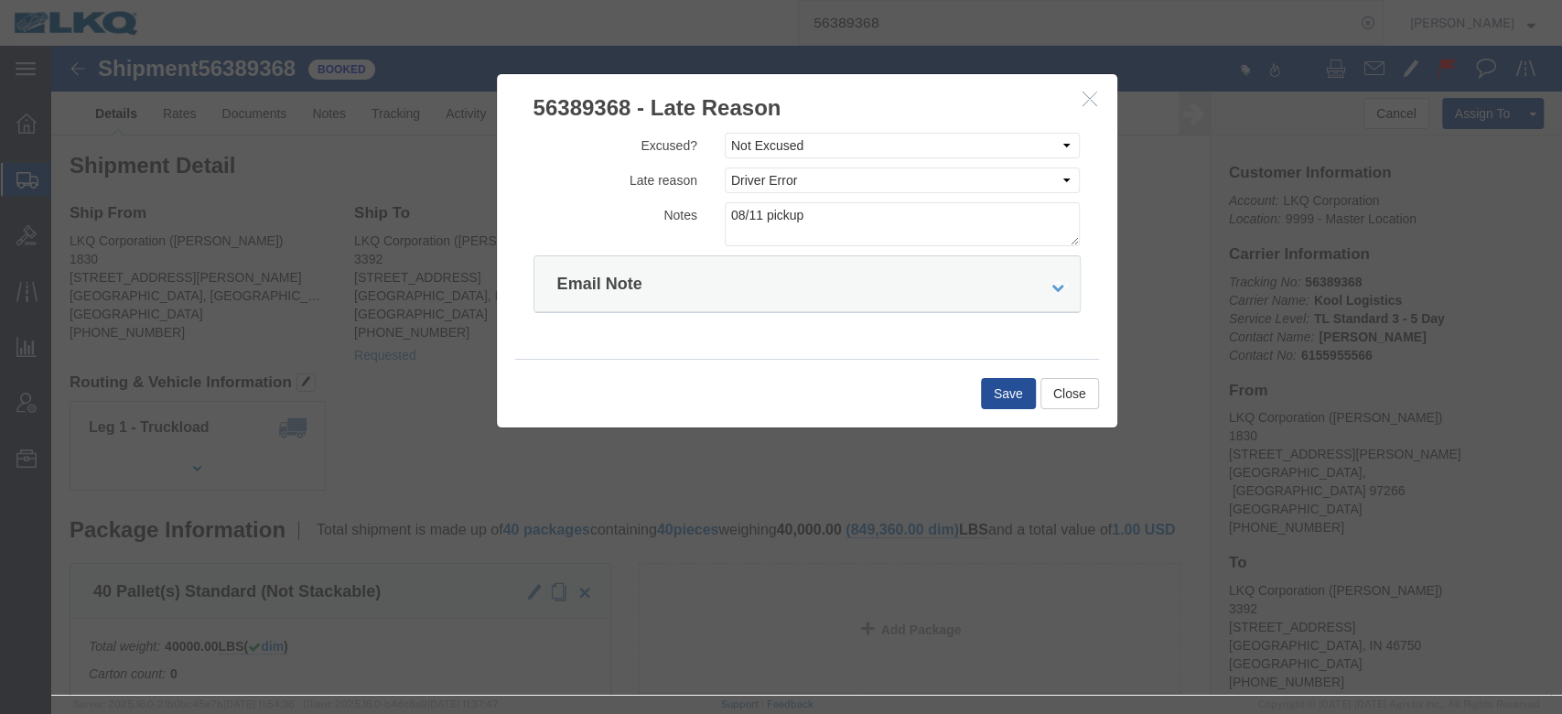
click button "button"
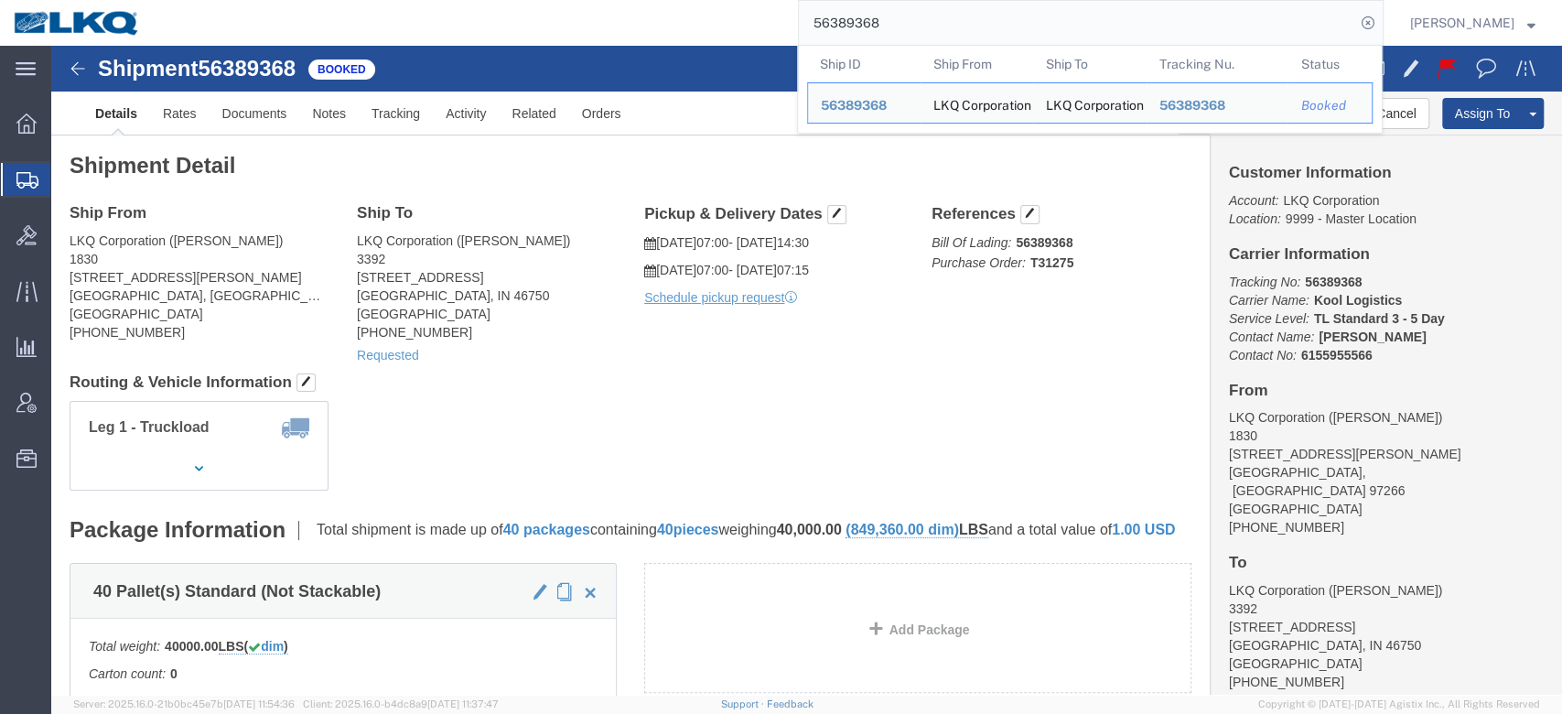
click at [880, 27] on input "56389368" at bounding box center [1077, 23] width 556 height 44
paste input "500940"
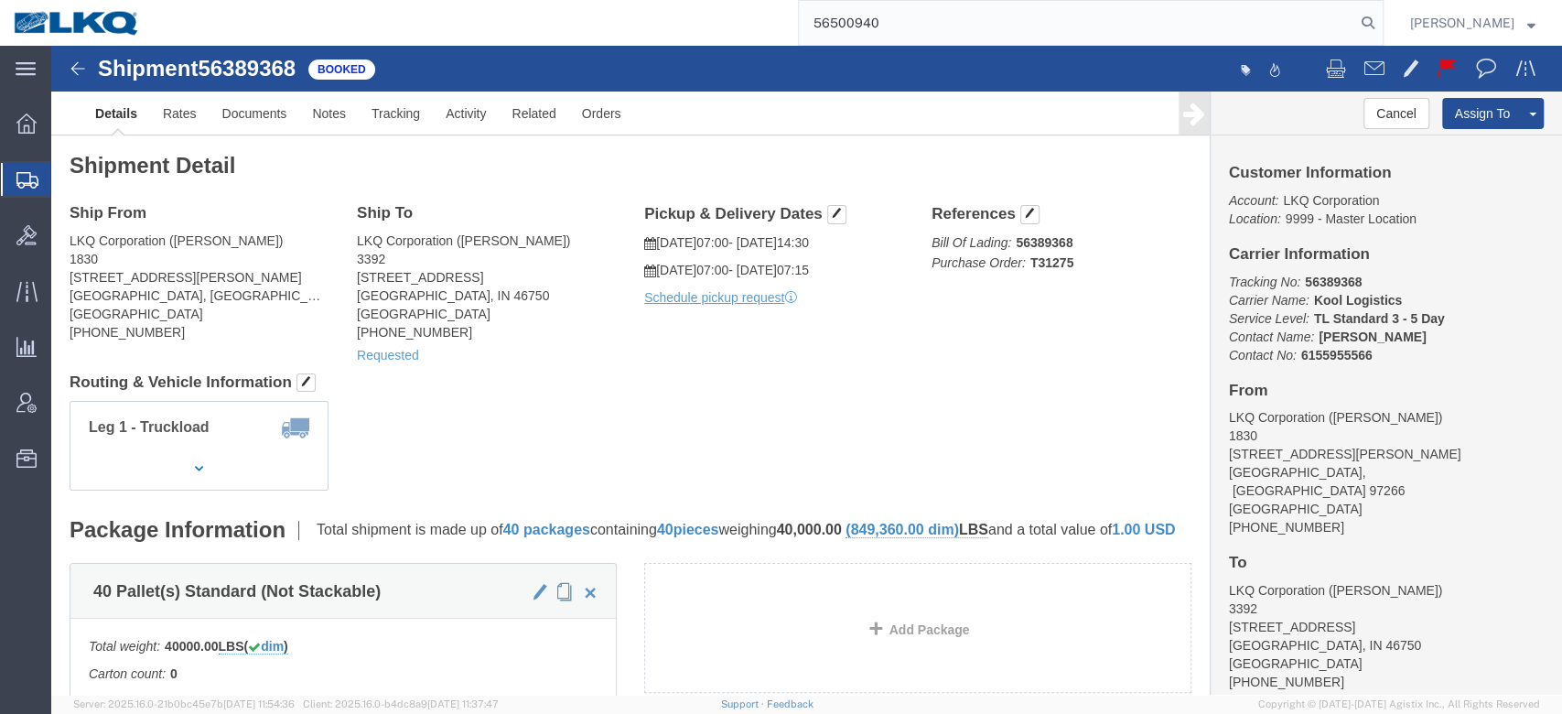
type input "56500940"
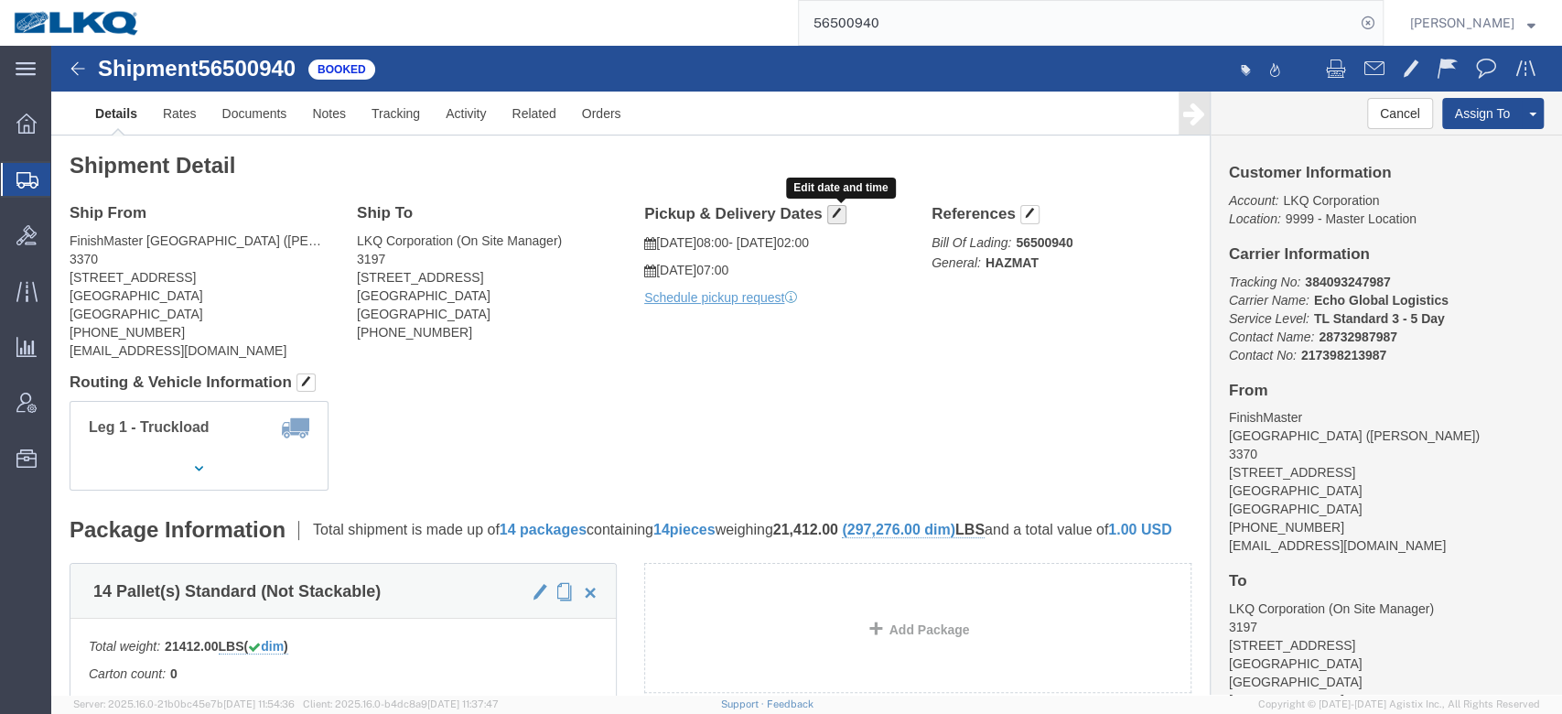
click span "button"
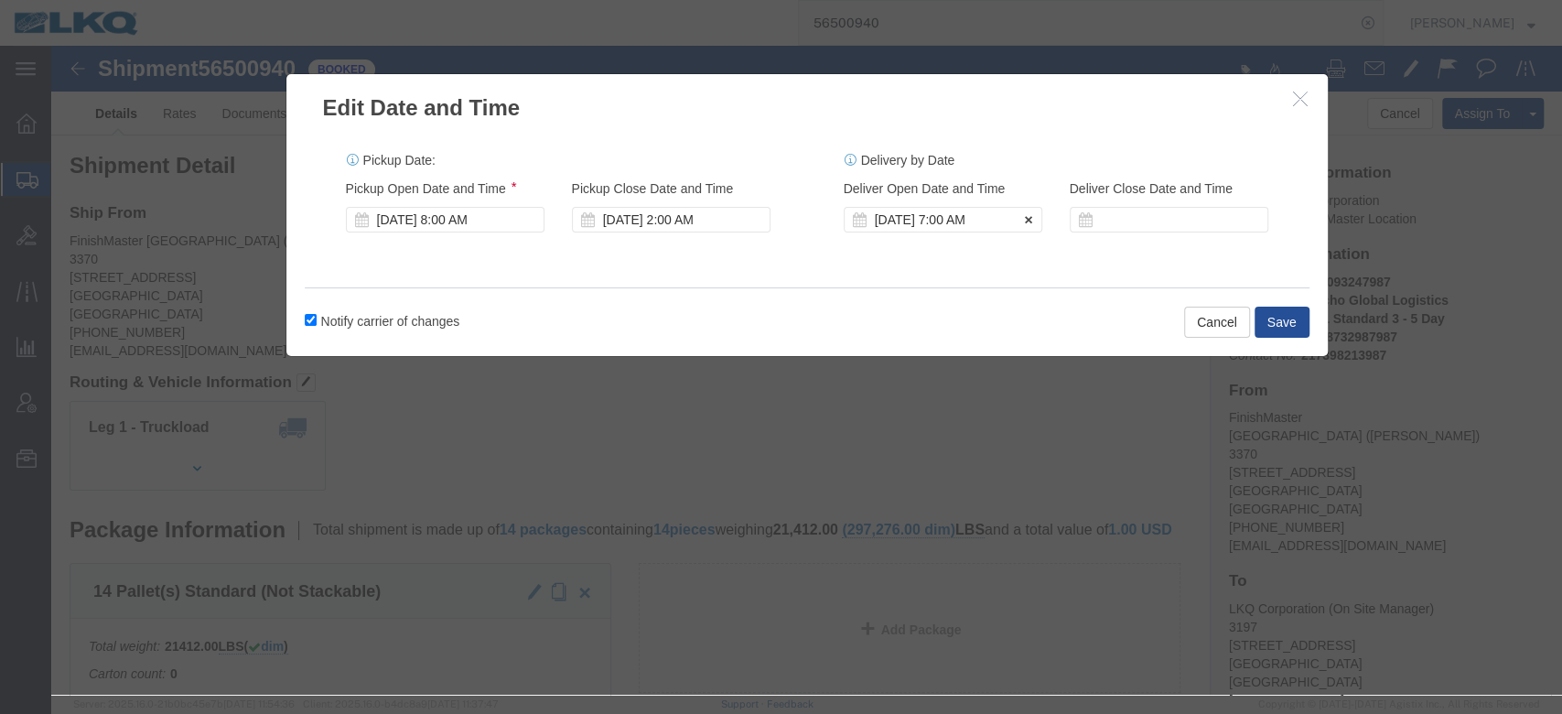
click div "[DATE] 7:00 AM"
click div "[DATE] 9:00 AM"
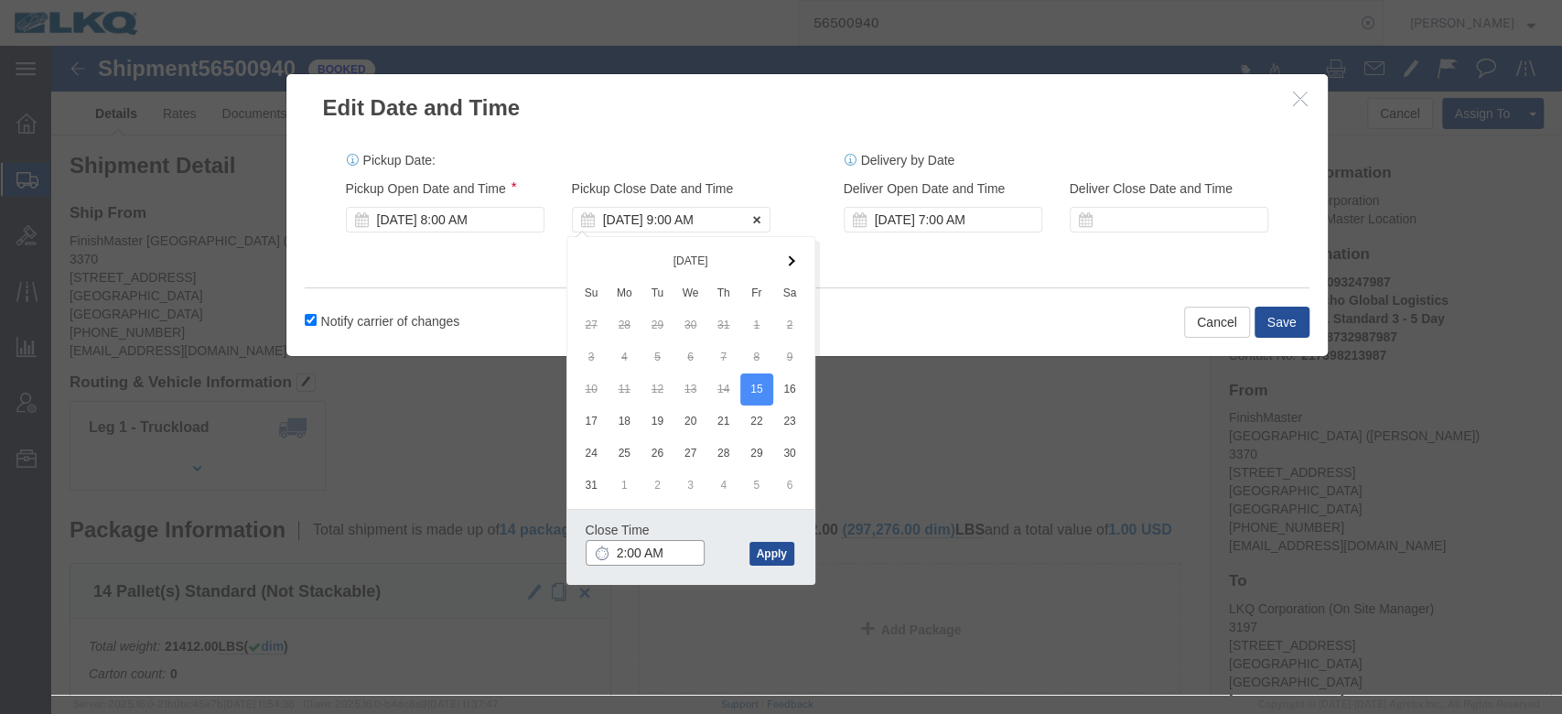
type input "9:00 AM"
click div "[DATE] 8:00 AM"
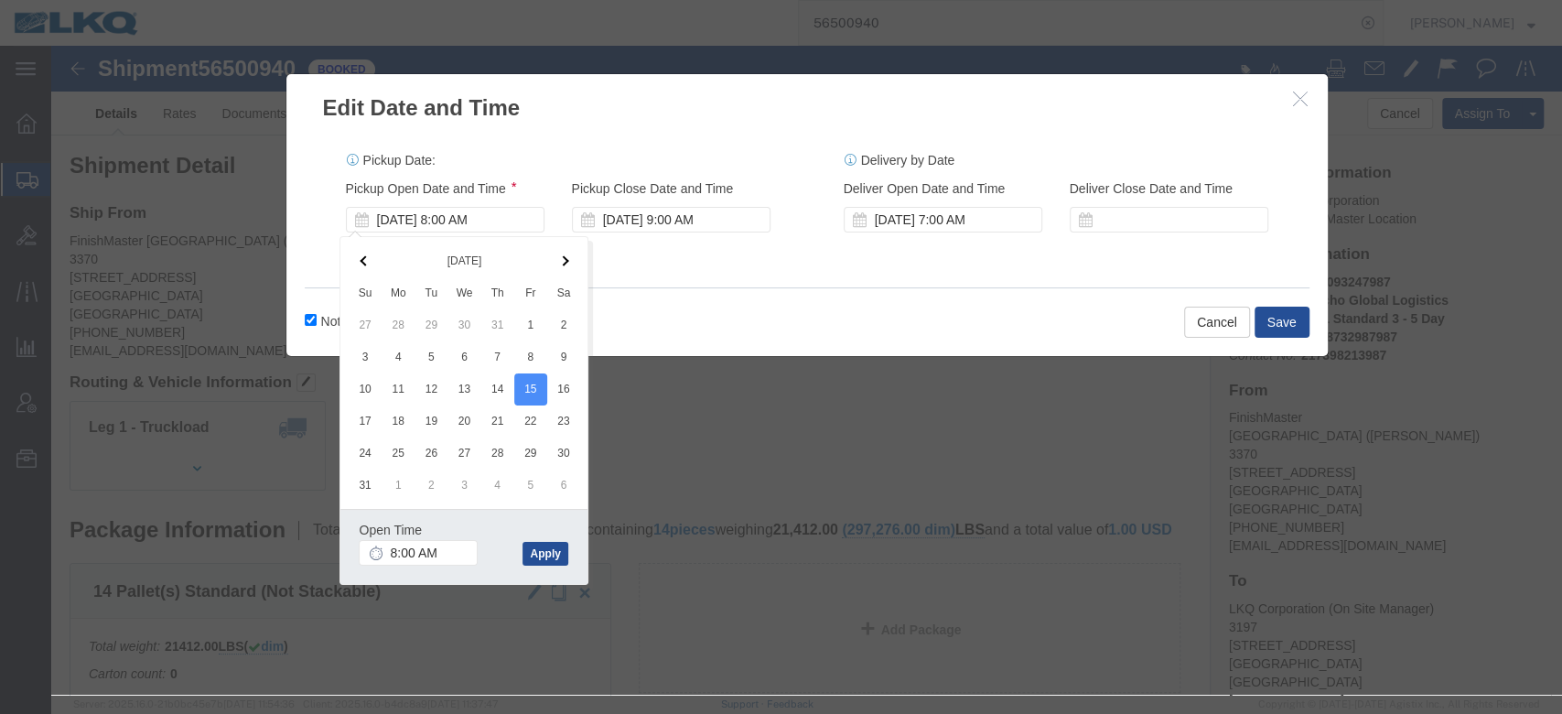
click div
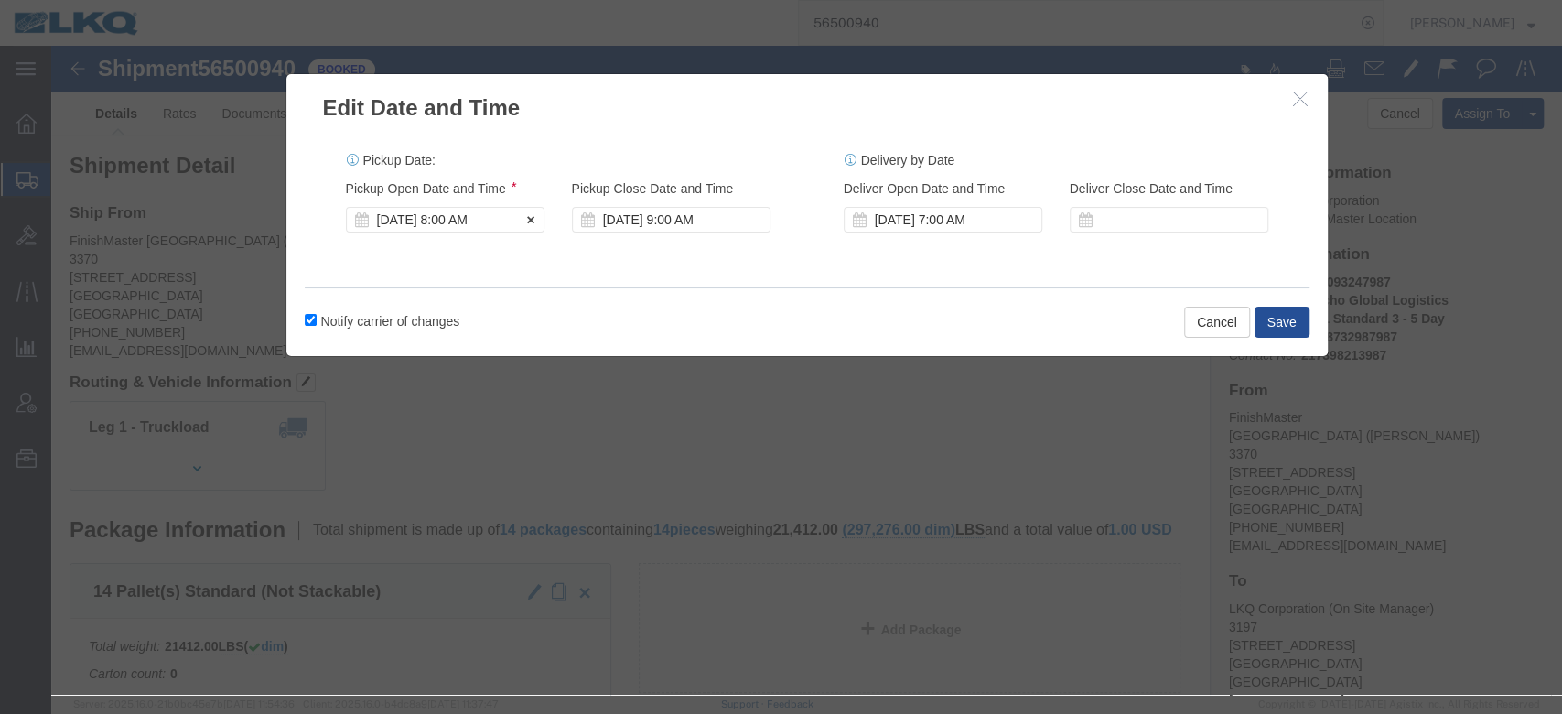
click div "[DATE] 8:00 AM"
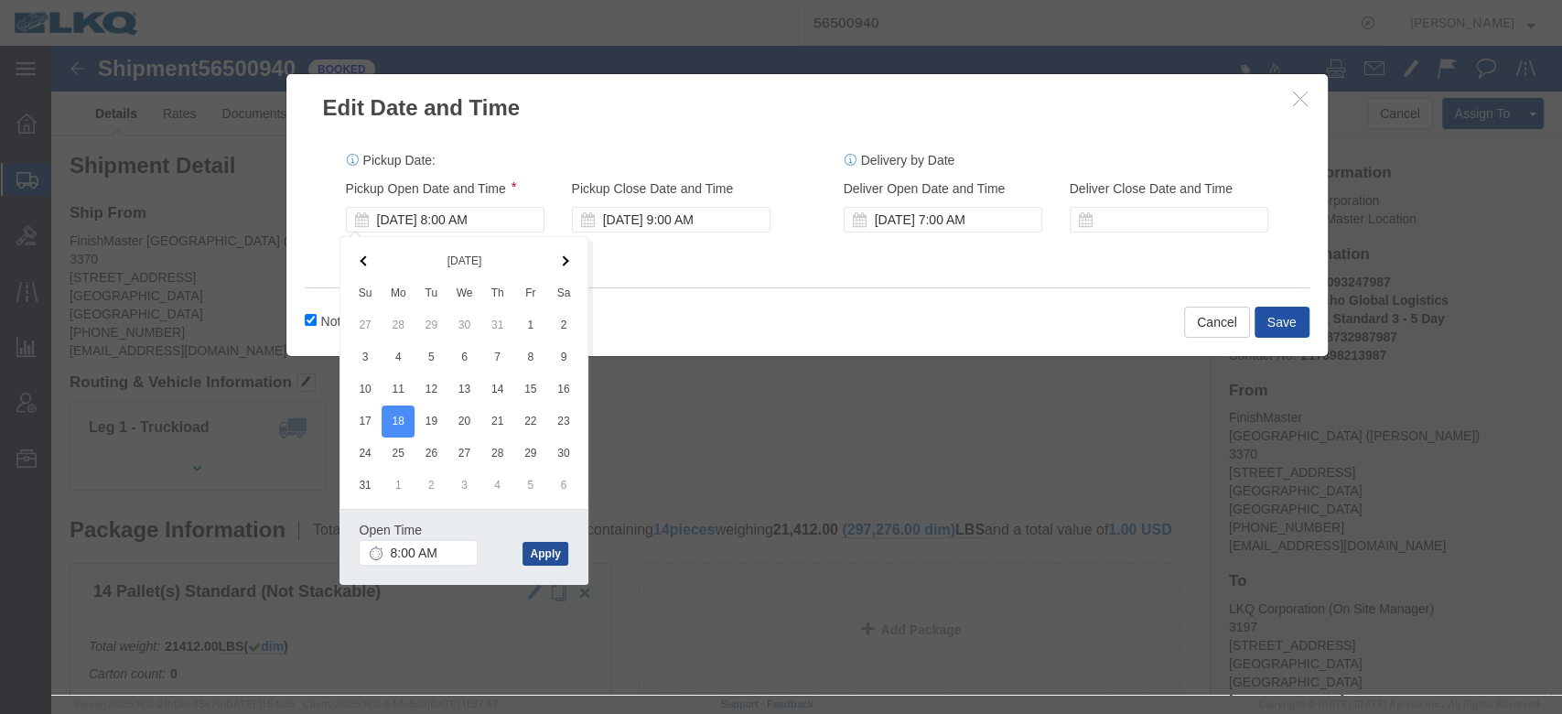
click button "Save"
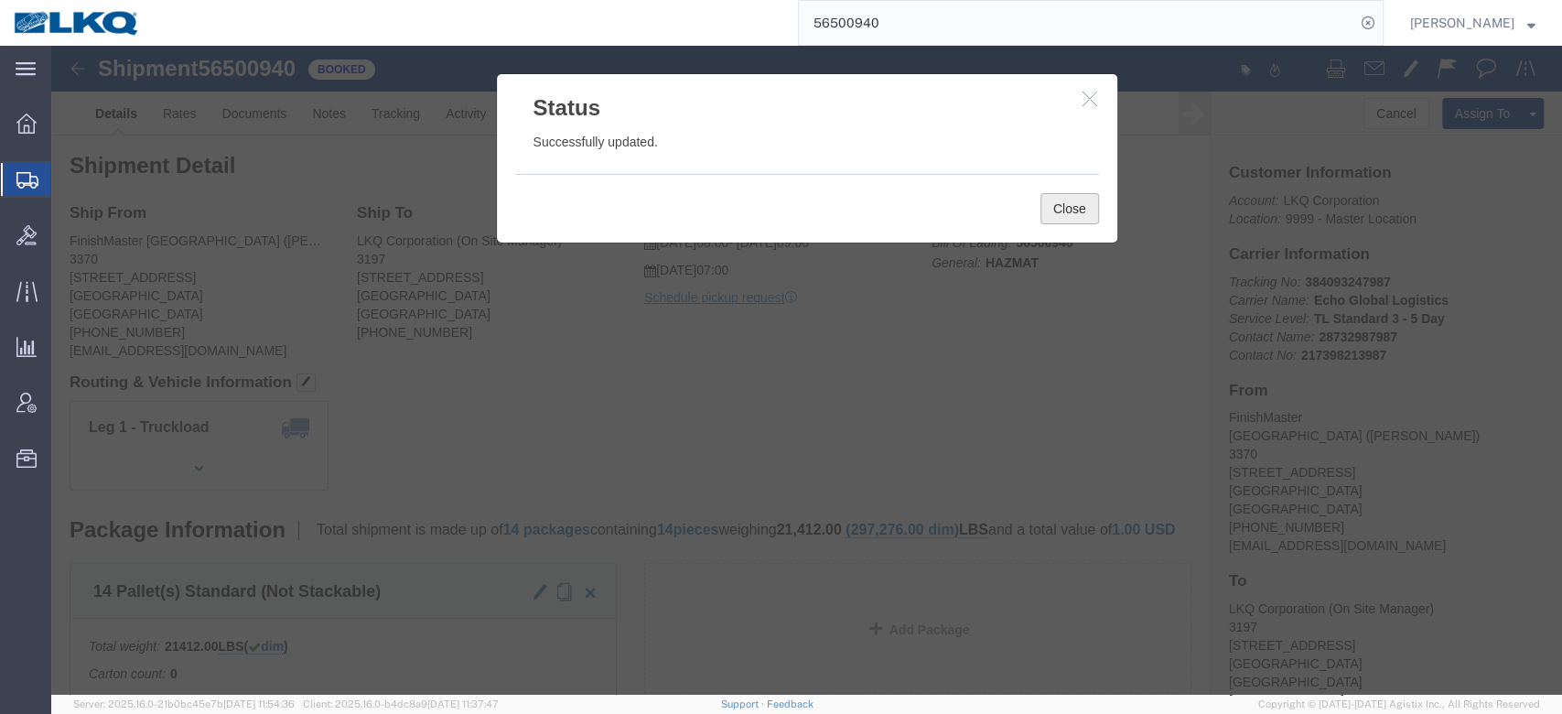
click button "Close"
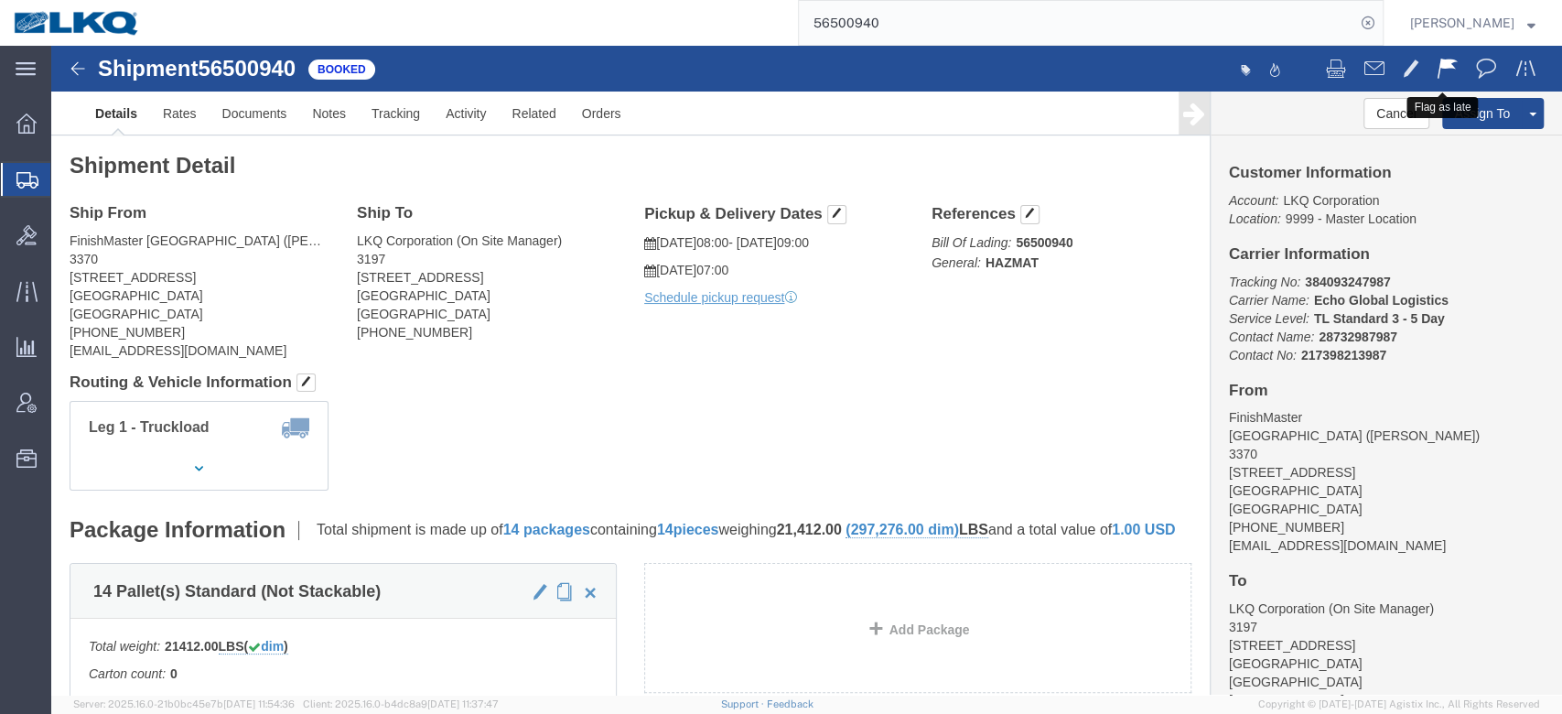
click span
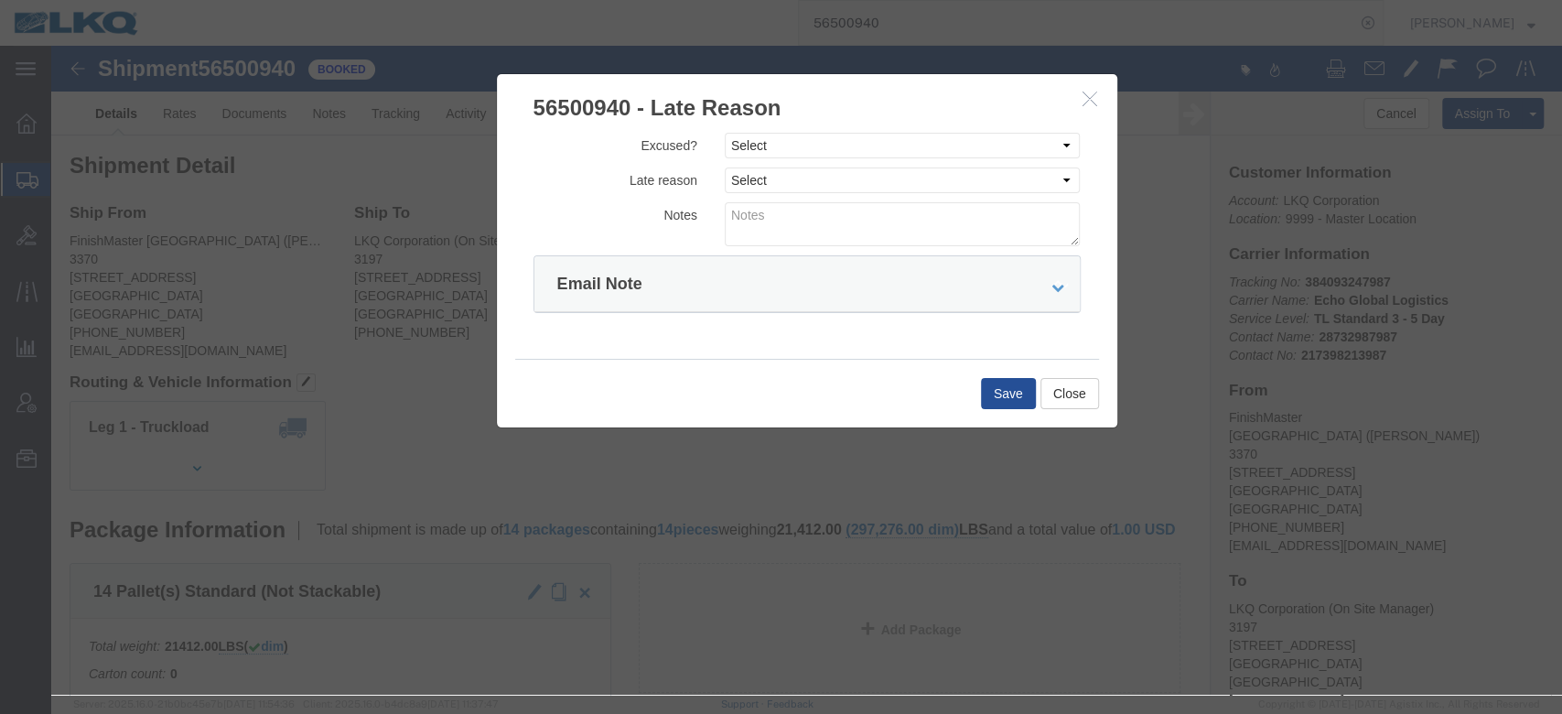
click div "Excused? Select Excused Not Excused Late reason Select Bad Carrier Data Carrier…"
click select "Select Excused Not Excused"
select select "NOT_EXCUSED"
click select "Select Excused Not Excused"
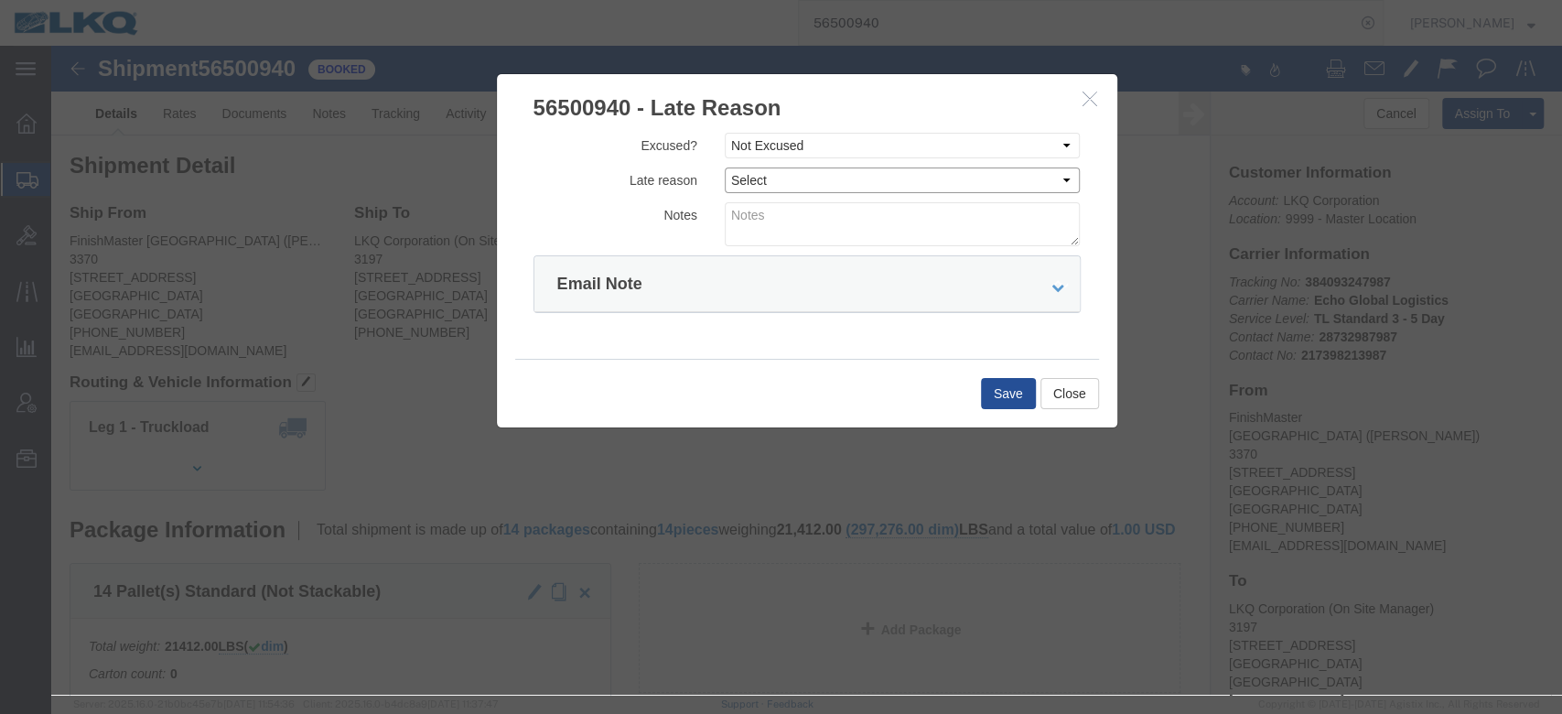
click select "Select Bad Carrier Data Carrier Admin Error Delay Accident Driver Error Lack of…"
select select "DRIVER_ERROR"
click select "Select Bad Carrier Data Carrier Admin Error Delay Accident Driver Error Lack of…"
click textarea
type textarea "Pickup 8/15"
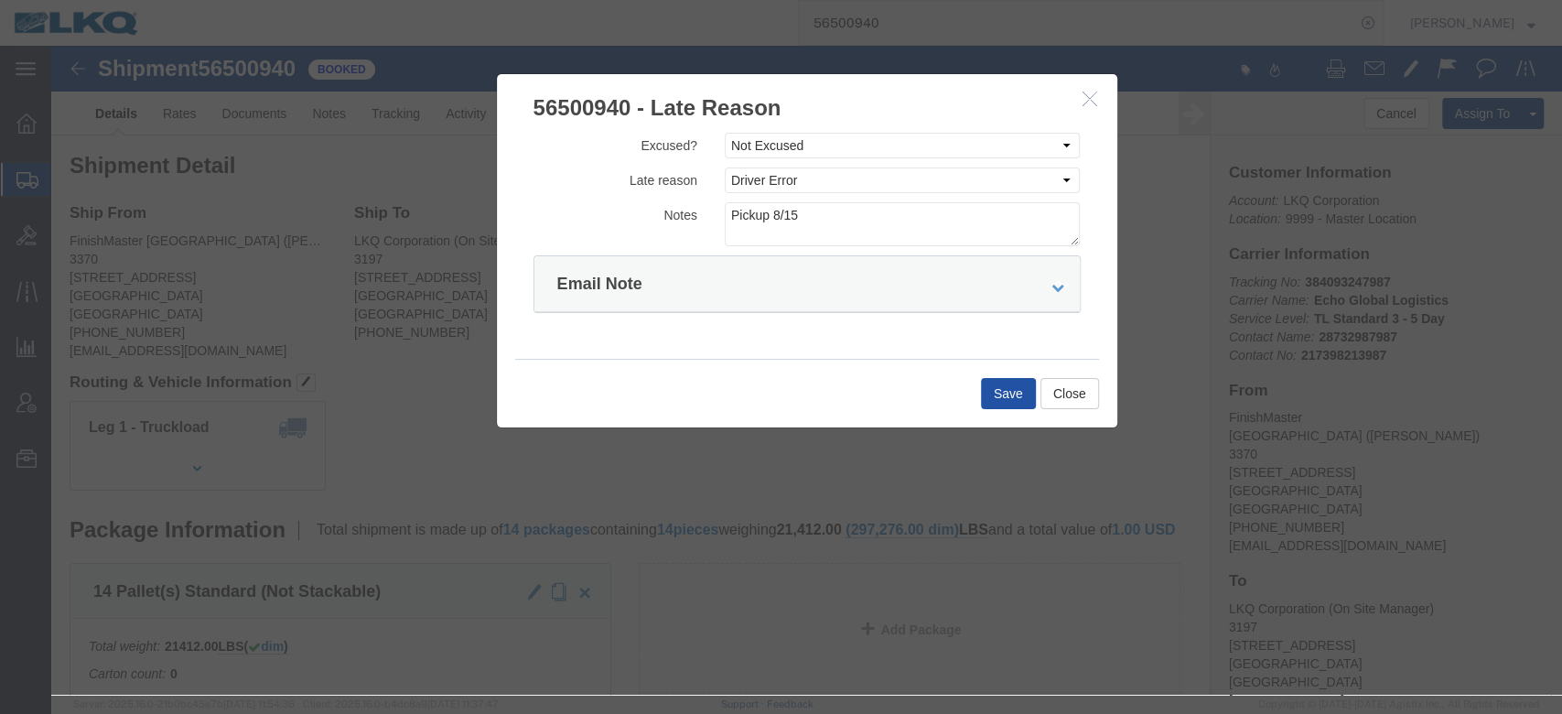
click button "Save"
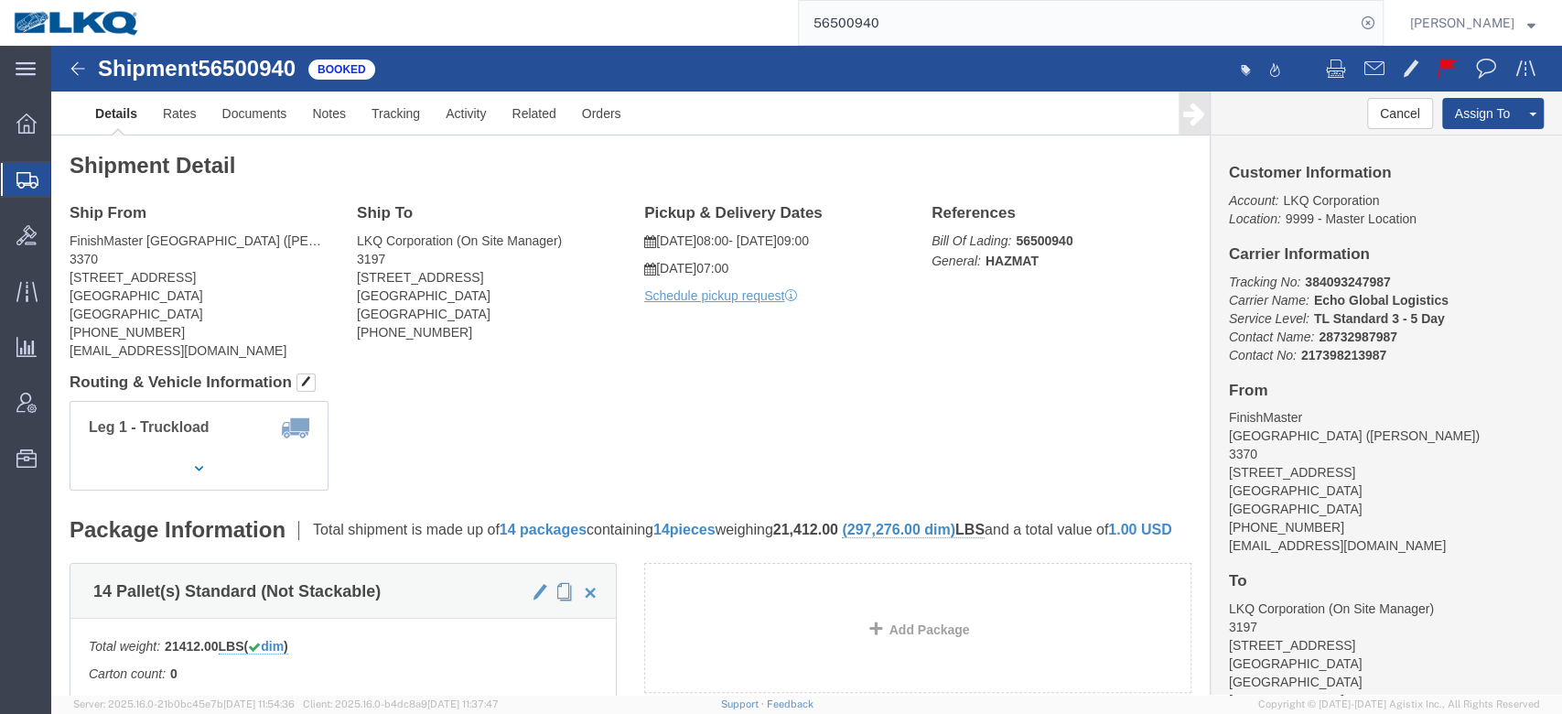
click at [917, 39] on input "56500940" at bounding box center [1077, 23] width 556 height 44
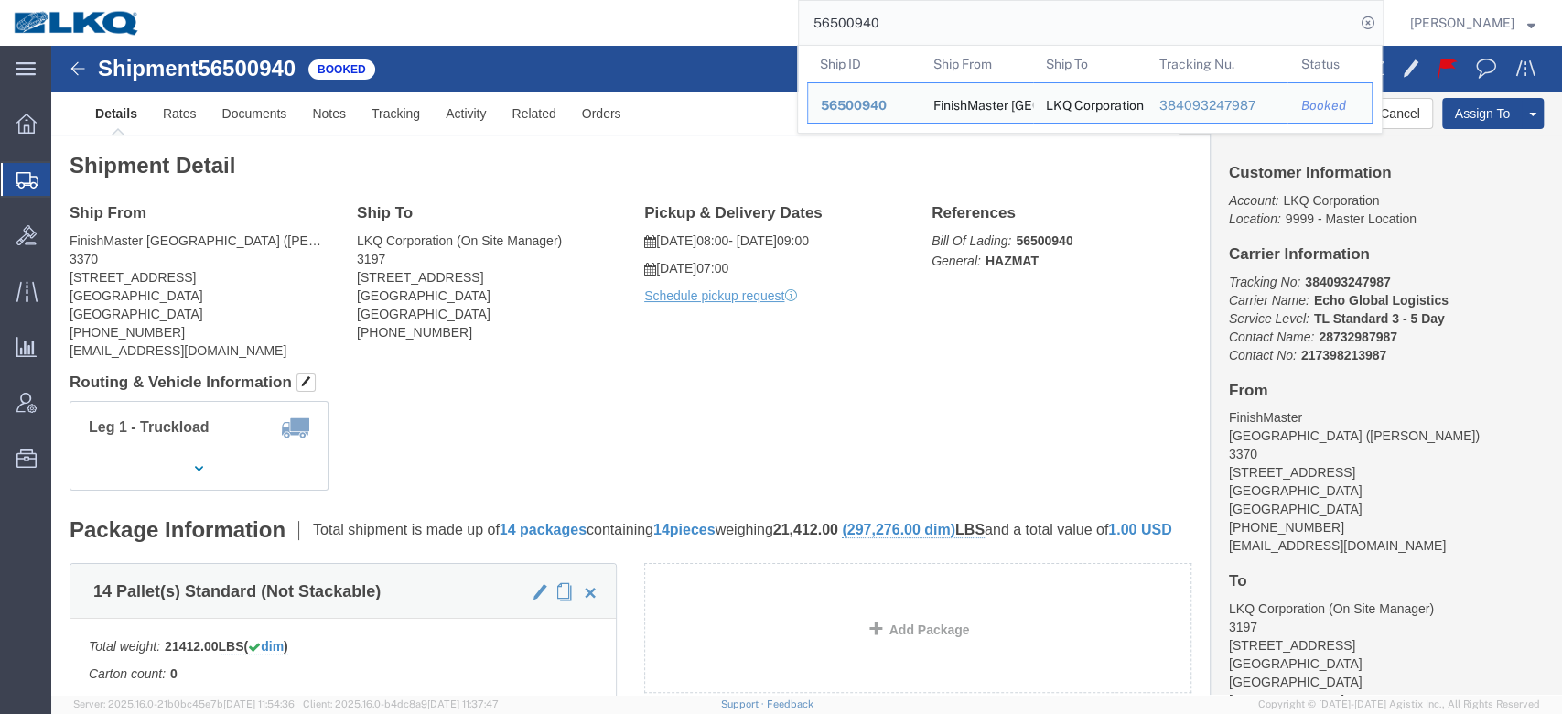
click at [917, 39] on input "56500940" at bounding box center [1077, 23] width 556 height 44
paste input "482233"
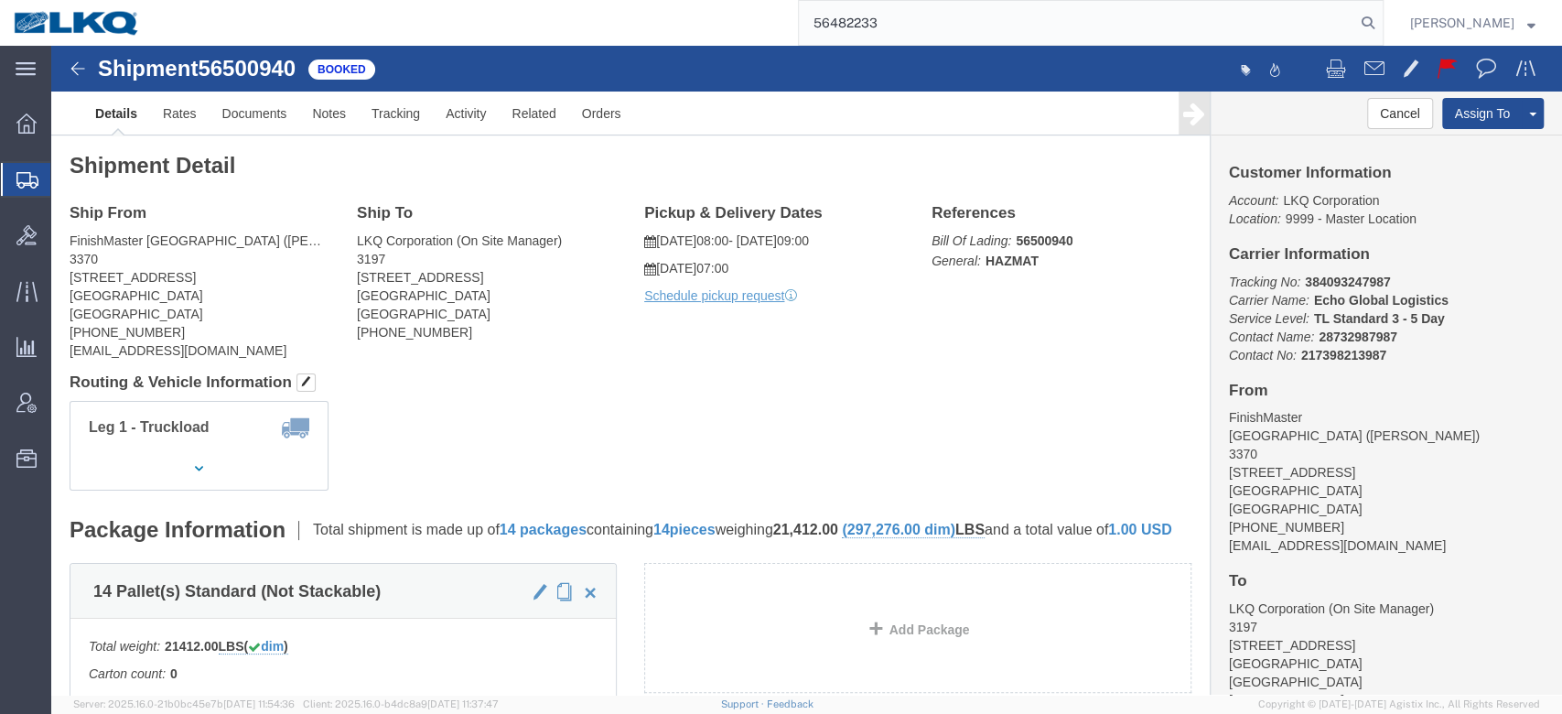
type input "56482233"
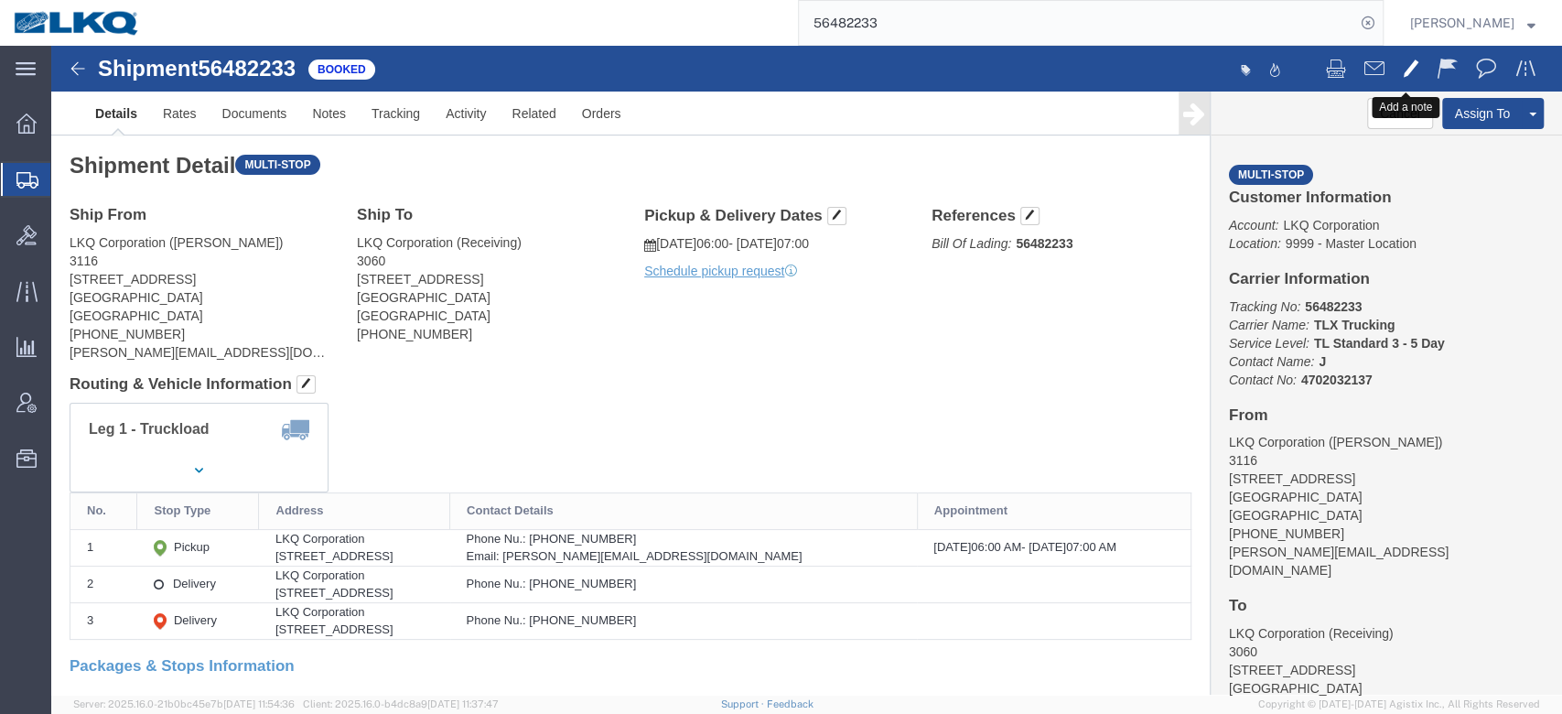
click span
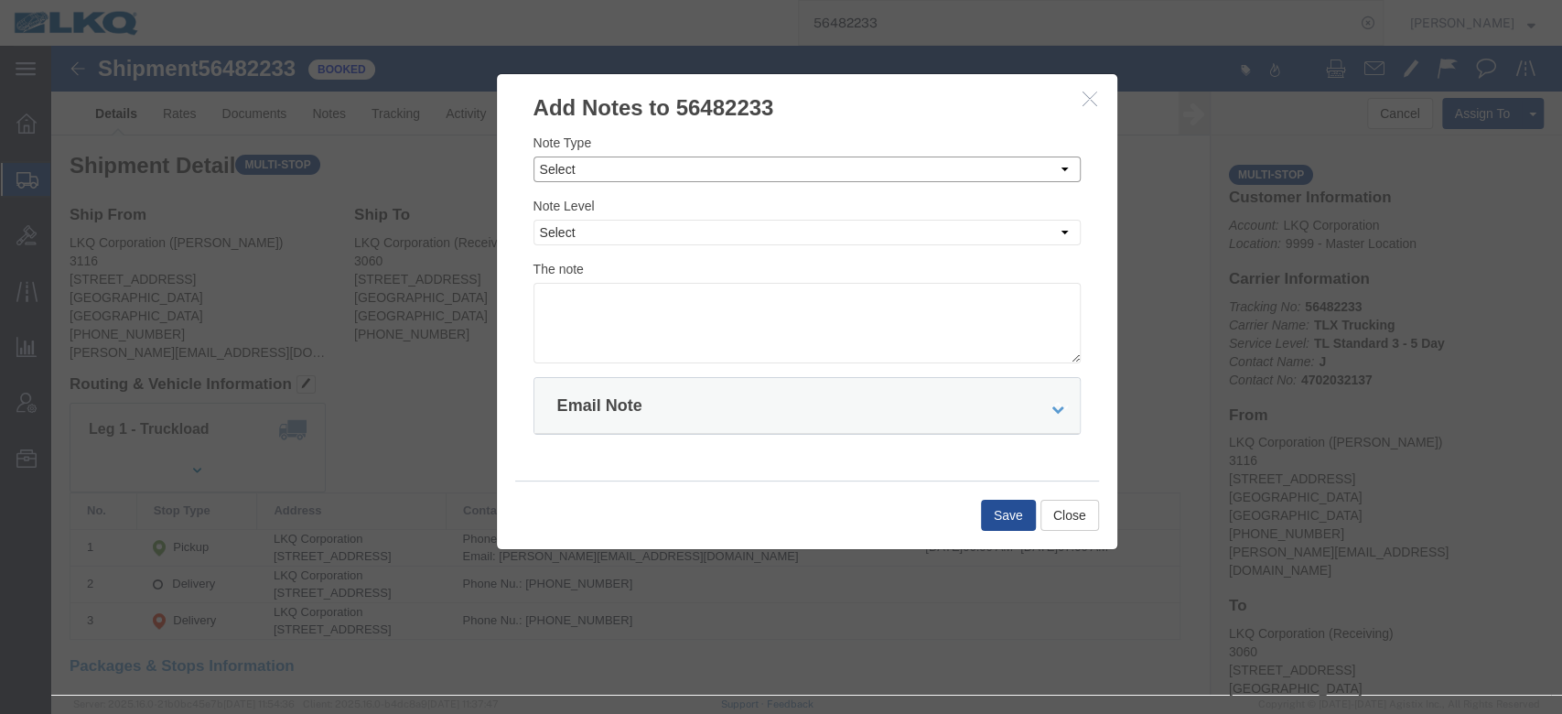
click select "Select Approval Bid Notes Carrier Change Notes Claim Notes Content Hazmat Notes…"
select select "BID_NOTES"
click select "Select Approval Bid Notes Carrier Change Notes Claim Notes Content Hazmat Notes…"
click select "Select Private to Account Private to Vendor Public"
select select "PUBLIC"
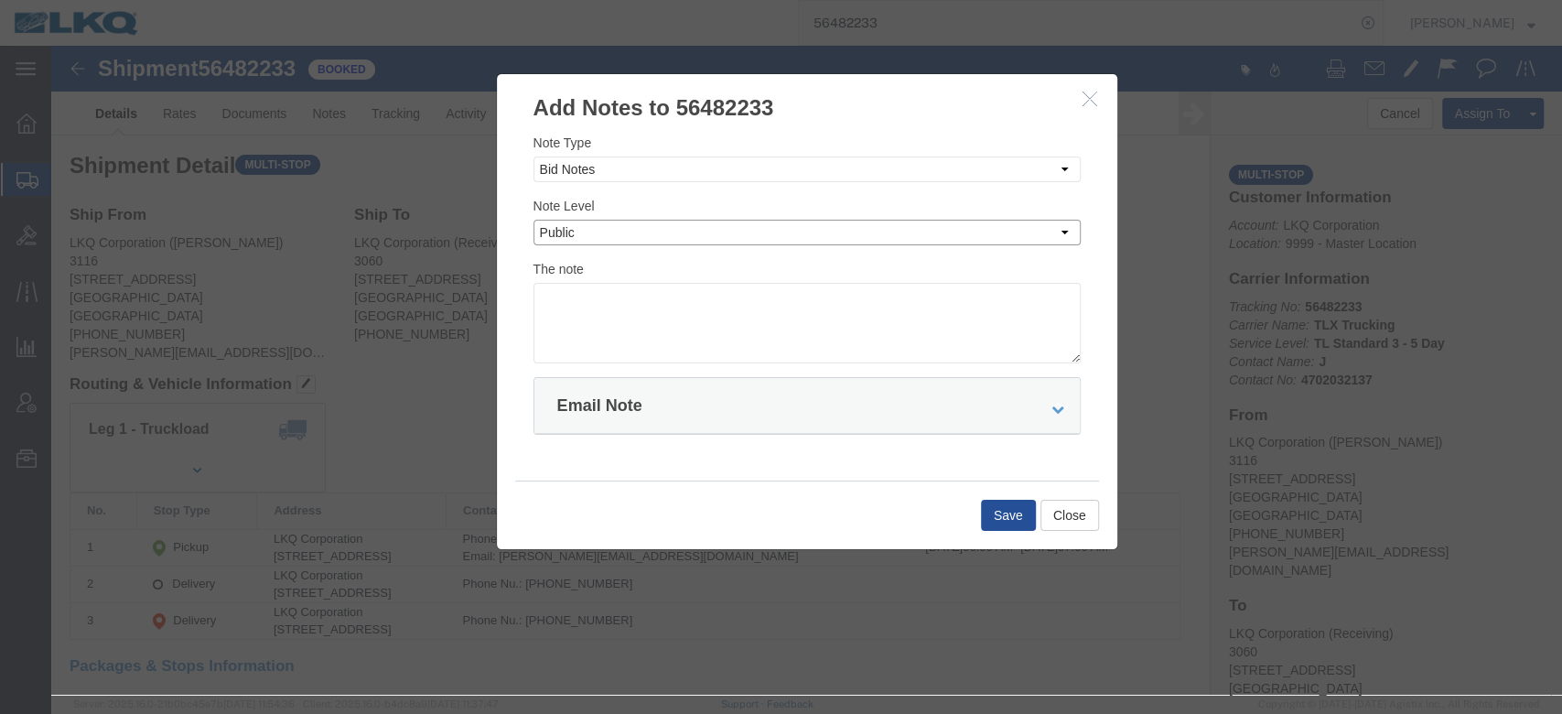
click select "Select Private to Account Private to Vendor Public"
click textarea
type textarea "Missed 8/15"
click button "Save"
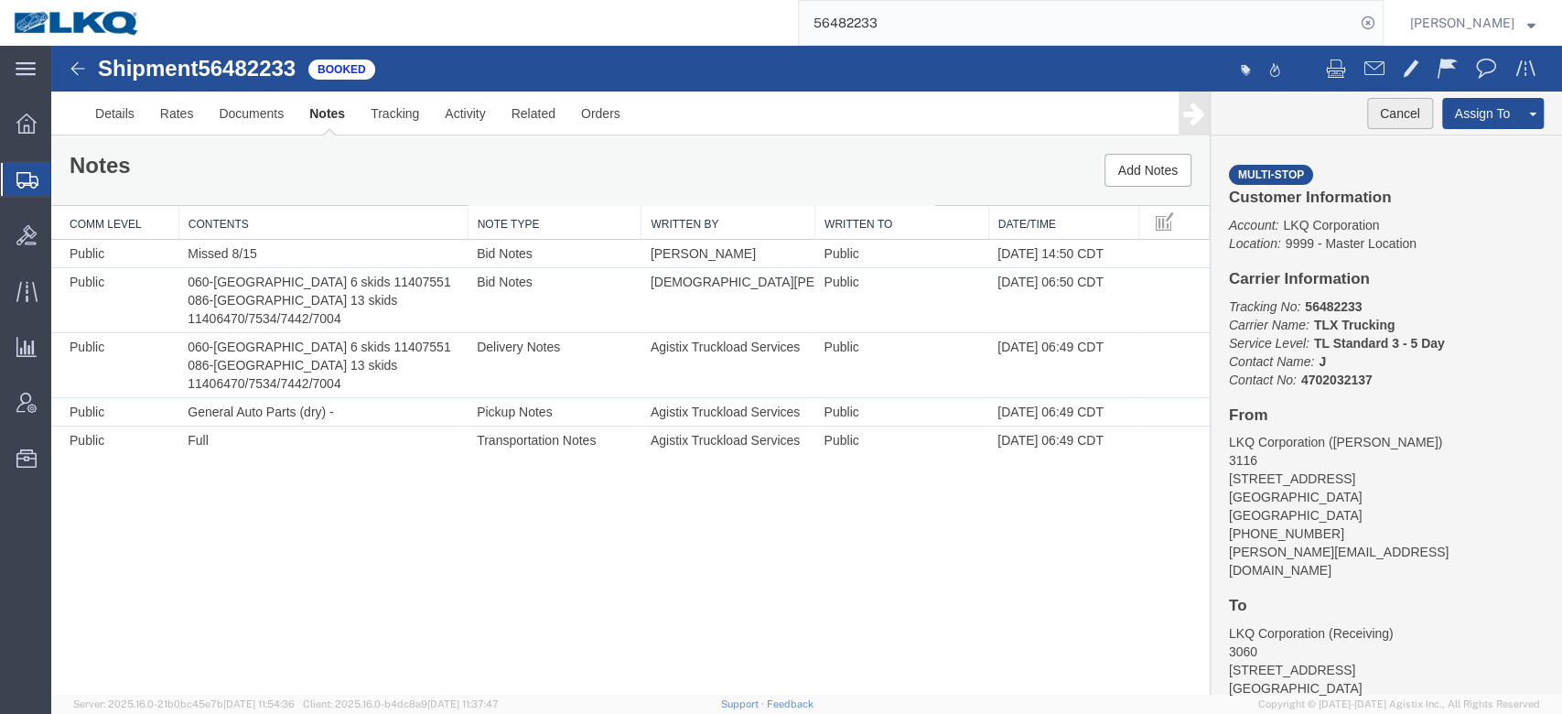
click at [1383, 114] on button "Cancel" at bounding box center [1400, 113] width 66 height 31
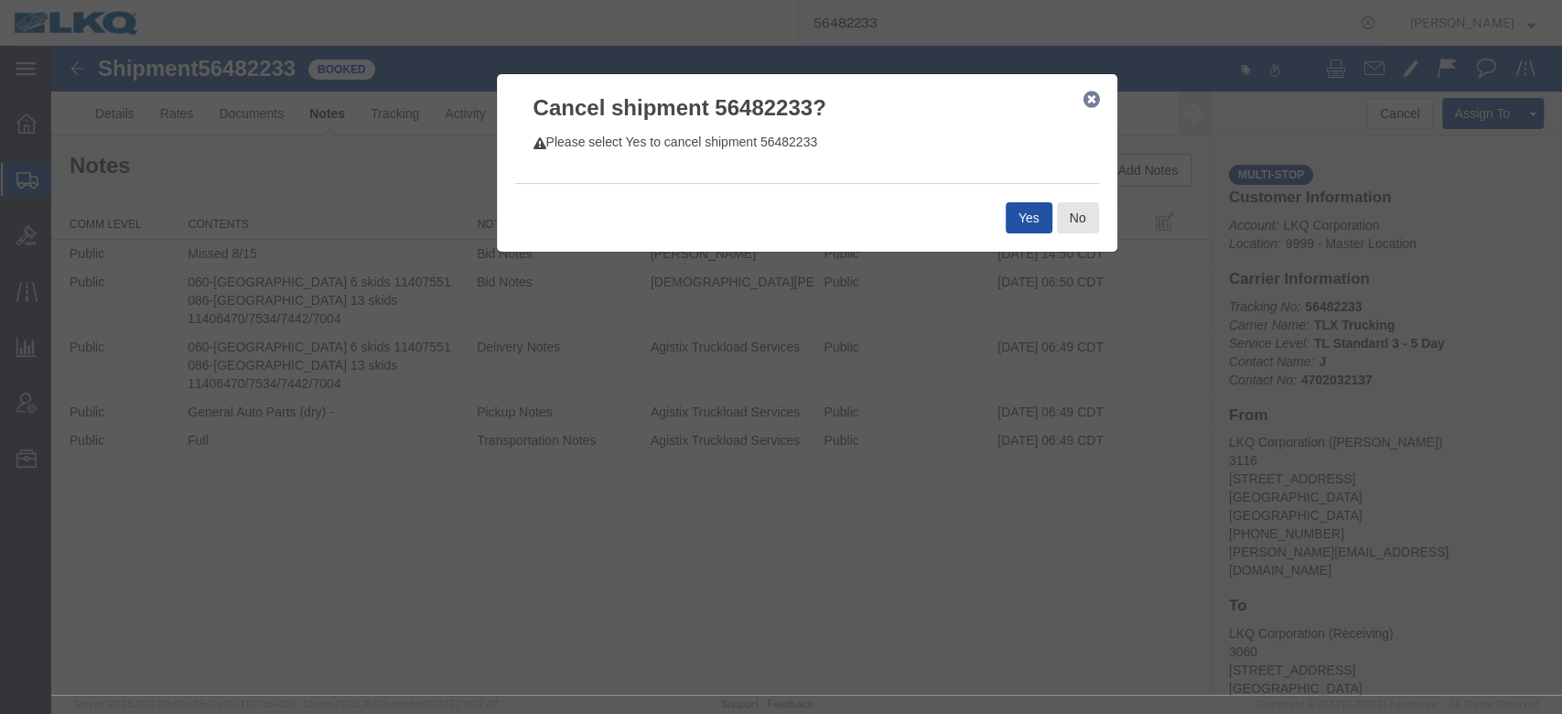
click at [1038, 202] on button "Yes" at bounding box center [1029, 217] width 47 height 31
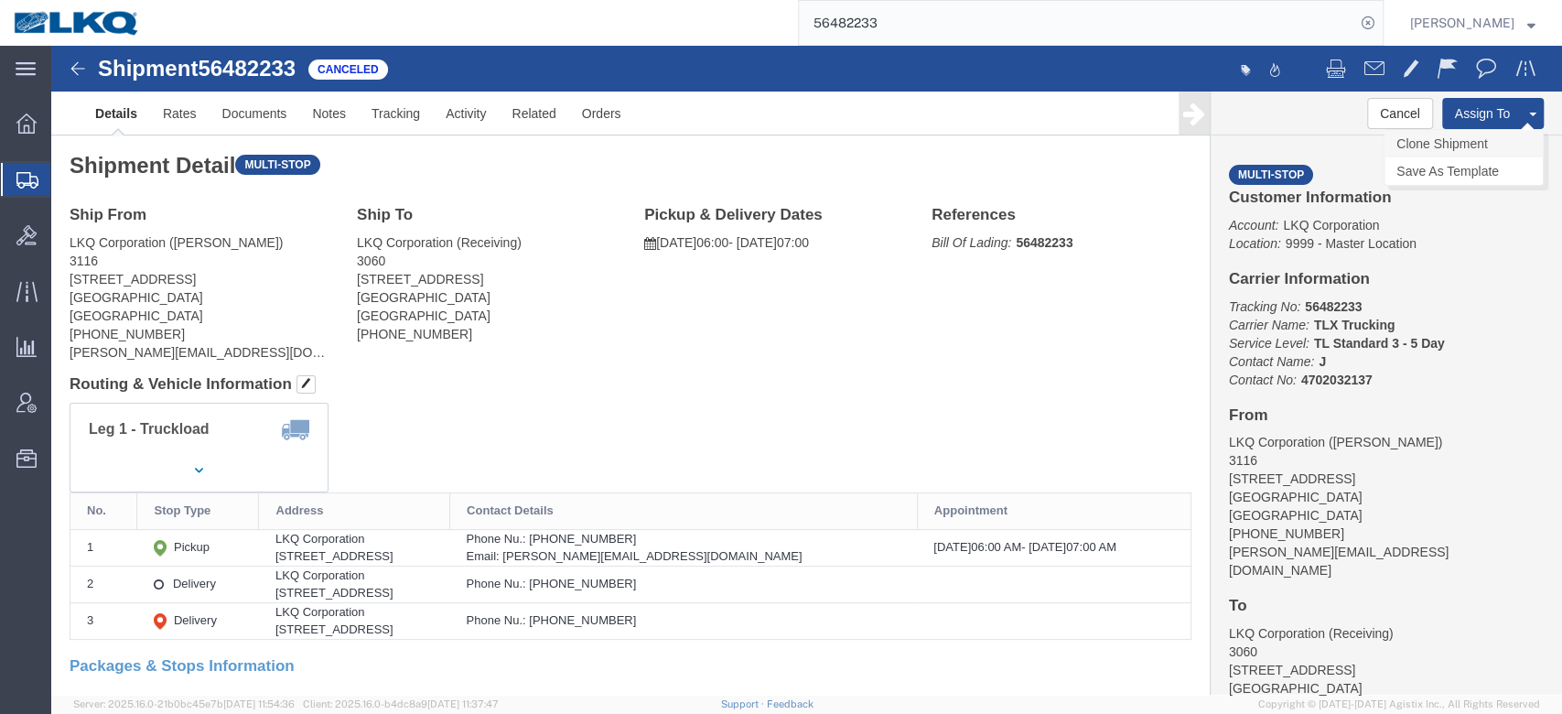
click link "Clone Shipment"
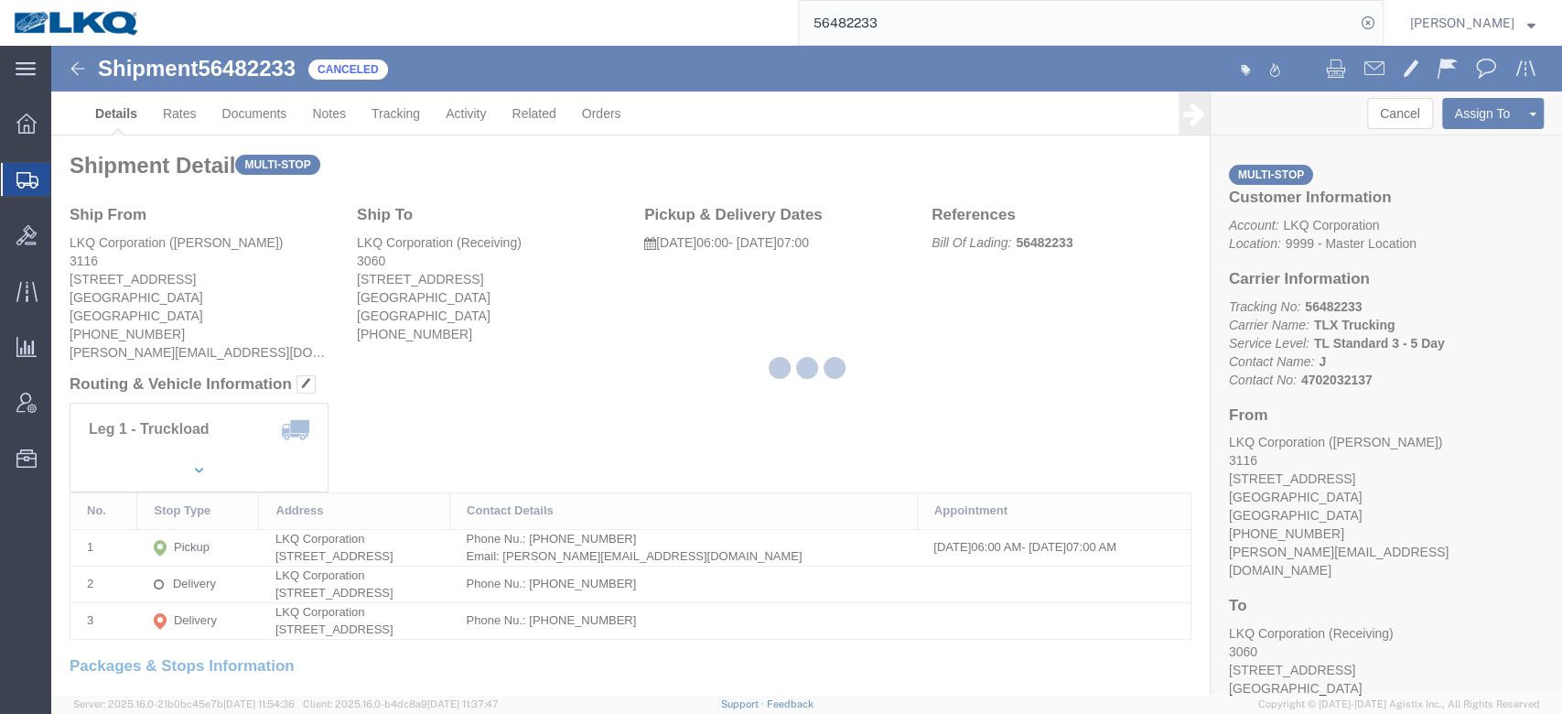
select select "27850"
select select "27782"
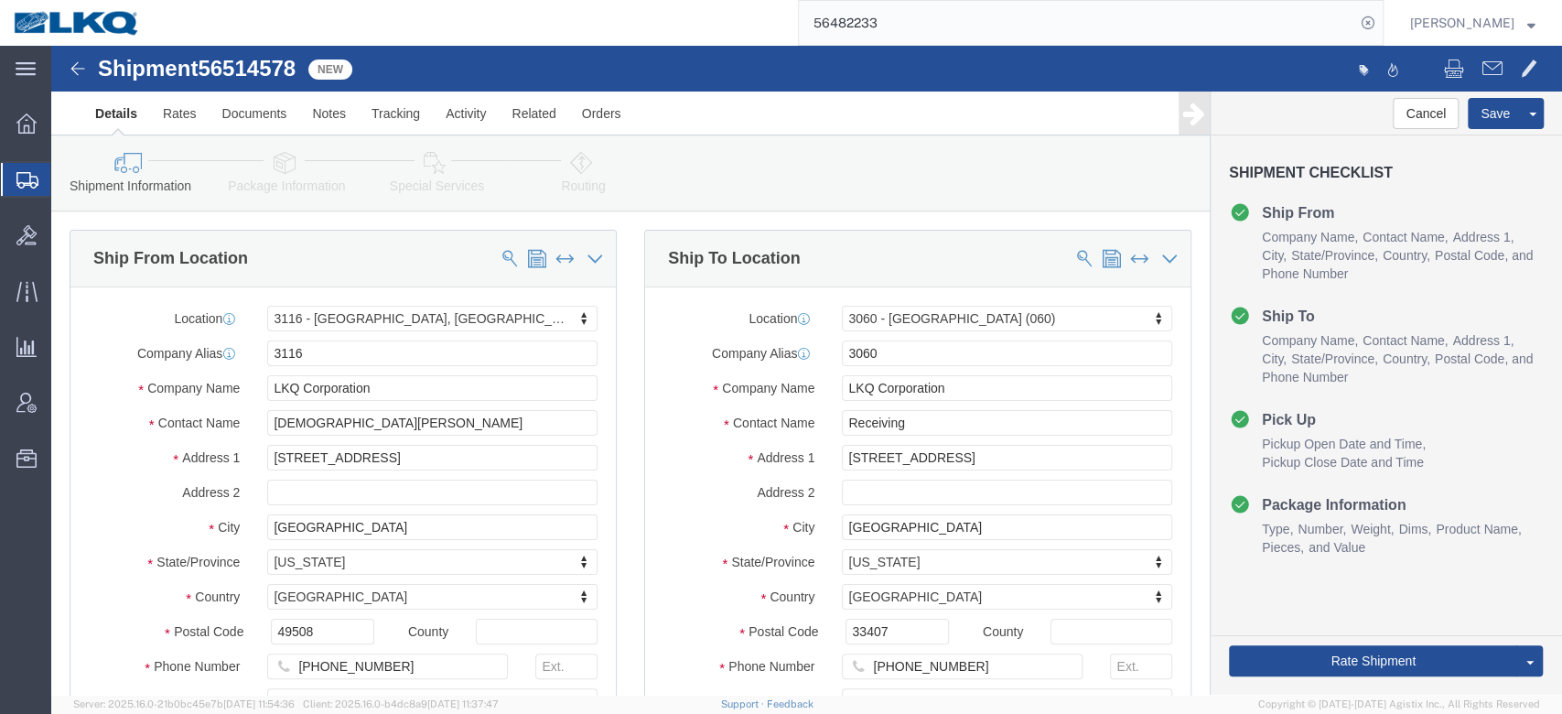
click span "56514578"
copy span "56514578"
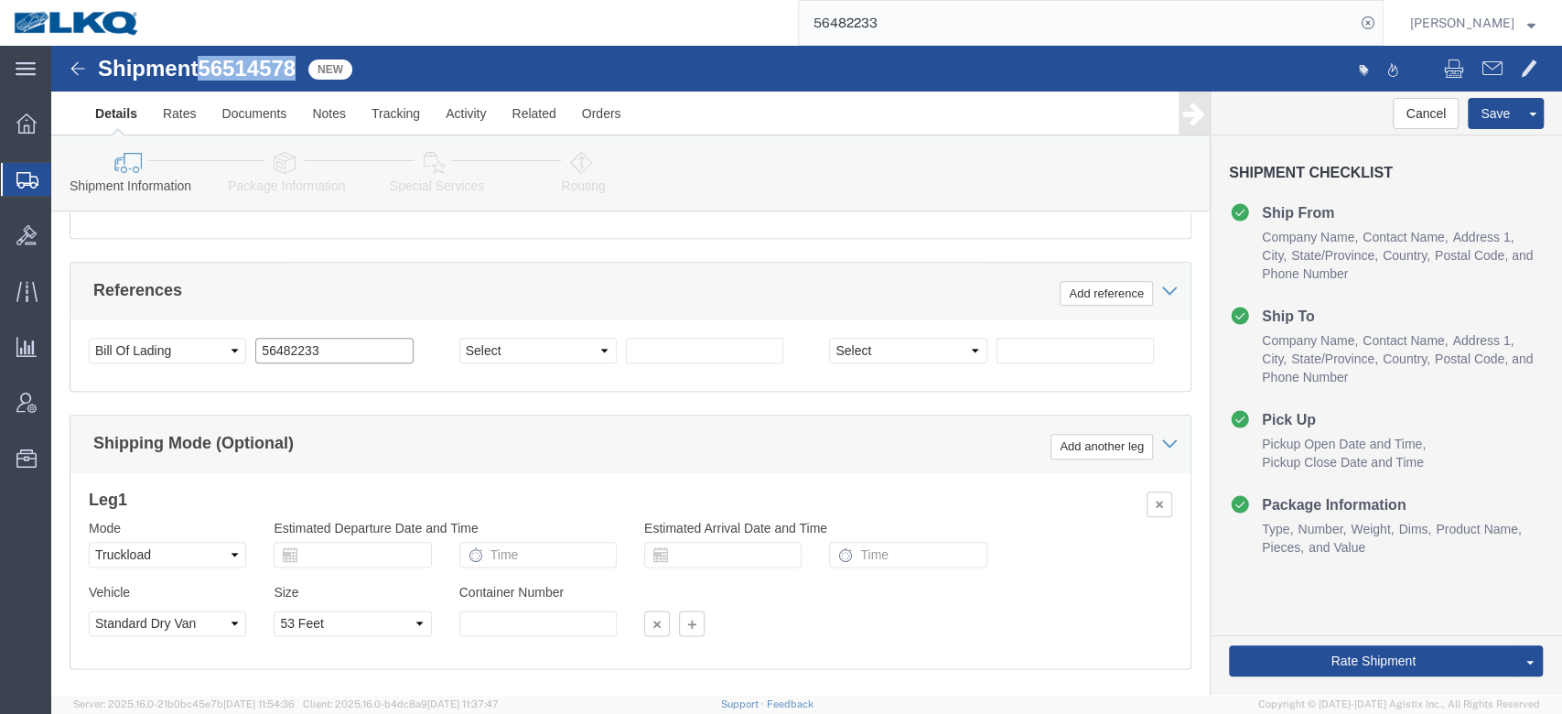
click input "56482233"
paste input "514578"
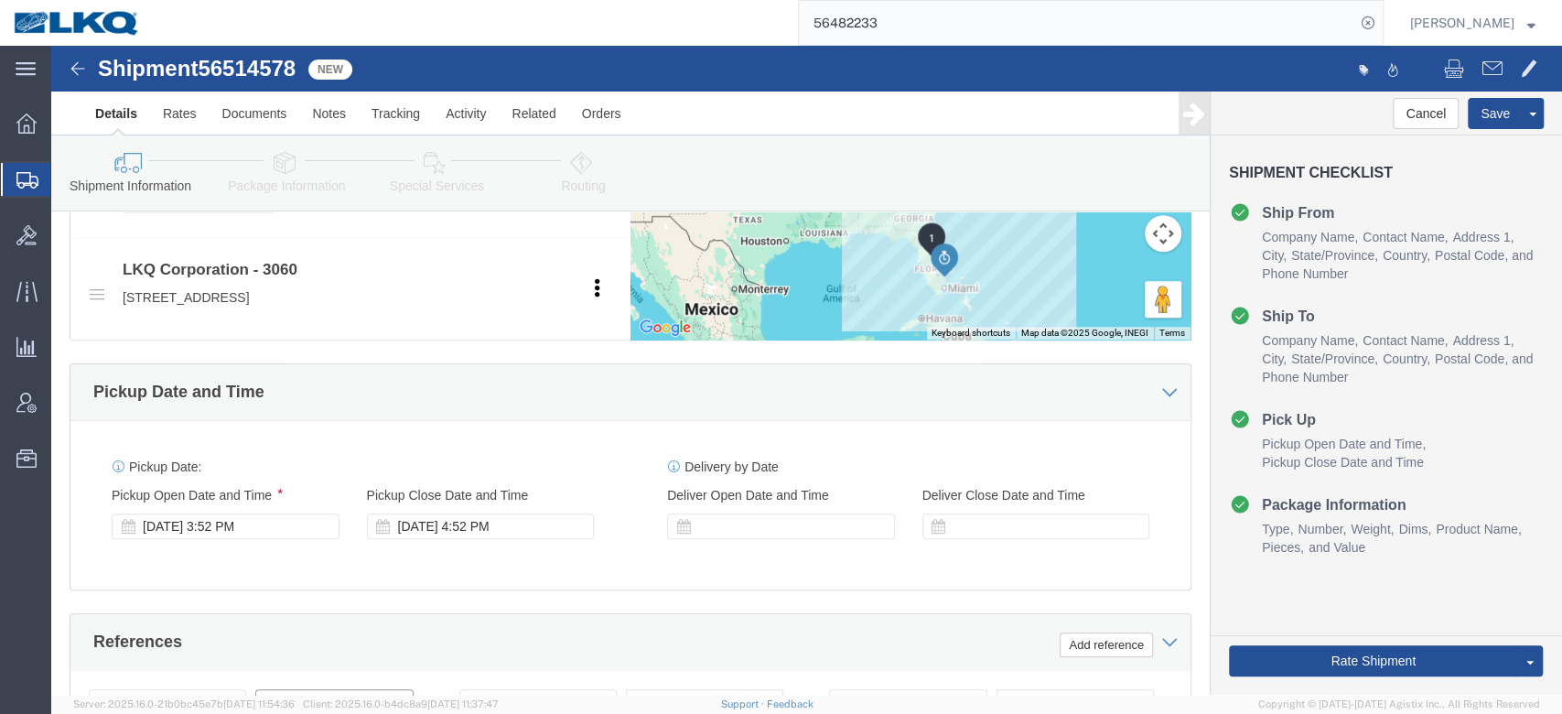
scroll to position [886, 0]
type input "56514578"
click div "[DATE] 4:52 PM"
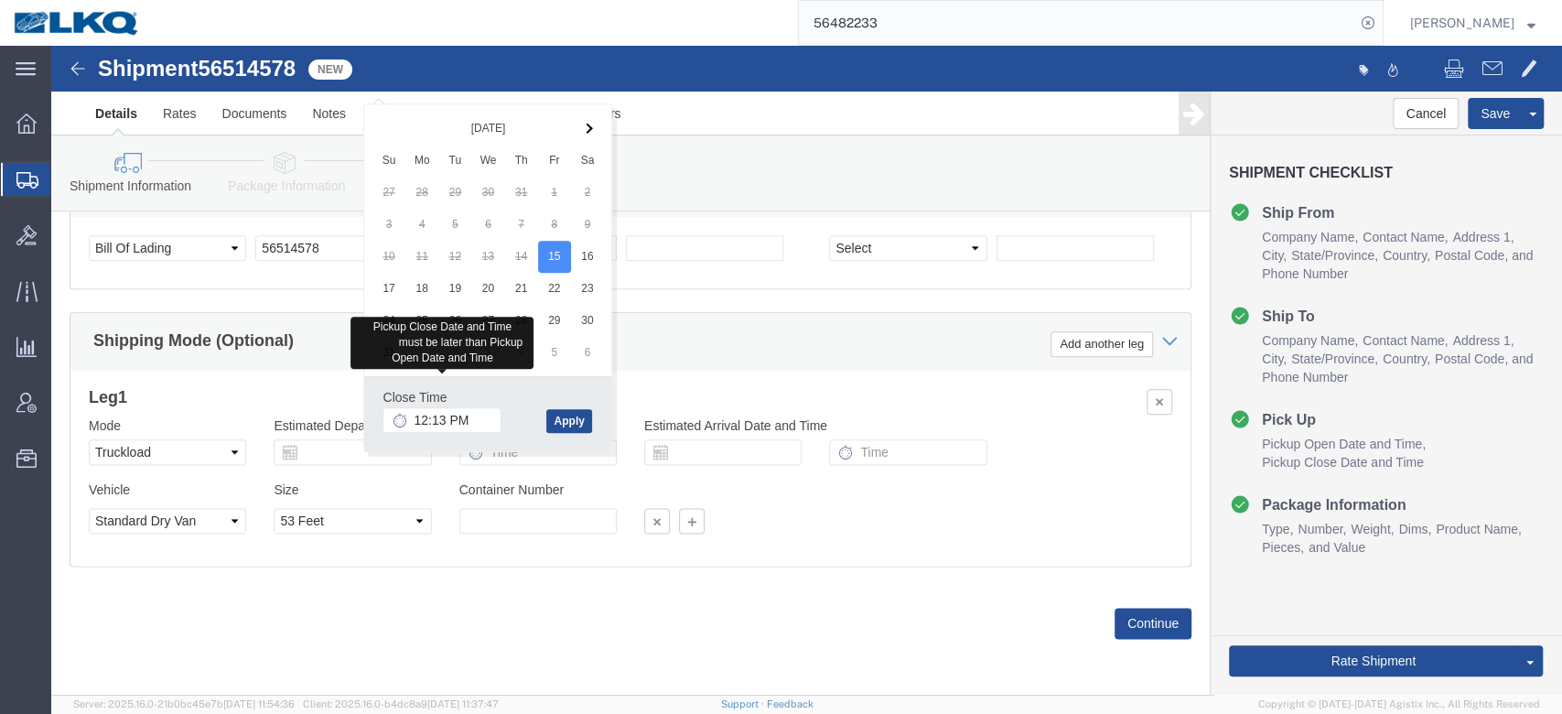
click input "12:13 PM"
type input "1:00 PM"
click div "Leg 1 Mode Select Air Less than Truckload Multi-Leg Ocean Freight Rail Small Pa…"
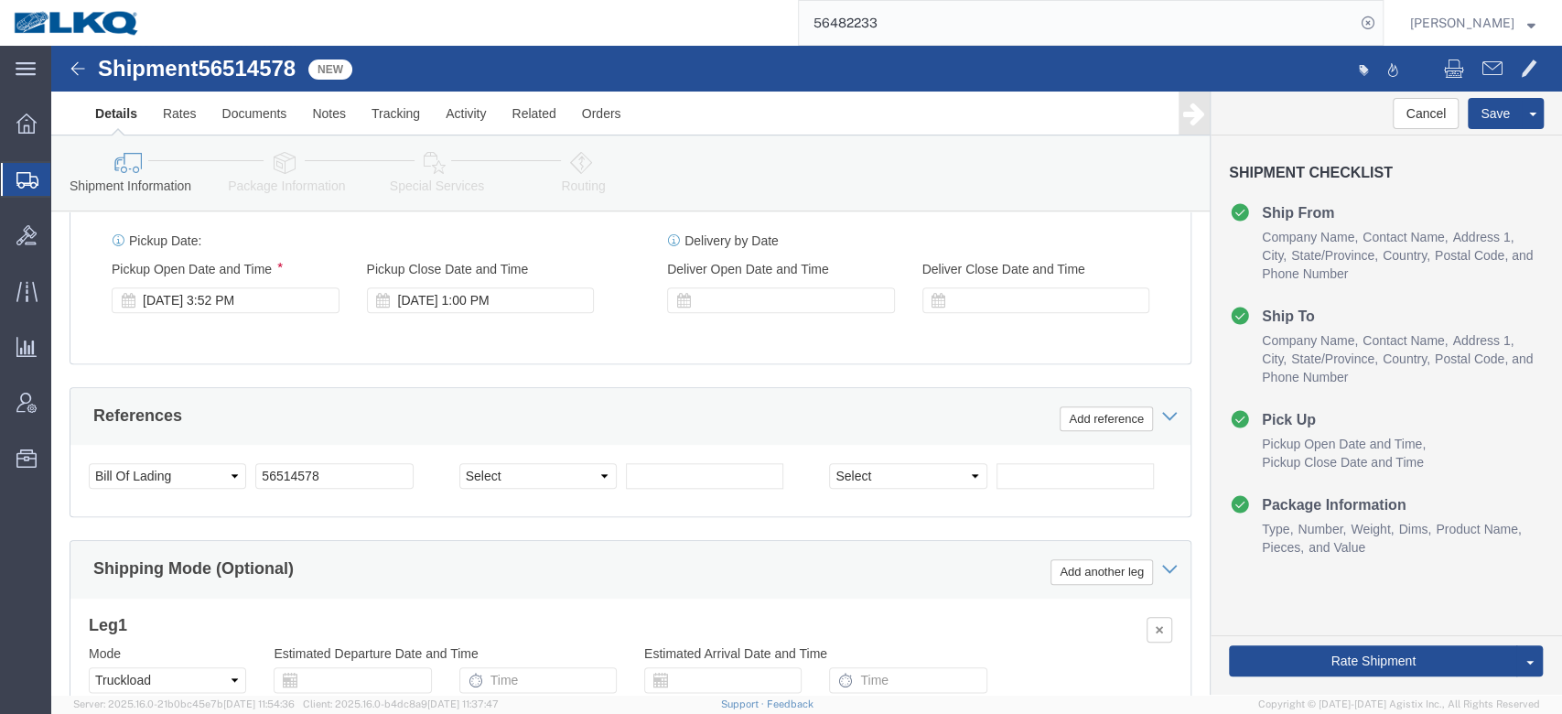
scroll to position [1116, 0]
click div "[DATE] 3:52 PM"
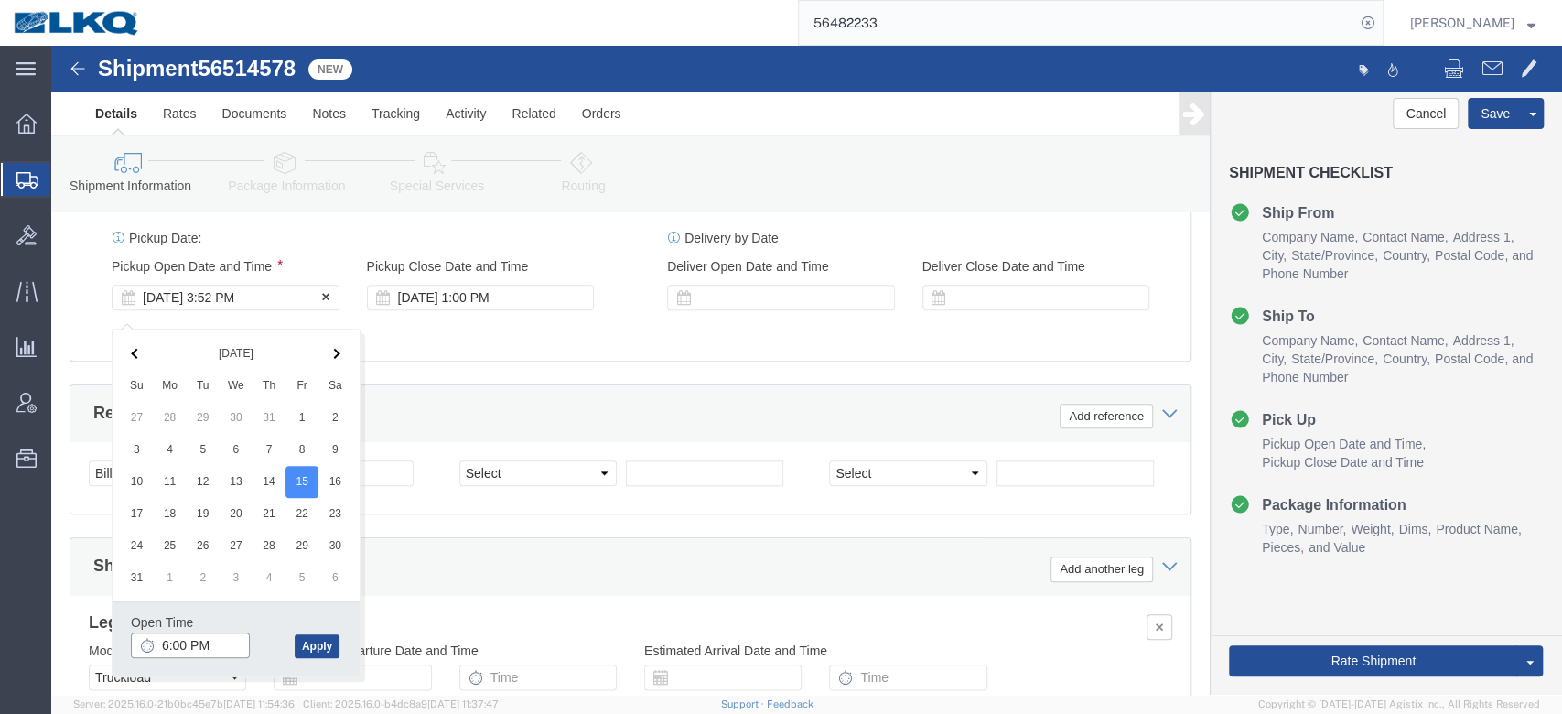
type input "6:00 AM"
click div "Ship From Location Location 3116 - [GEOGRAPHIC_DATA], [GEOGRAPHIC_DATA] ([GEOGR…"
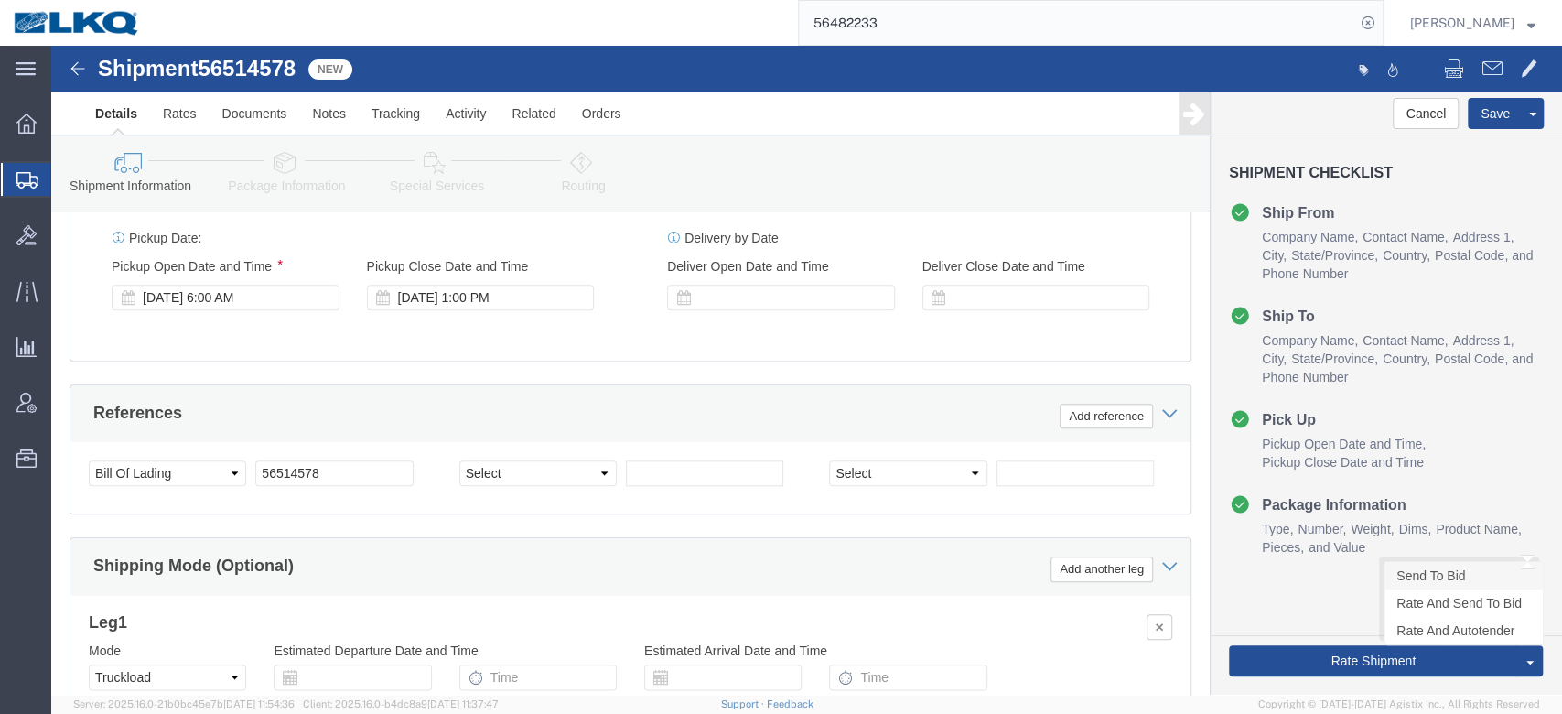
click link "Send To Bid"
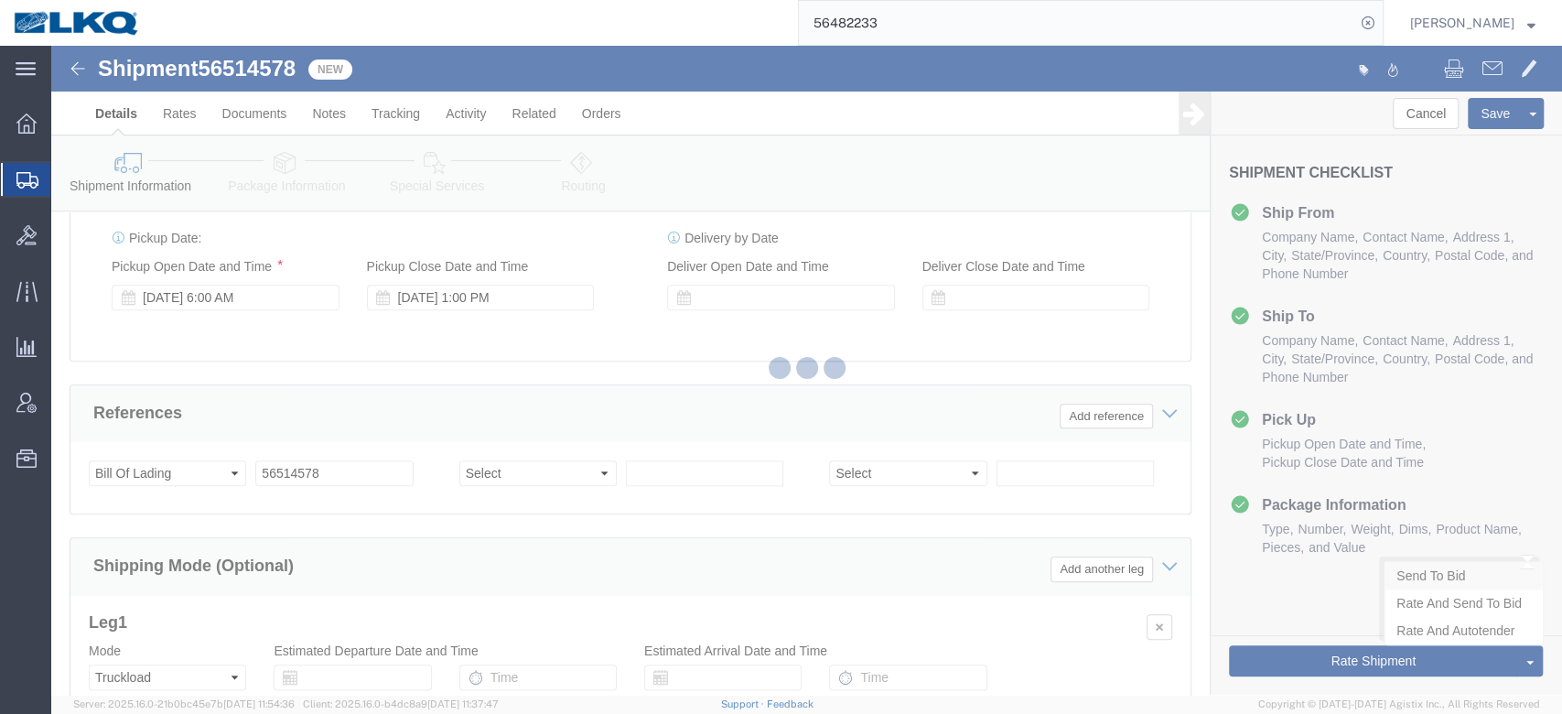
select select "27850"
select select "27782"
select select "TL"
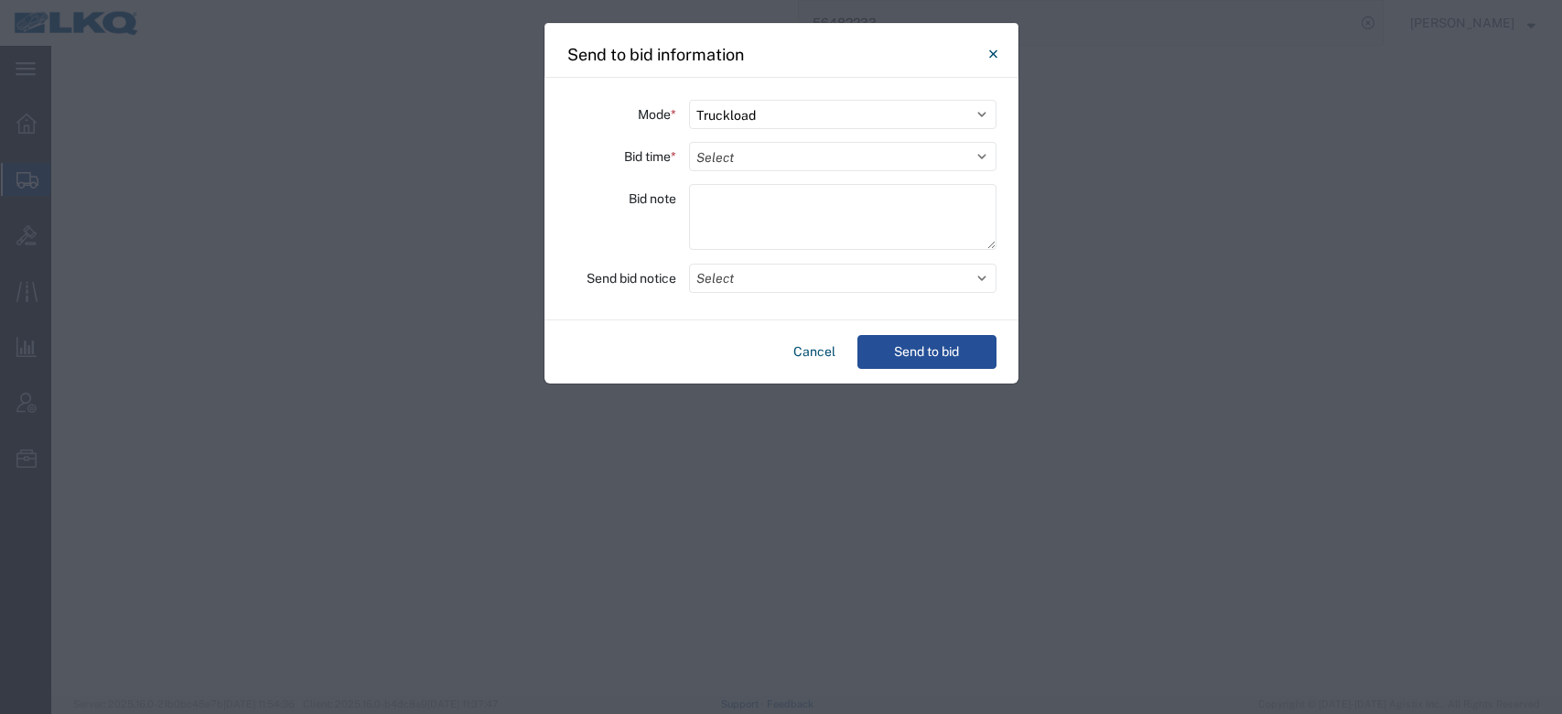
select select "TL"
select select "27850"
select select "27782"
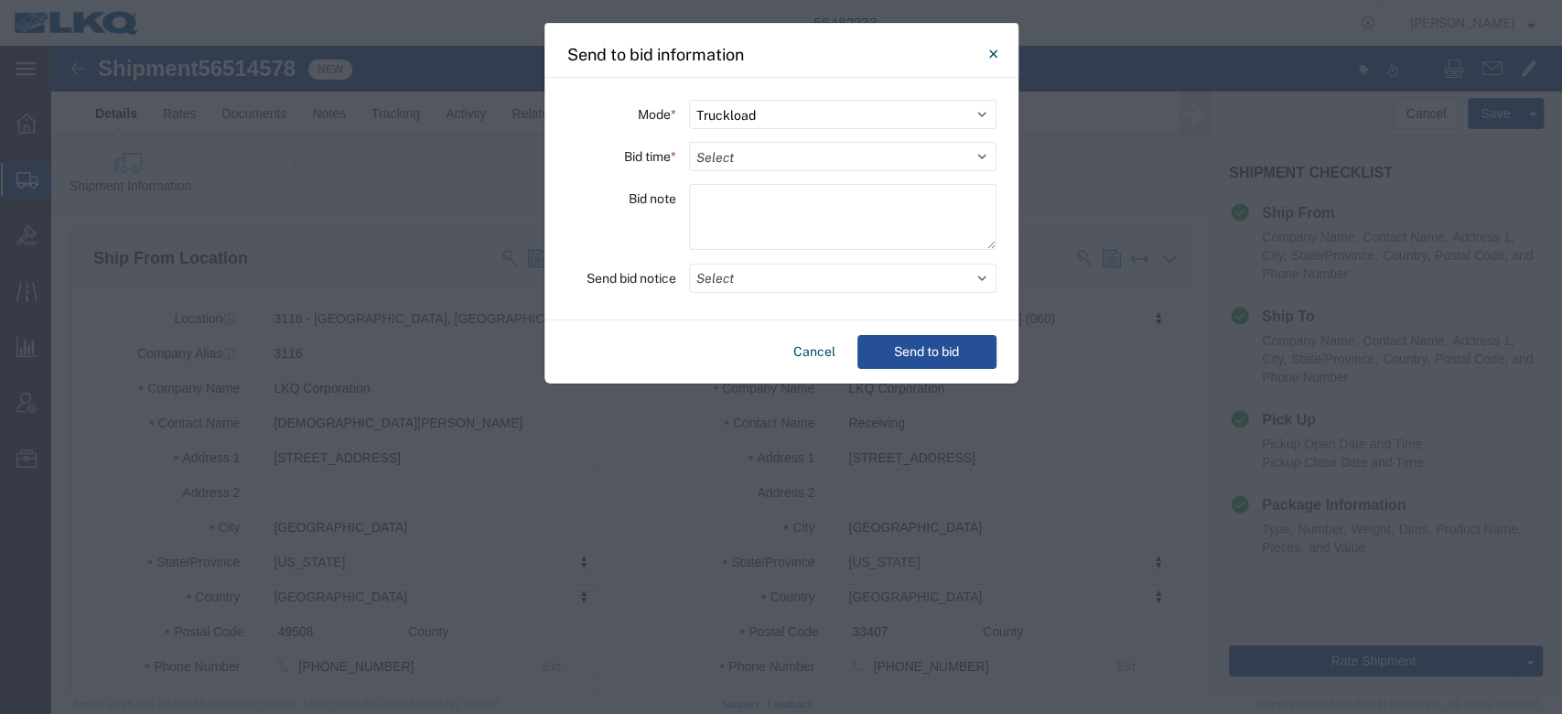
scroll to position [1116, 0]
click at [754, 156] on select "Select 30 Min (Rush) 1 Hour (Rush) 2 Hours (Rush) 4 Hours (Rush) 8 Hours (Rush)…" at bounding box center [842, 156] width 307 height 29
select select "12"
click at [689, 142] on select "Select 30 Min (Rush) 1 Hour (Rush) 2 Hours (Rush) 4 Hours (Rush) 8 Hours (Rush)…" at bounding box center [842, 156] width 307 height 29
click at [734, 284] on button "Select" at bounding box center [842, 277] width 307 height 29
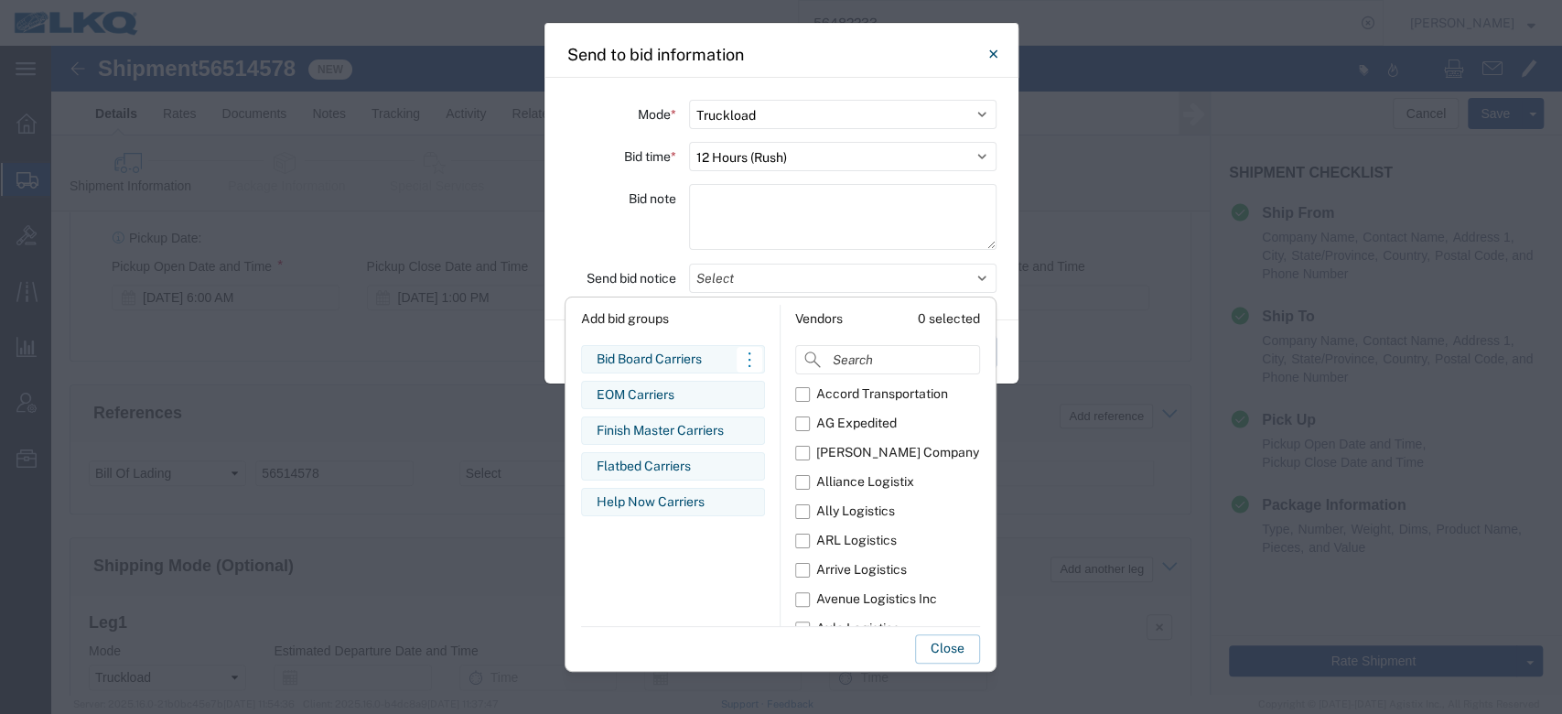
click at [650, 357] on div "Bid Board Carriers" at bounding box center [673, 359] width 153 height 19
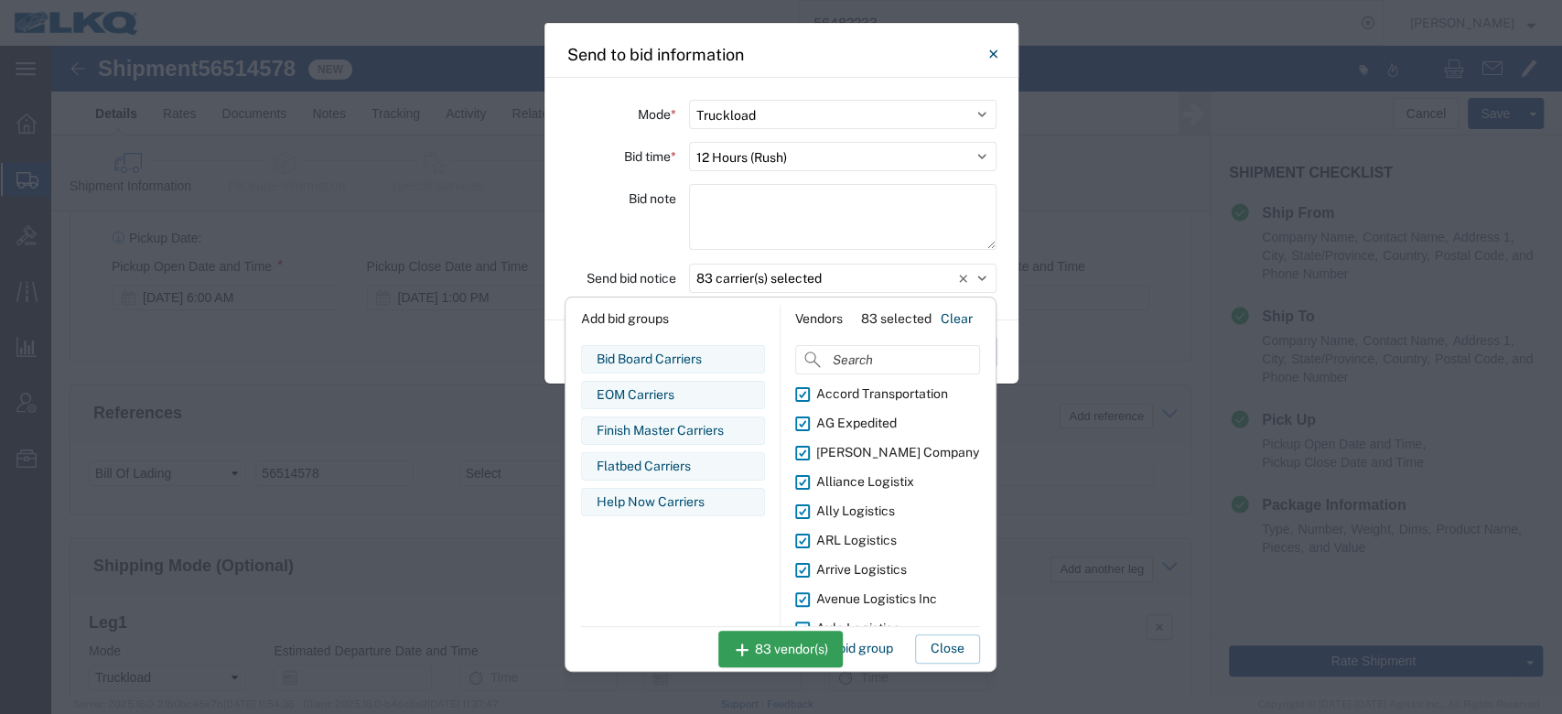
click at [945, 650] on button "Close" at bounding box center [947, 648] width 65 height 29
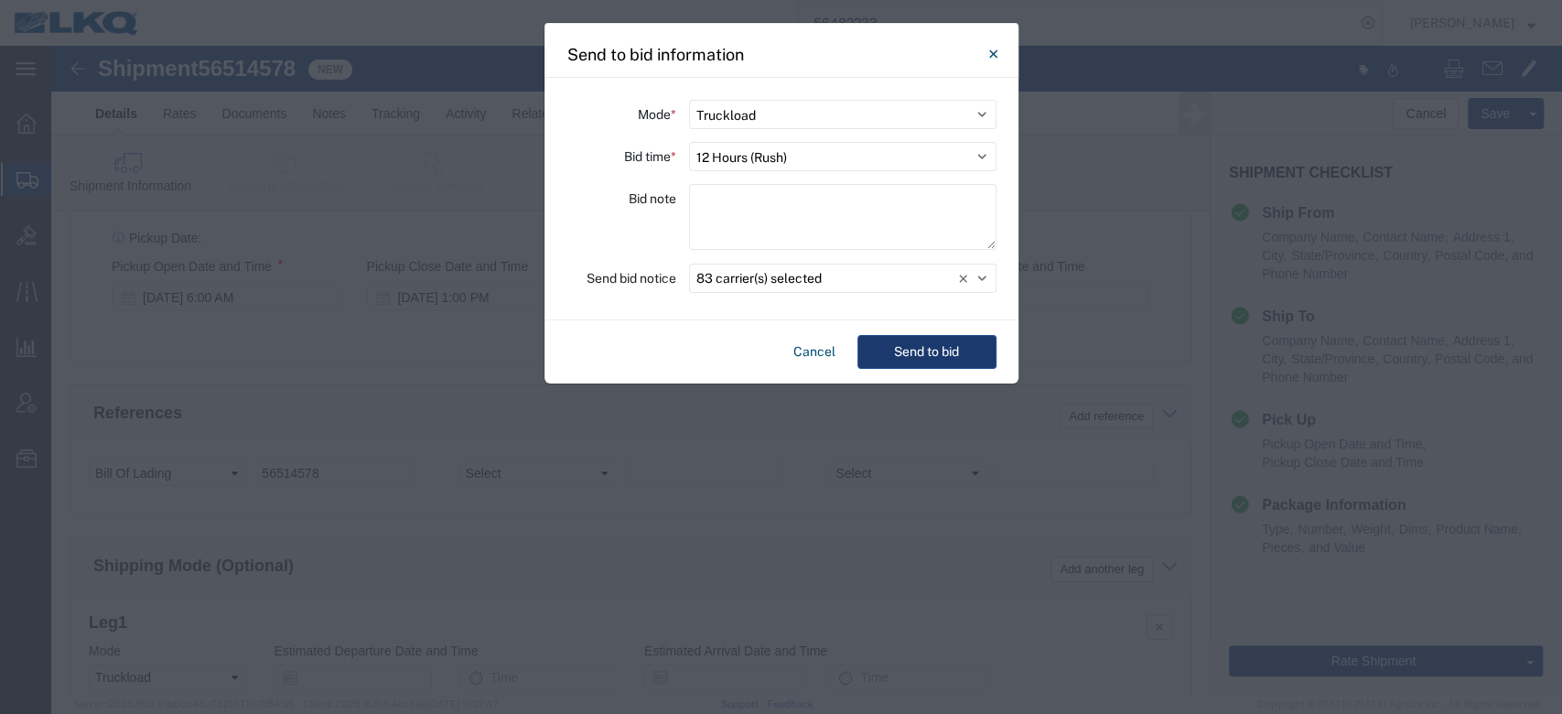
click at [913, 351] on button "Send to bid" at bounding box center [926, 352] width 139 height 34
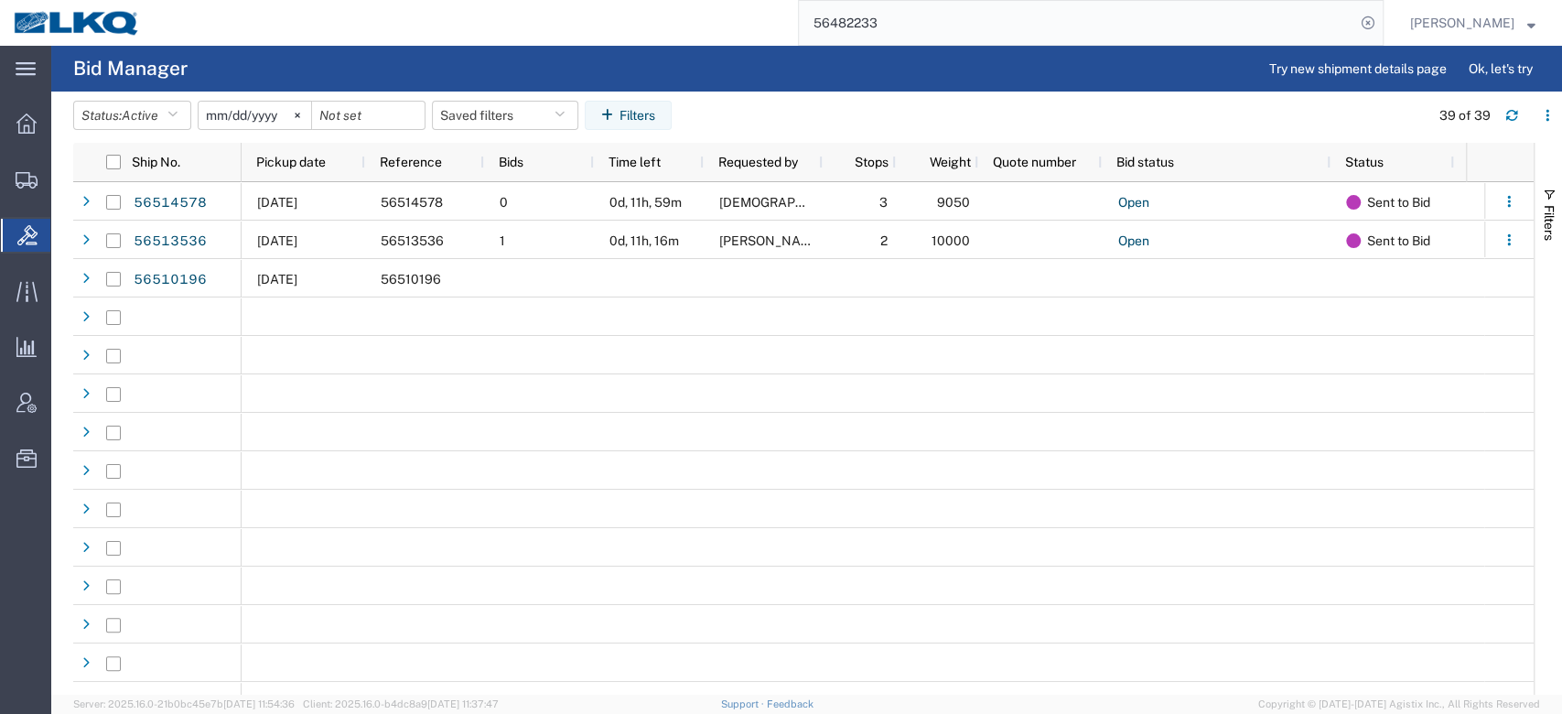
click at [932, 17] on input "56482233" at bounding box center [1077, 23] width 556 height 44
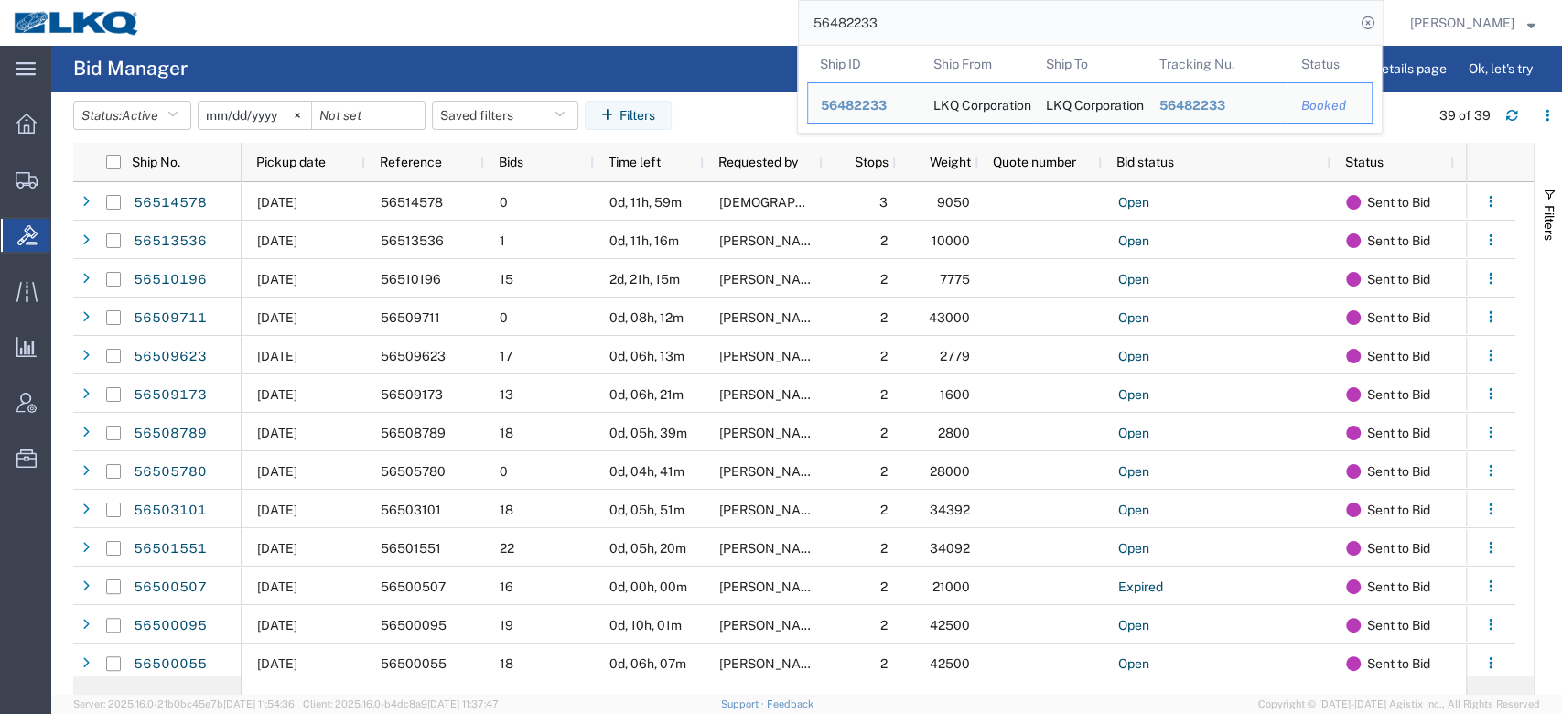
paste input "500778"
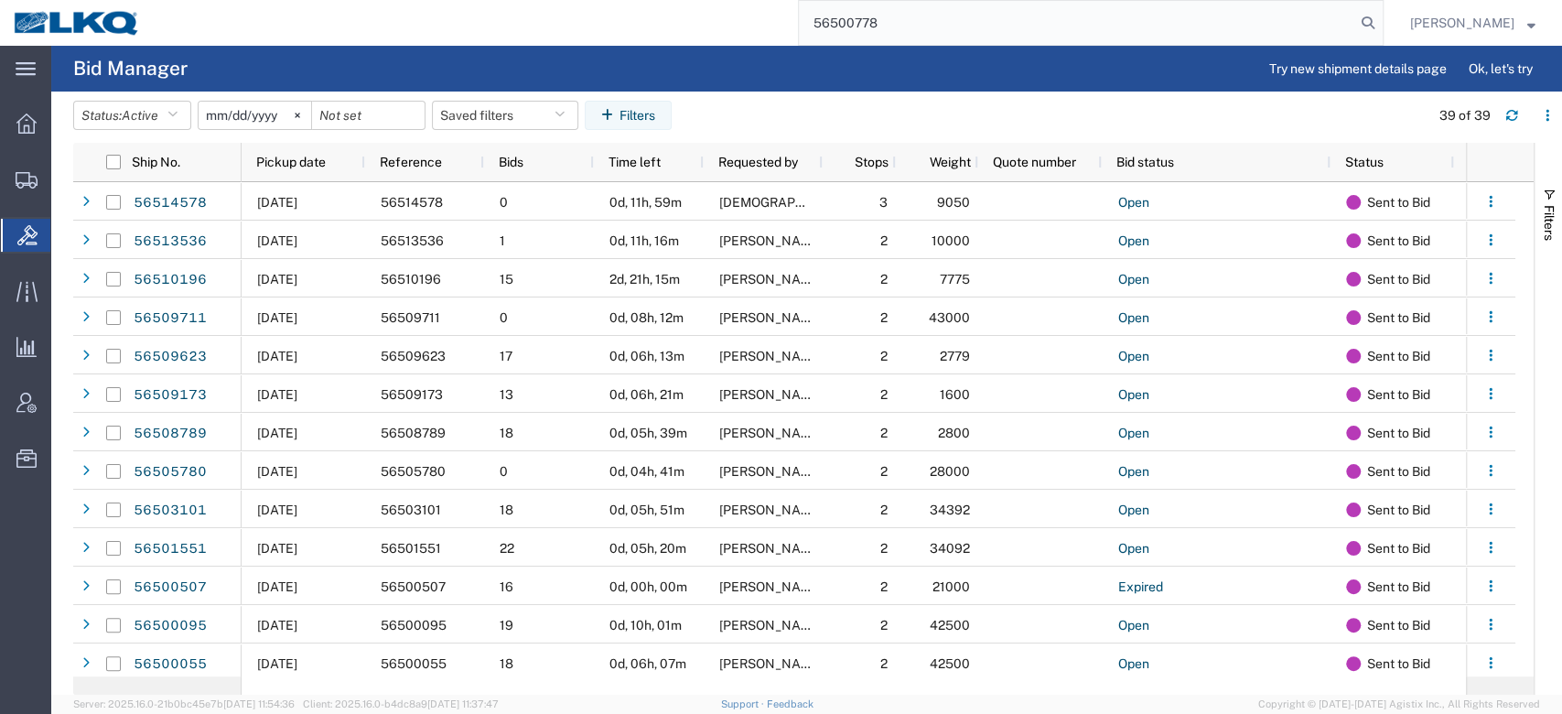
type input "56500778"
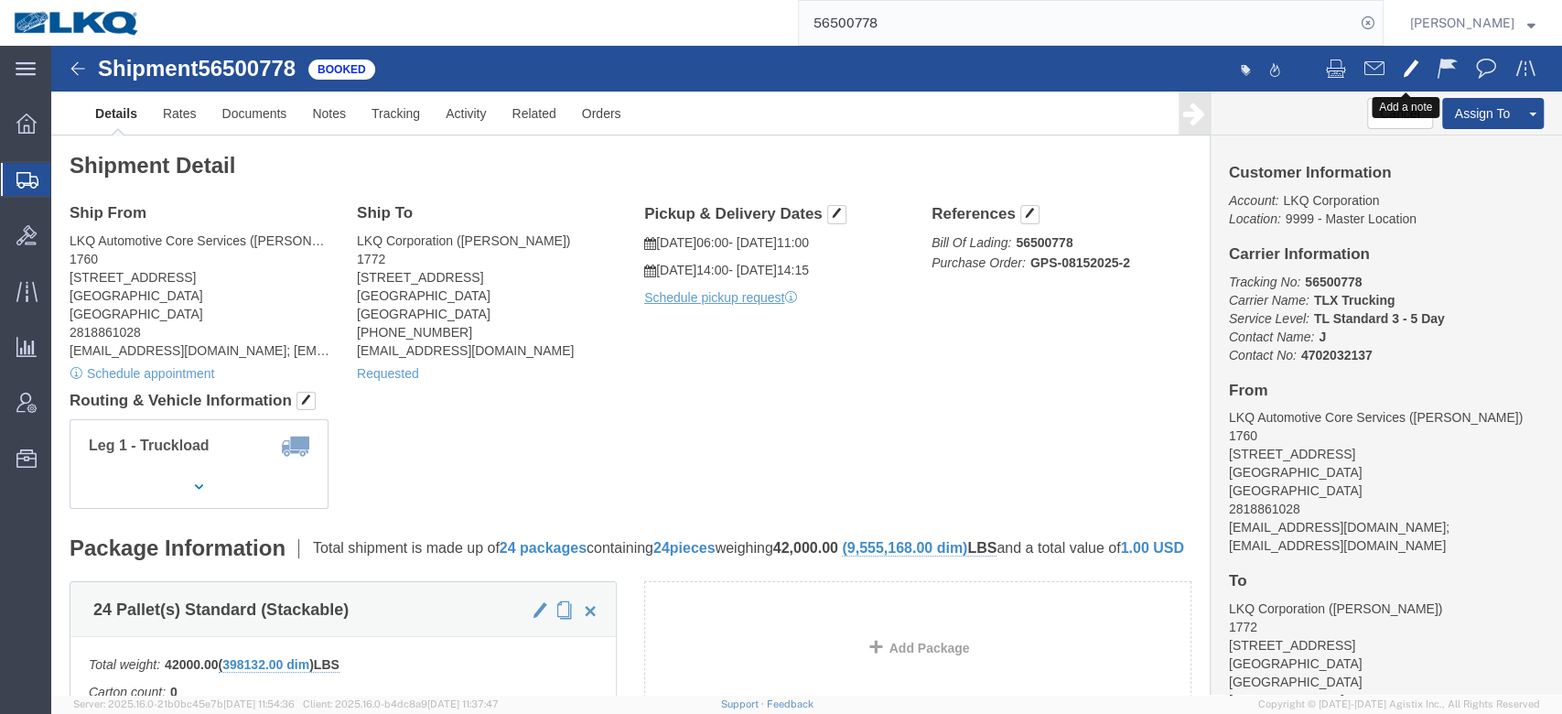
click button
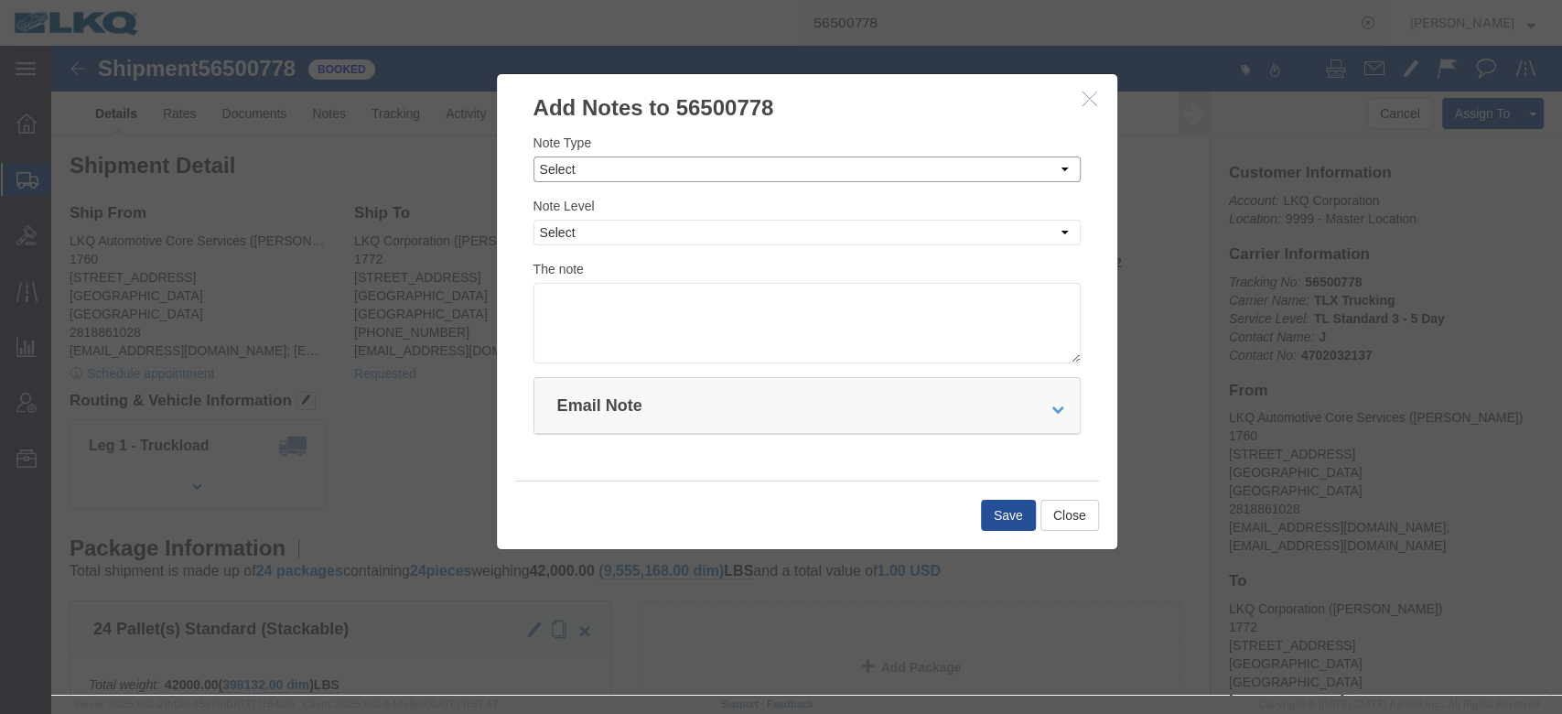
click select "Select Approval Bid Notes Carrier Change Notes Claim Notes Content Hazmat Notes…"
select select "BID_NOTES"
click select "Select Approval Bid Notes Carrier Change Notes Claim Notes Content Hazmat Notes…"
click select "Select Private to Account Private to Vendor Public"
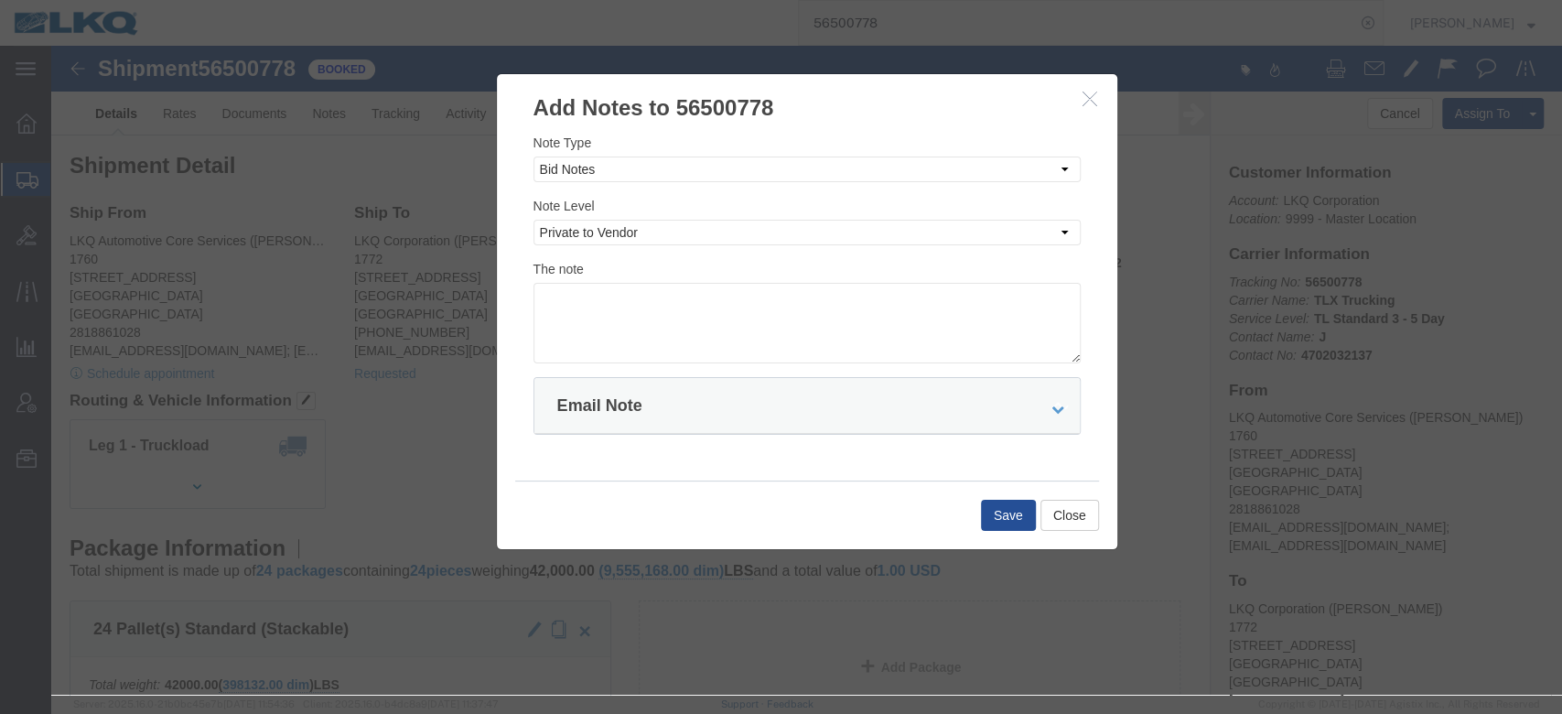
click div "The note"
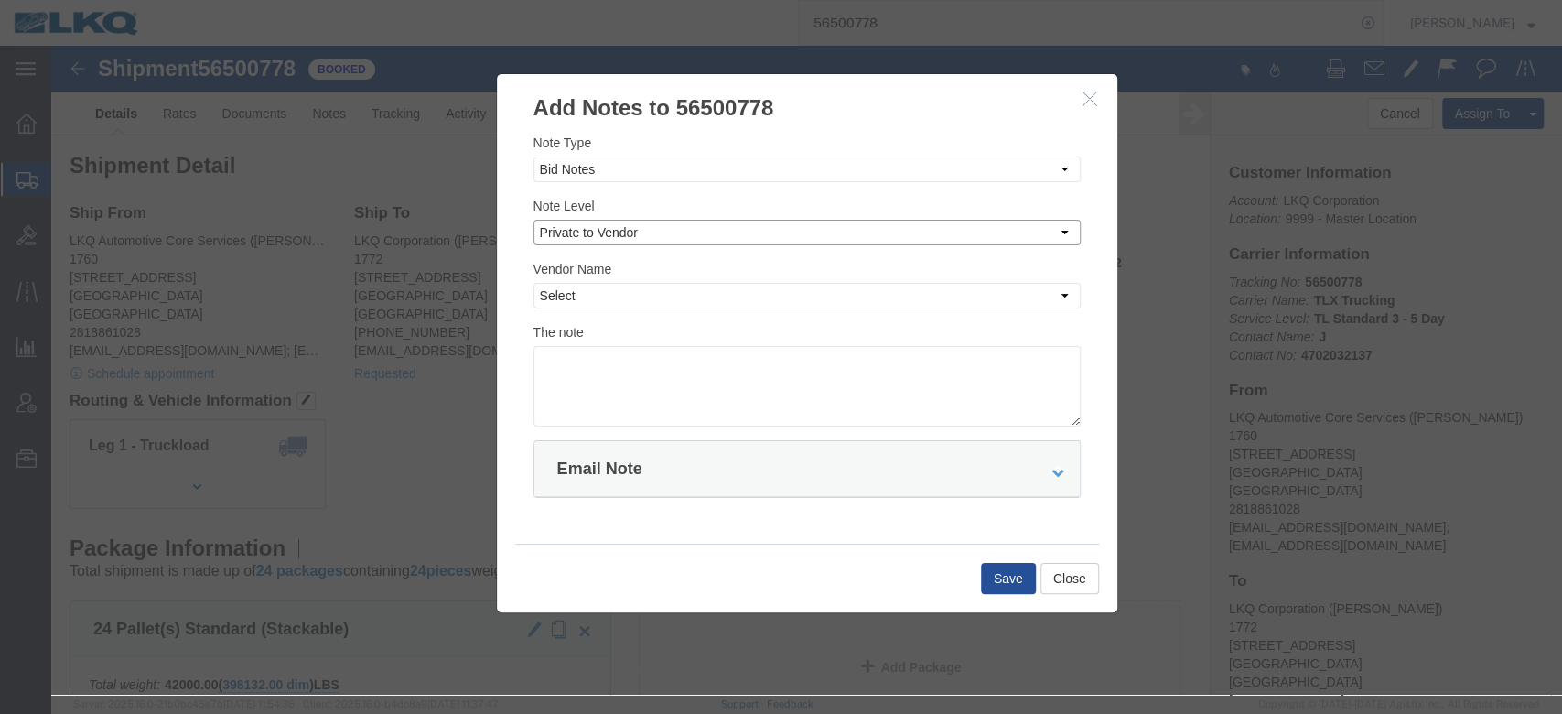
click select "Select Private to Account Private to Vendor Public"
select select "PUBLIC"
click select "Select Private to Account Private to Vendor Public"
click textarea
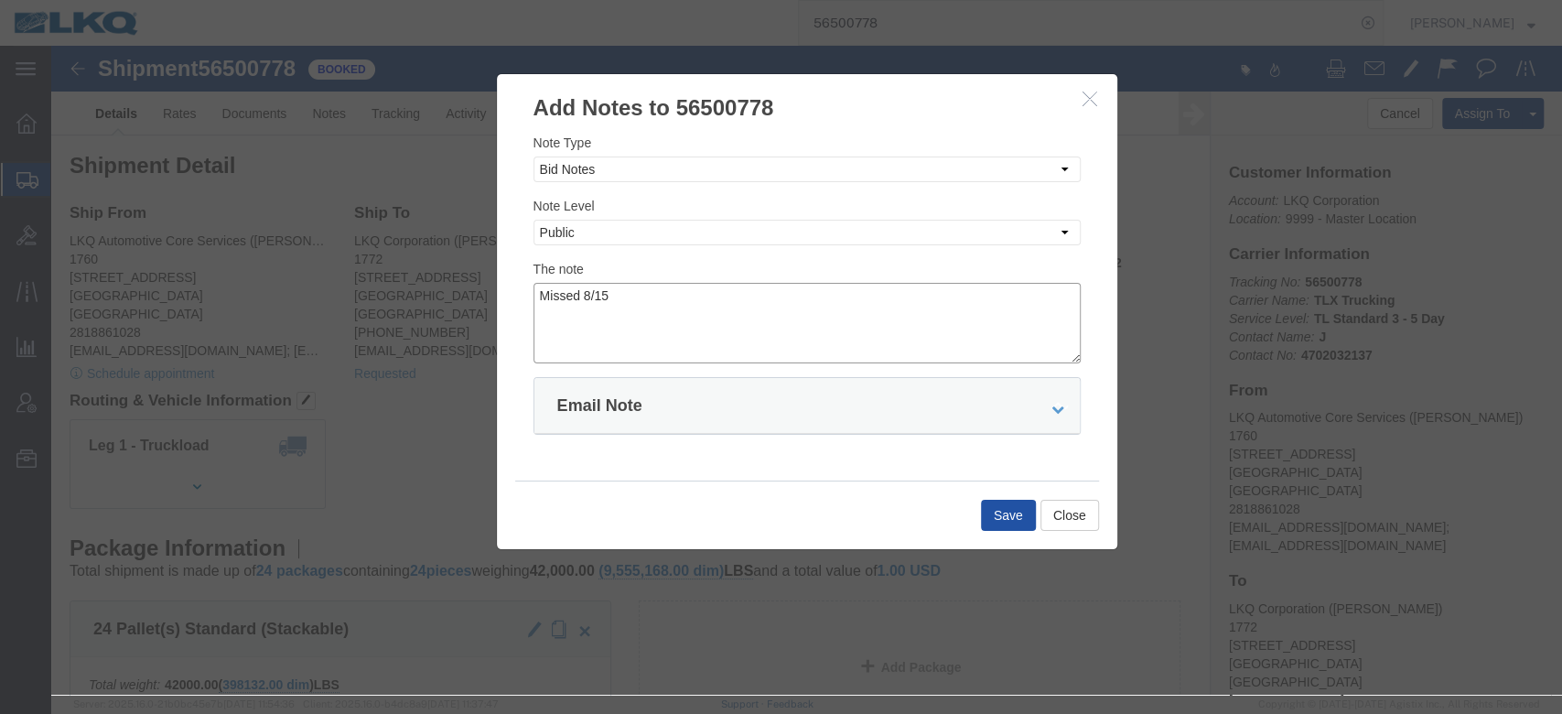
type textarea "Missed 8/15"
click button "Save"
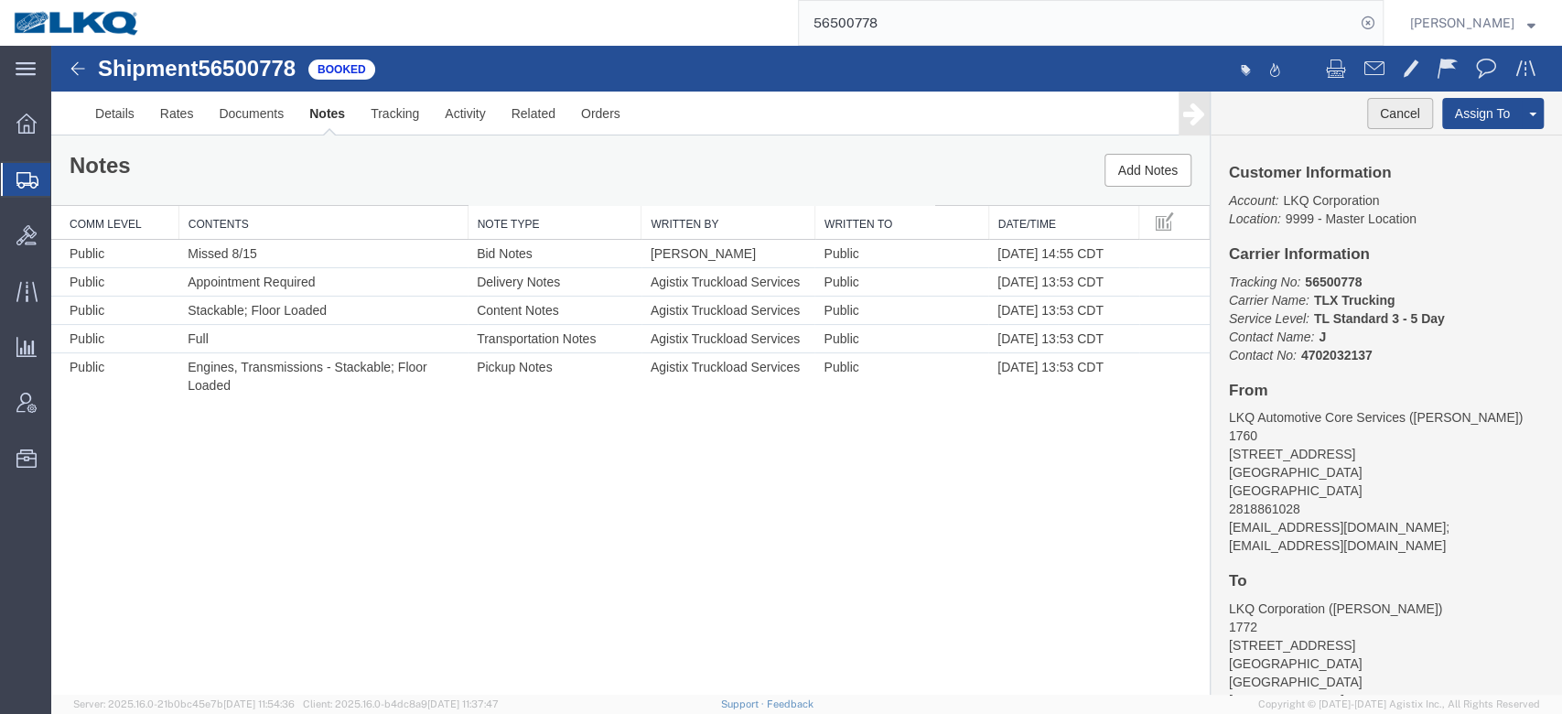
click at [1415, 111] on button "Cancel" at bounding box center [1400, 113] width 66 height 31
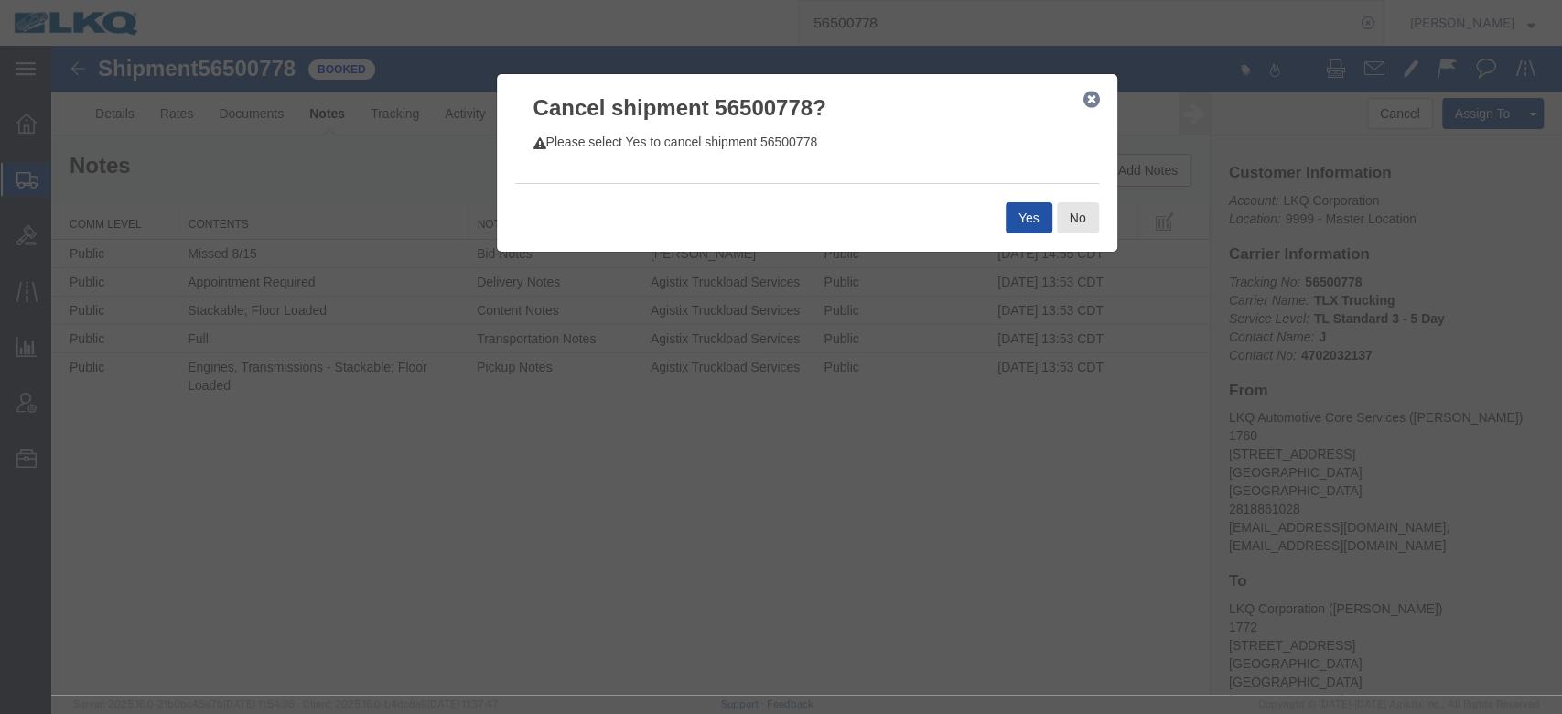
click at [1034, 210] on button "Yes" at bounding box center [1029, 217] width 47 height 31
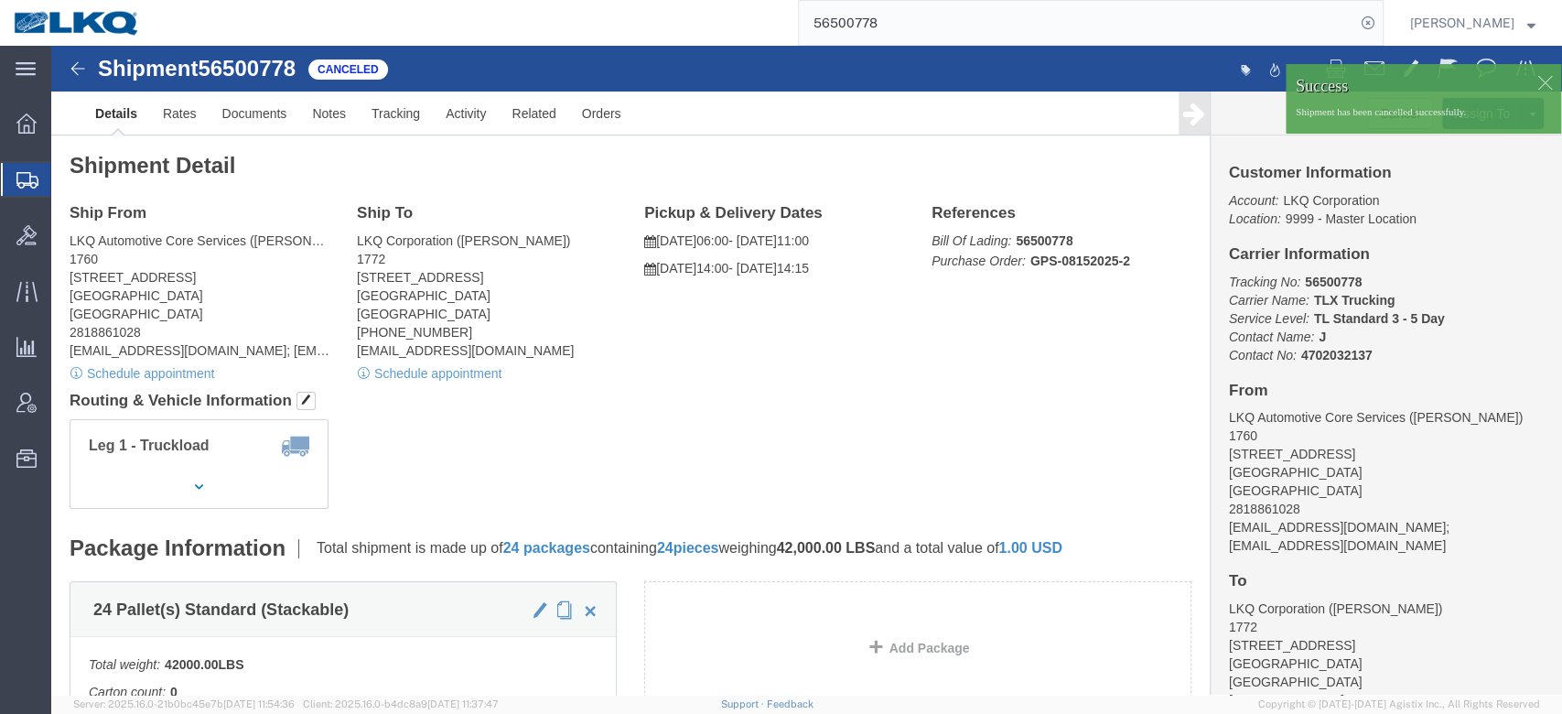
click div
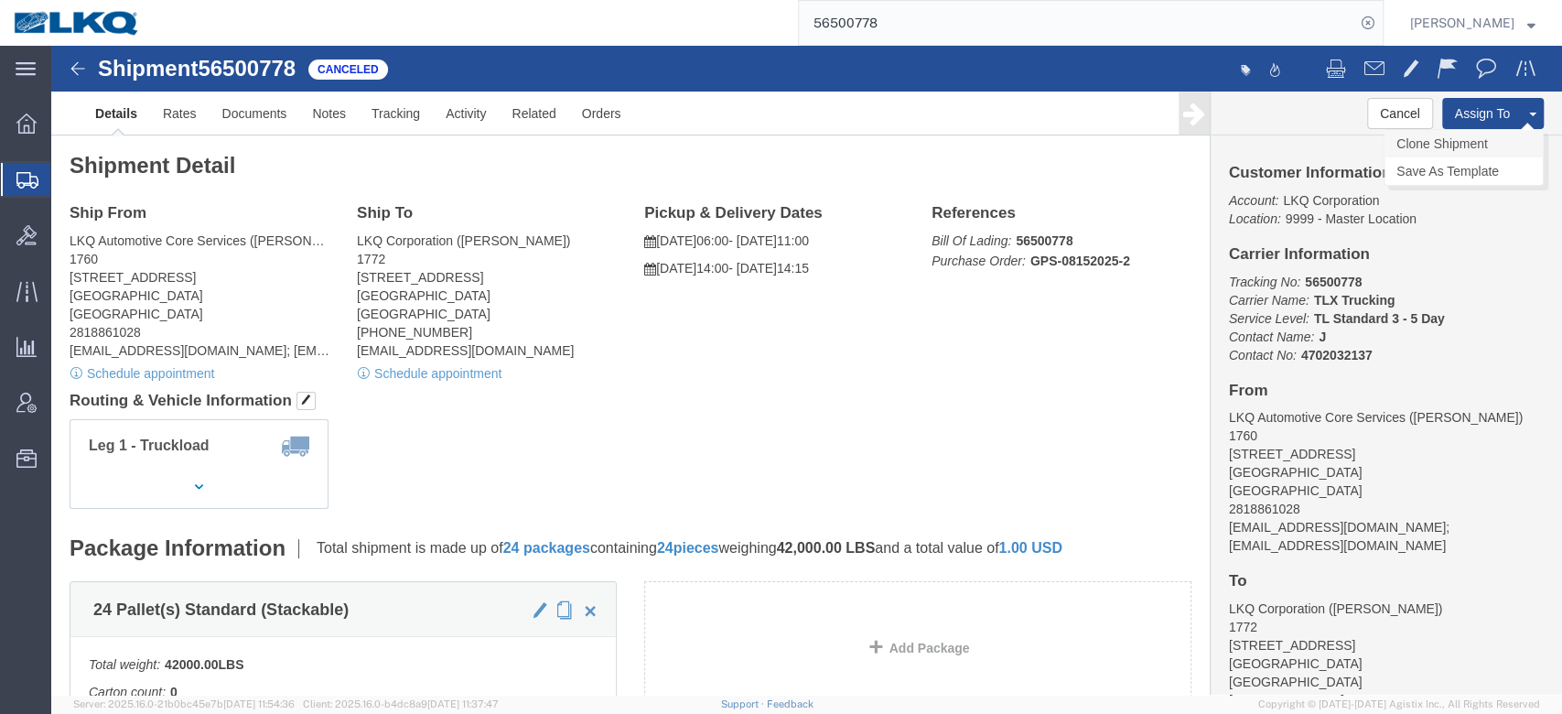
click link "Clone Shipment"
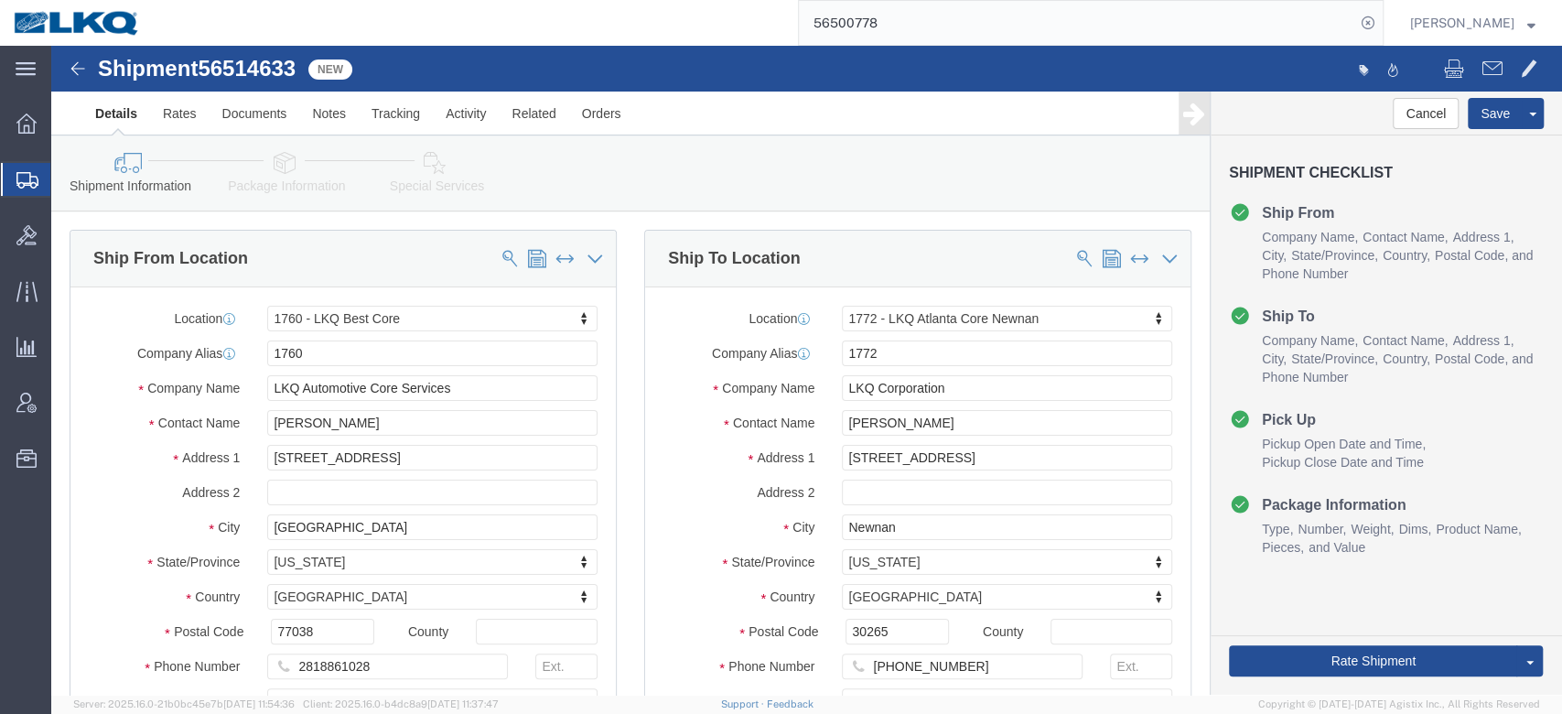
click span "56514633"
select select "27634"
select select "30704"
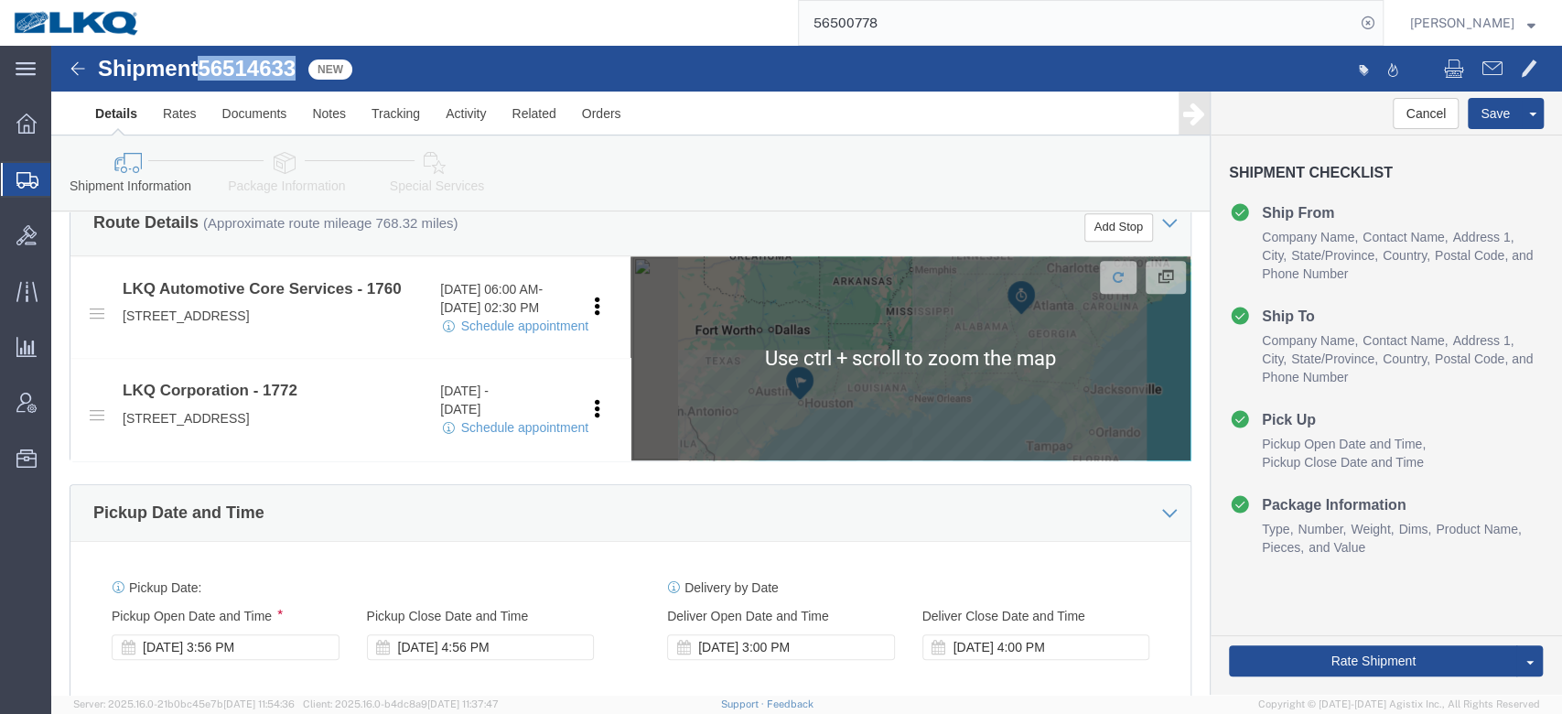
scroll to position [1061, 0]
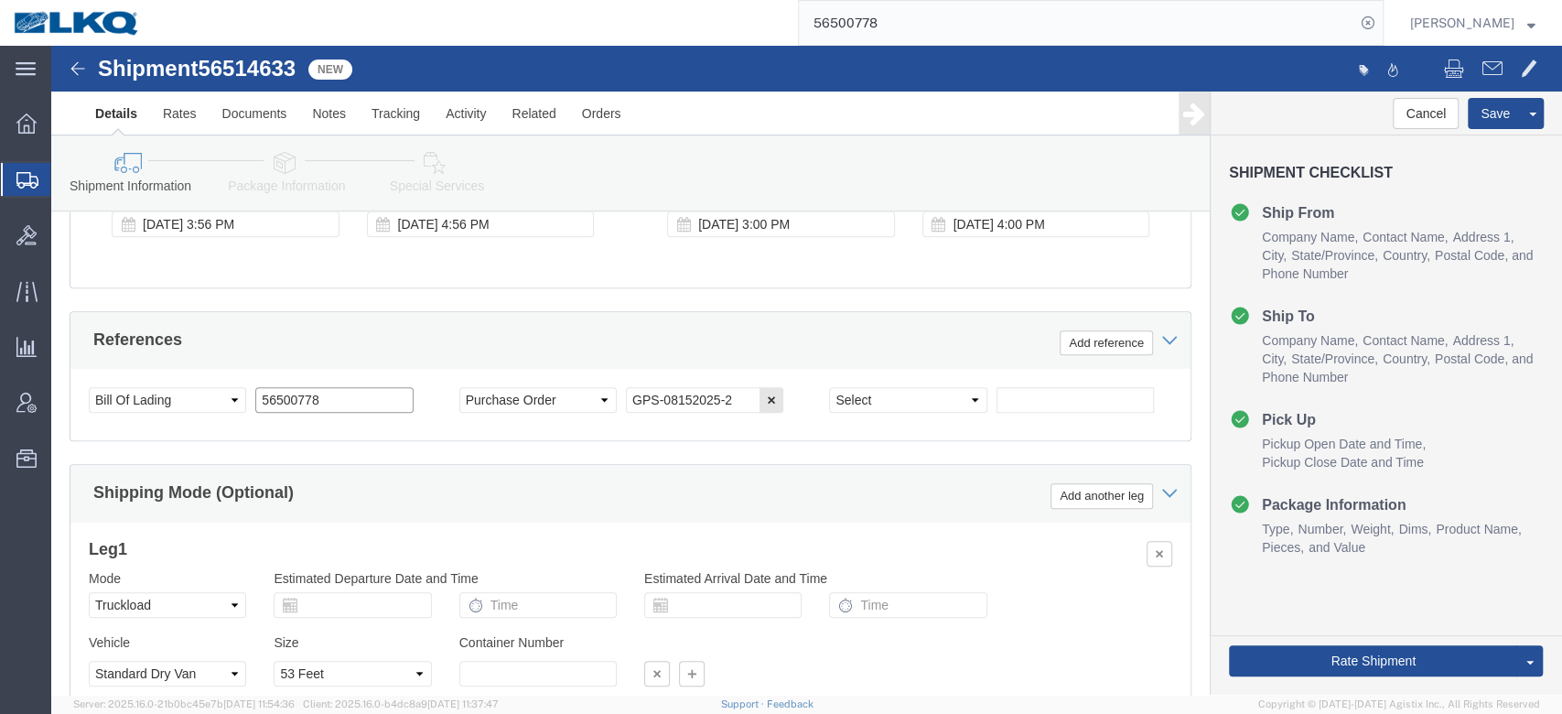
click input "56500778"
paste input "14633"
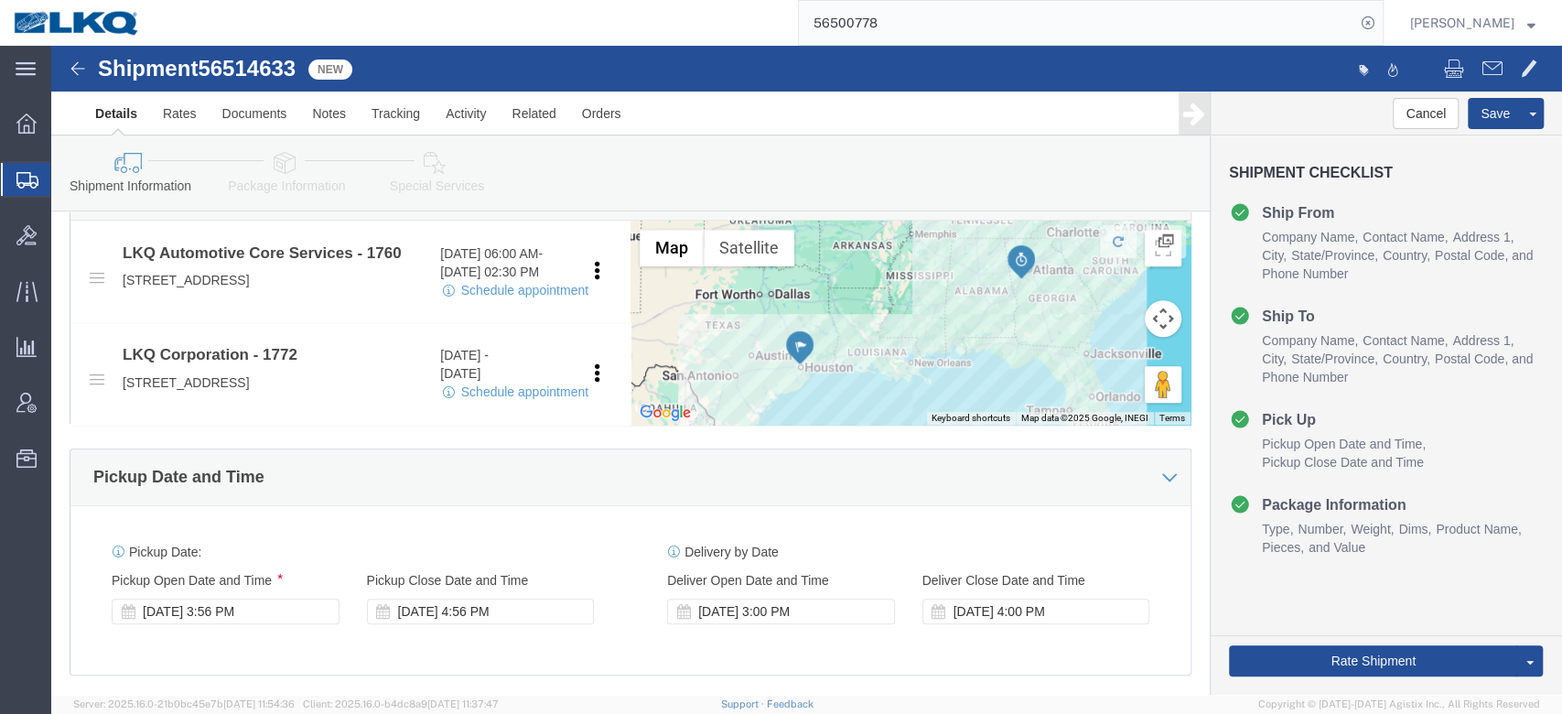
scroll to position [970, 0]
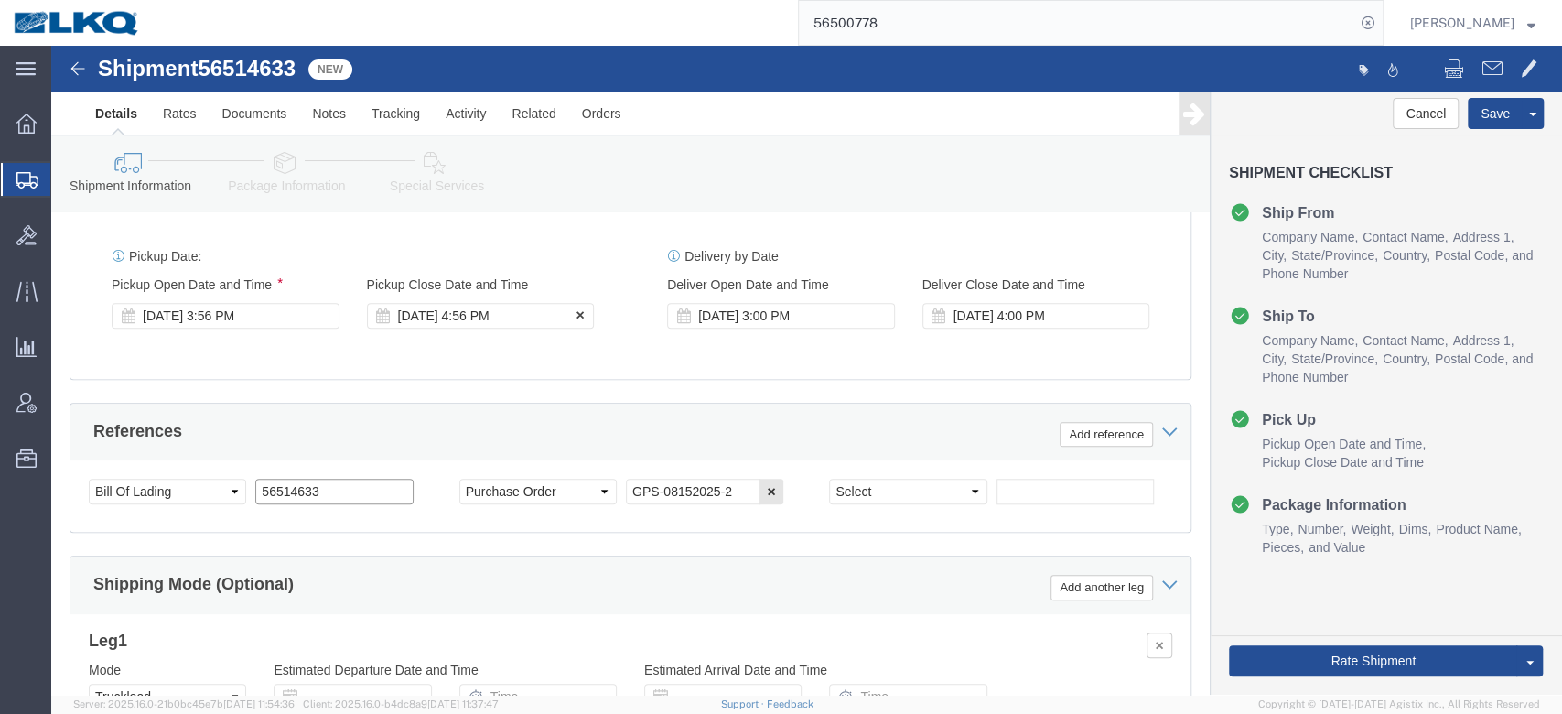
type input "56514633"
click div "Aug 15 2025 4:56 PM"
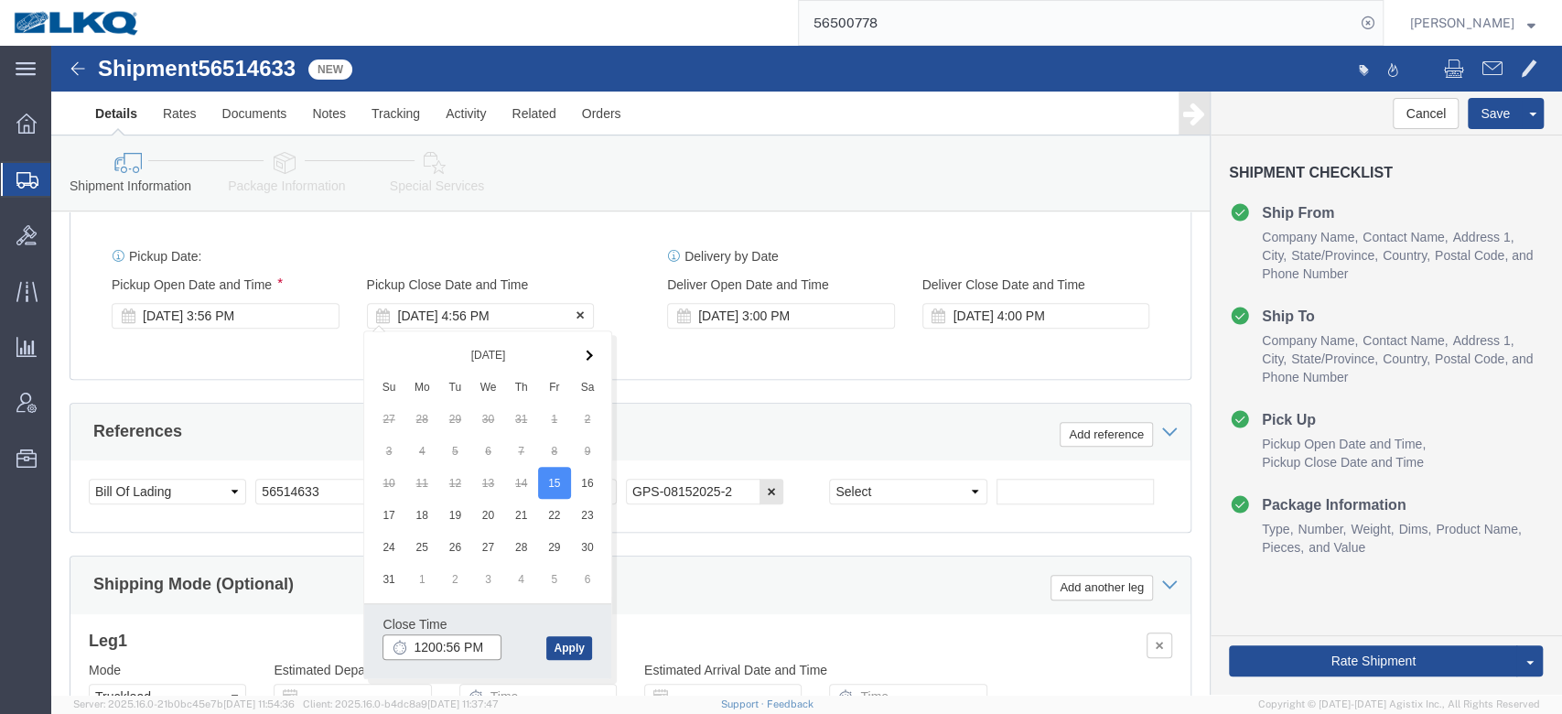
type input "12:00 PM"
click div "Aug 15 2025 3:56 PM"
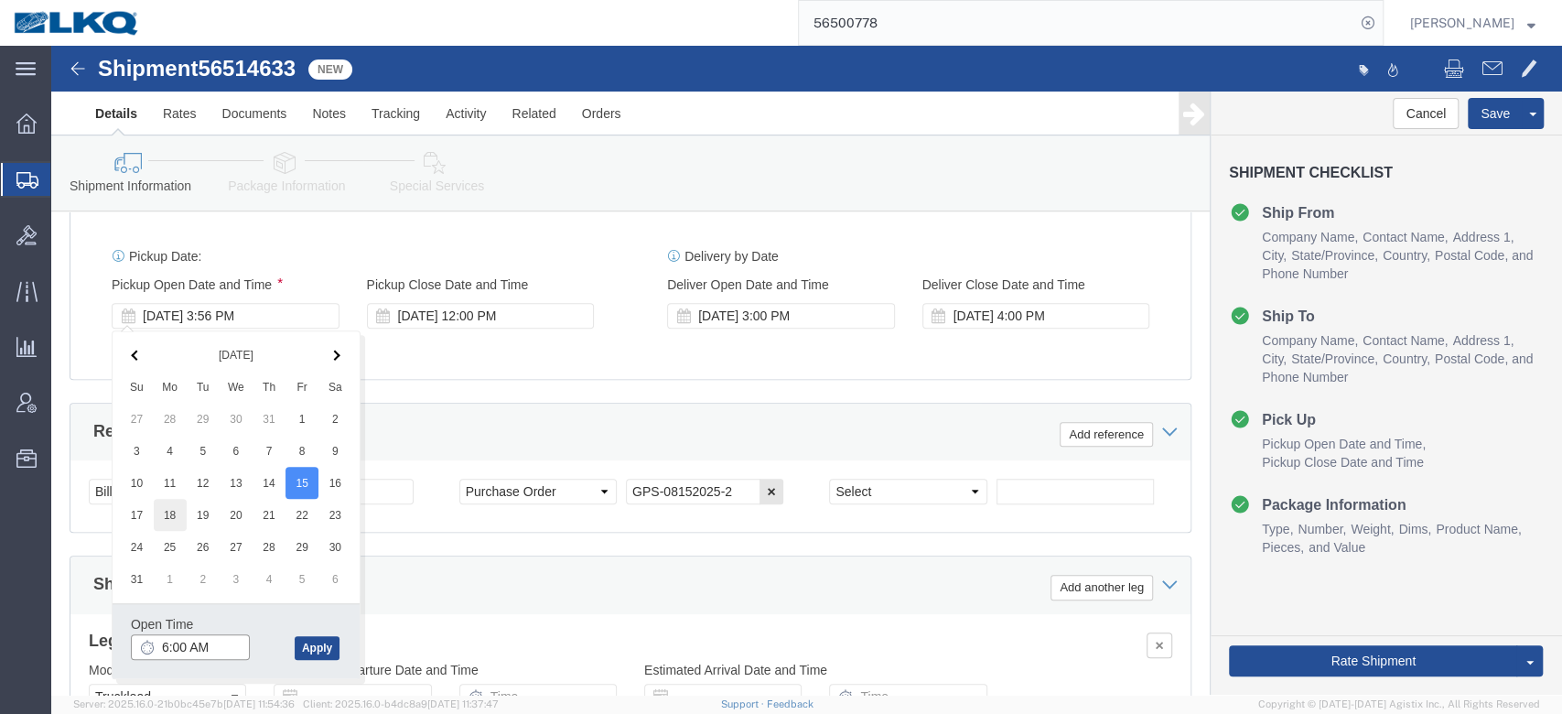
type input "6:00 AM"
click div "Ship From Location Location 1760 - LKQ Best Core My Profile Location 1100 - LKQ…"
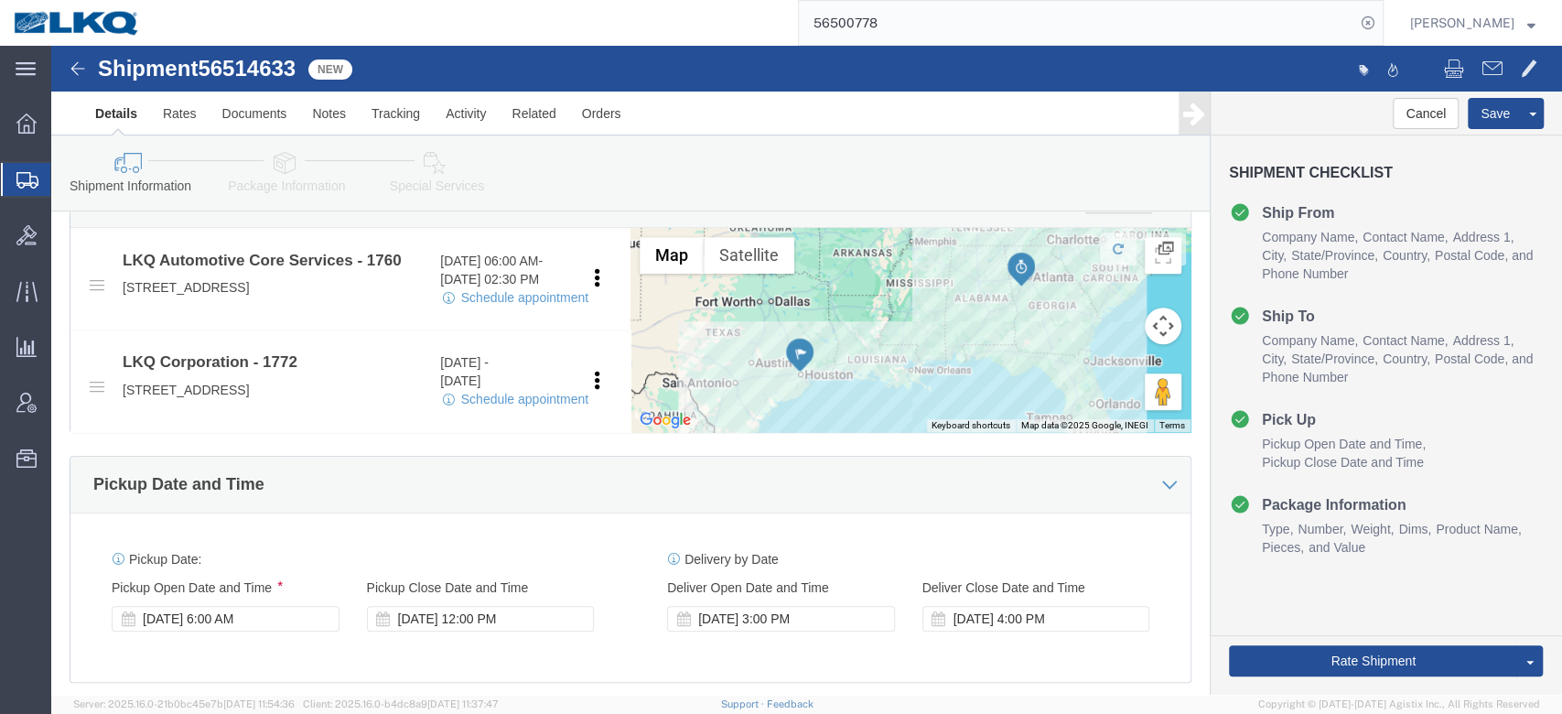
scroll to position [668, 0]
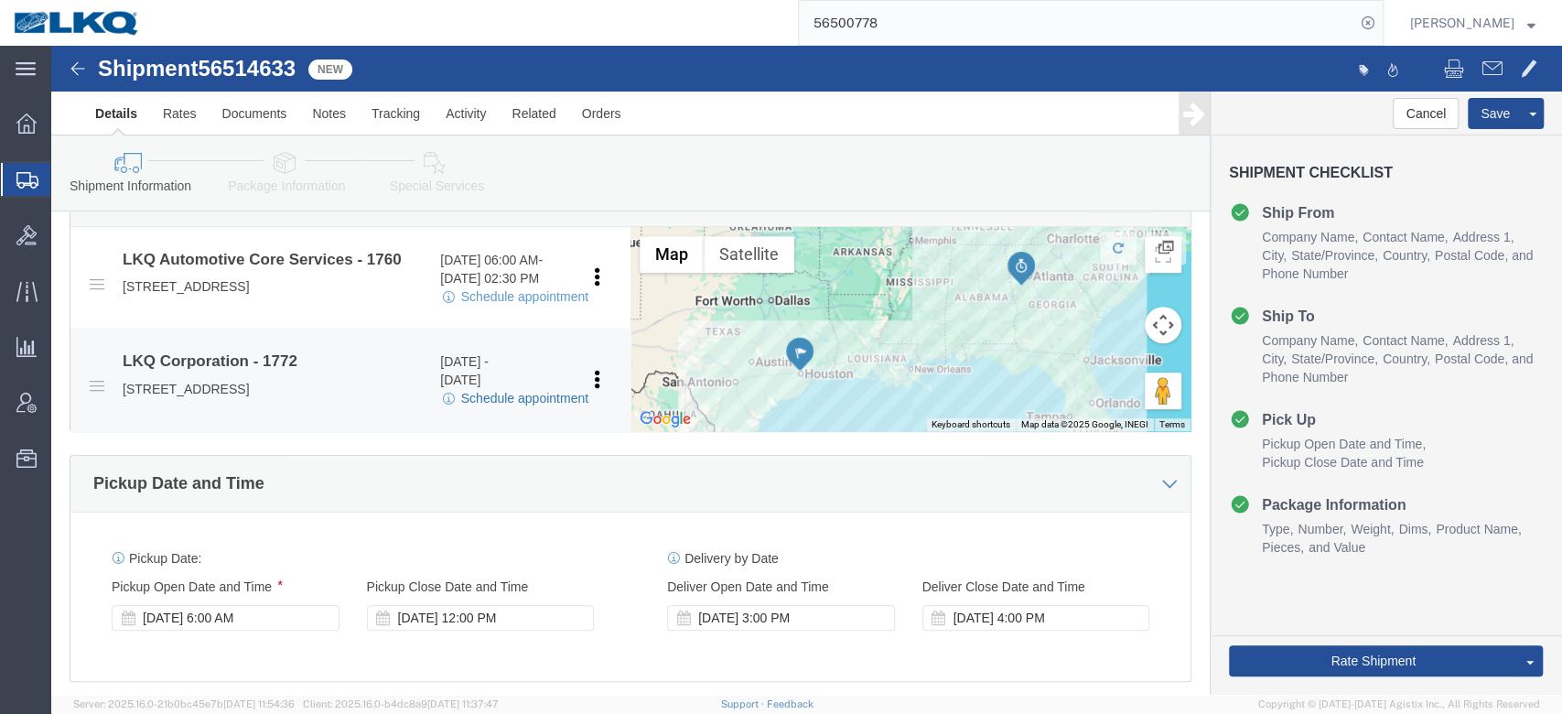
click link "Schedule appointment"
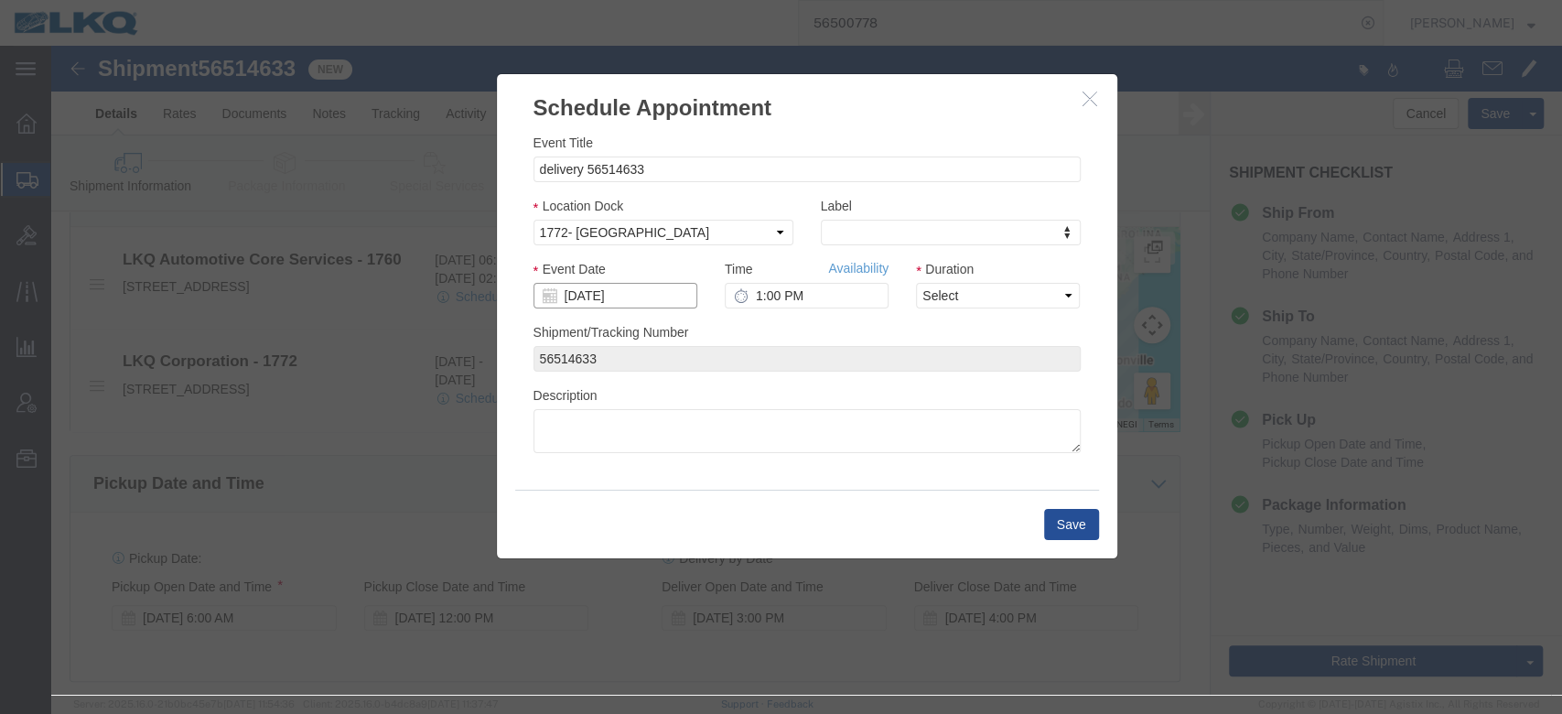
click input "[DATE]"
click td "20"
type input "[DATE]"
click select "Select 15 min 30 min 45 min 1 hr 2 hr 3 hr 4 hr"
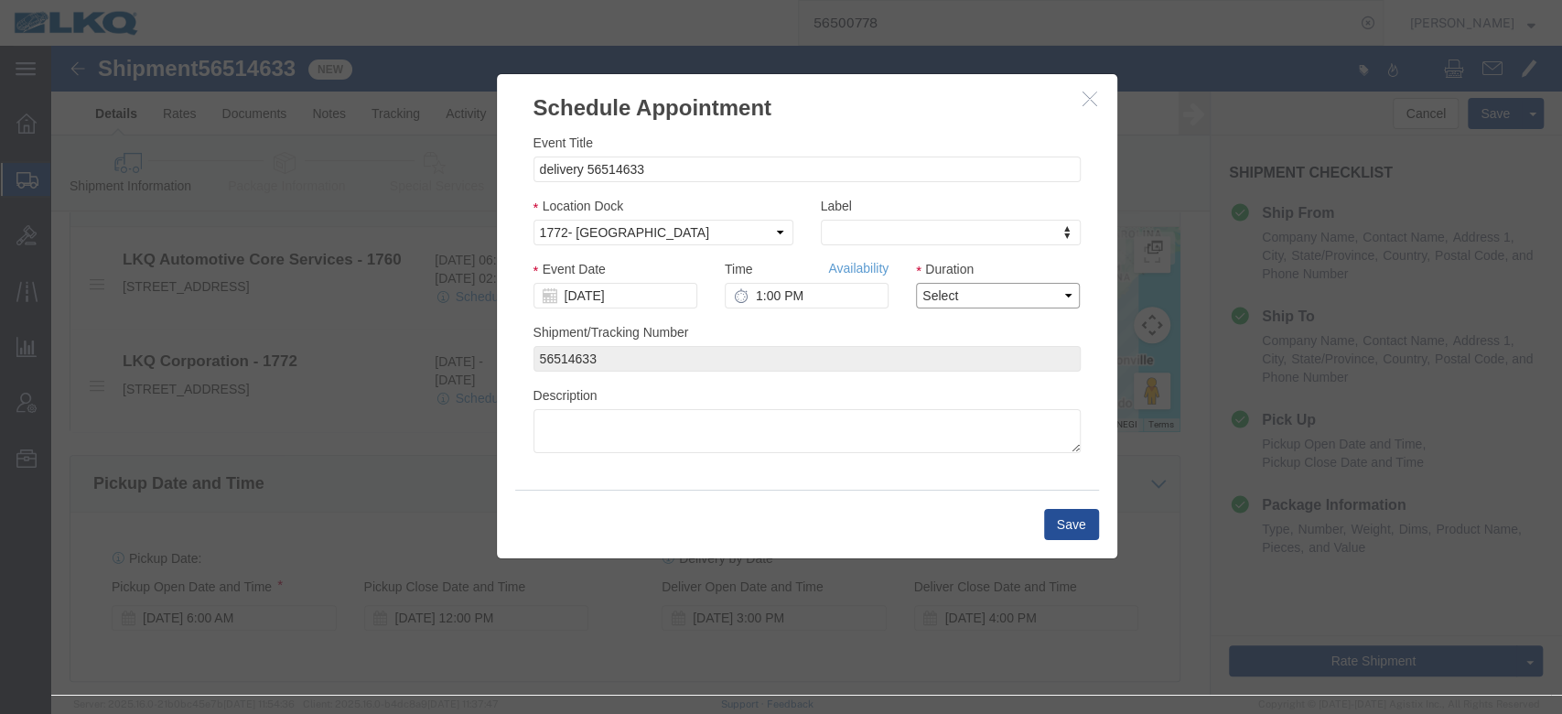
click select "Select 15 min 30 min 45 min 1 hr 2 hr 3 hr 4 hr"
select select "15"
click select "Select 15 min 30 min 45 min 1 hr 2 hr 3 hr 4 hr"
click link "Availability"
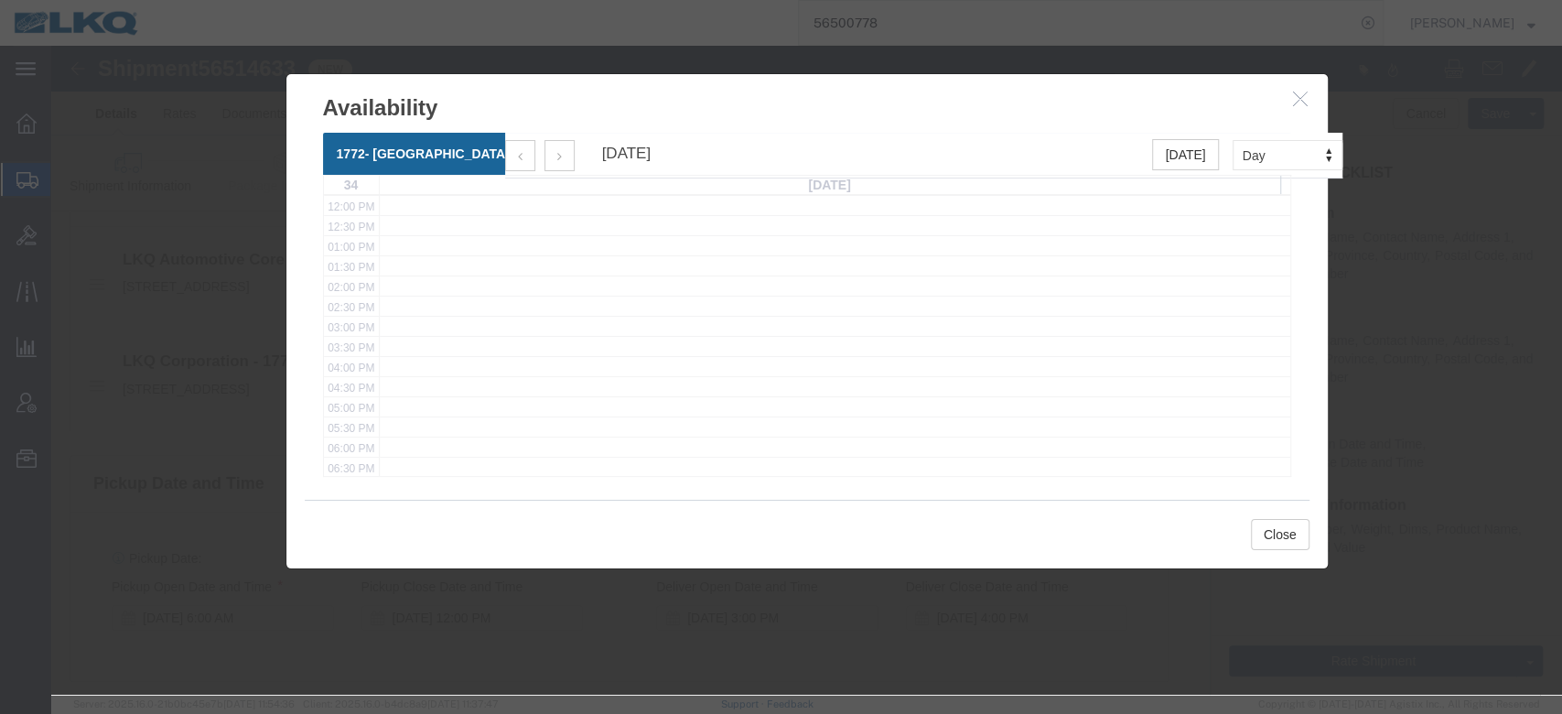
scroll to position [0, 0]
click icon "button"
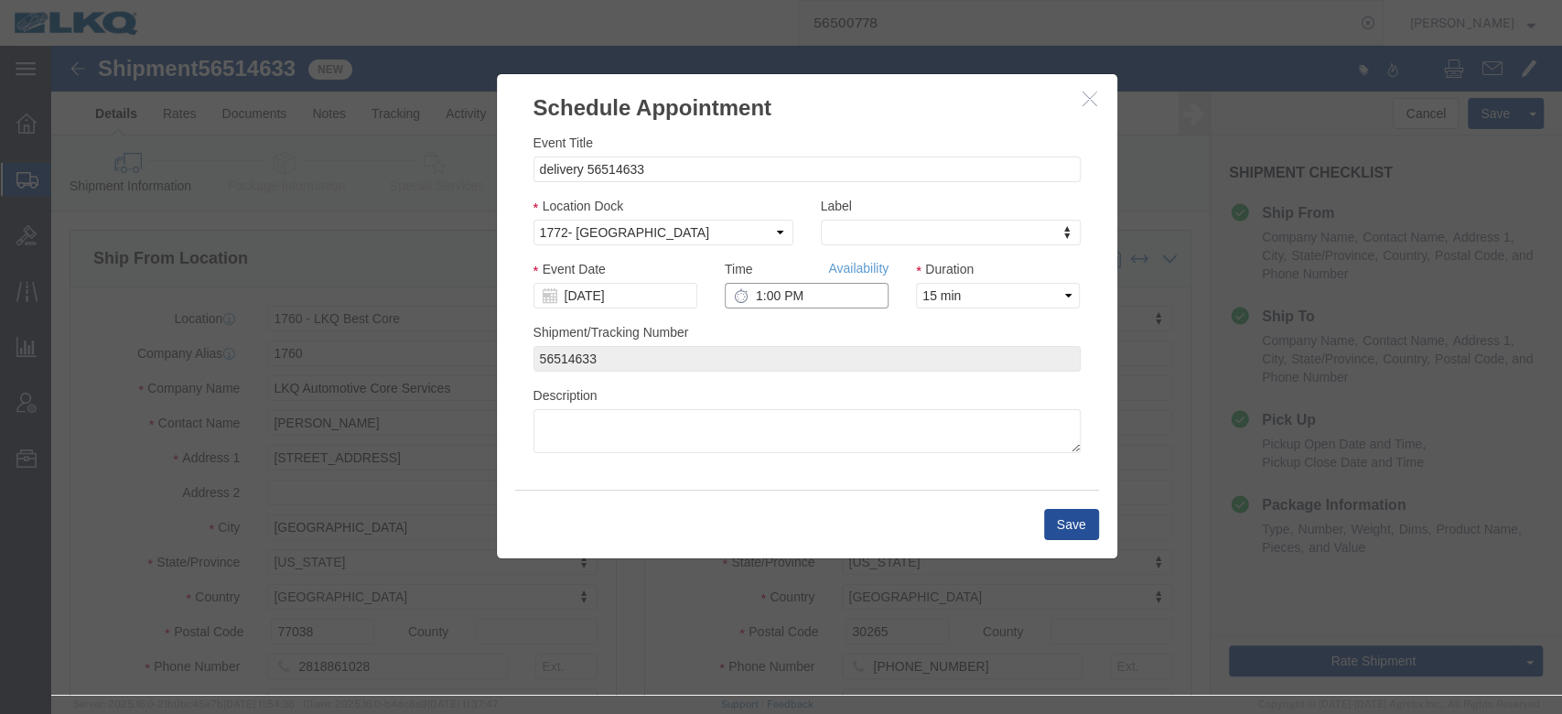
click input "1:00 PM"
type input "7:00 AM"
click button "Save"
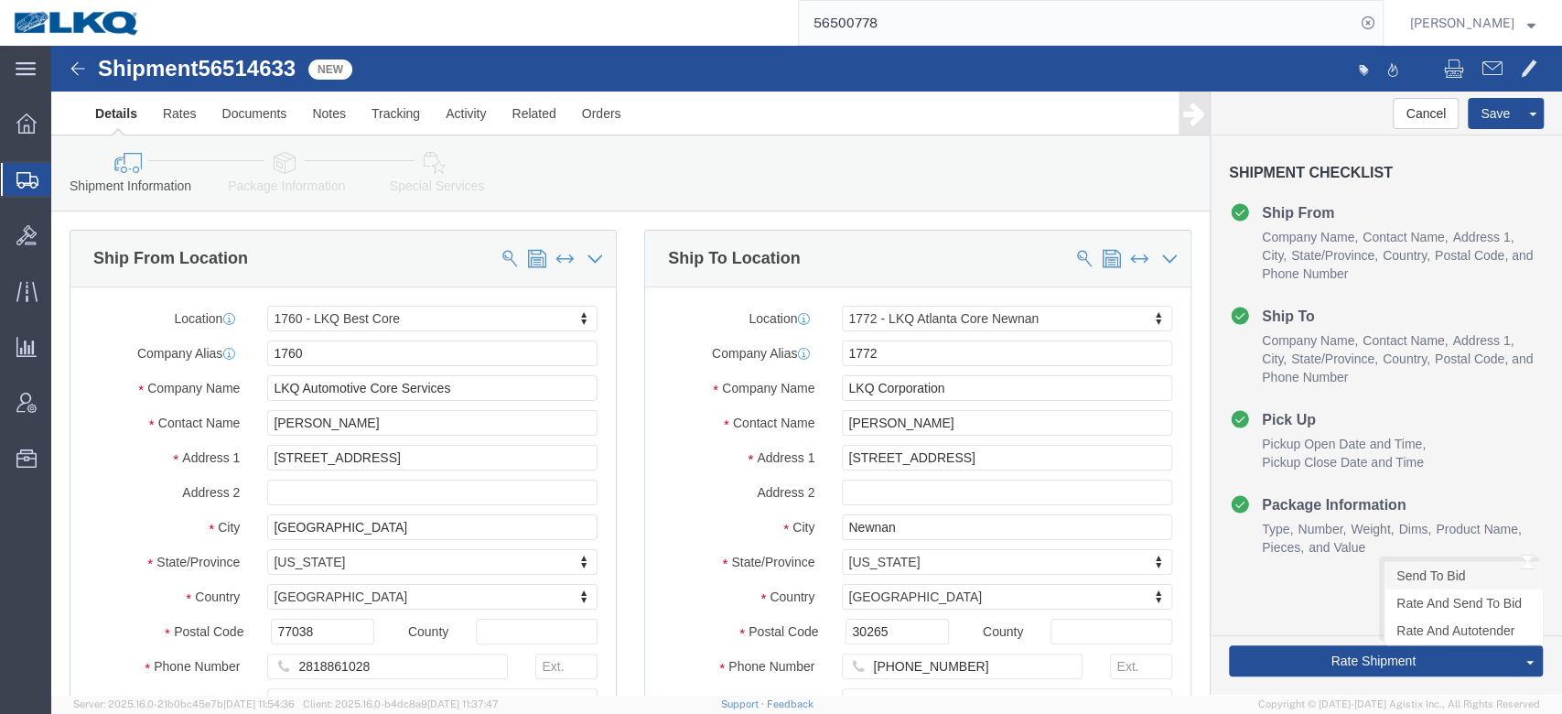
click link "Send To Bid"
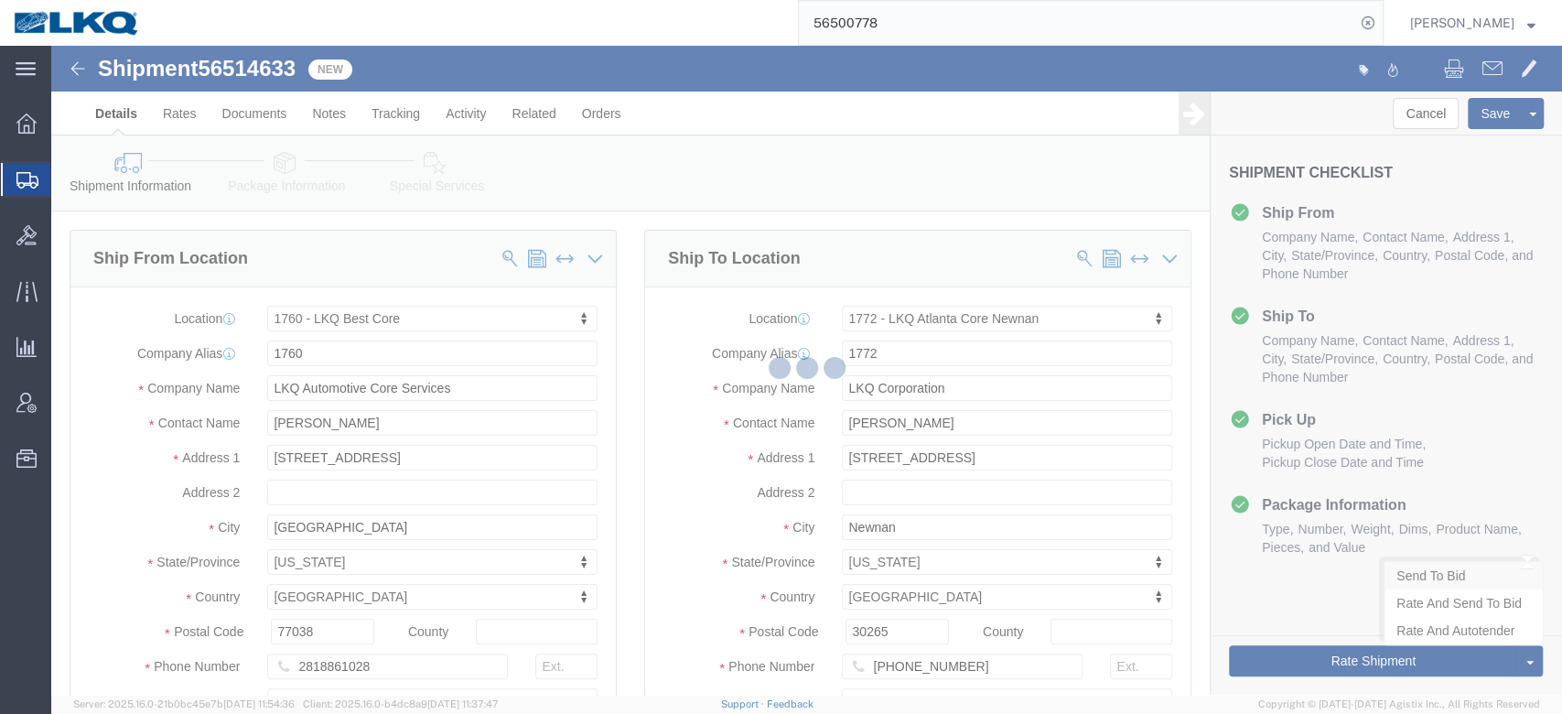
select select "TL"
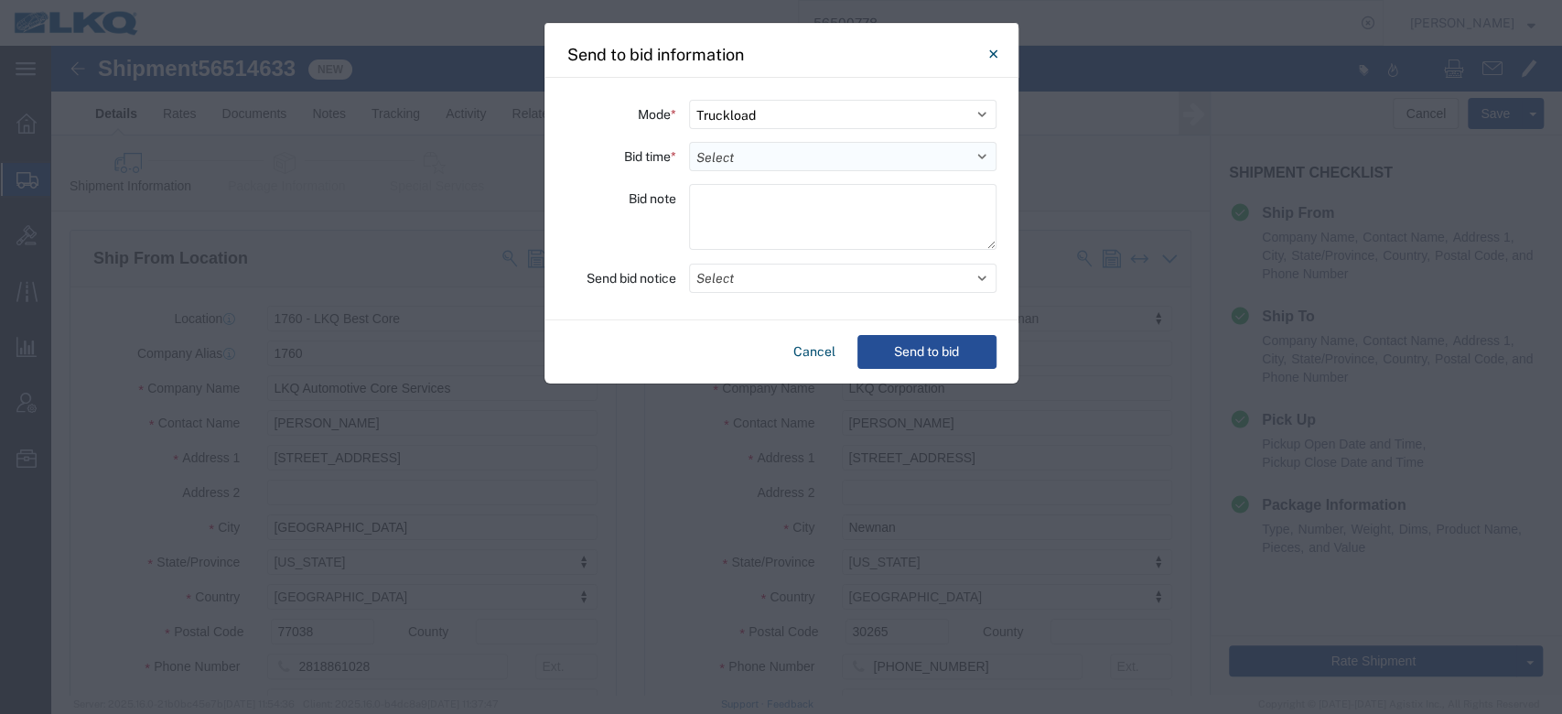
click at [755, 150] on select "Select 30 Min (Rush) 1 Hour (Rush) 2 Hours (Rush) 4 Hours (Rush) 8 Hours (Rush)…" at bounding box center [842, 156] width 307 height 29
select select "12"
click at [689, 142] on select "Select 30 Min (Rush) 1 Hour (Rush) 2 Hours (Rush) 4 Hours (Rush) 8 Hours (Rush)…" at bounding box center [842, 156] width 307 height 29
click at [739, 274] on button "Select" at bounding box center [842, 277] width 307 height 29
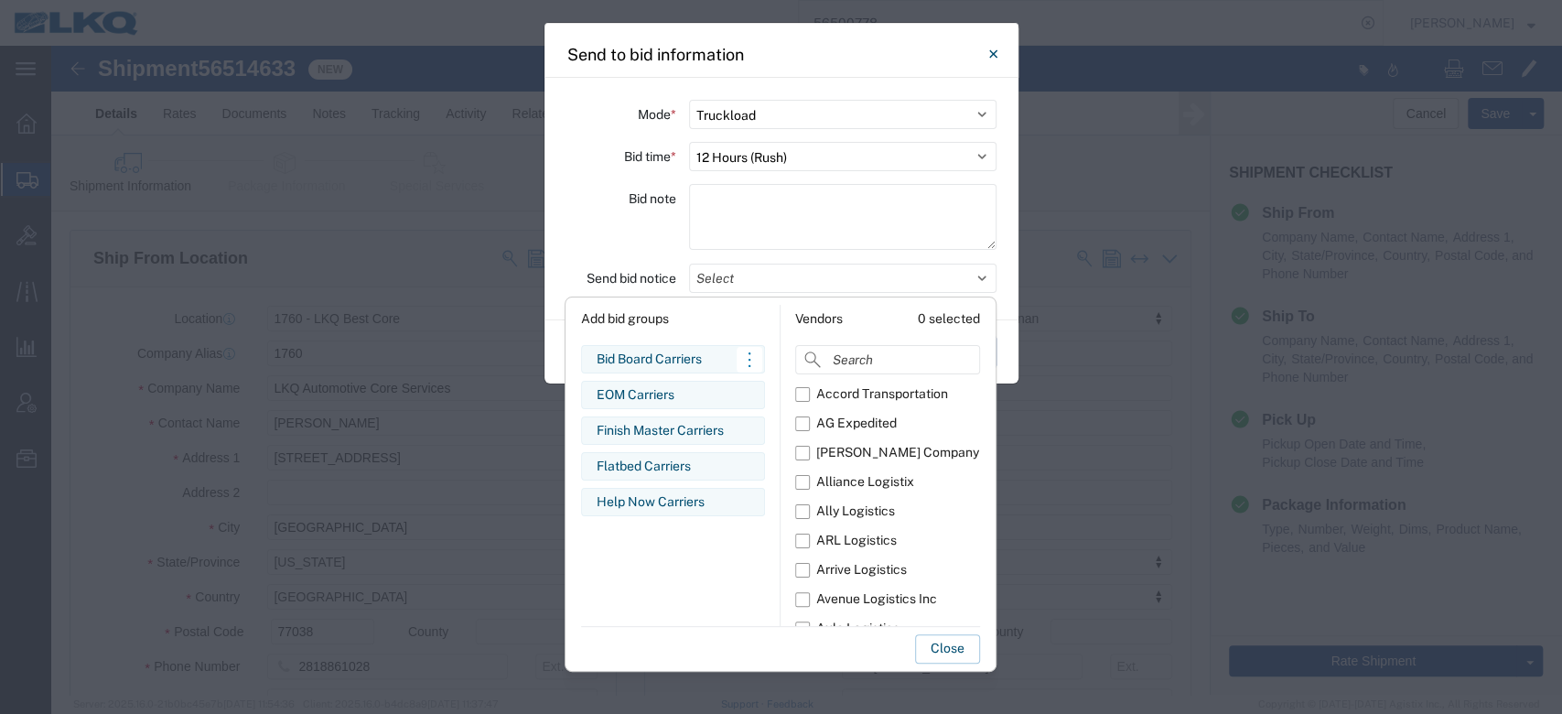
click at [681, 355] on div "Bid Board Carriers" at bounding box center [673, 359] width 153 height 19
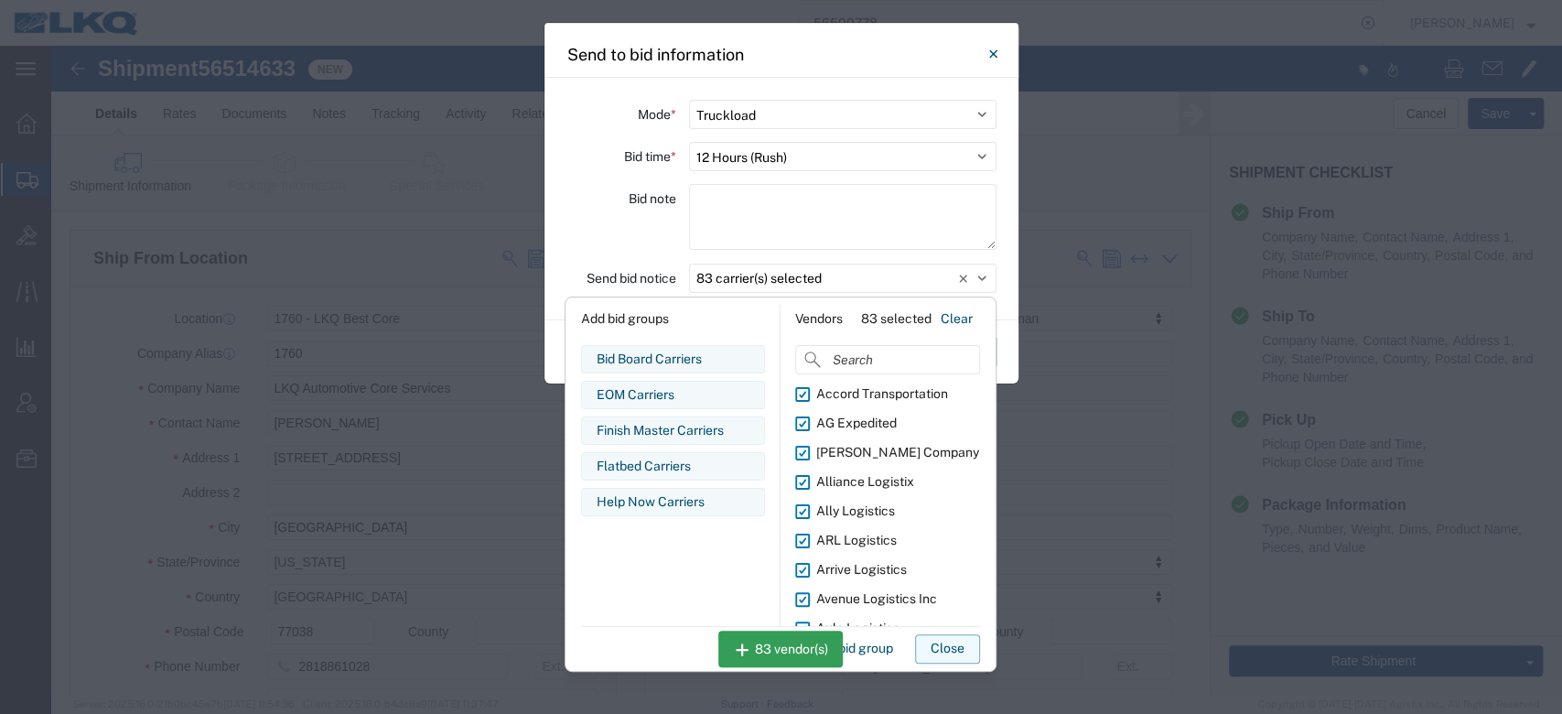
click at [932, 637] on button "Close" at bounding box center [947, 648] width 65 height 29
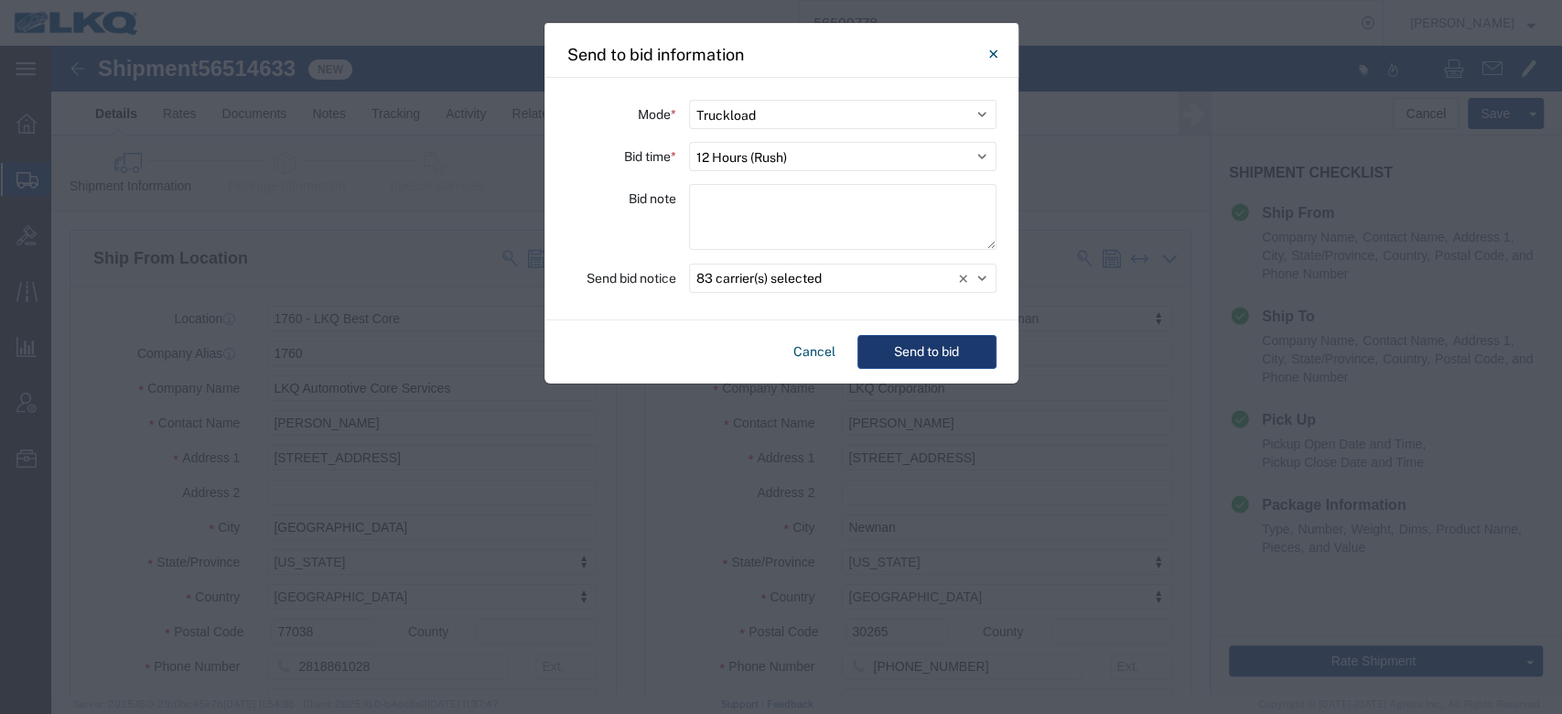
click at [939, 345] on button "Send to bid" at bounding box center [926, 352] width 139 height 34
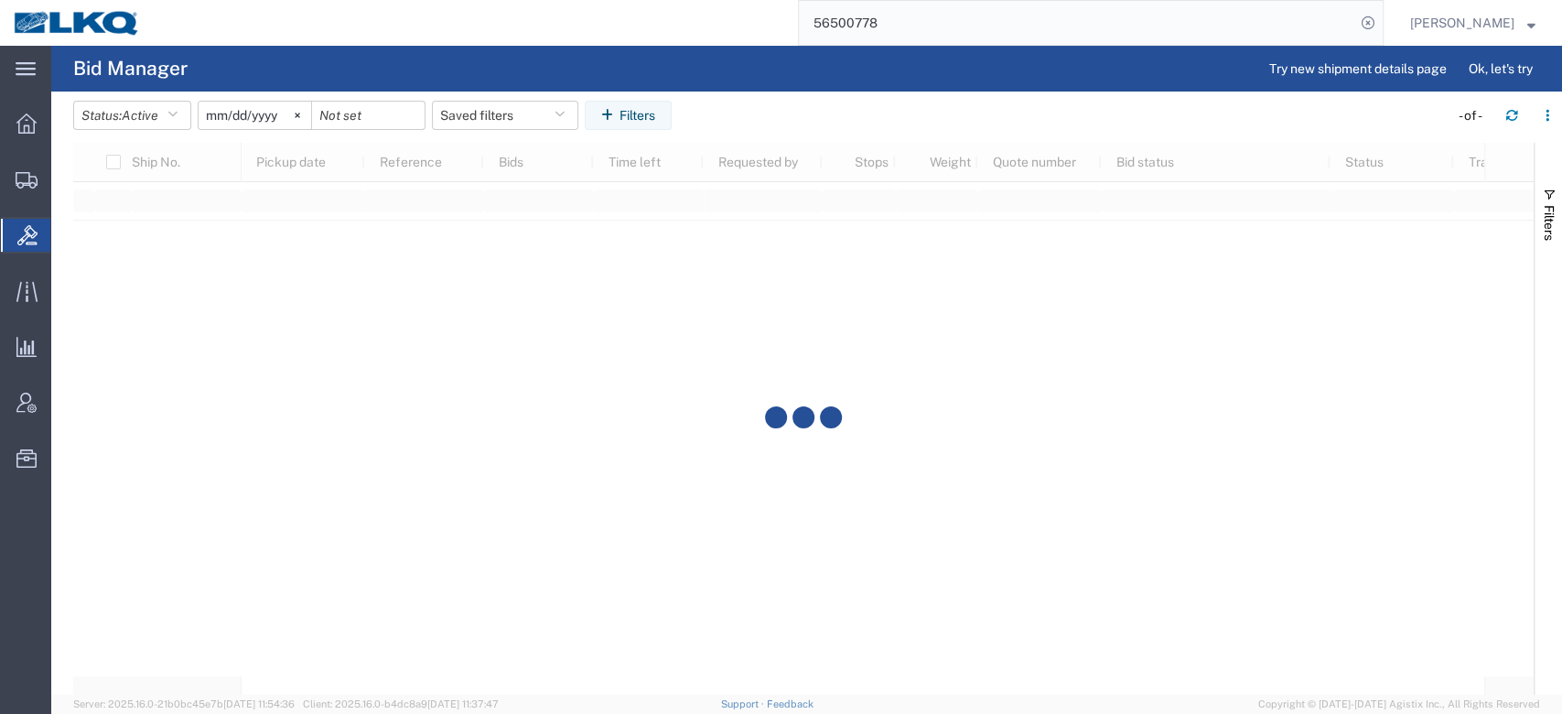
click at [861, 17] on input "56500778" at bounding box center [1077, 23] width 556 height 44
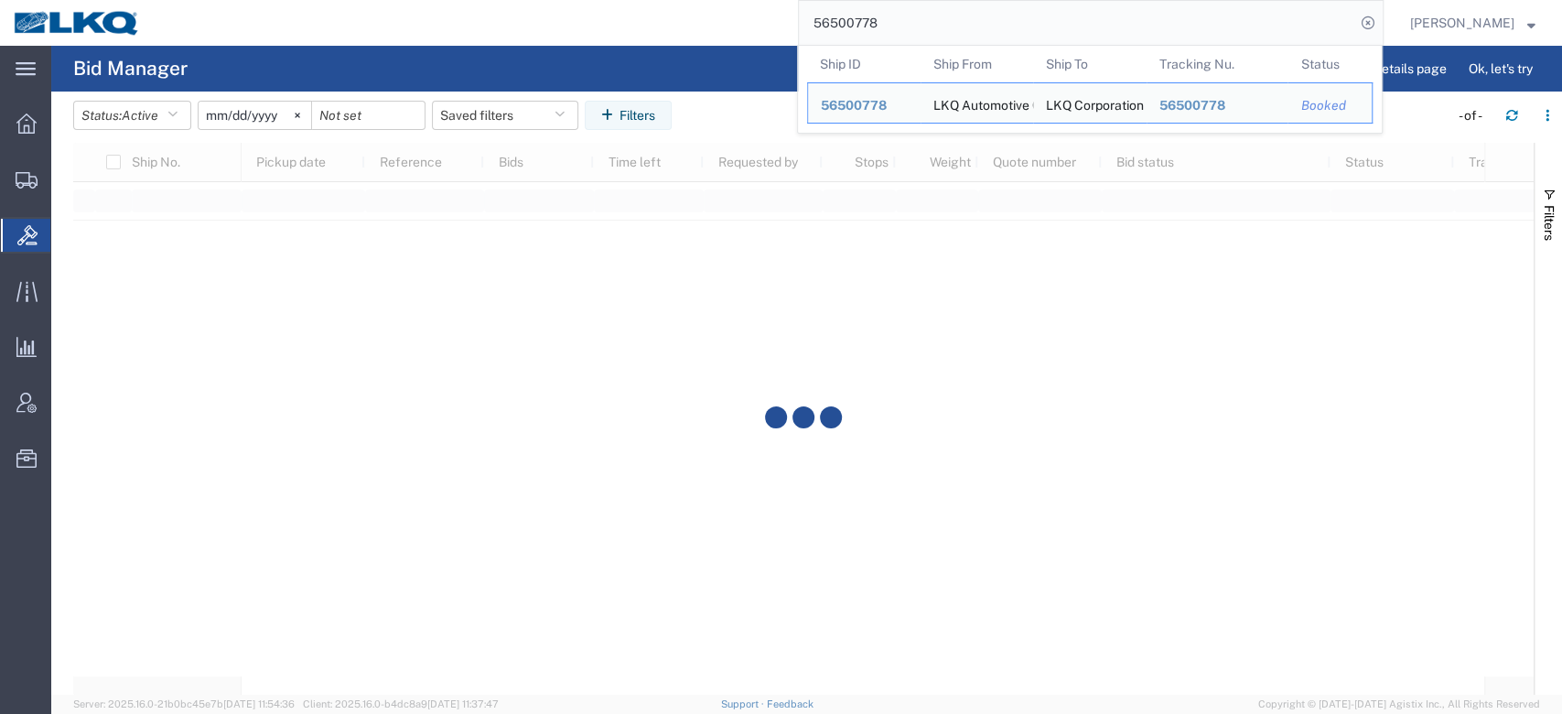
paste input "44"
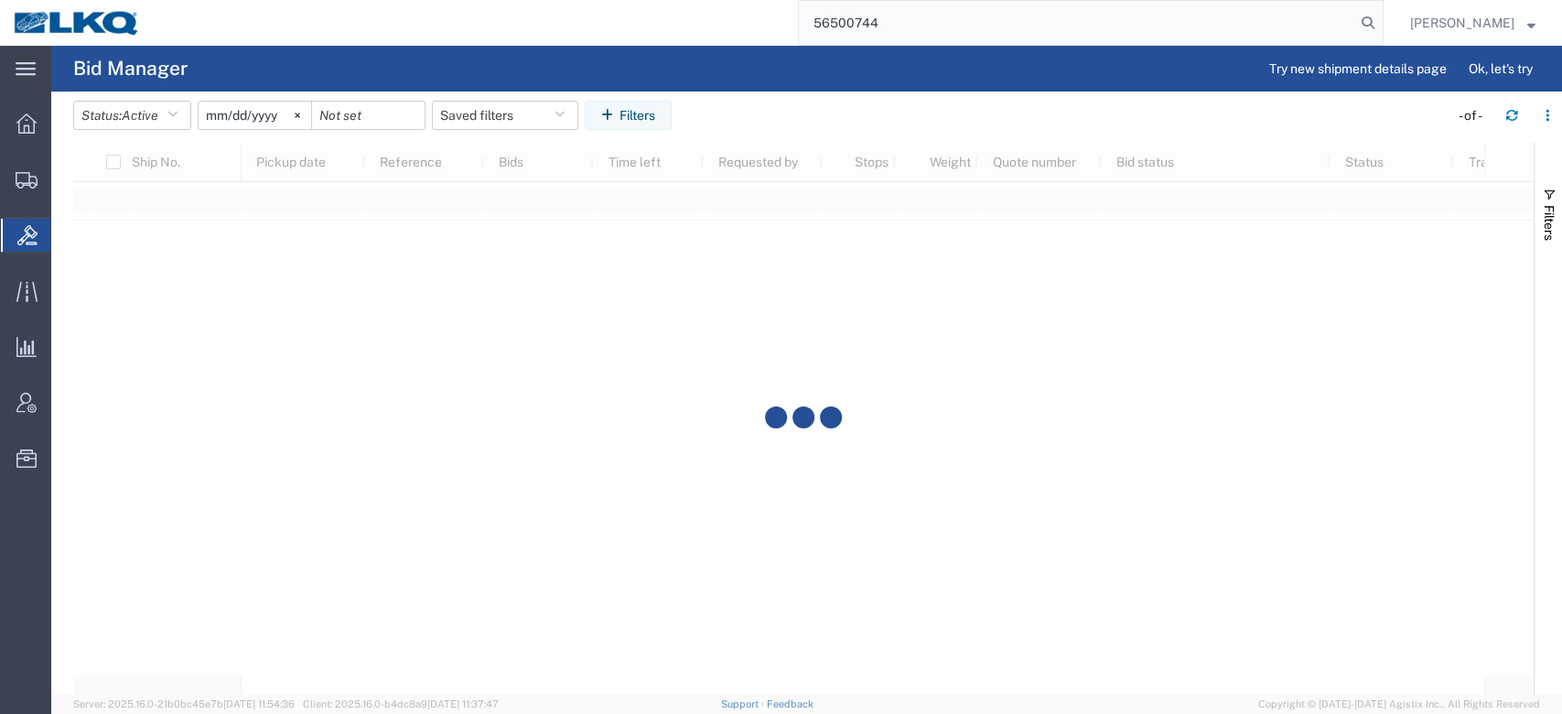
type input "56500744"
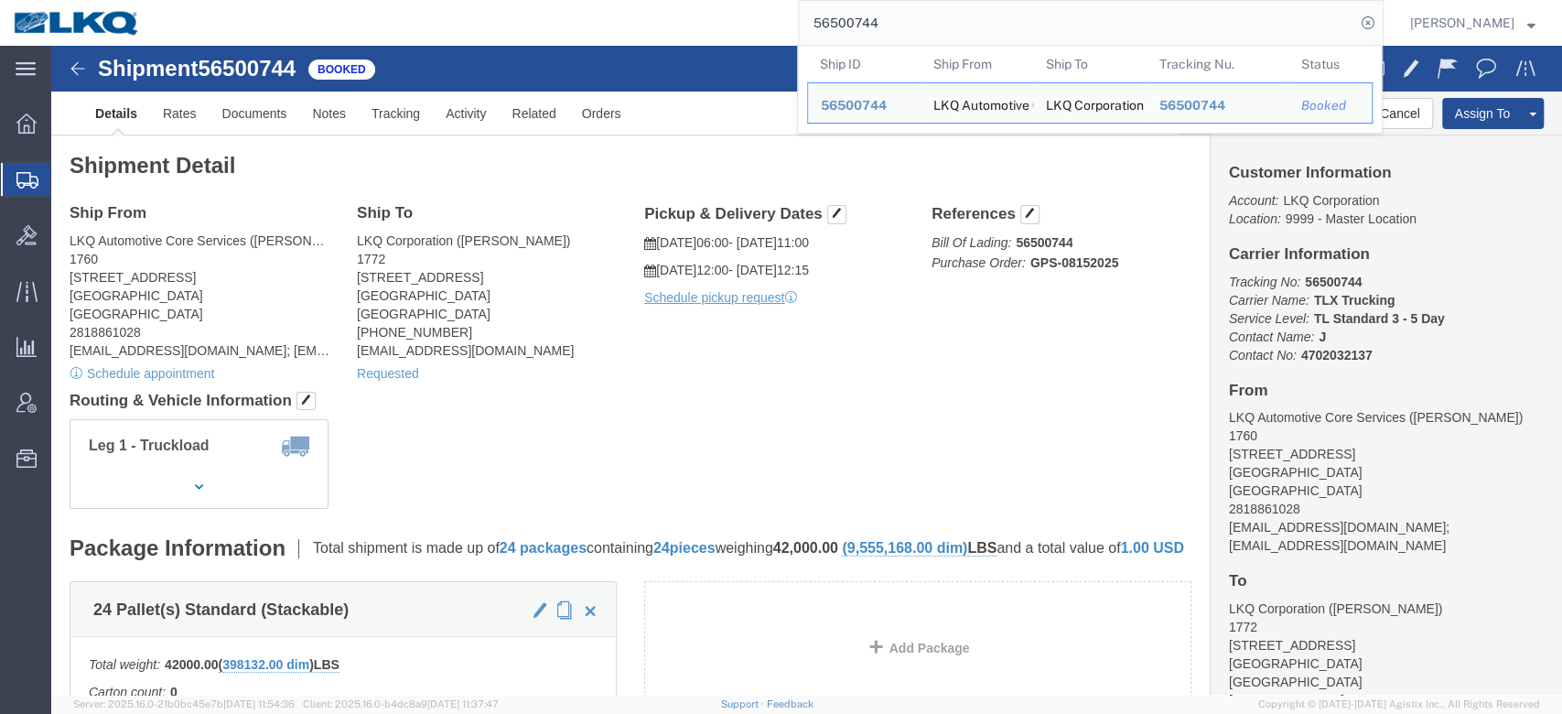
click div "Pickup & Delivery Dates 08/15/2025 06:00 - 08/15/2025 11:00 08/18/2025 12:00 - …"
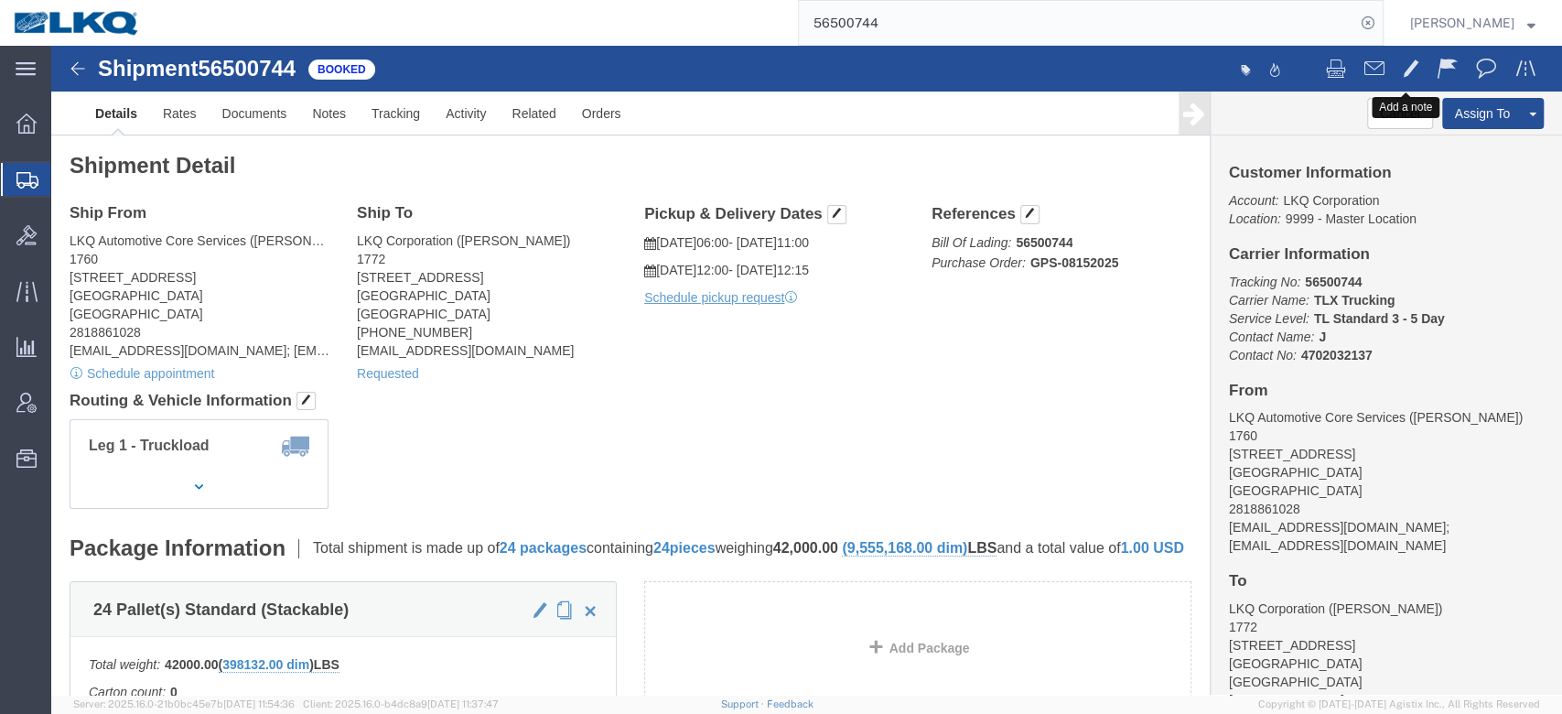
click button
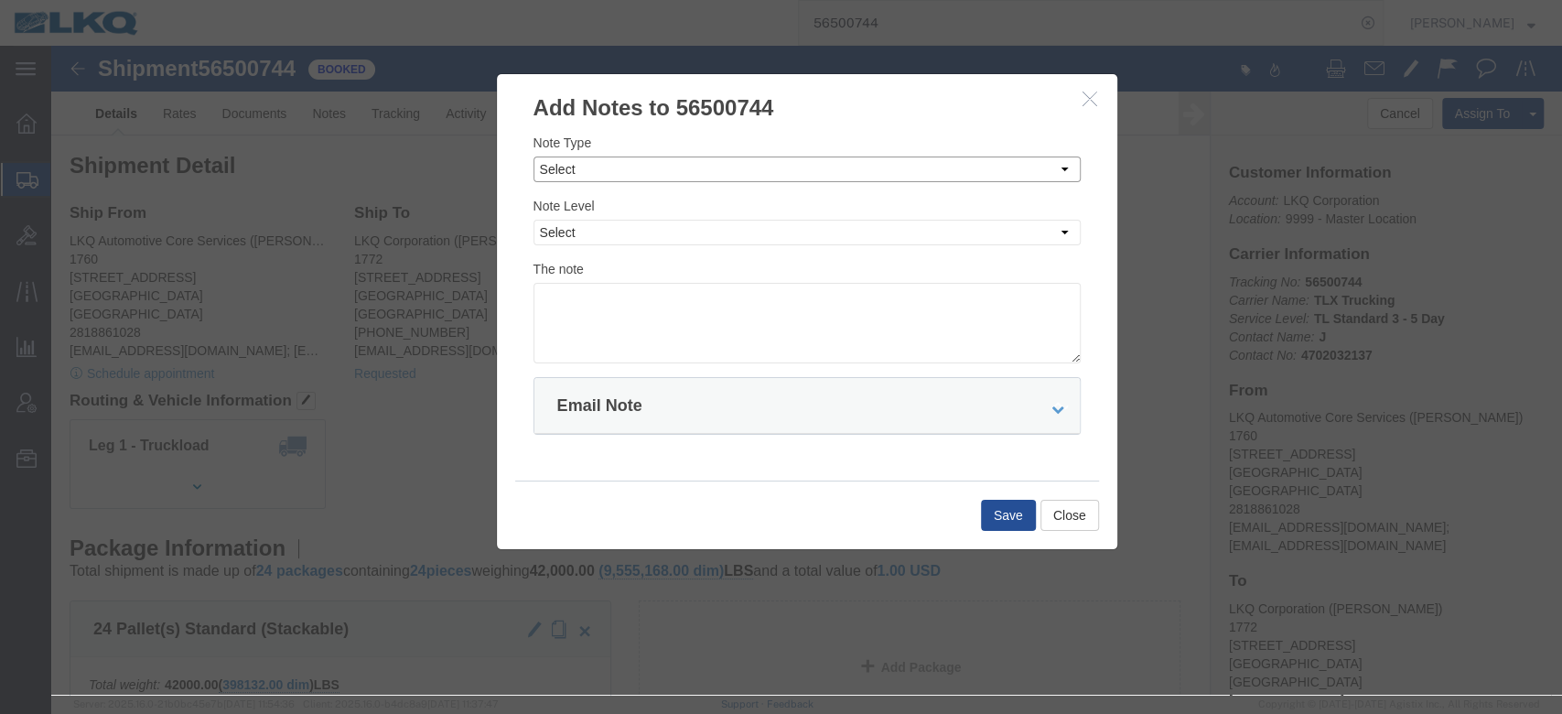
click select "Select Approval Bid Notes Carrier Change Notes Claim Notes Content Hazmat Notes…"
select select "BID_NOTES"
click select "Select Approval Bid Notes Carrier Change Notes Claim Notes Content Hazmat Notes…"
click select "Select Private to Account Private to Vendor Public"
select select "PUBLIC"
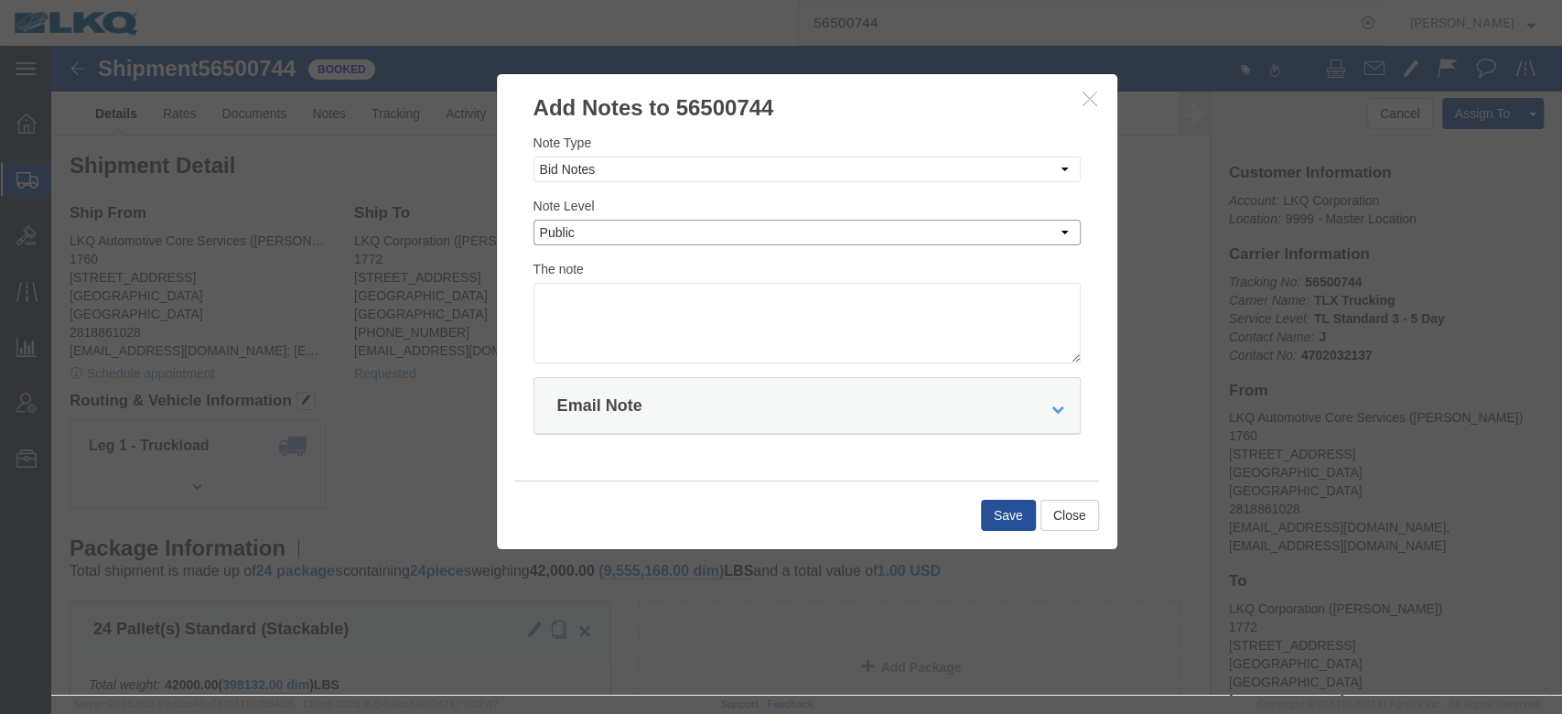
click select "Select Private to Account Private to Vendor Public"
click textarea
type textarea "Missed 8/15"
click button "Save"
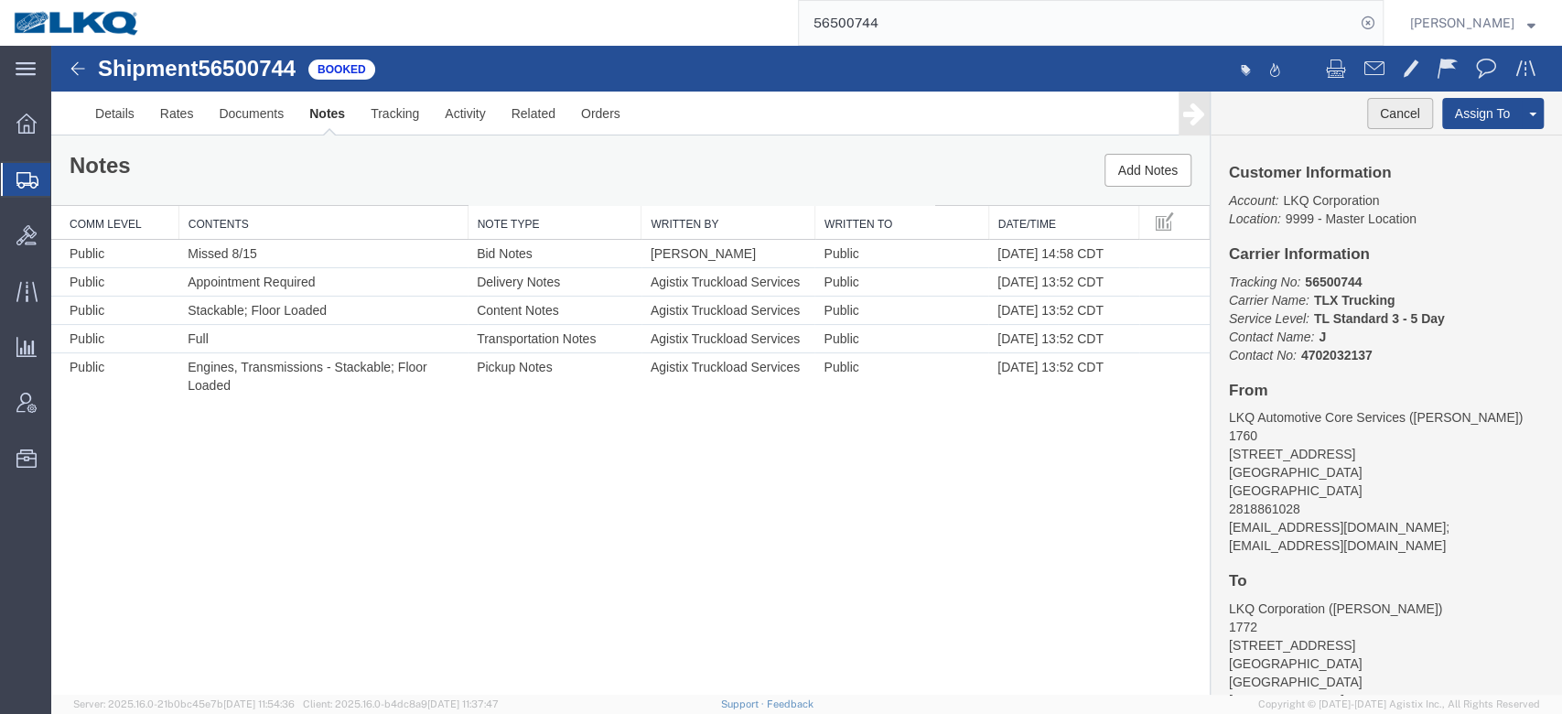
click at [1411, 112] on button "Cancel" at bounding box center [1400, 113] width 66 height 31
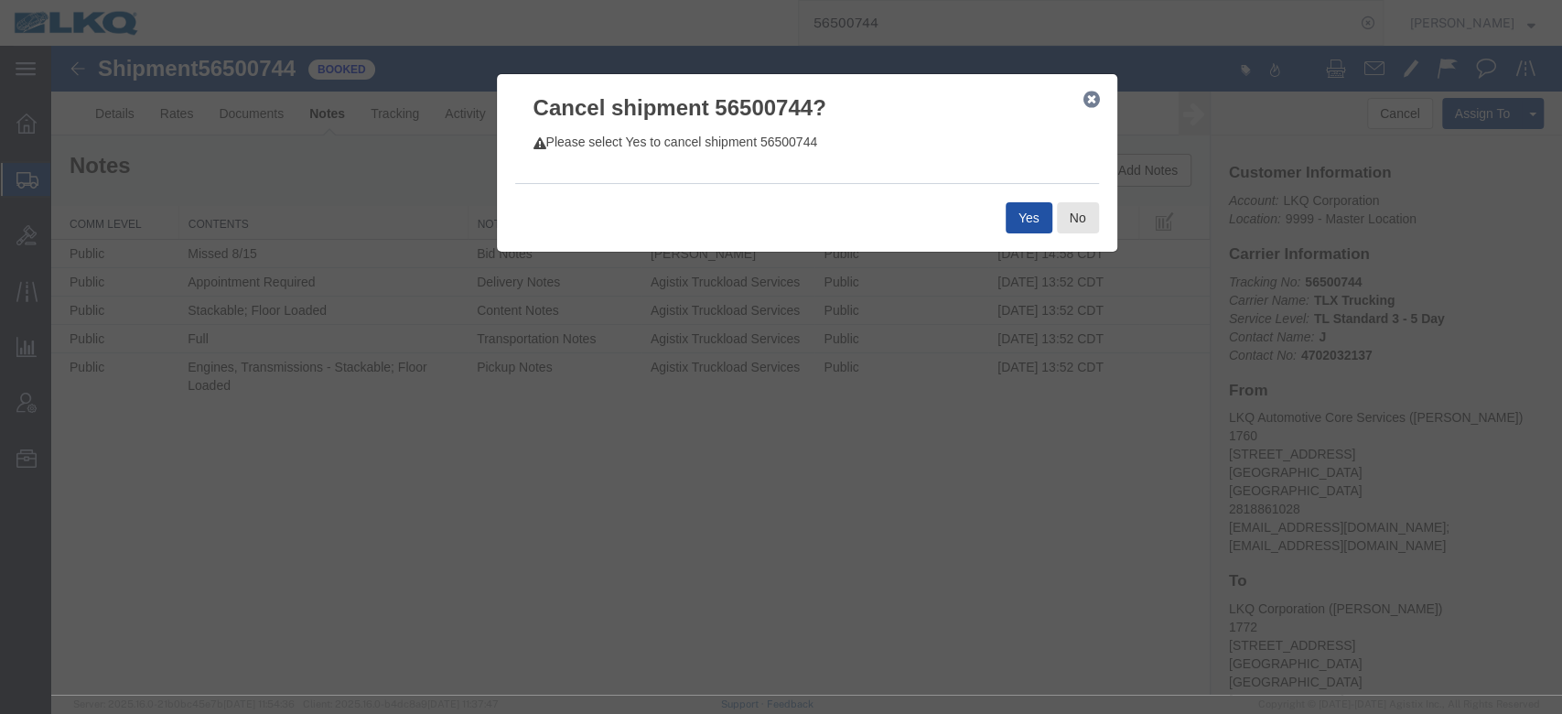
click at [1016, 218] on button "Yes" at bounding box center [1029, 217] width 47 height 31
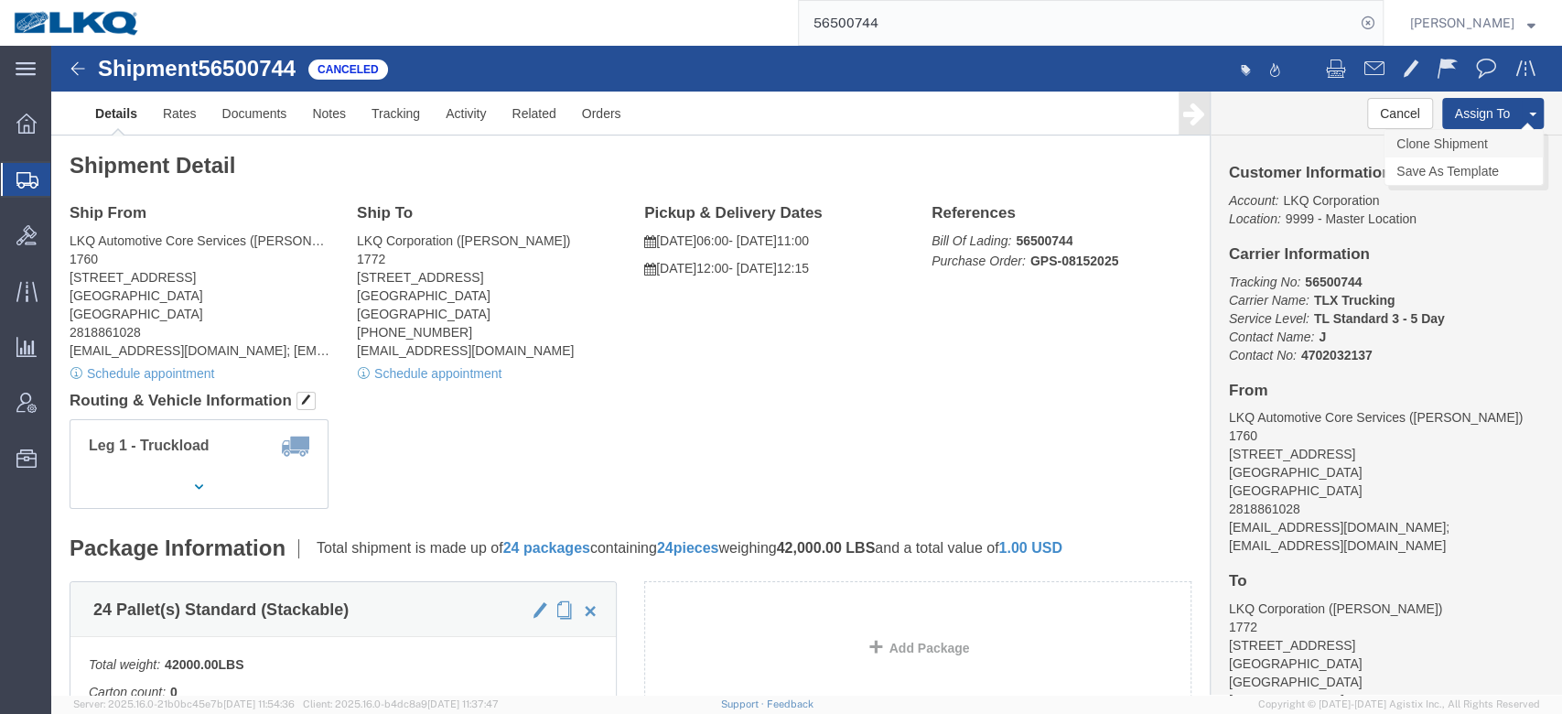
click link "Clone Shipment"
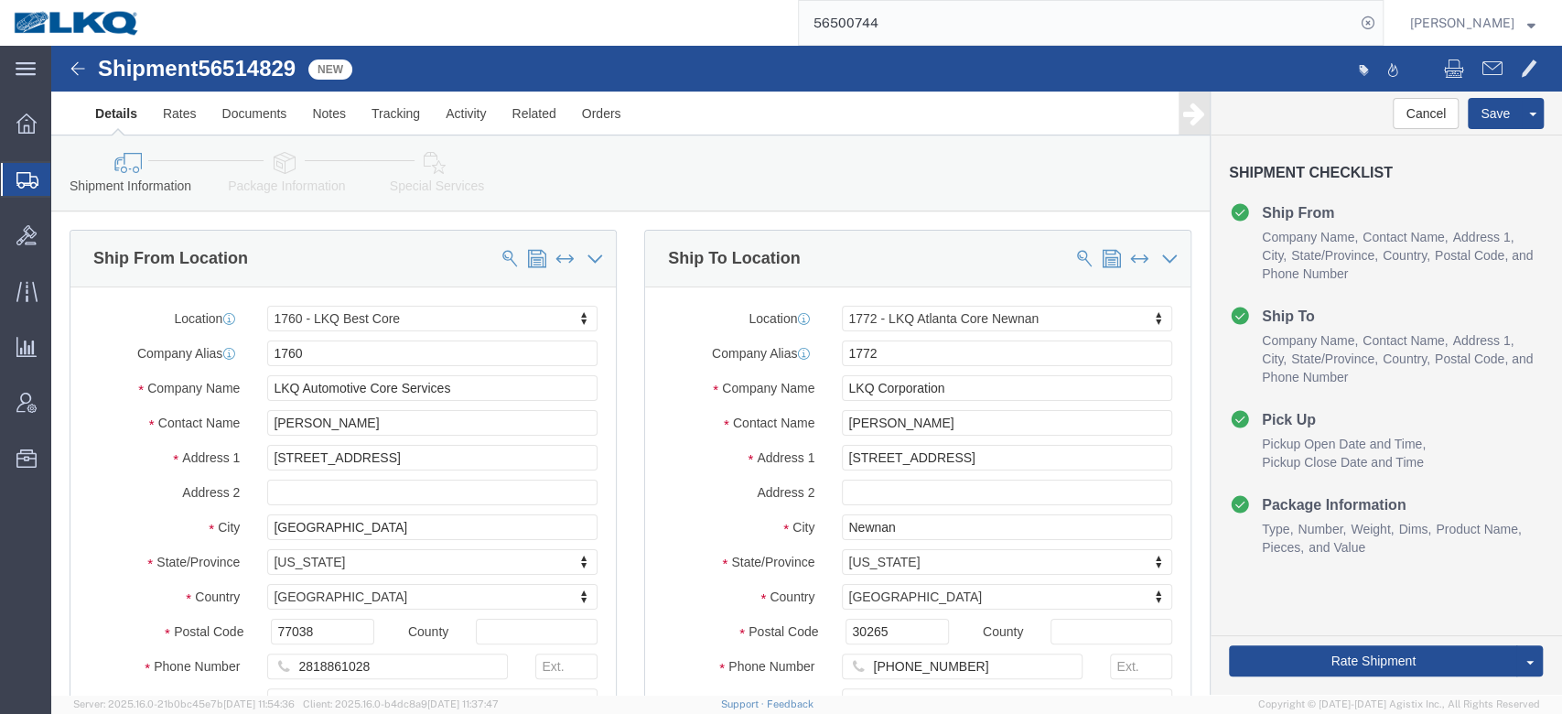
click span "56514829"
select select "27634"
select select "30704"
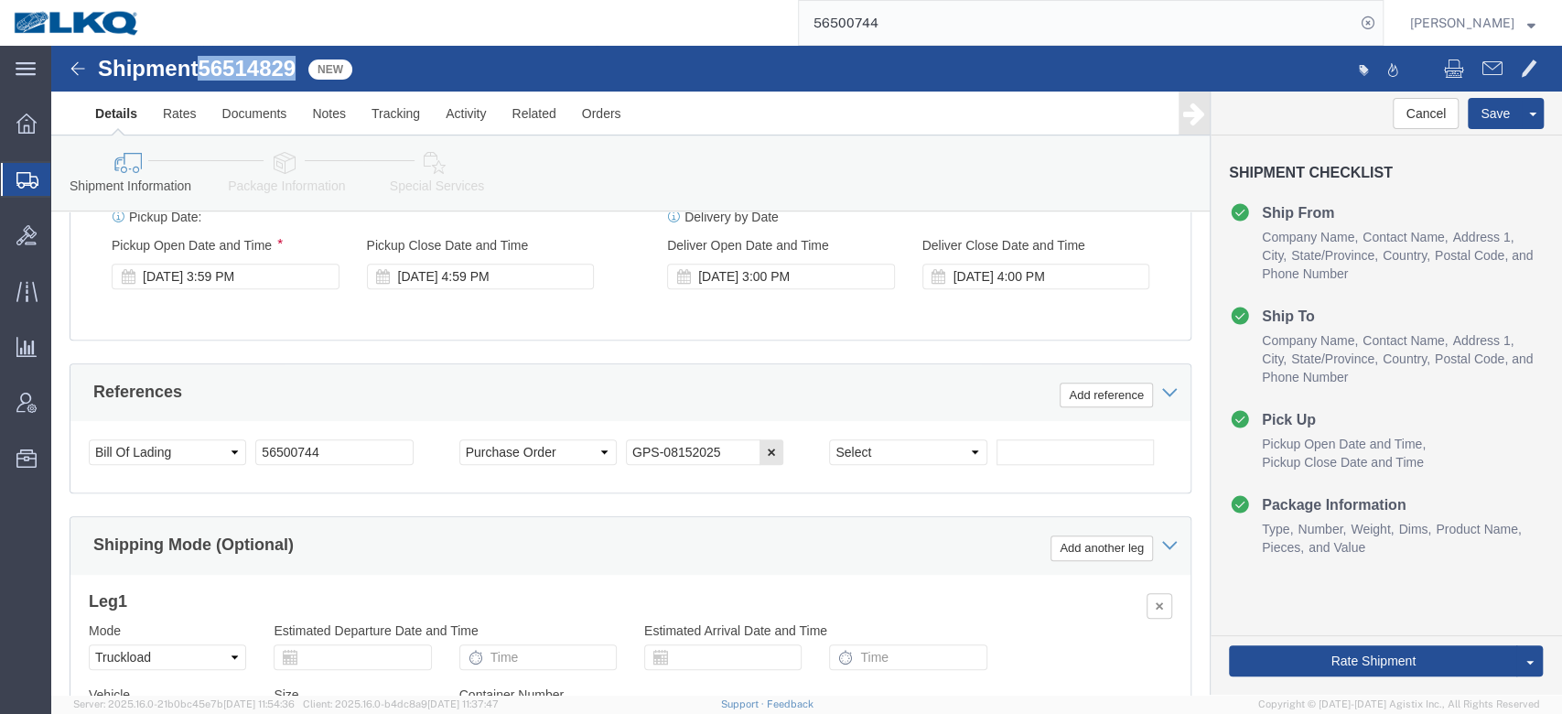
scroll to position [1006, 0]
click div "Aug 15 2025 4:59 PM"
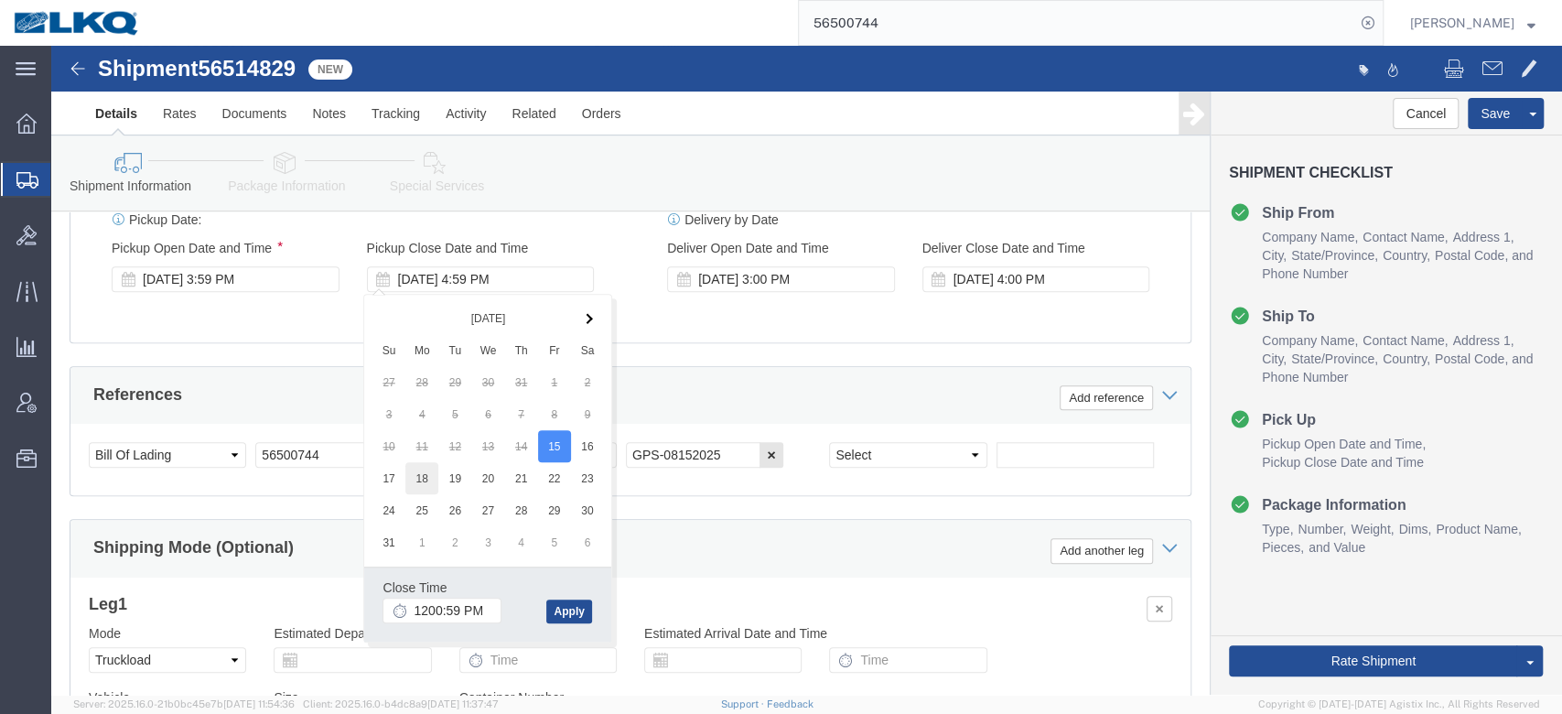
type input "12:00 PM"
click button "Apply"
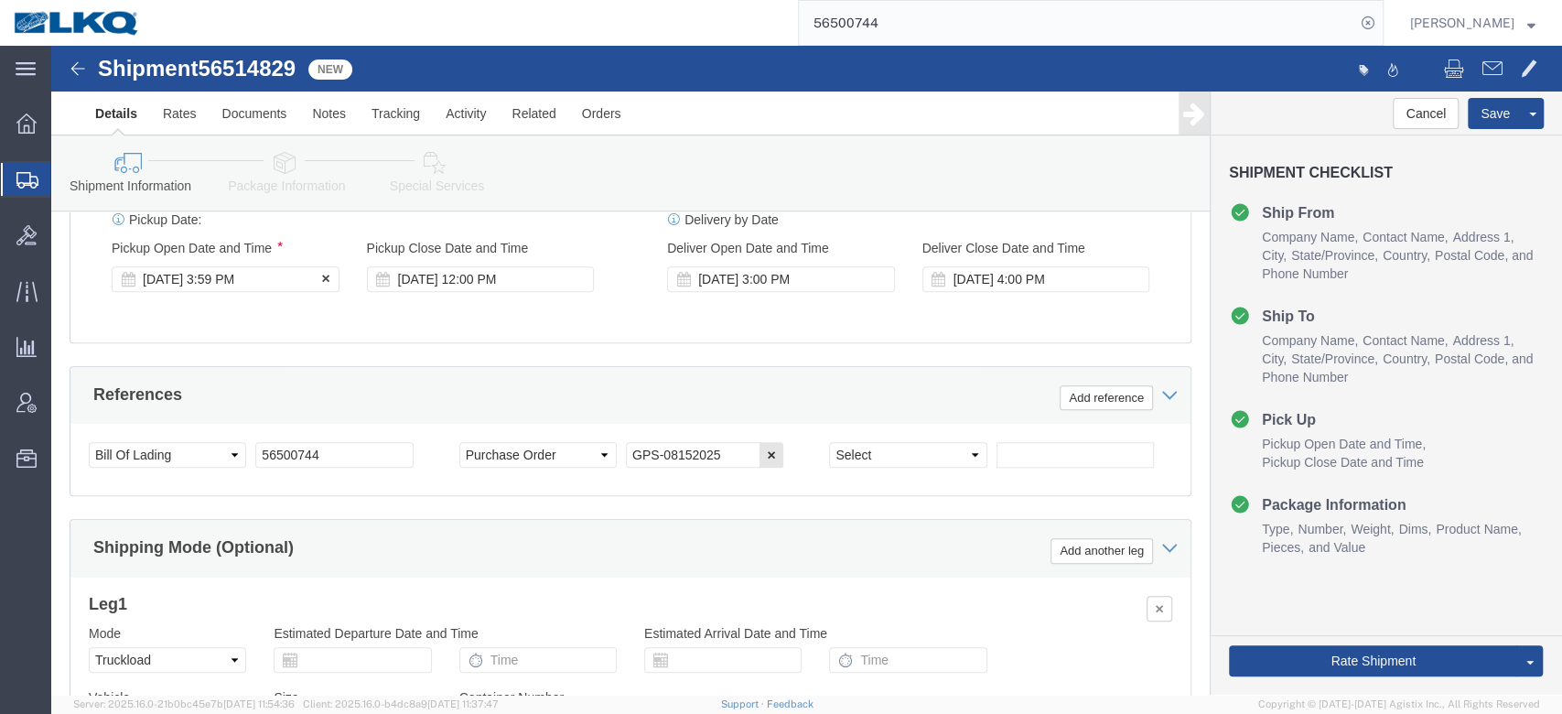
click div "Aug 15 2025 3:59 PM"
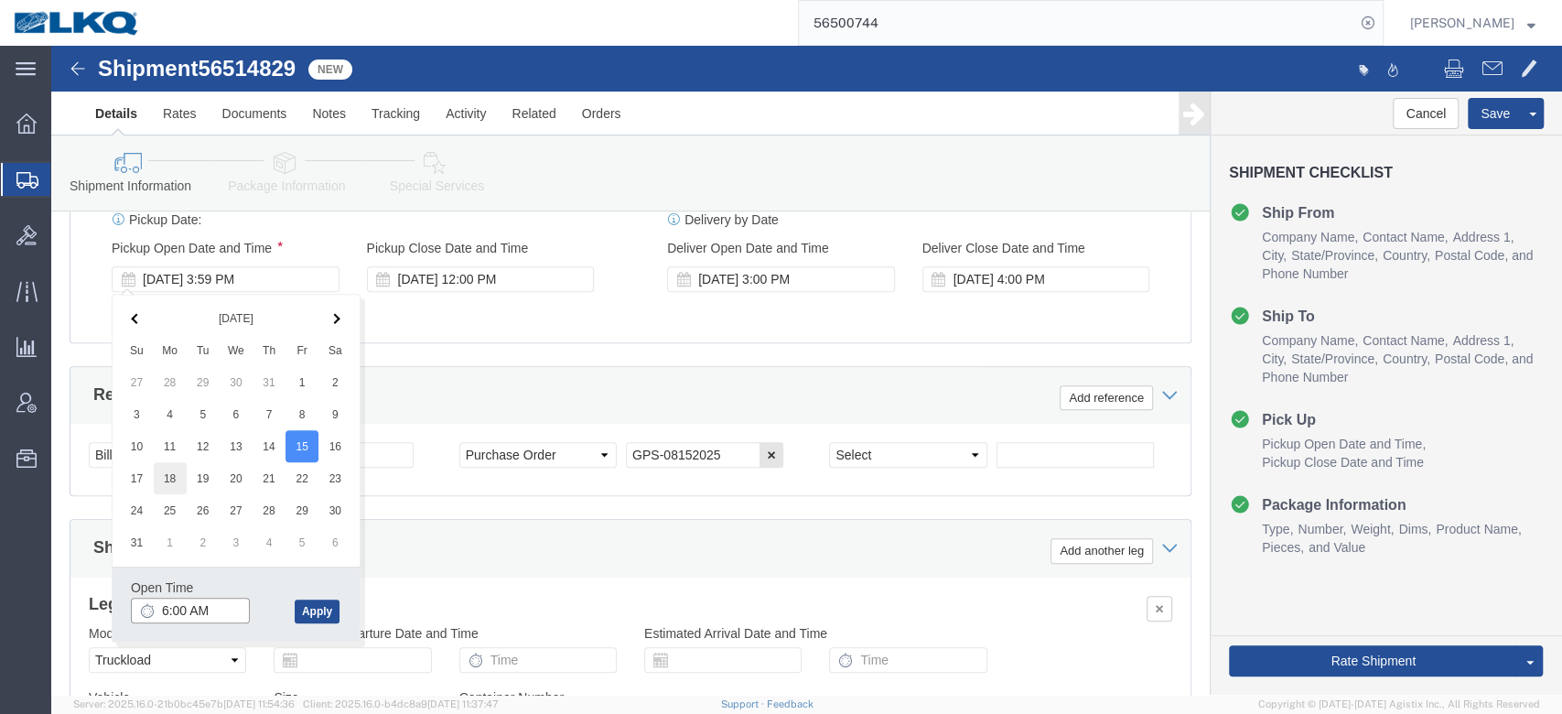
type input "6:00 AM"
click div "References Add reference"
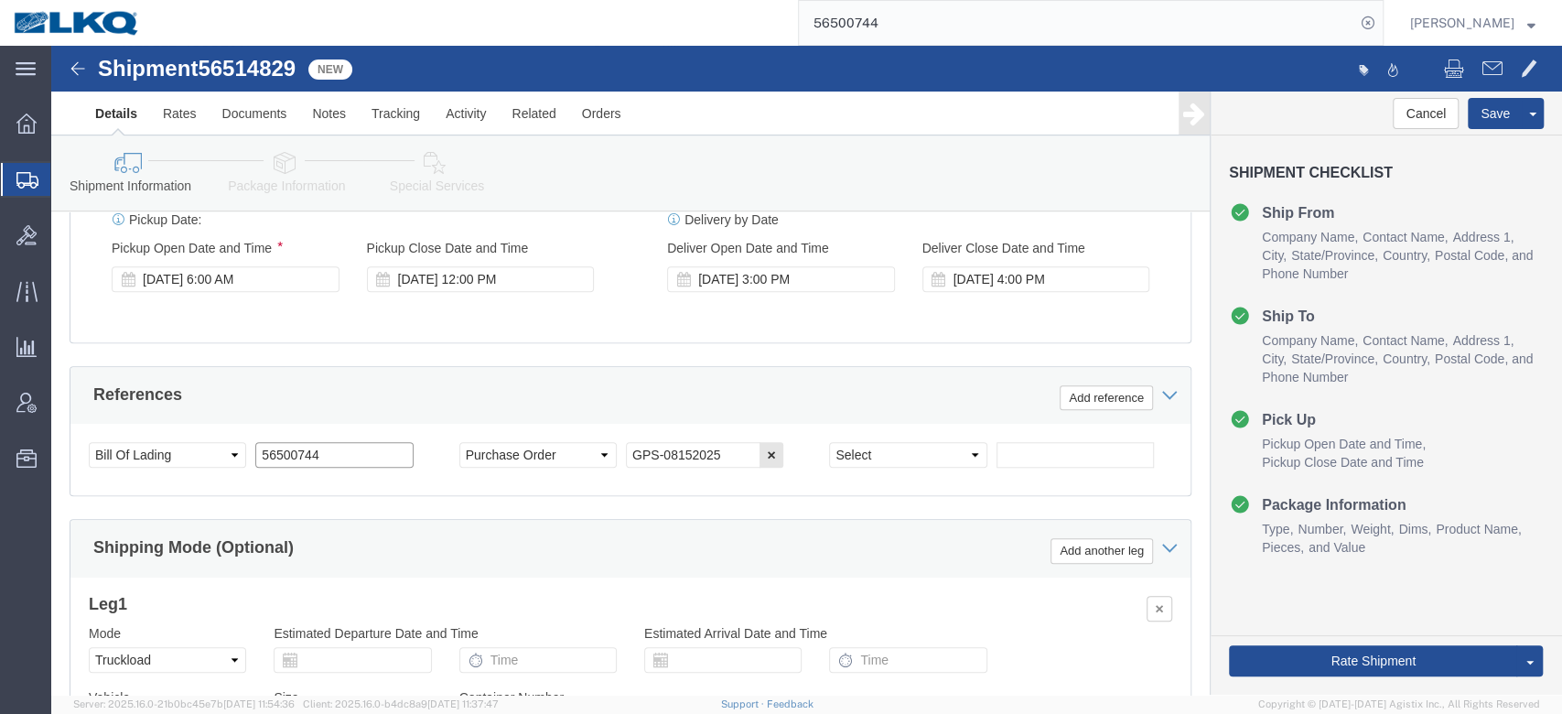
click input "56500744"
paste input "14829"
type input "56514829"
click div "References Add reference"
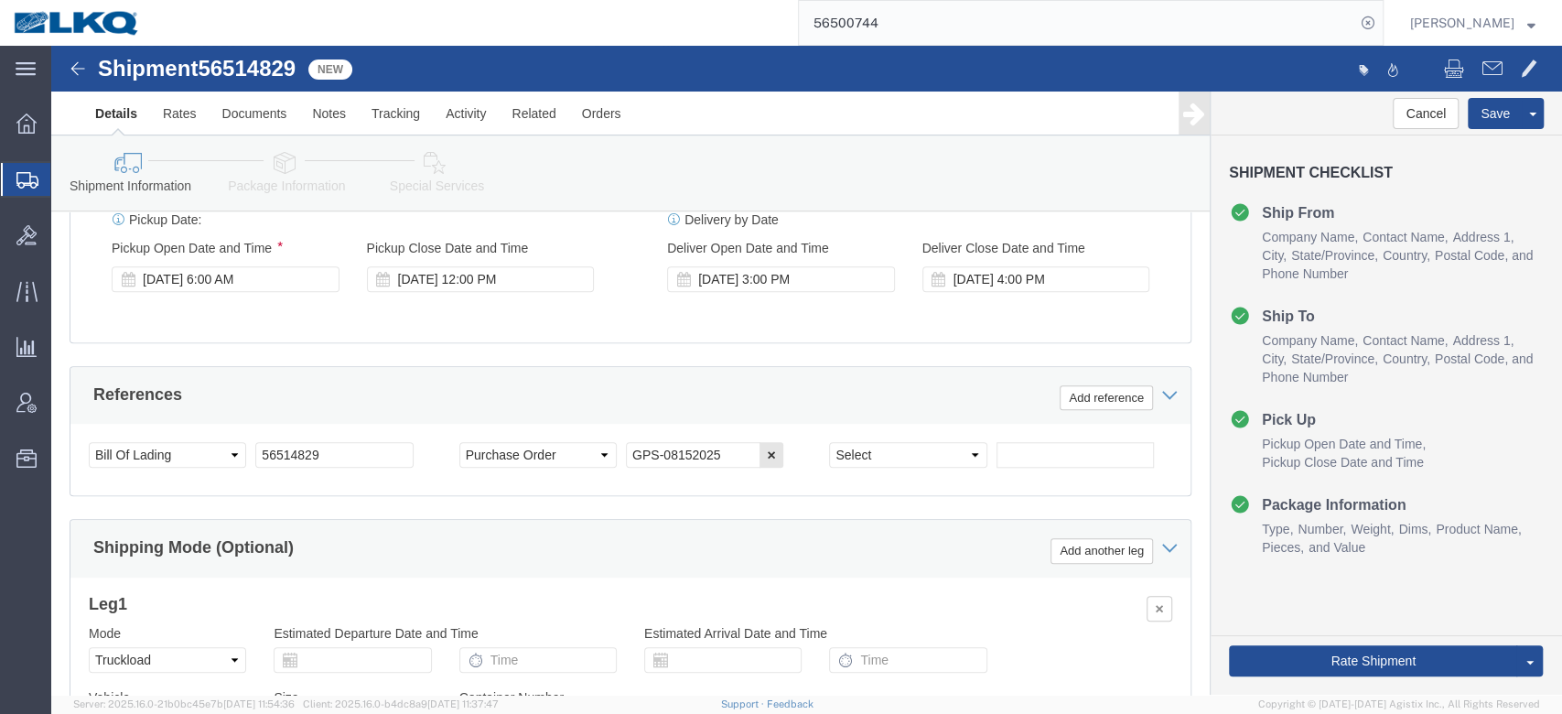
scroll to position [586, 0]
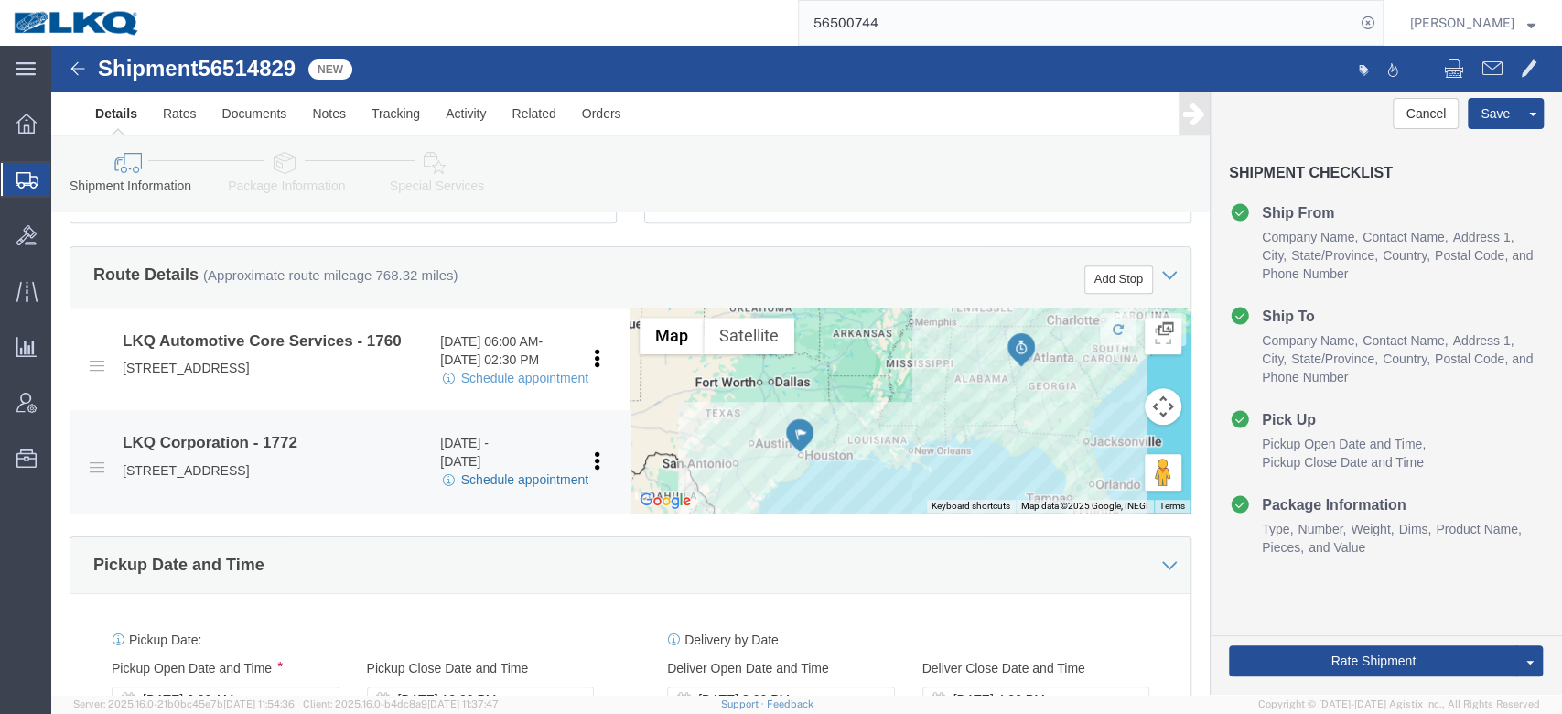
click link "Schedule appointment"
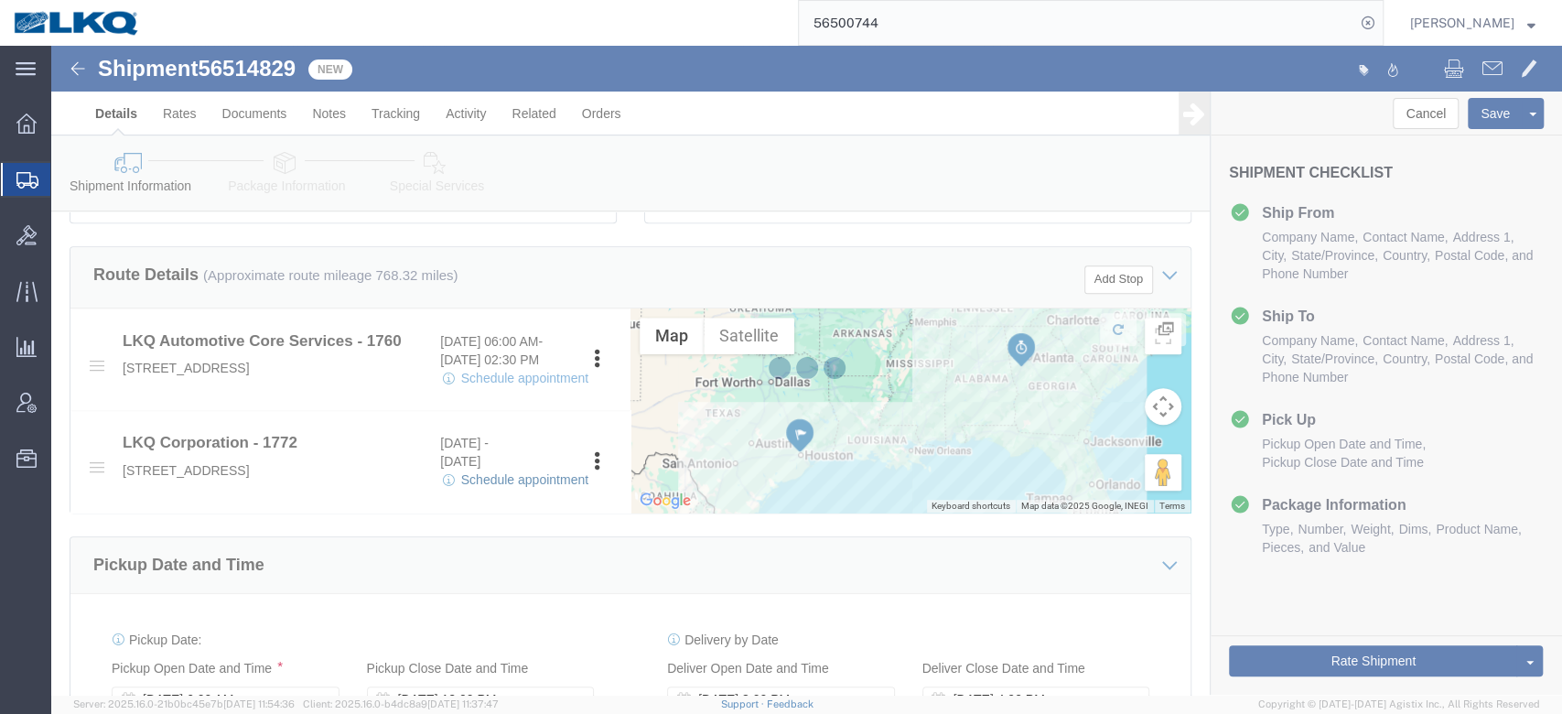
select select
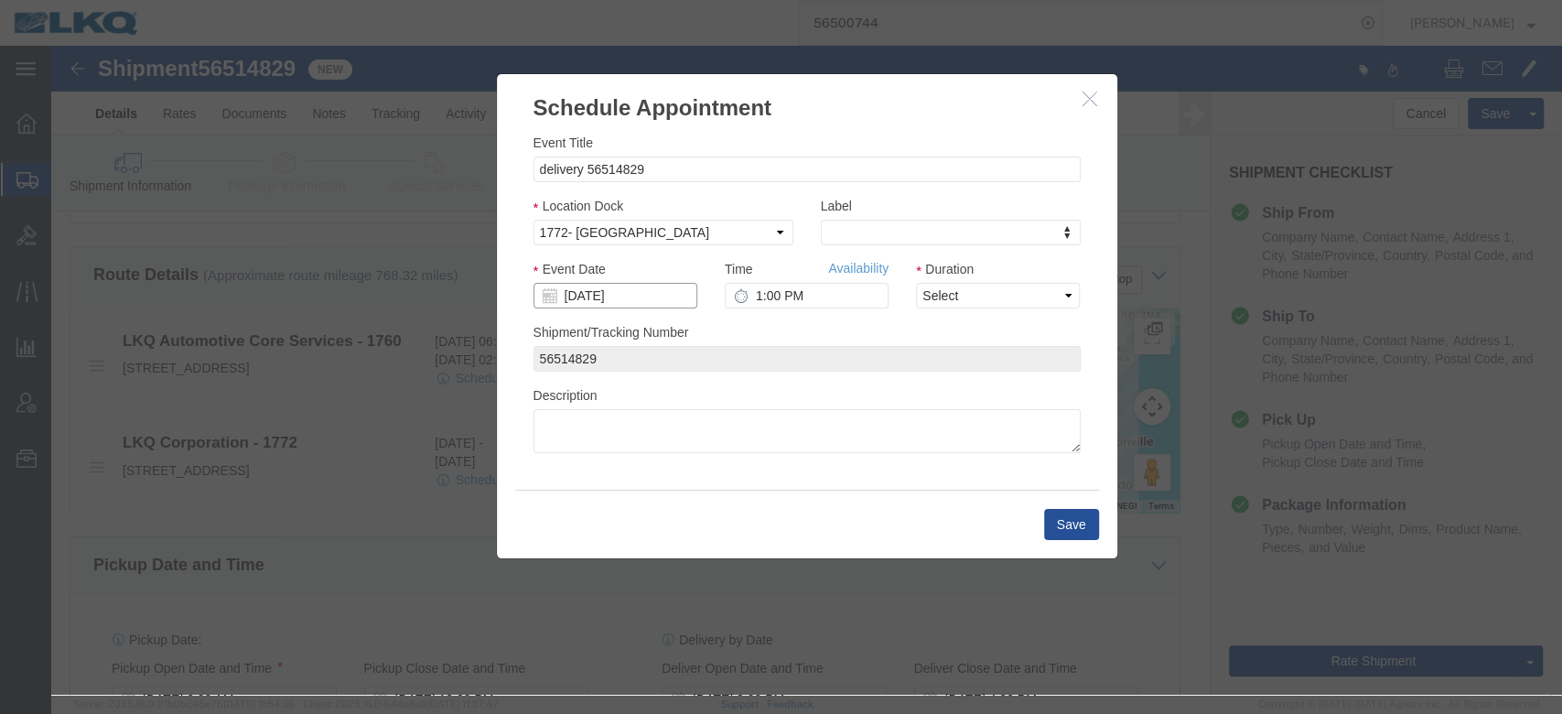
click input "[DATE]"
click td "20"
type input "[DATE]"
click input "1:00 PM"
type input "9:00 AM"
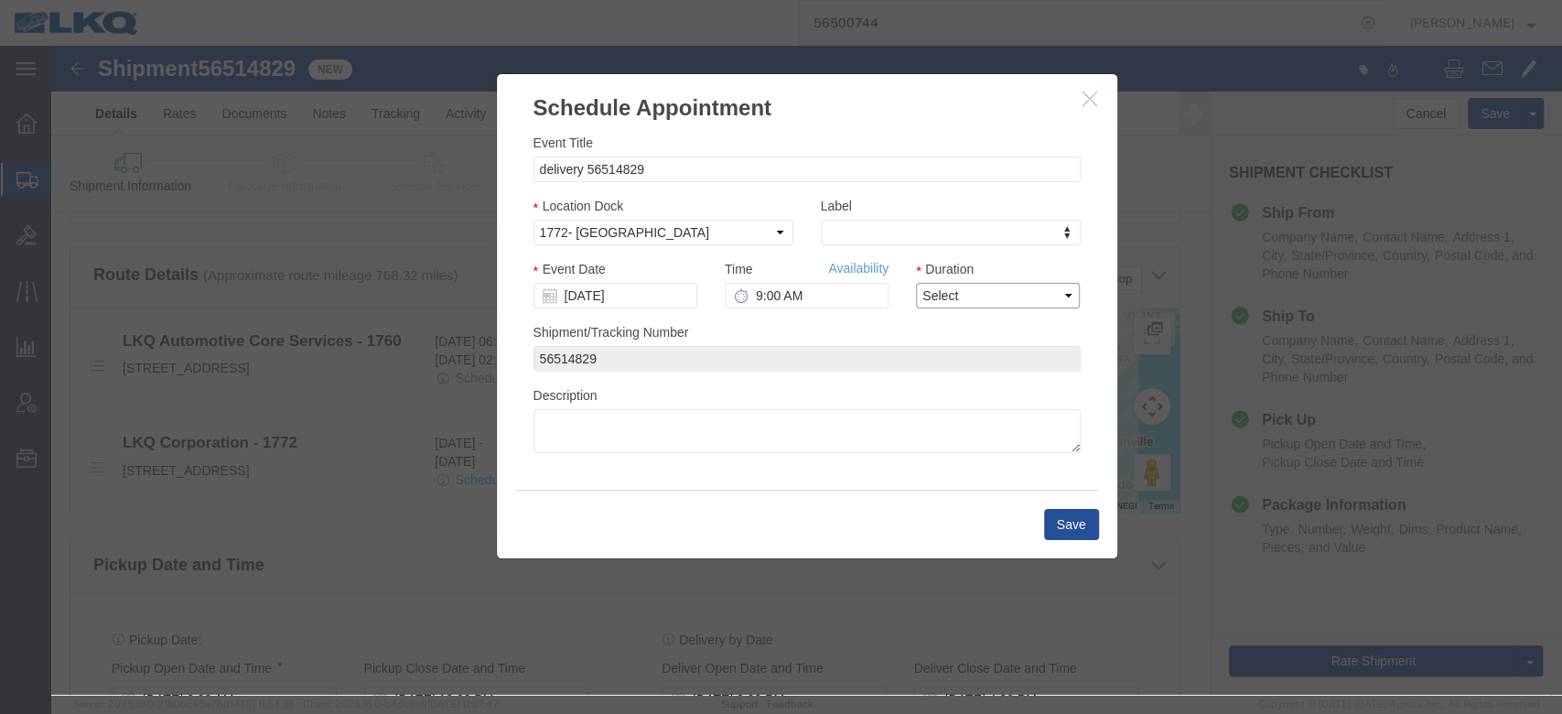
click select "Select 15 min 30 min 45 min 1 hr 2 hr 3 hr 4 hr"
select select "15"
click select "Select 15 min 30 min 45 min 1 hr 2 hr 3 hr 4 hr"
click button "Save"
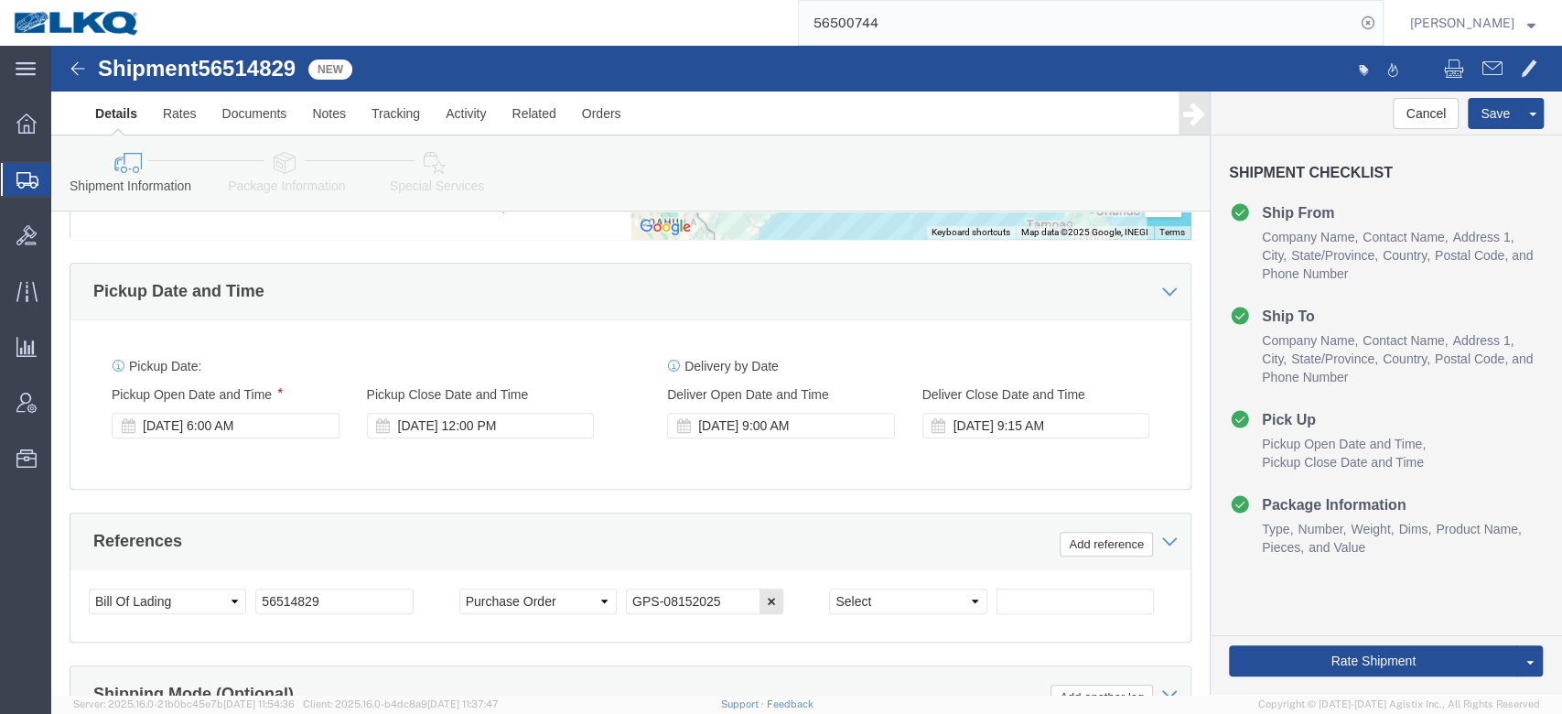
scroll to position [871, 0]
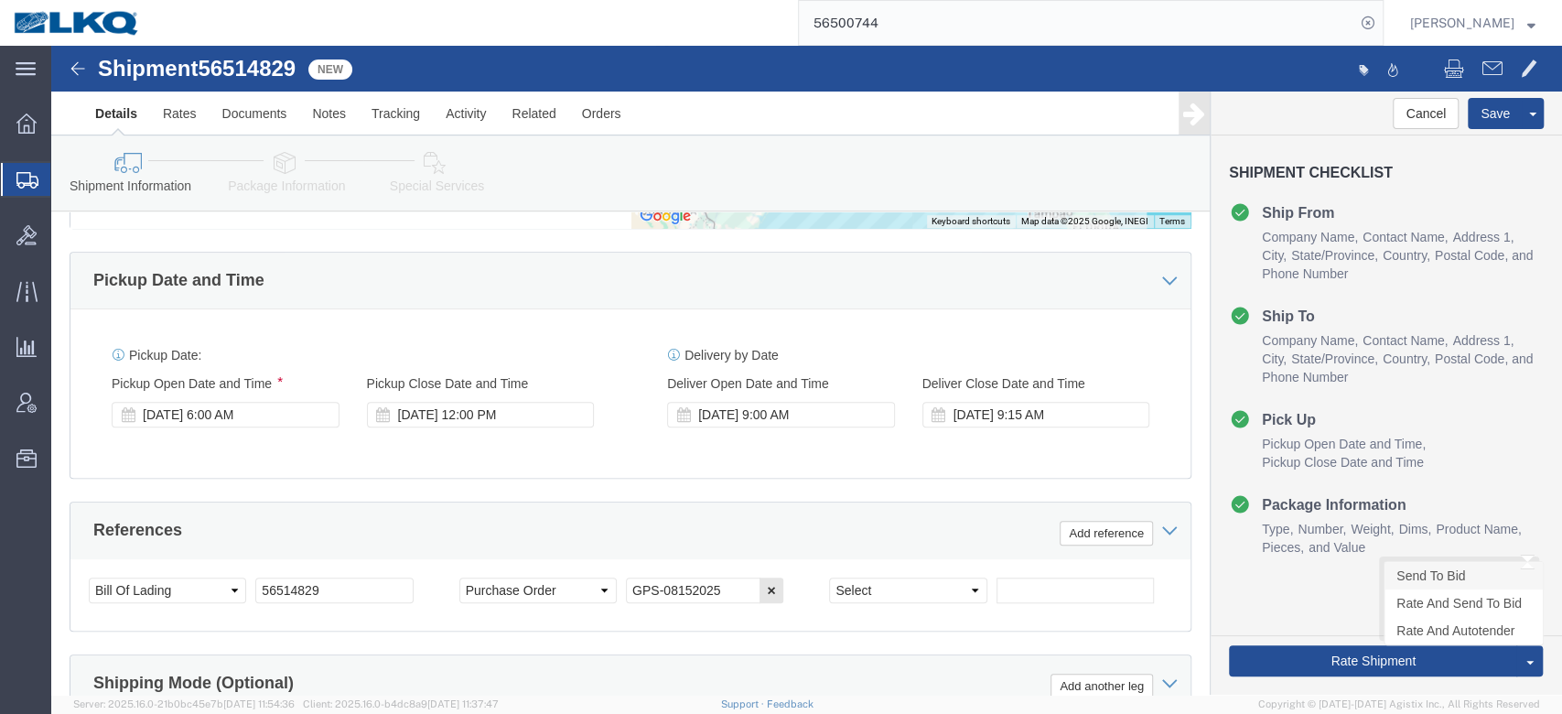
click link "Send To Bid"
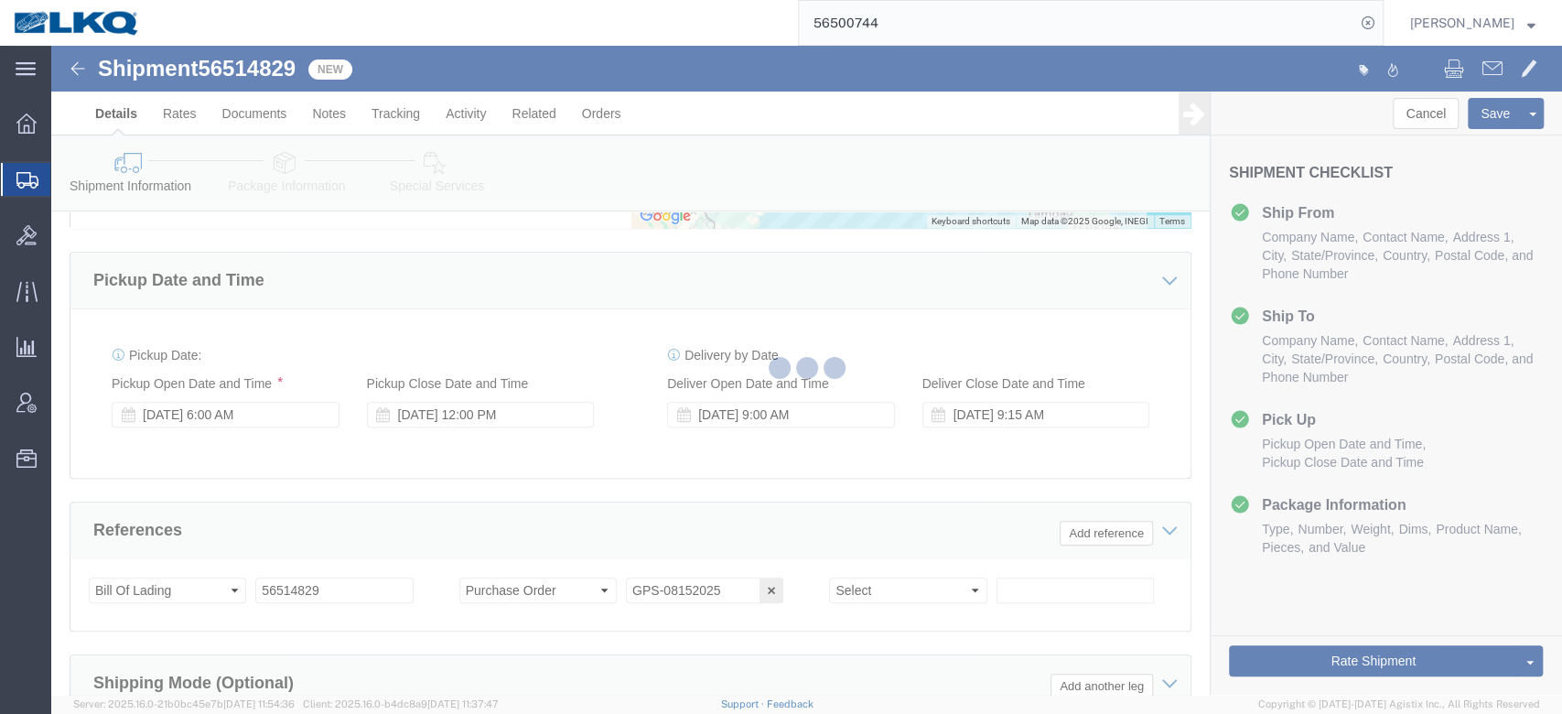
select select "TL"
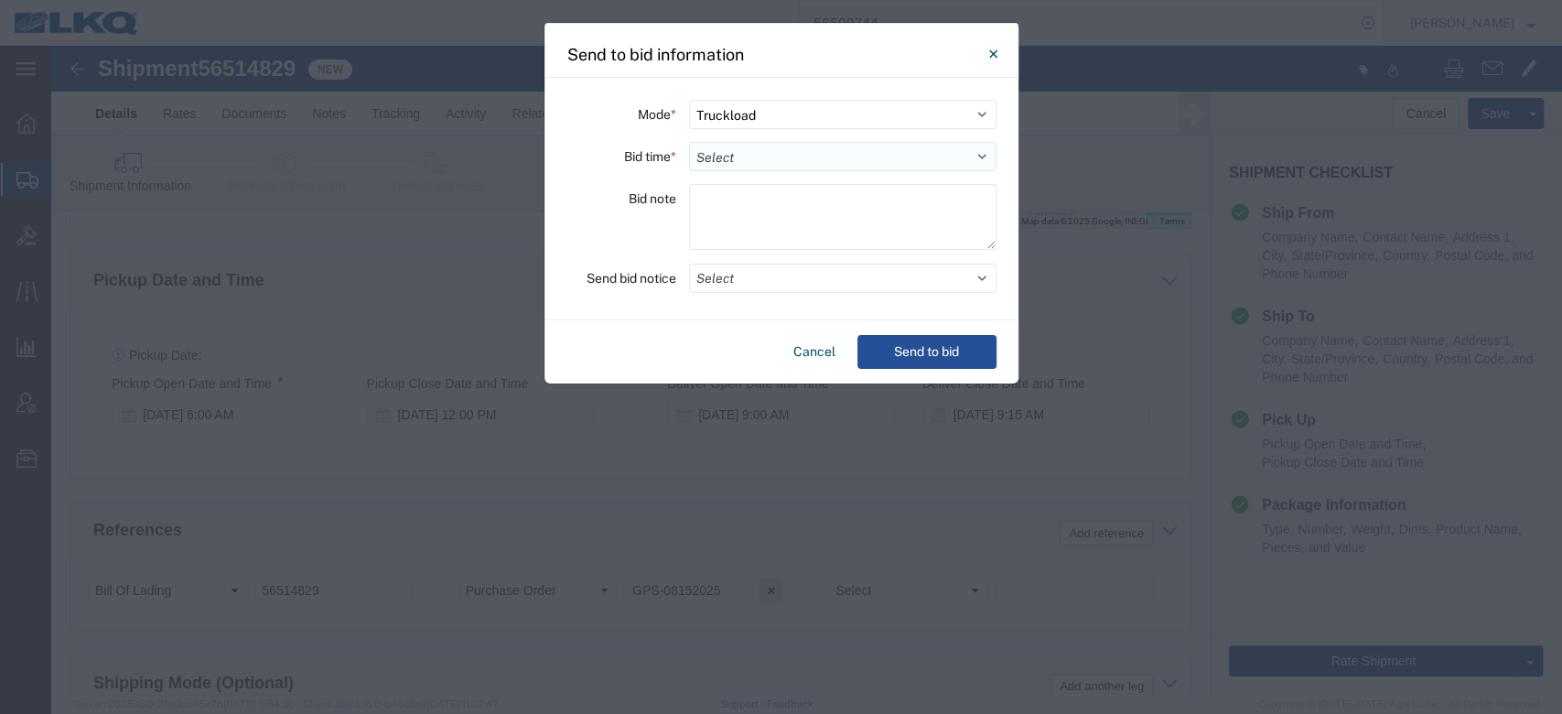
click at [710, 158] on select "Select 30 Min (Rush) 1 Hour (Rush) 2 Hours (Rush) 4 Hours (Rush) 8 Hours (Rush)…" at bounding box center [842, 156] width 307 height 29
select select "12"
click at [689, 142] on select "Select 30 Min (Rush) 1 Hour (Rush) 2 Hours (Rush) 4 Hours (Rush) 8 Hours (Rush)…" at bounding box center [842, 156] width 307 height 29
drag, startPoint x: 754, startPoint y: 282, endPoint x: 736, endPoint y: 312, distance: 35.3
click at [754, 282] on button "Select" at bounding box center [842, 277] width 307 height 29
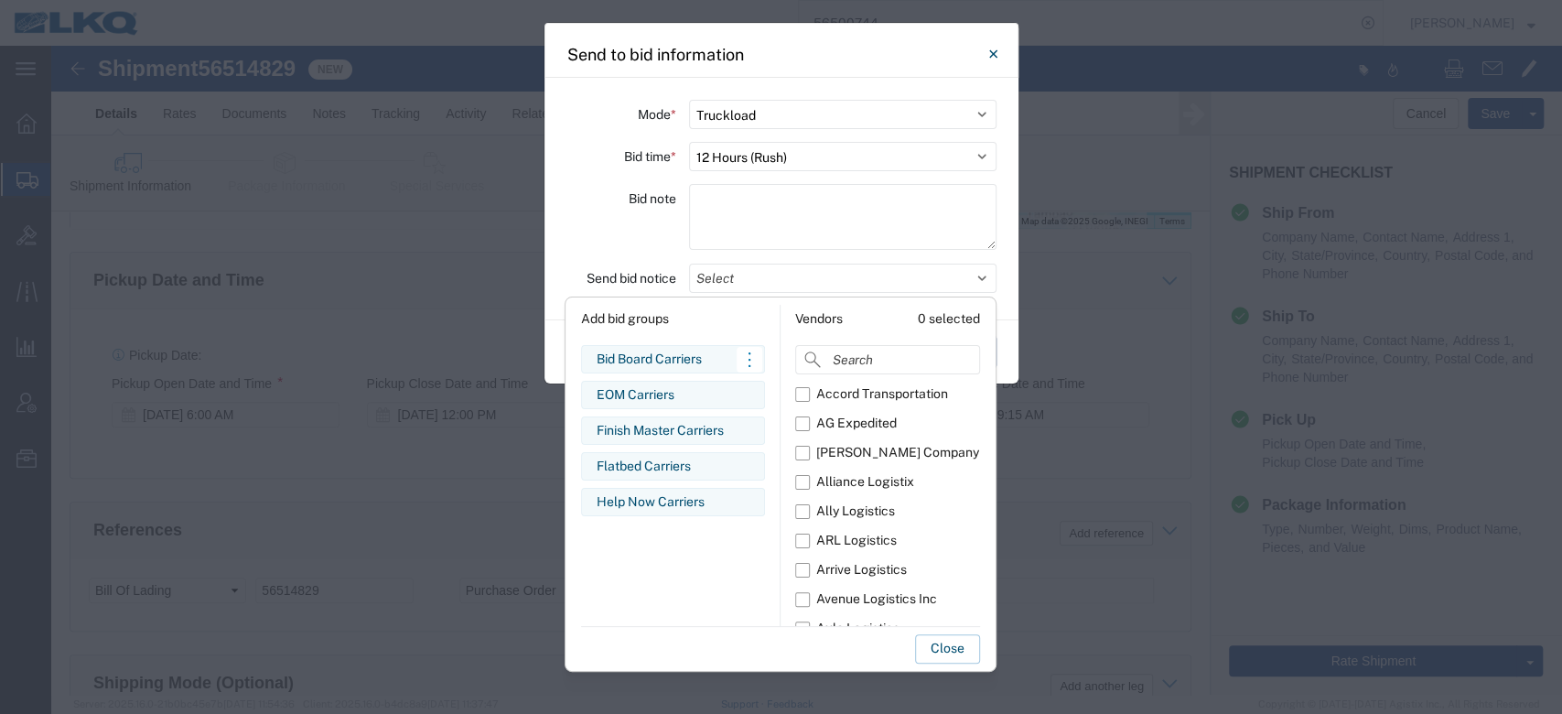
click at [667, 356] on div "Bid Board Carriers" at bounding box center [673, 359] width 153 height 19
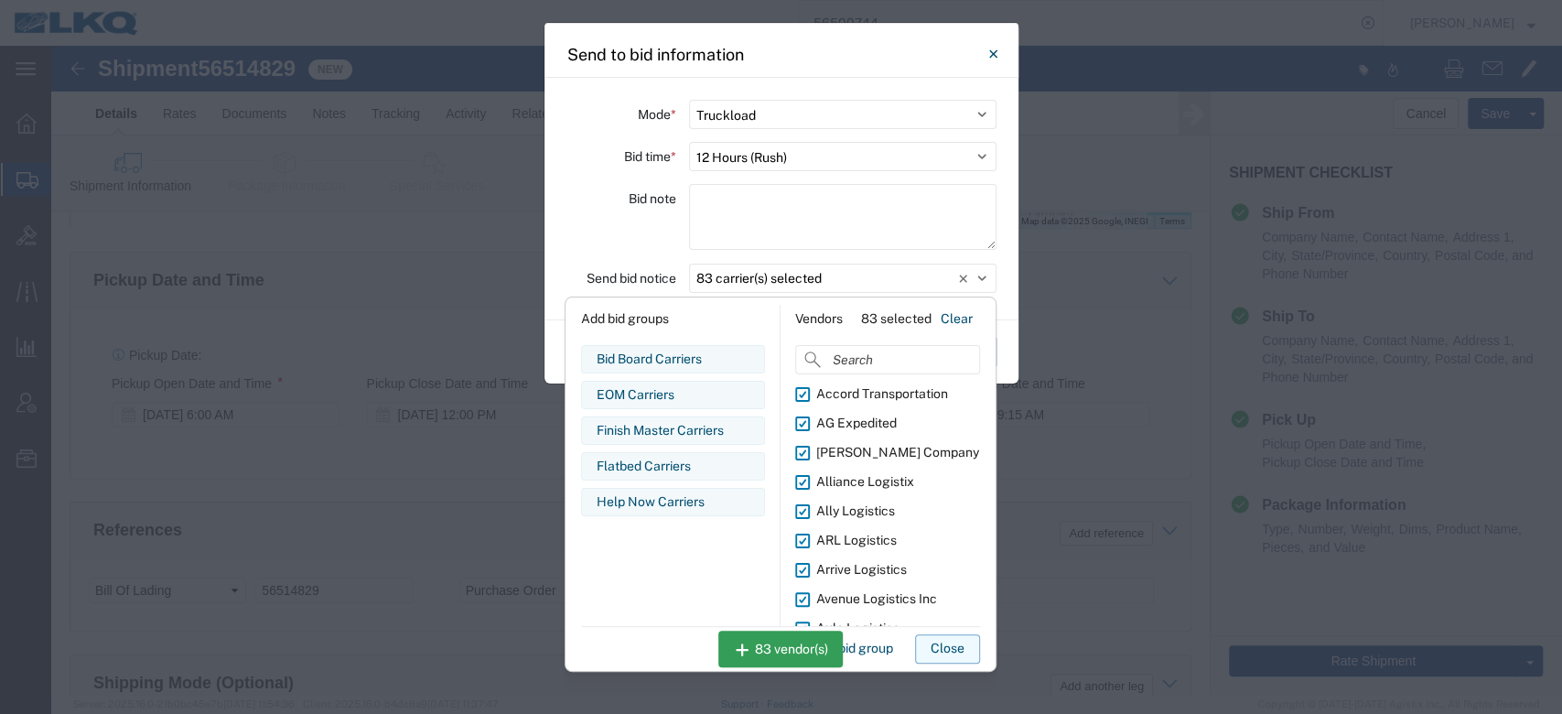
click at [966, 643] on button "Close" at bounding box center [947, 648] width 65 height 29
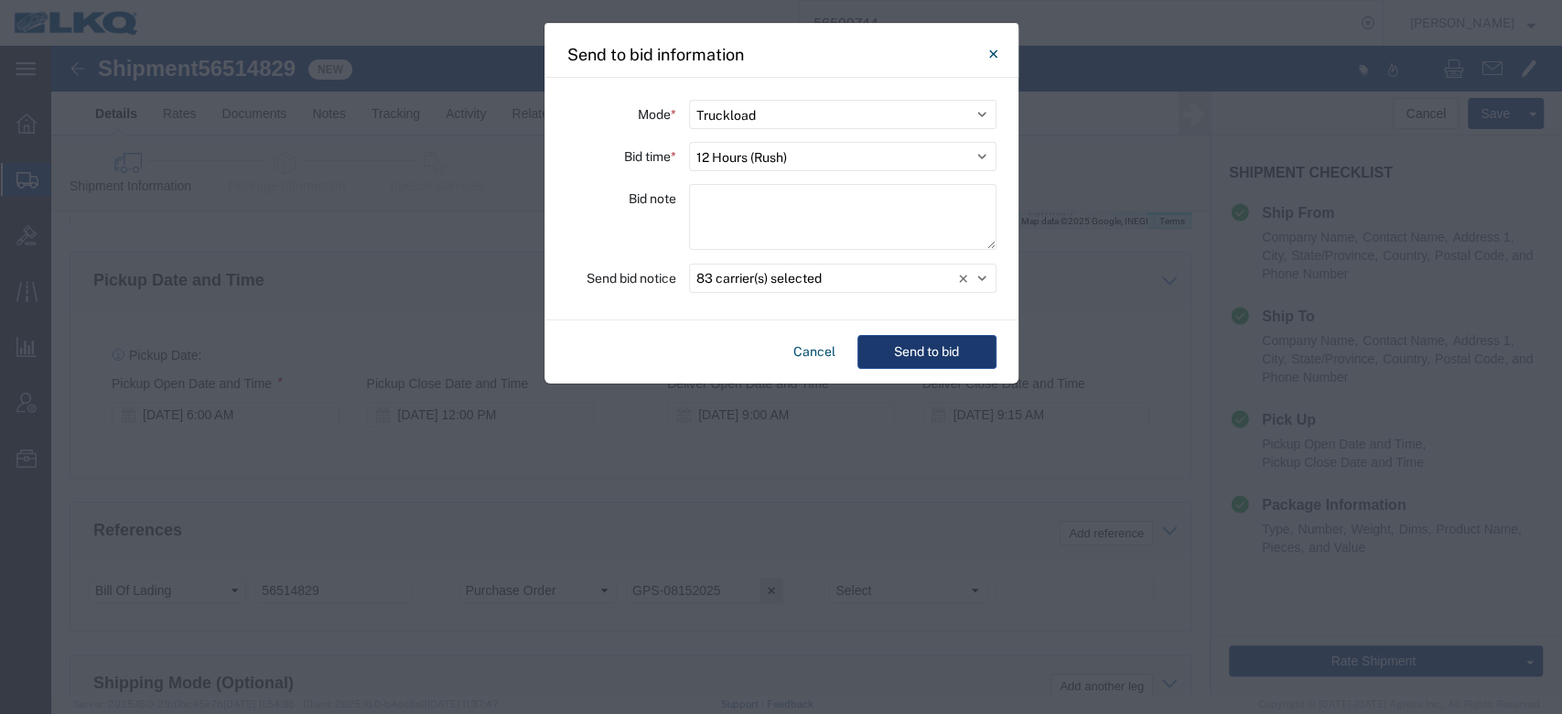
click at [920, 342] on button "Send to bid" at bounding box center [926, 352] width 139 height 34
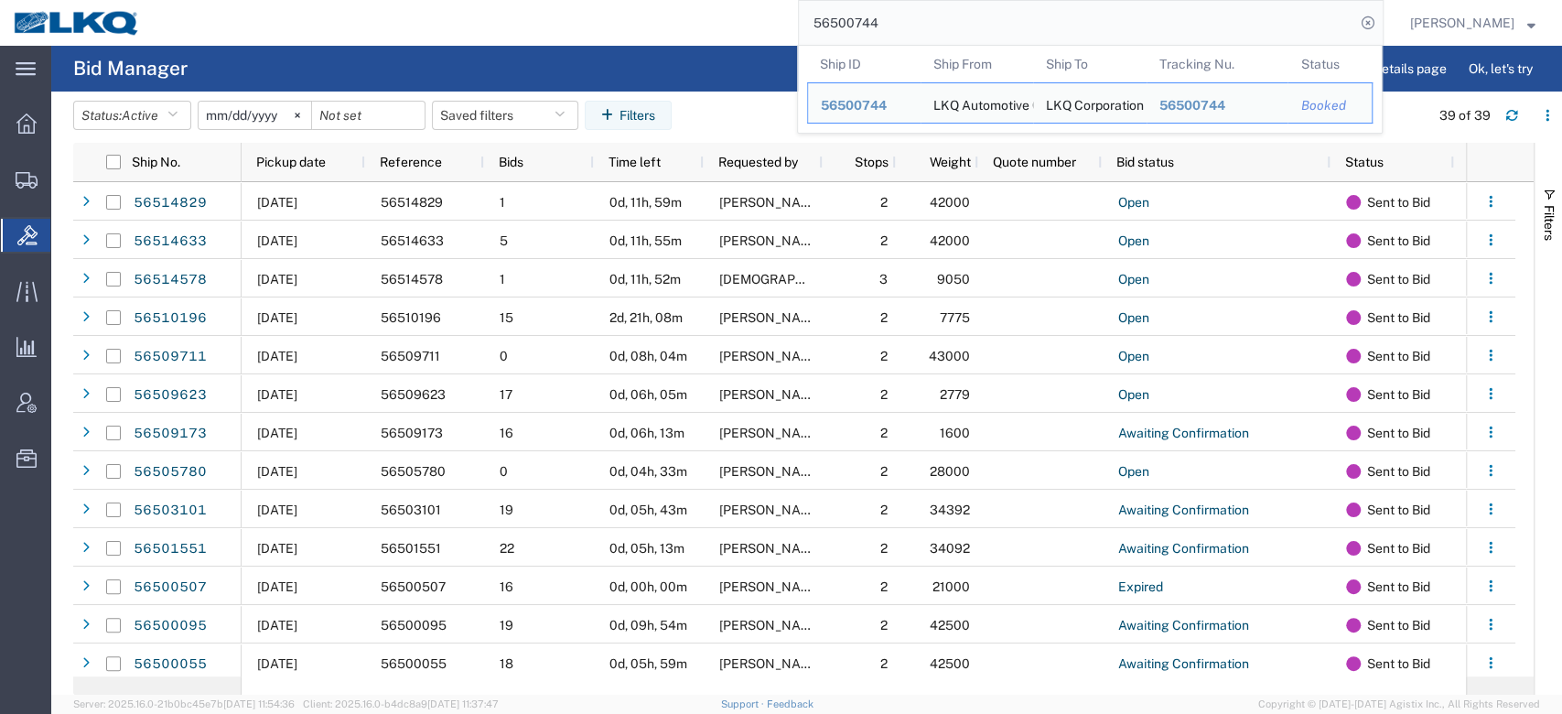
click at [875, 20] on input "56500744" at bounding box center [1077, 23] width 556 height 44
drag, startPoint x: 875, startPoint y: 20, endPoint x: 866, endPoint y: 22, distance: 9.3
click at [866, 22] on input "56500744" at bounding box center [1077, 23] width 556 height 44
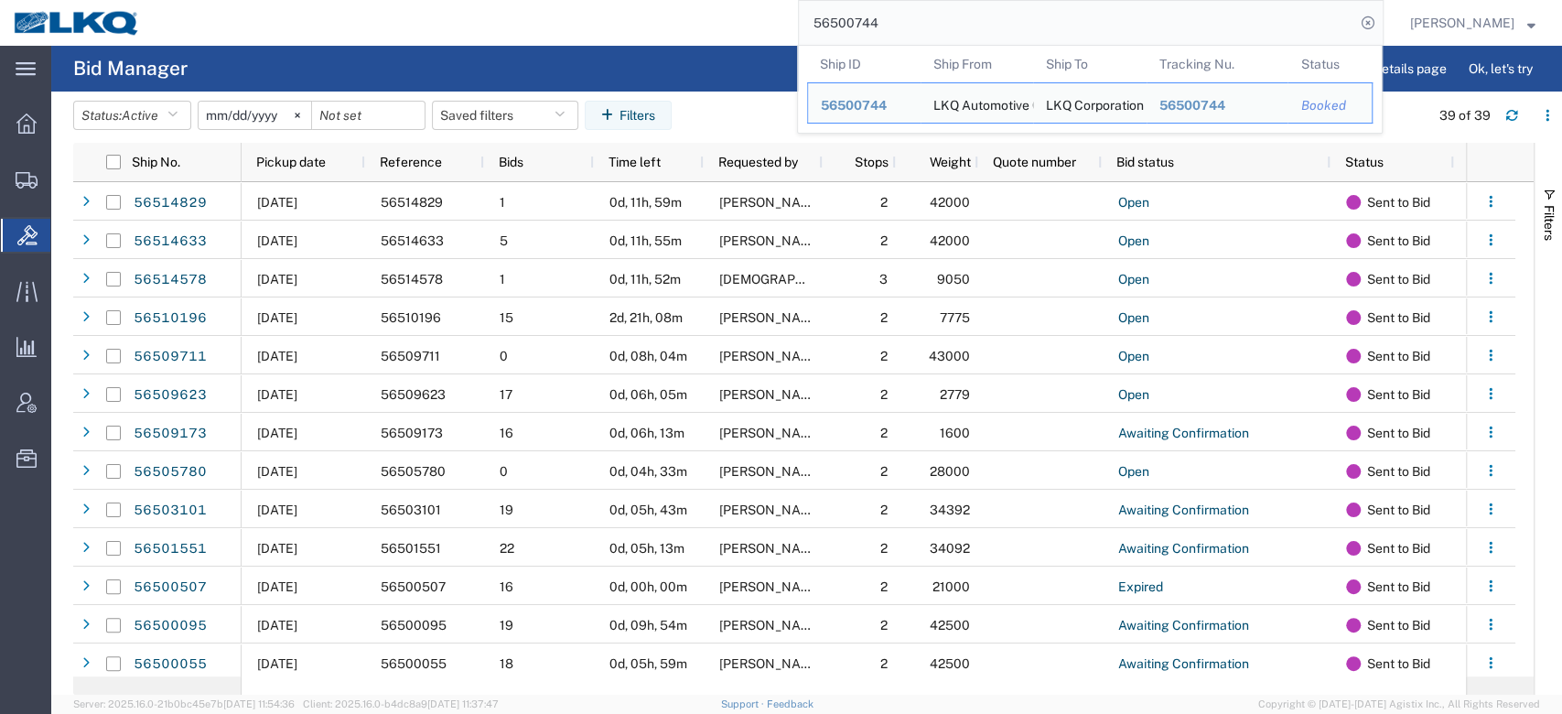
click at [866, 22] on input "56500744" at bounding box center [1077, 23] width 556 height 44
paste input "14633"
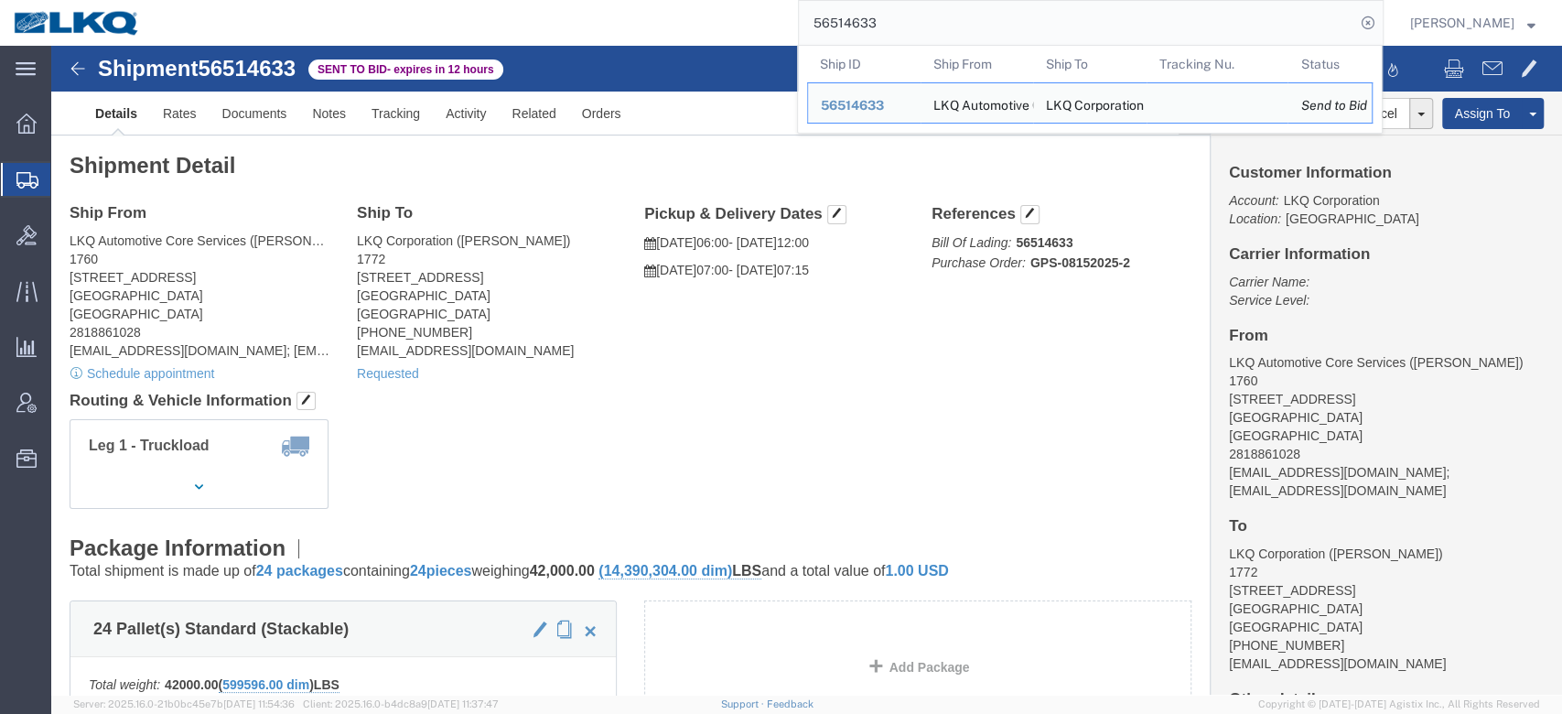
click at [933, 18] on input "56514633" at bounding box center [1077, 23] width 556 height 44
paste input "16398"
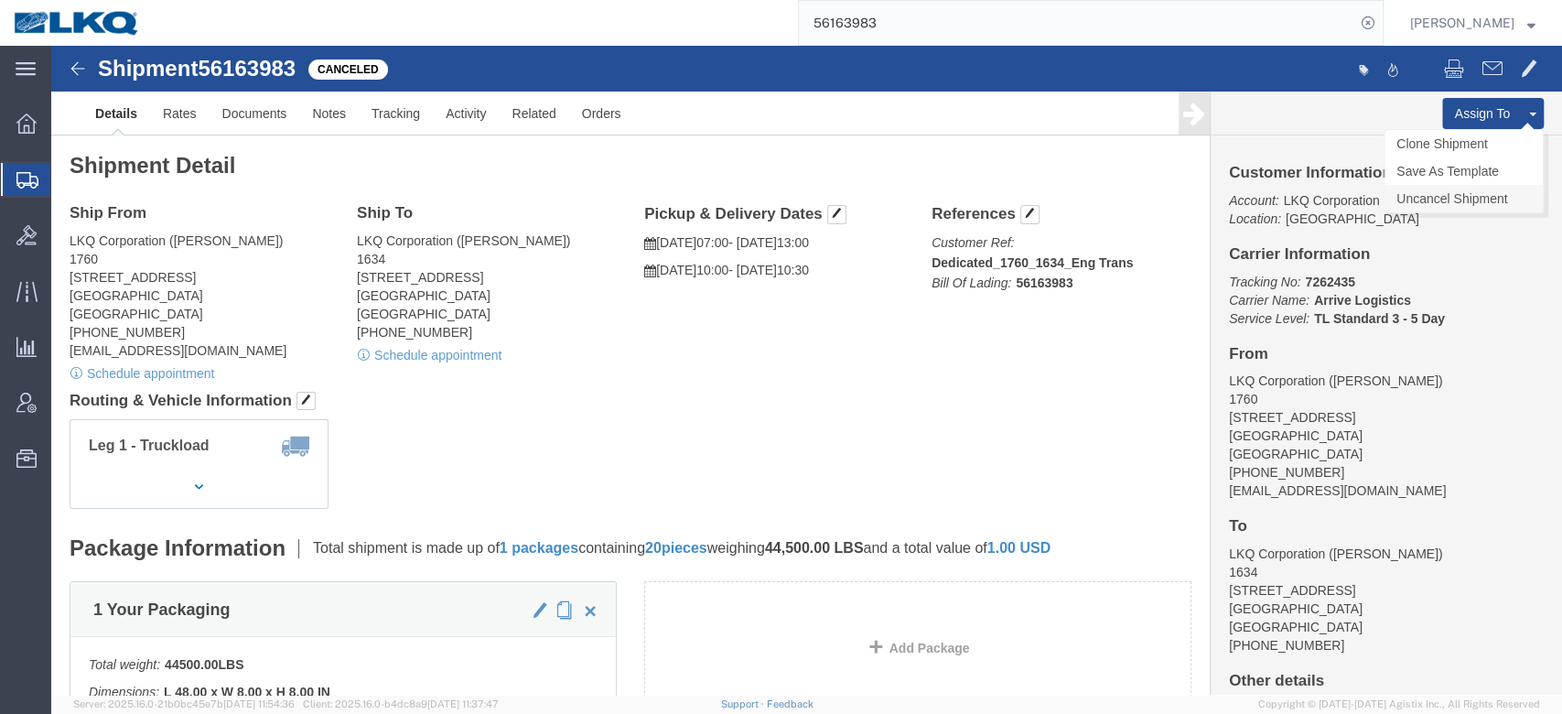
click link "Uncancel Shipment"
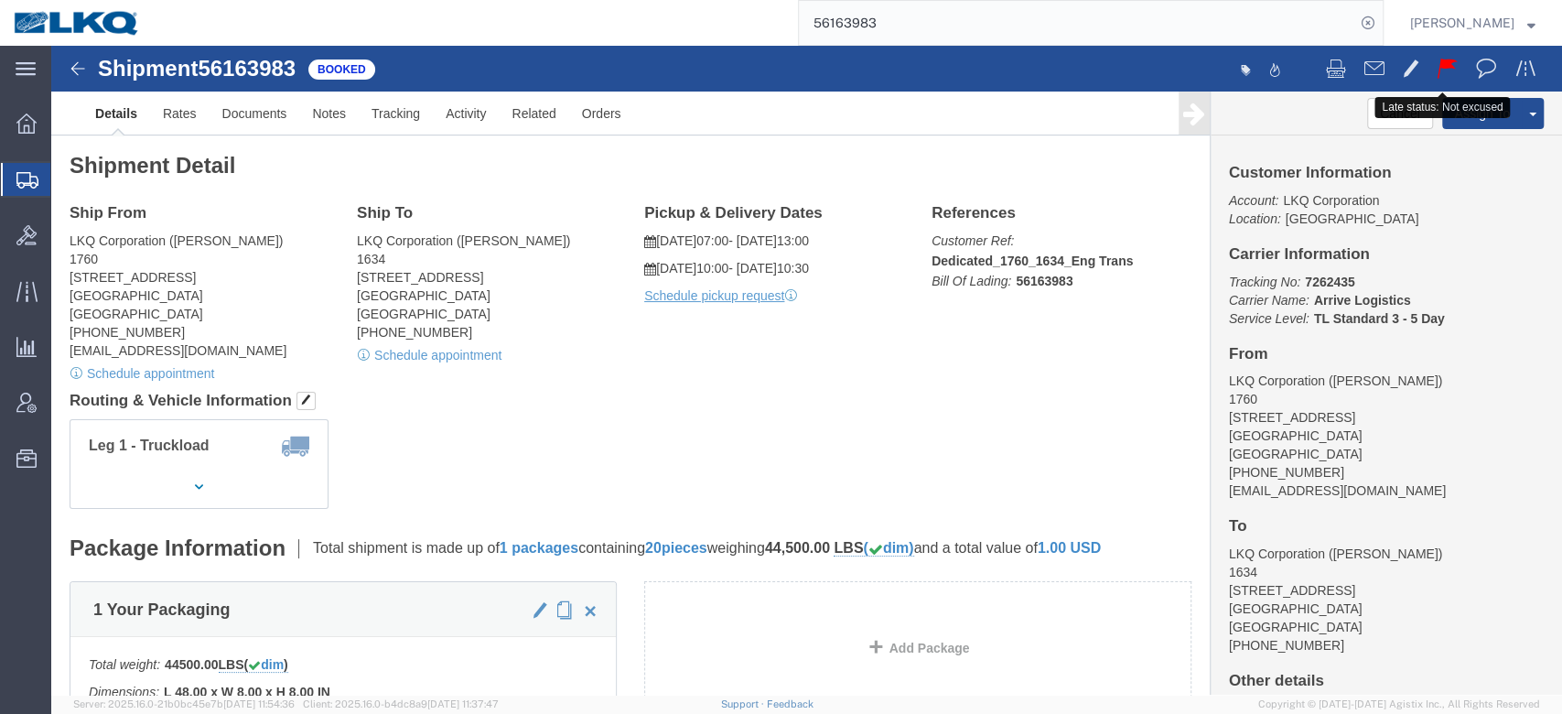
click button
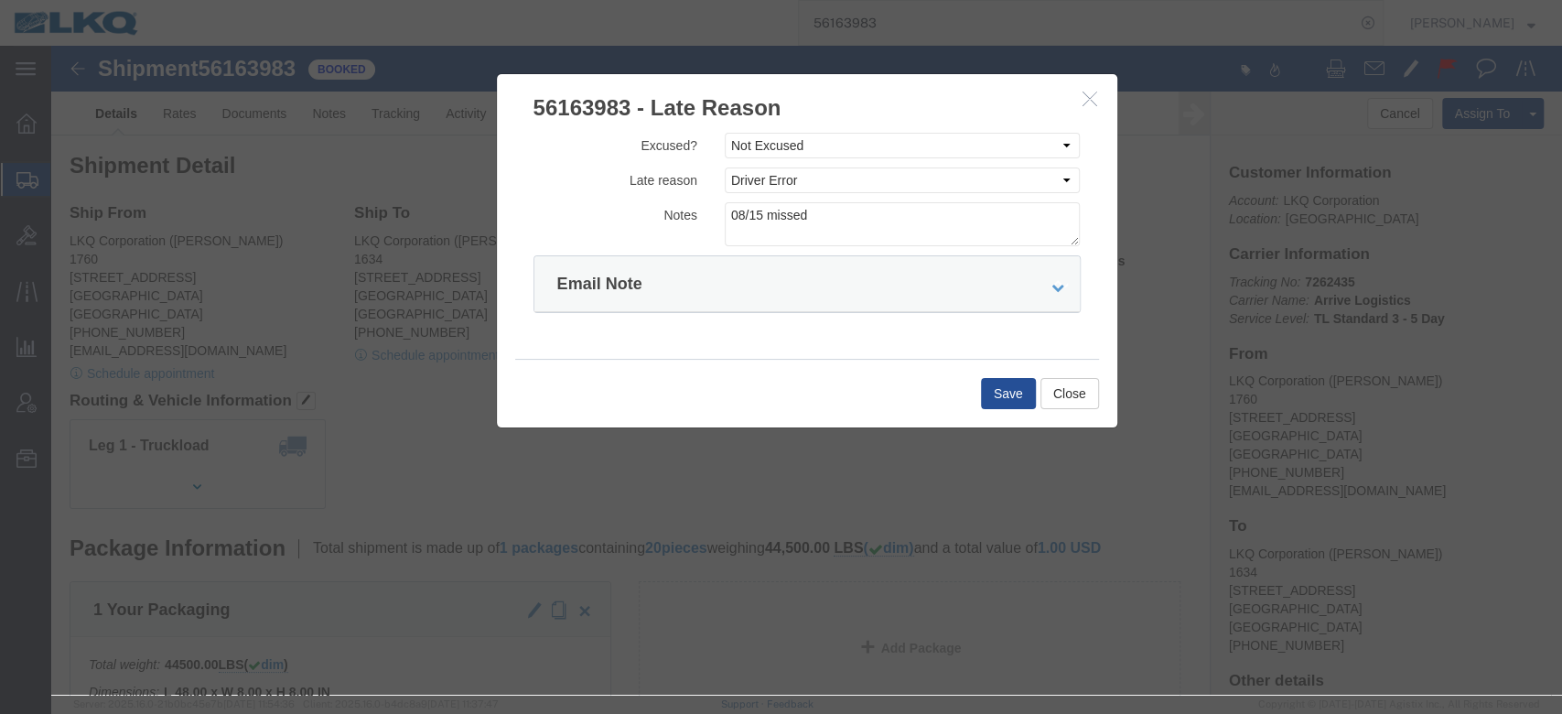
click icon "button"
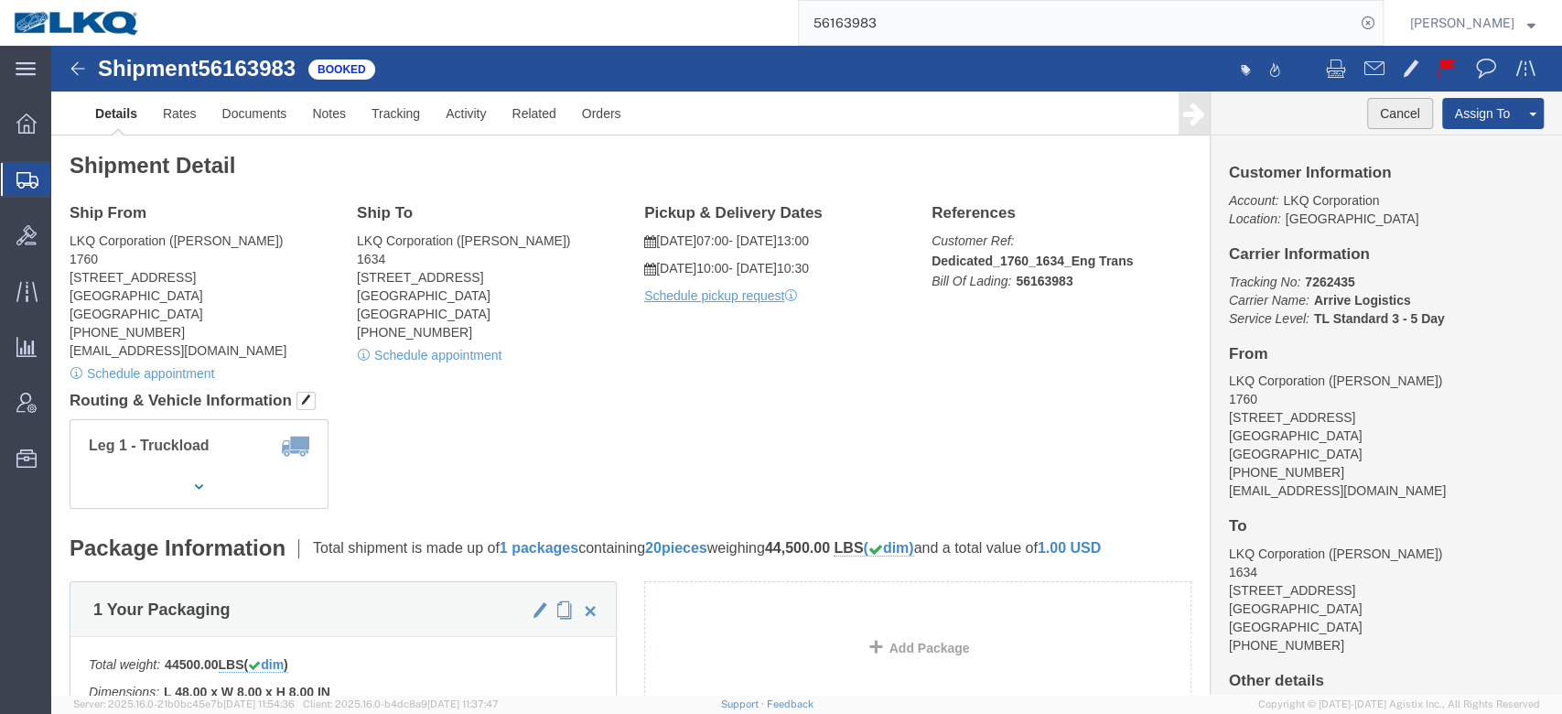
click button "Cancel"
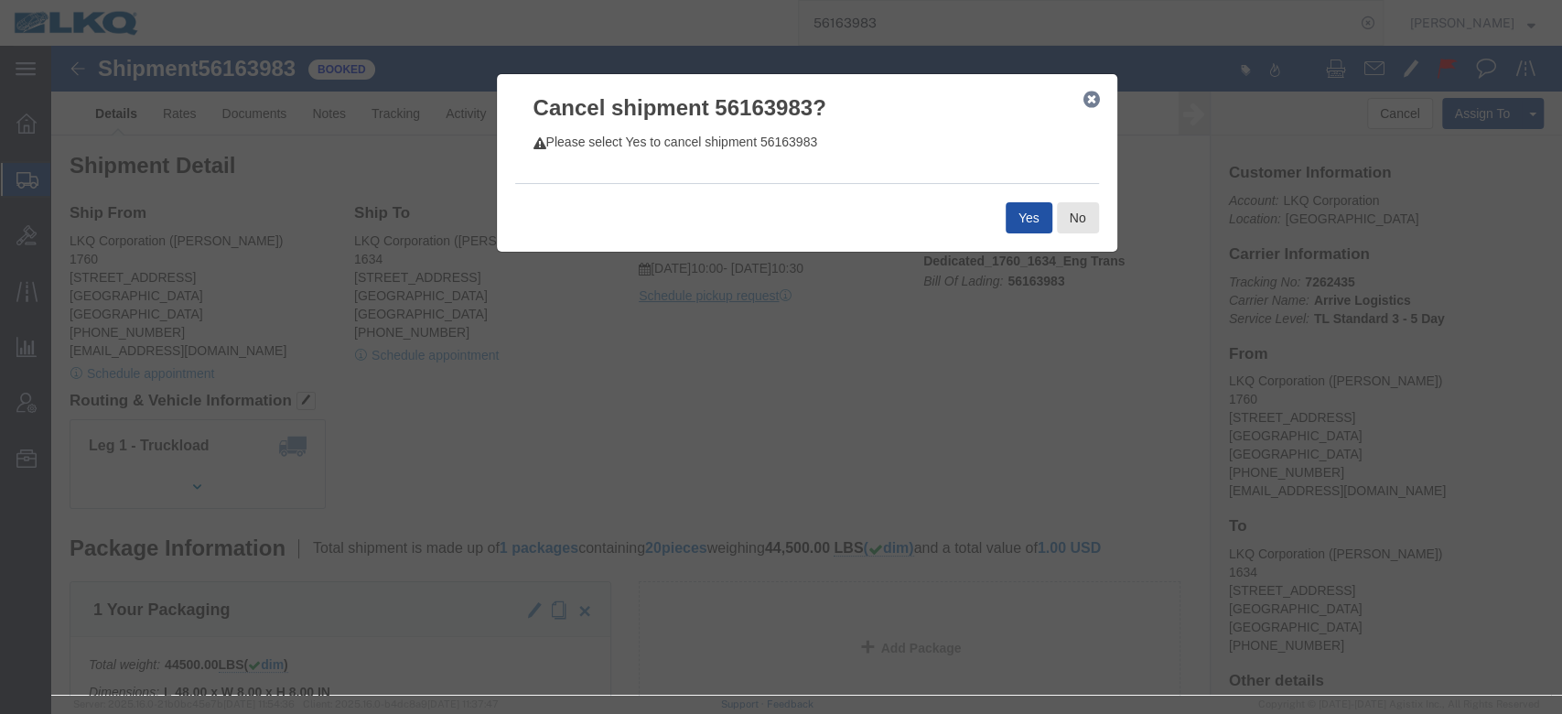
click button "Yes"
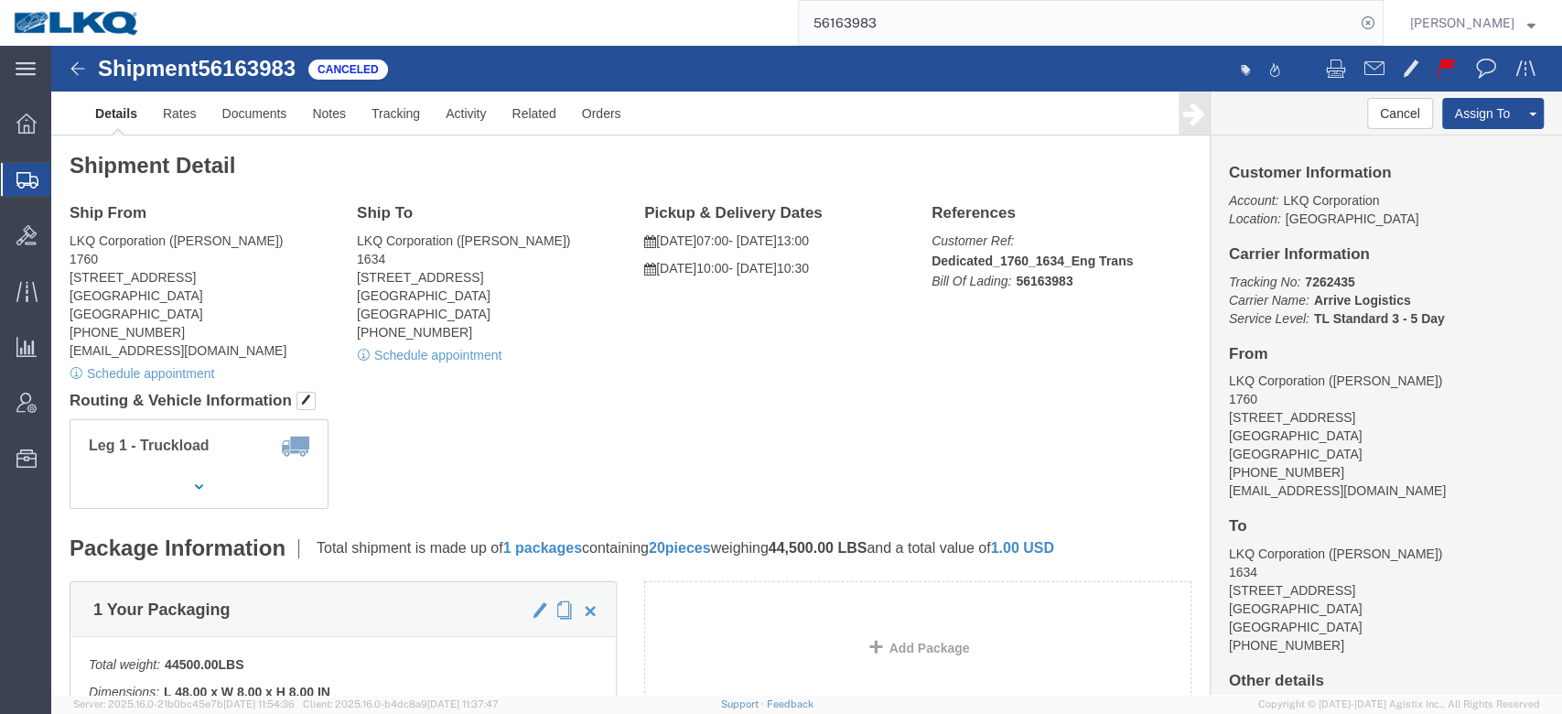
click at [981, 33] on input "56163983" at bounding box center [1077, 23] width 556 height 44
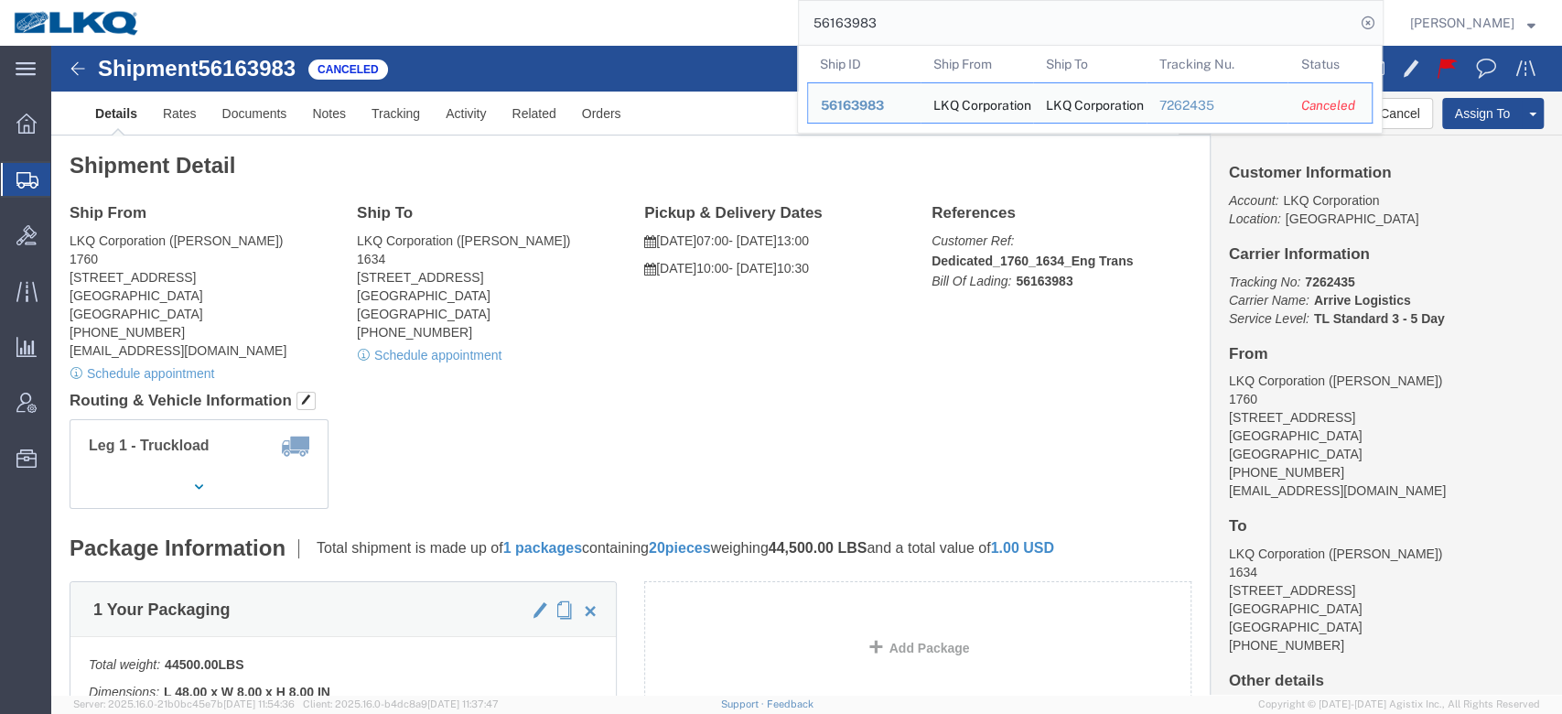
paste input "42577"
type input "56425773"
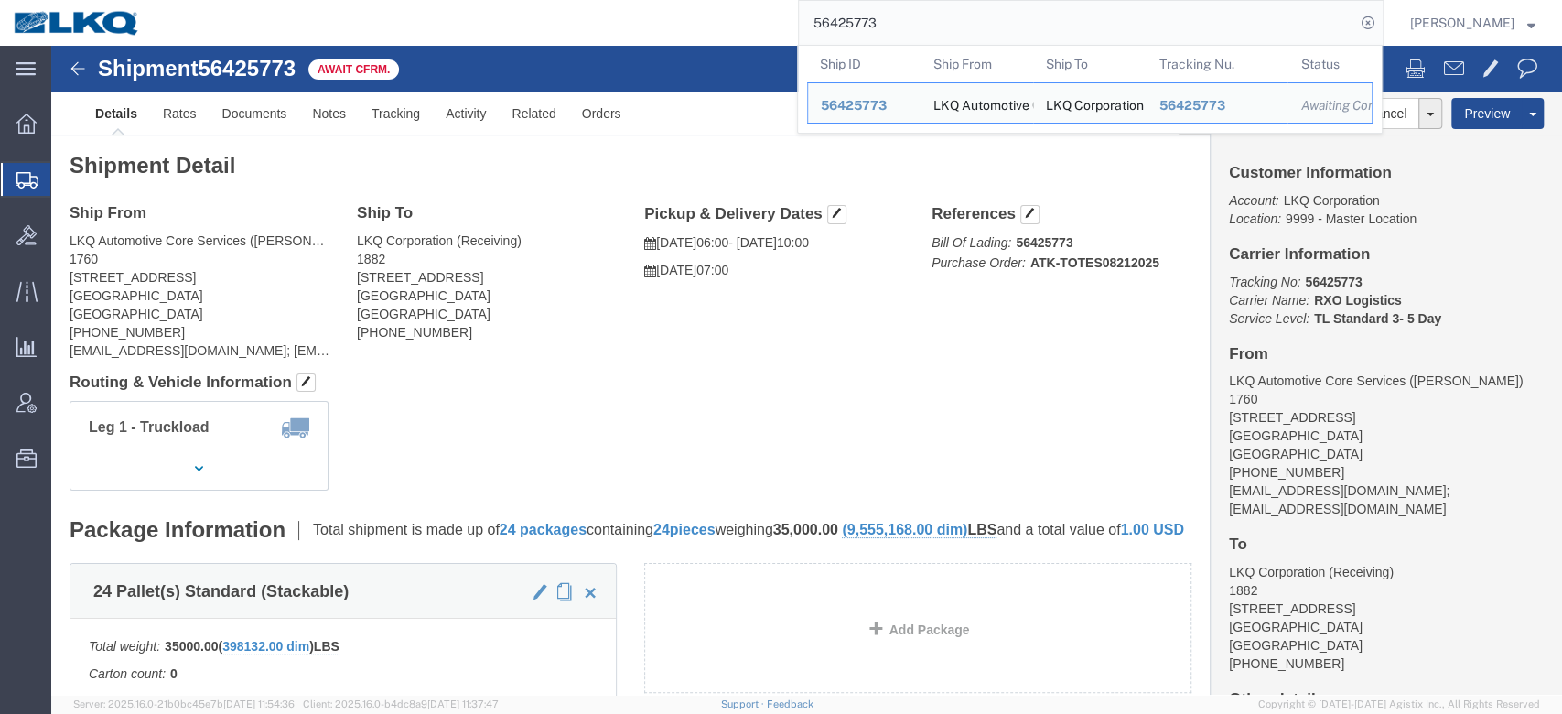
click div "Shipment Detail Ship From LKQ Automotive Core Services (Alfredo Canales) 1760 1…"
